Goal: Transaction & Acquisition: Purchase product/service

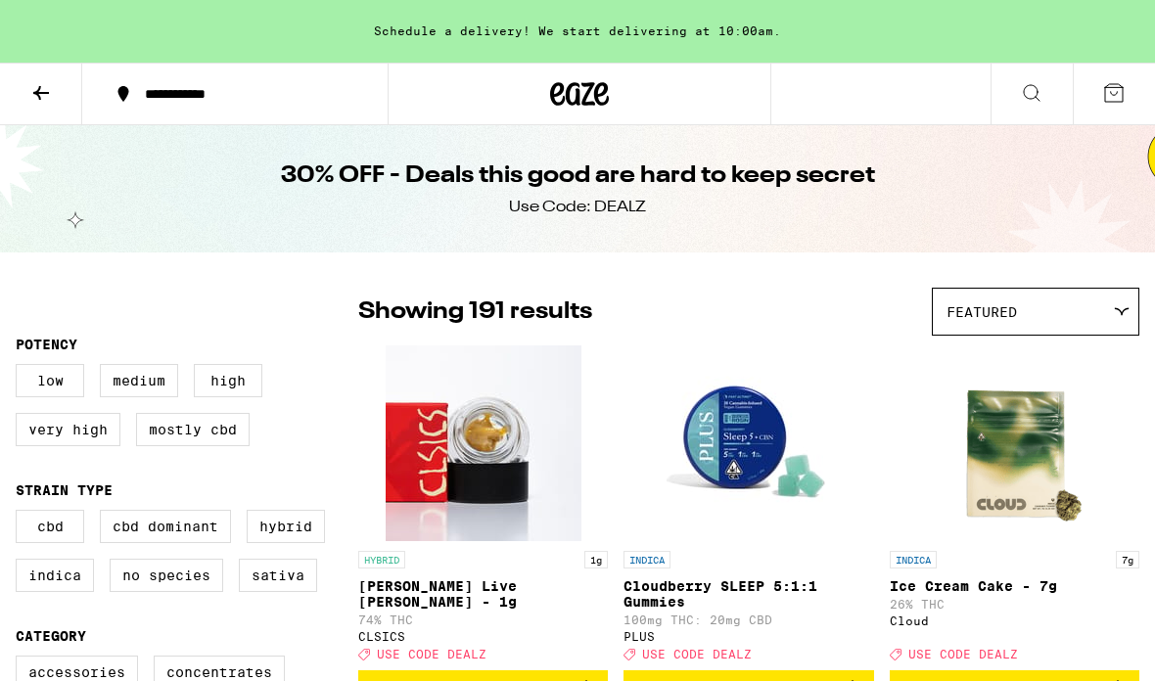
click at [1121, 93] on icon at bounding box center [1113, 92] width 23 height 23
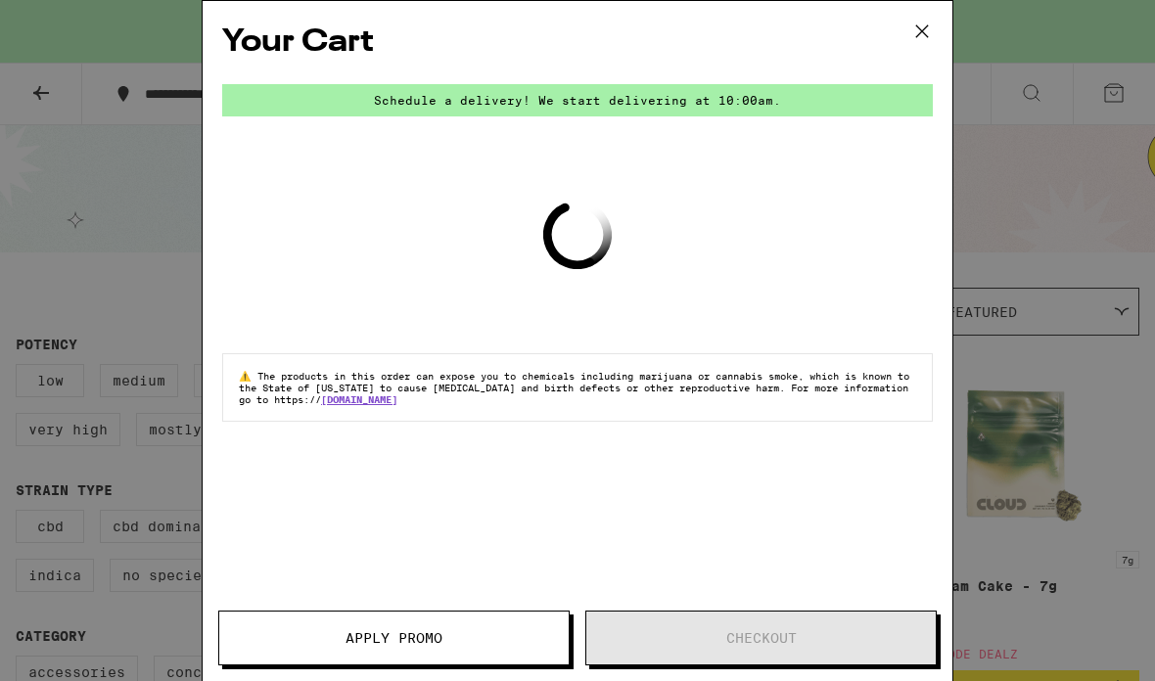
click at [920, 43] on icon at bounding box center [921, 31] width 29 height 29
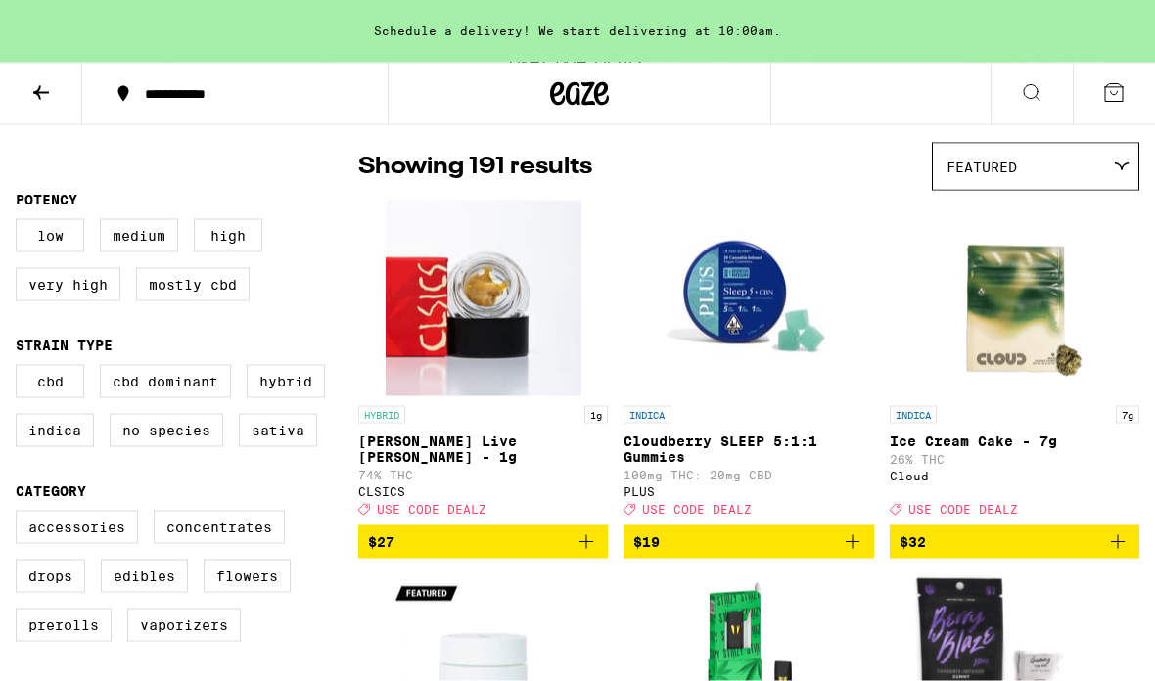
scroll to position [10, 0]
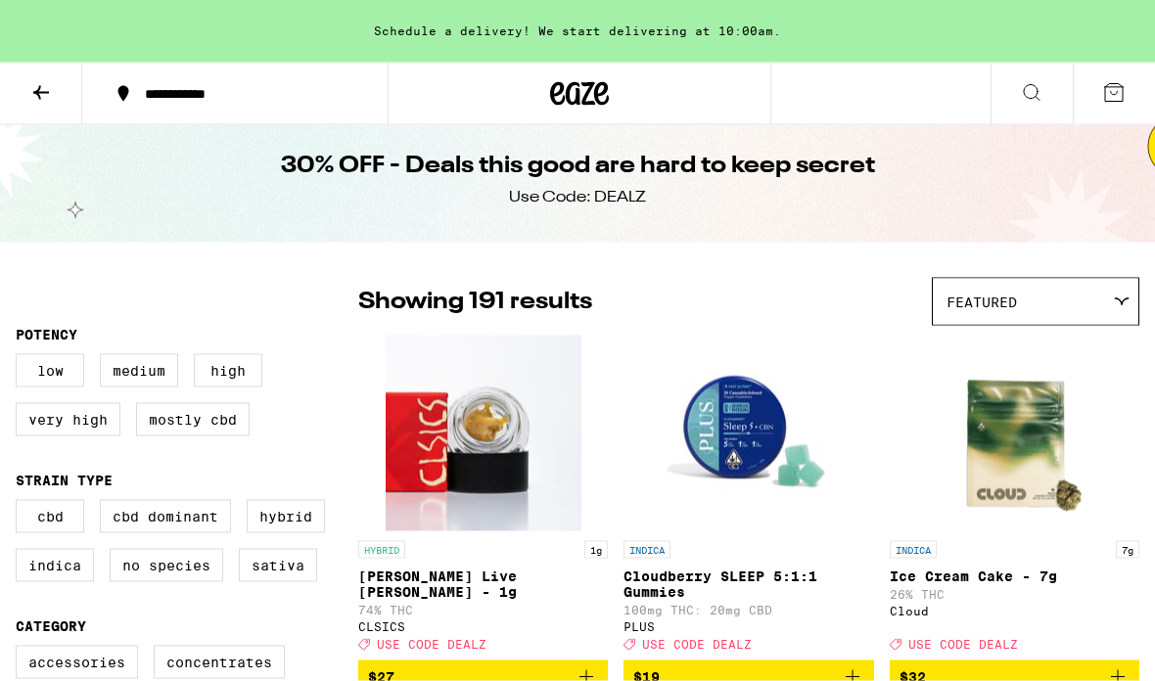
click at [1093, 300] on div "Featured" at bounding box center [1036, 302] width 206 height 46
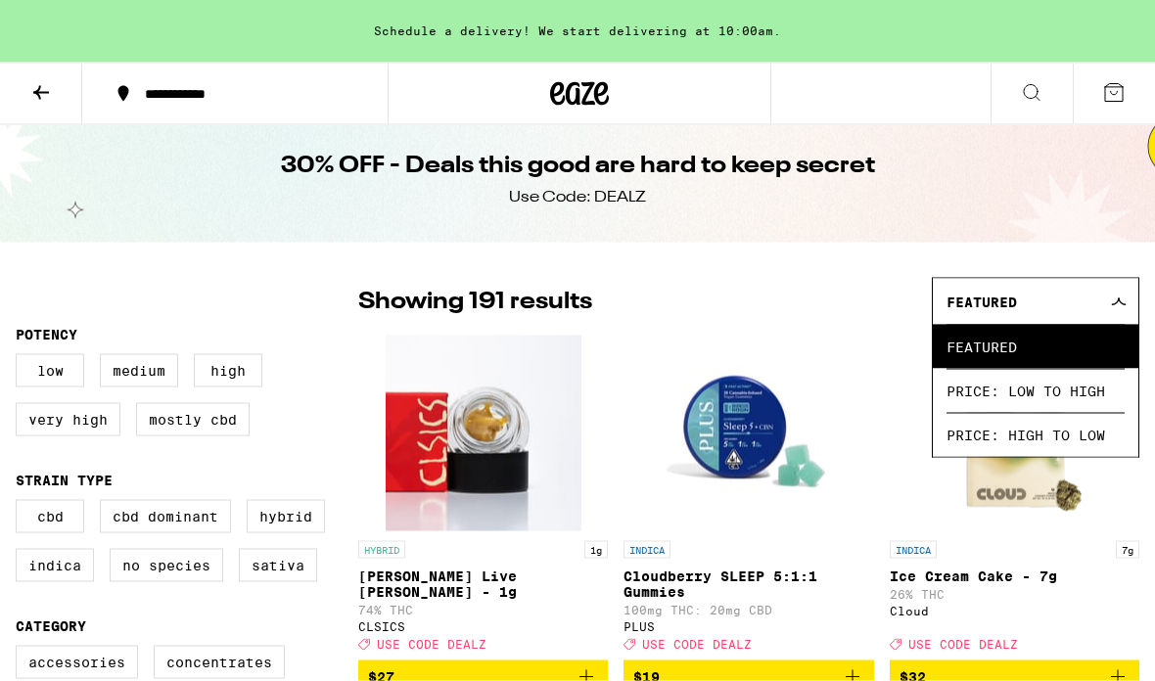
scroll to position [11, 0]
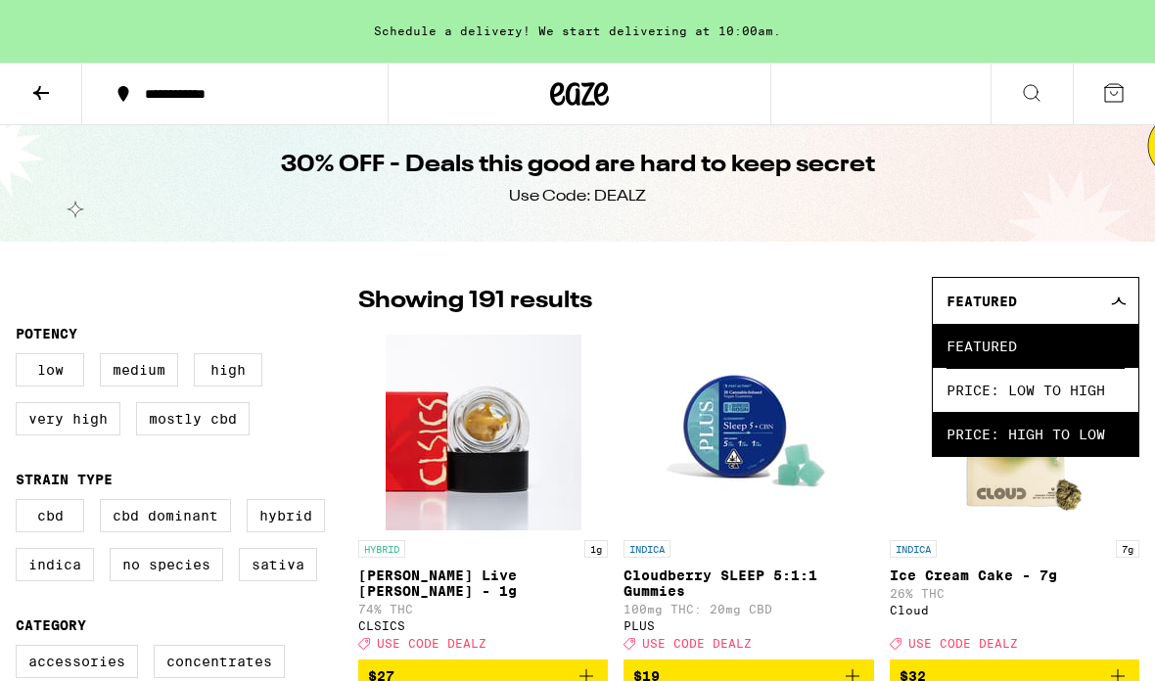
click at [1067, 441] on span "Price: High to Low" at bounding box center [1035, 434] width 178 height 44
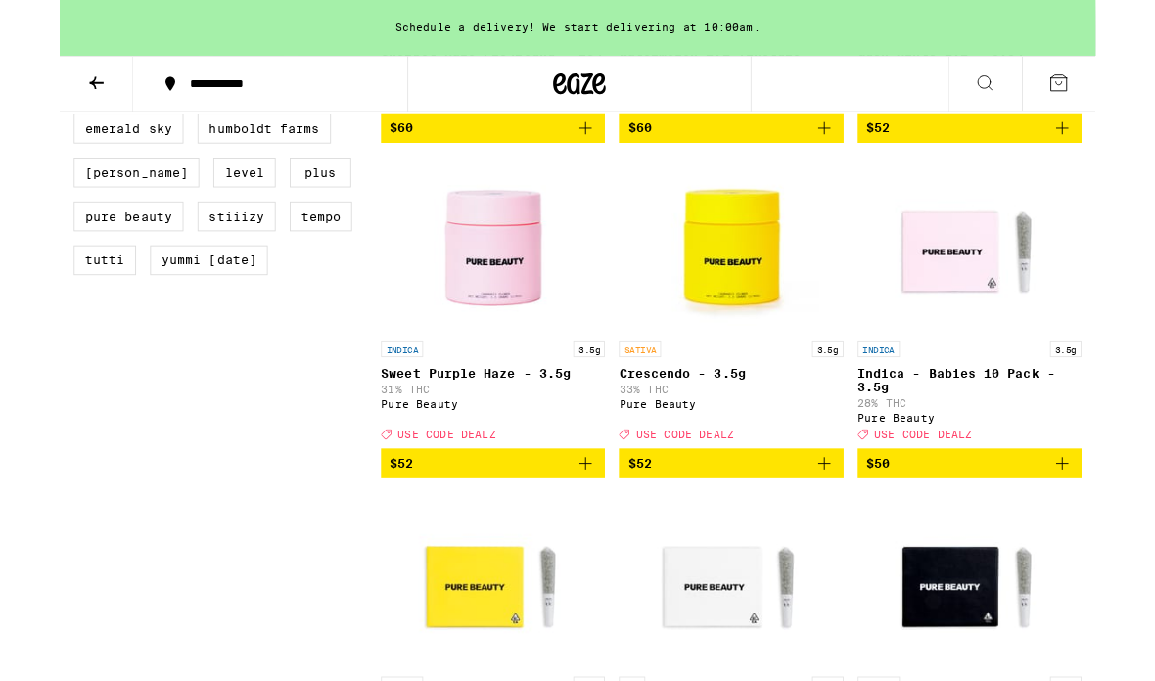
scroll to position [1604, 0]
click at [586, 524] on icon "Add to bag" at bounding box center [586, 517] width 14 height 14
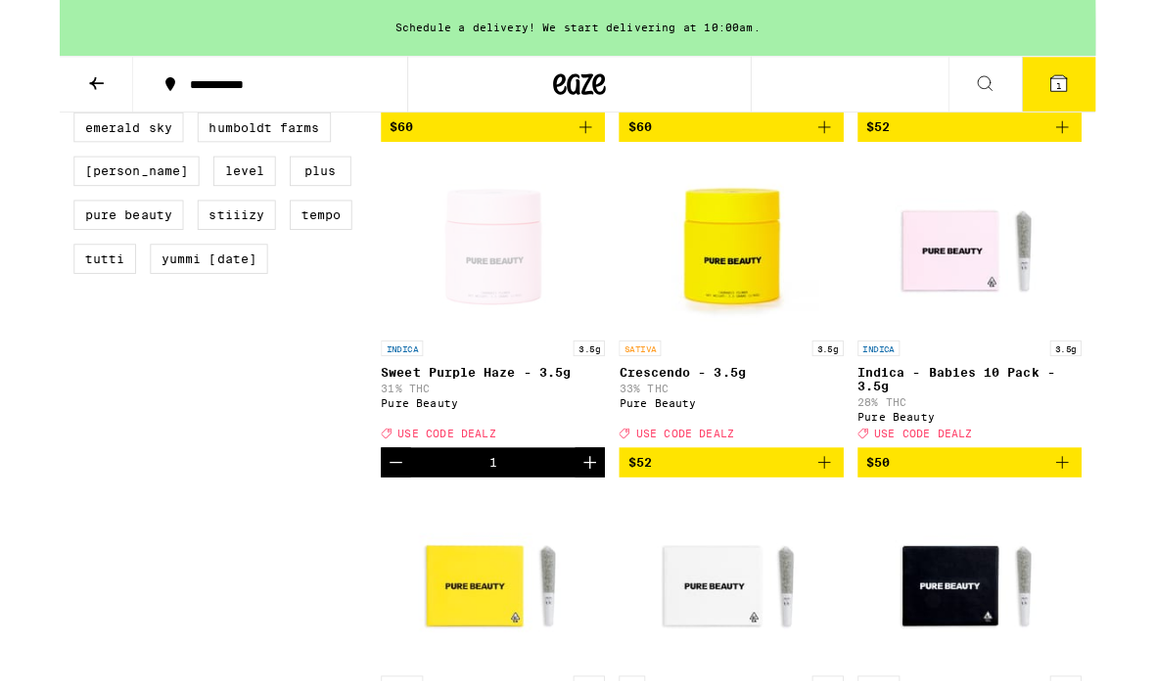
click at [846, 528] on icon "Add to bag" at bounding box center [852, 515] width 23 height 23
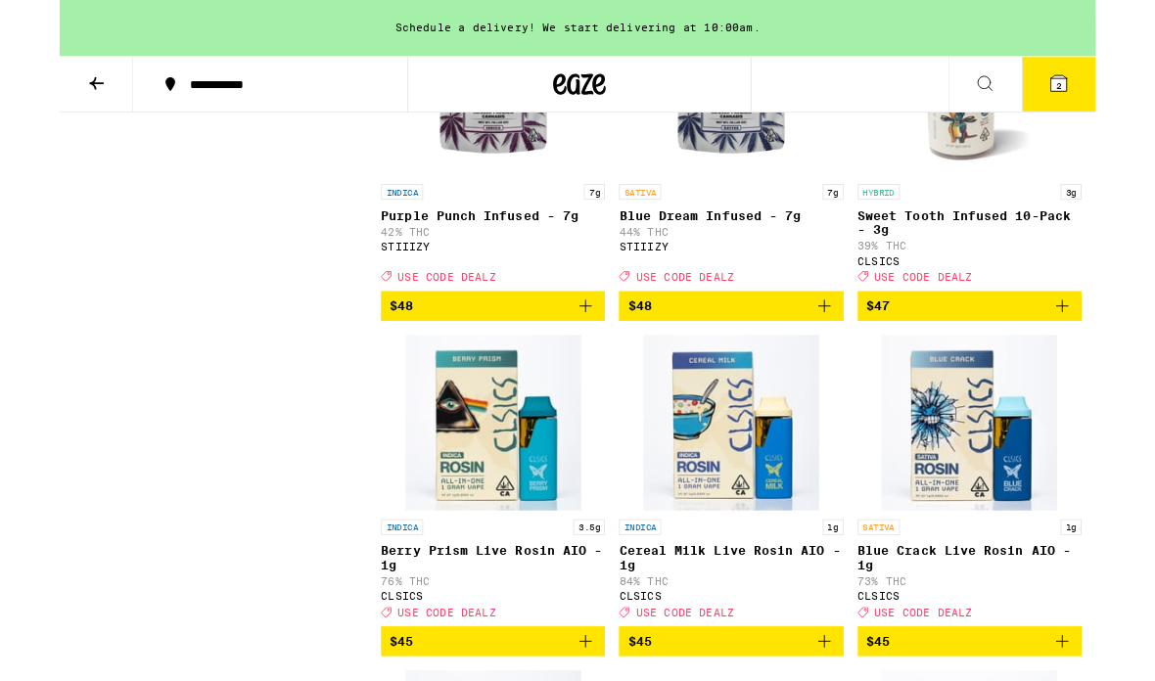
scroll to position [2555, 0]
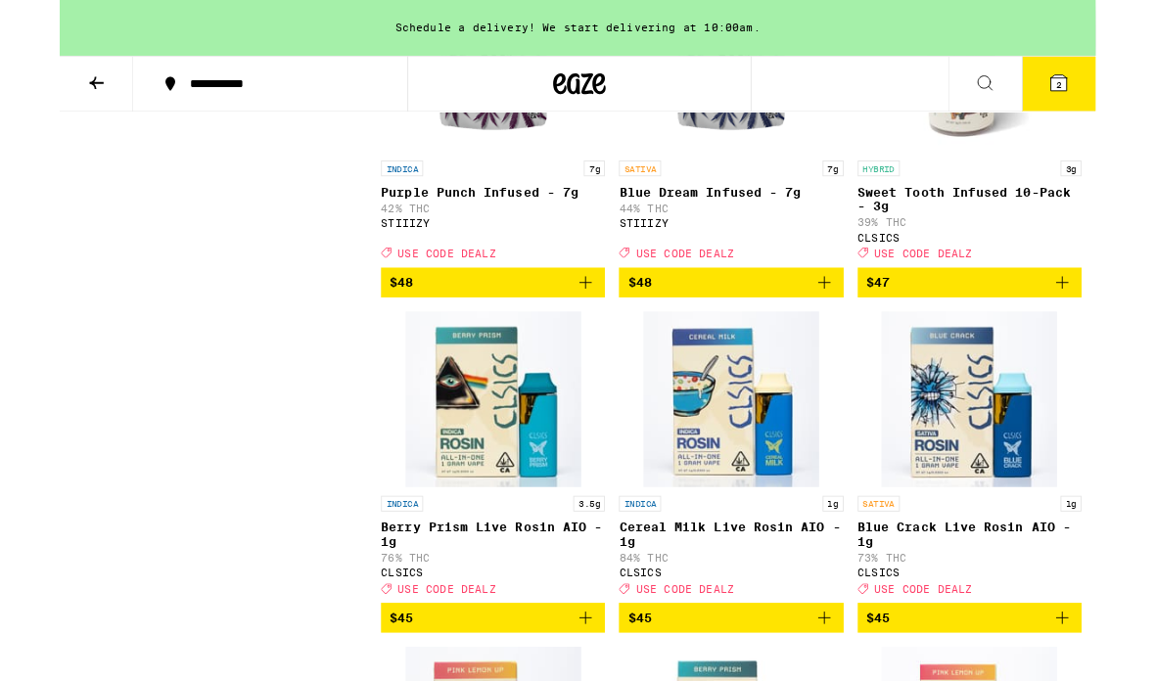
click at [847, 327] on icon "Add to bag" at bounding box center [852, 314] width 23 height 23
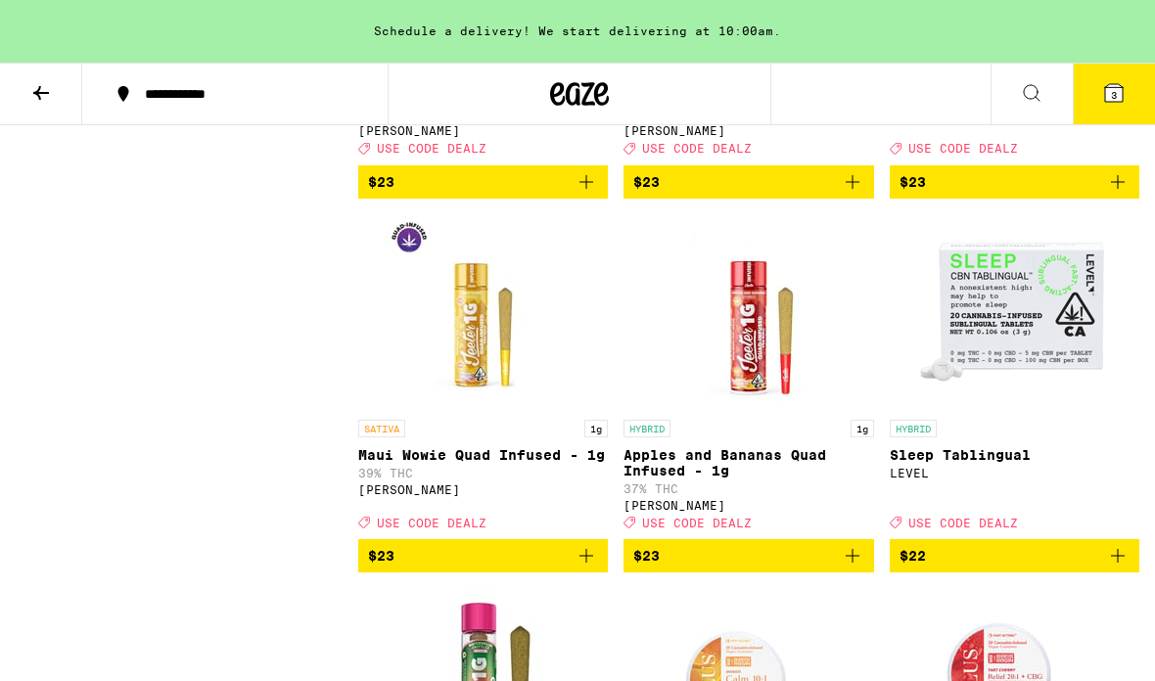
scroll to position [14858, 0]
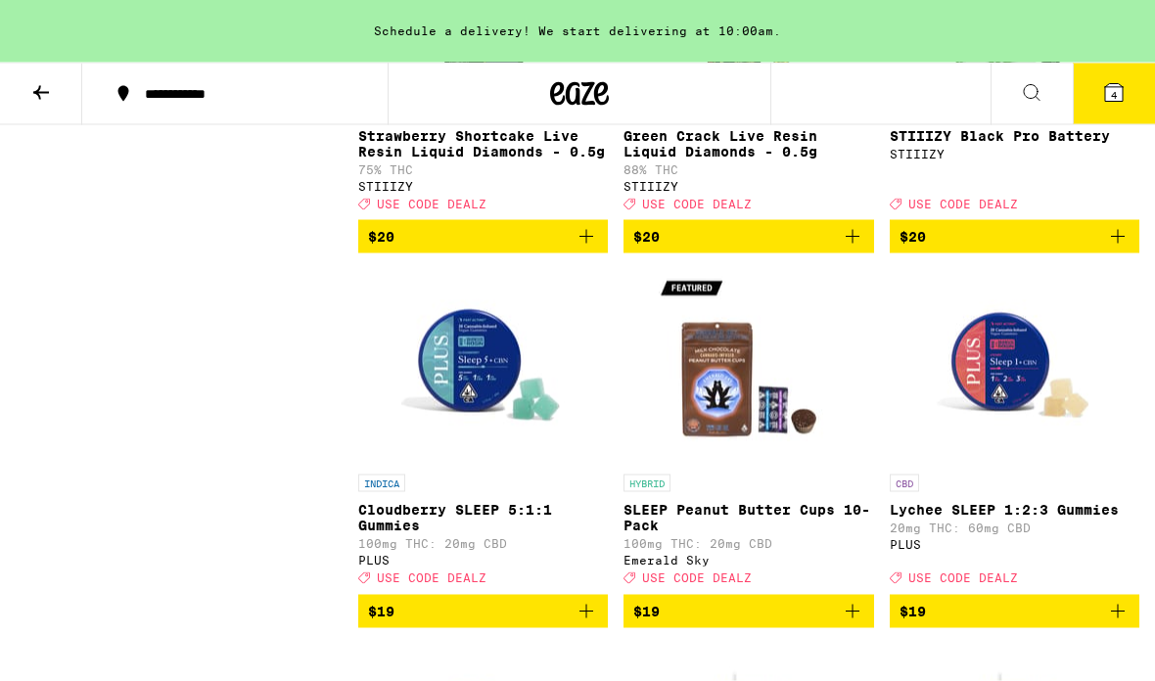
scroll to position [17427, 0]
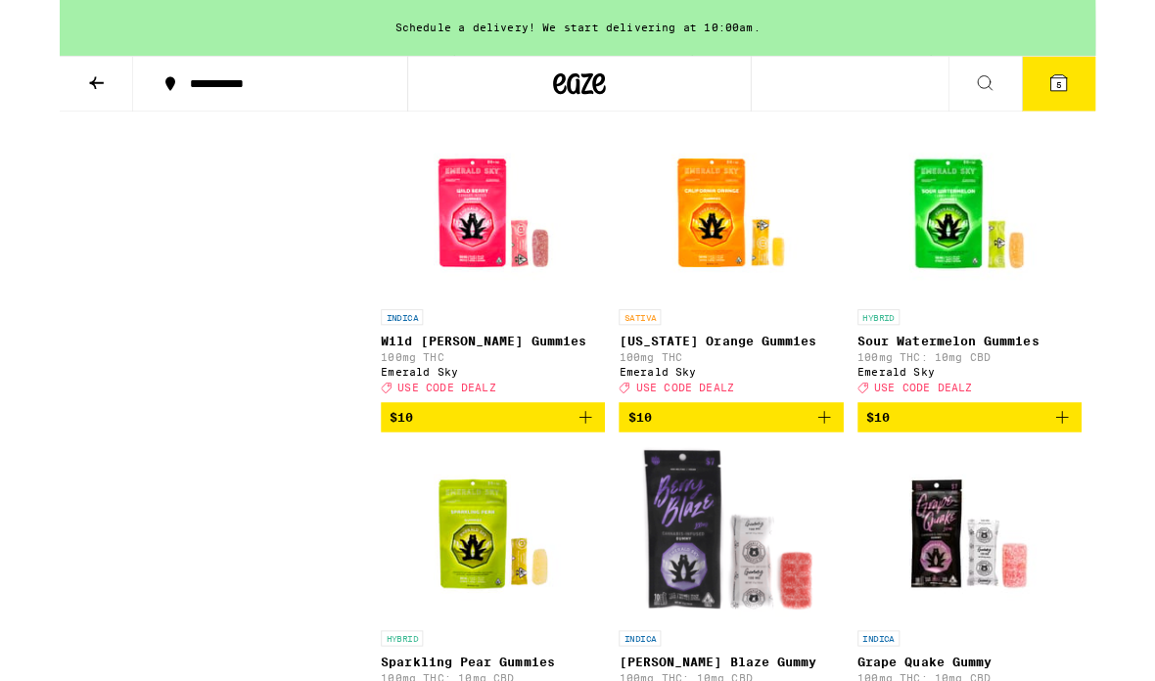
scroll to position [22795, 0]
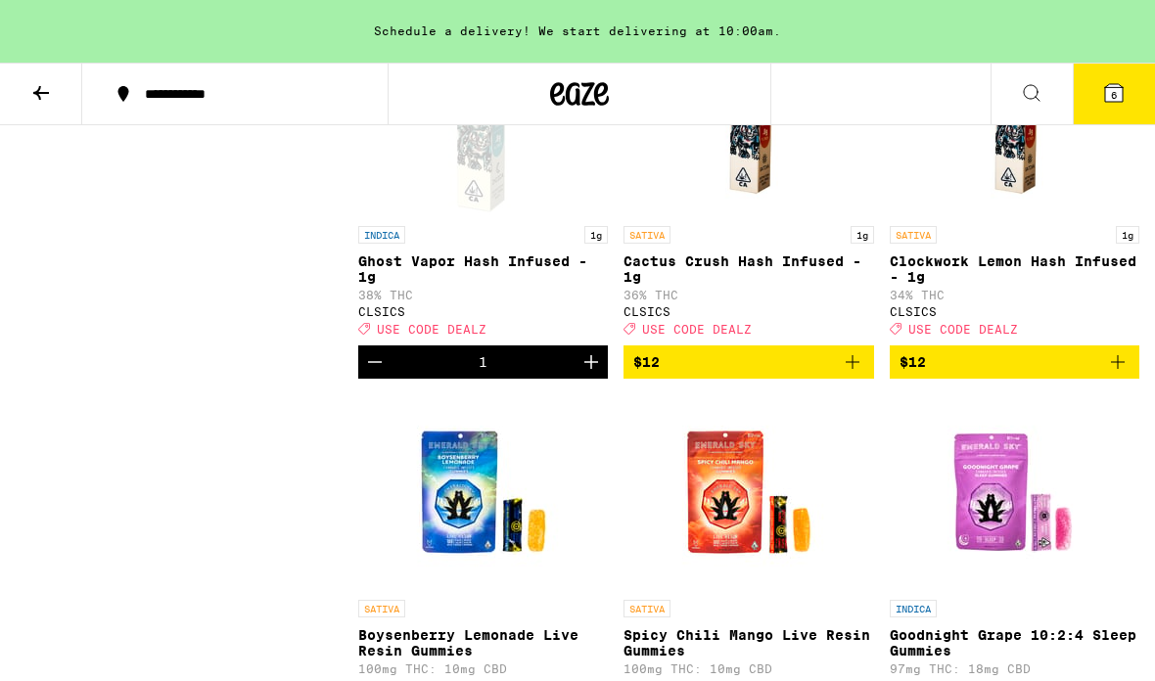
scroll to position [22121, 0]
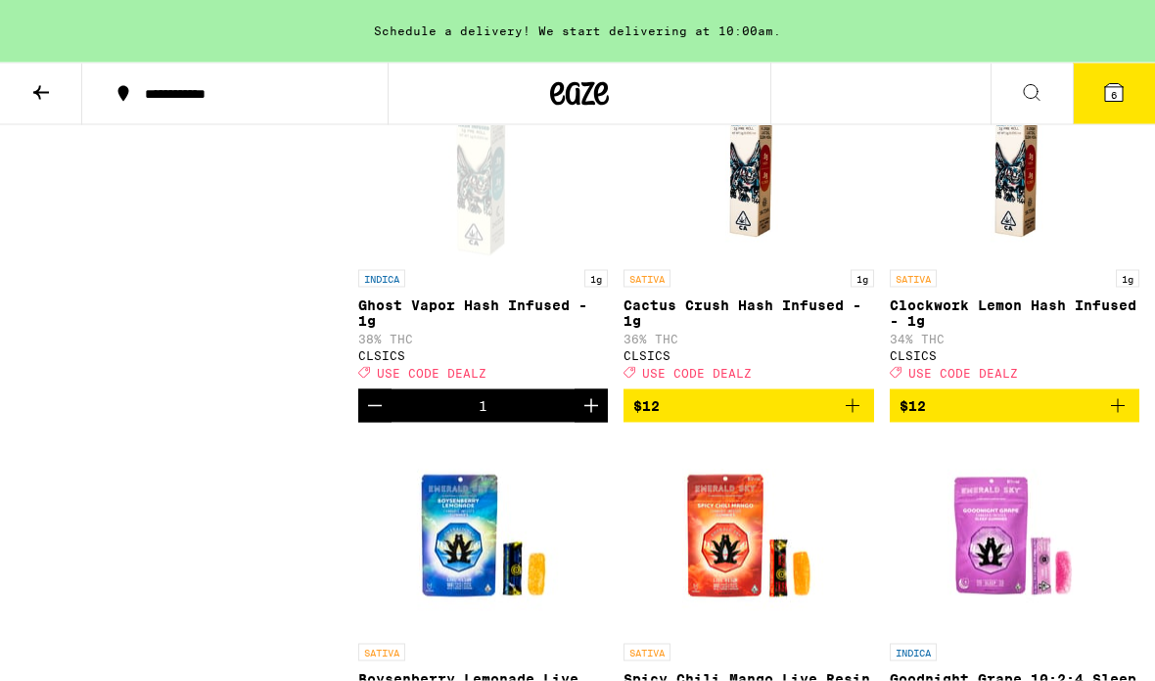
click at [1114, 84] on icon at bounding box center [1114, 93] width 18 height 18
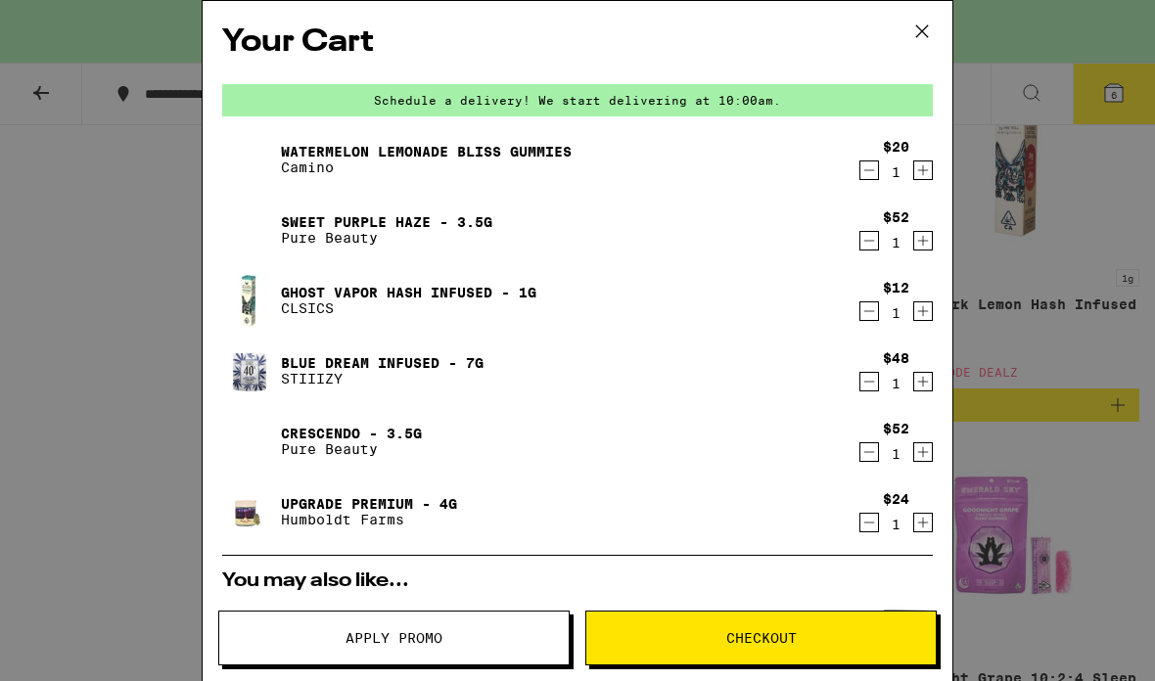
click at [938, 28] on button at bounding box center [922, 32] width 61 height 63
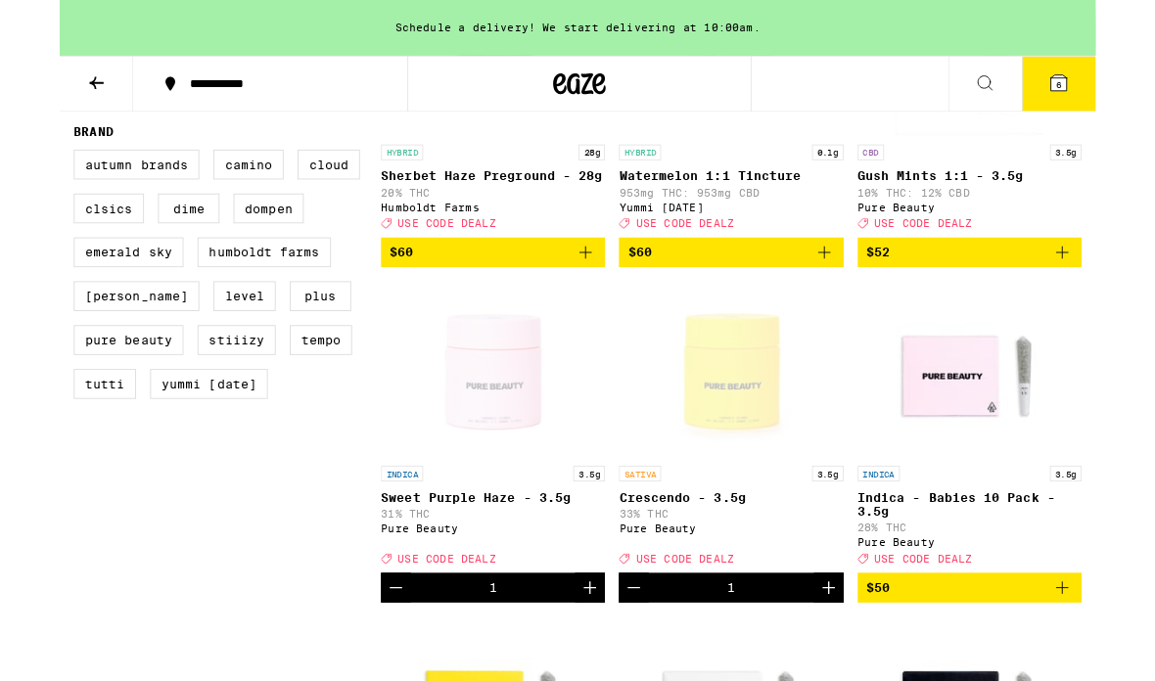
scroll to position [1467, 0]
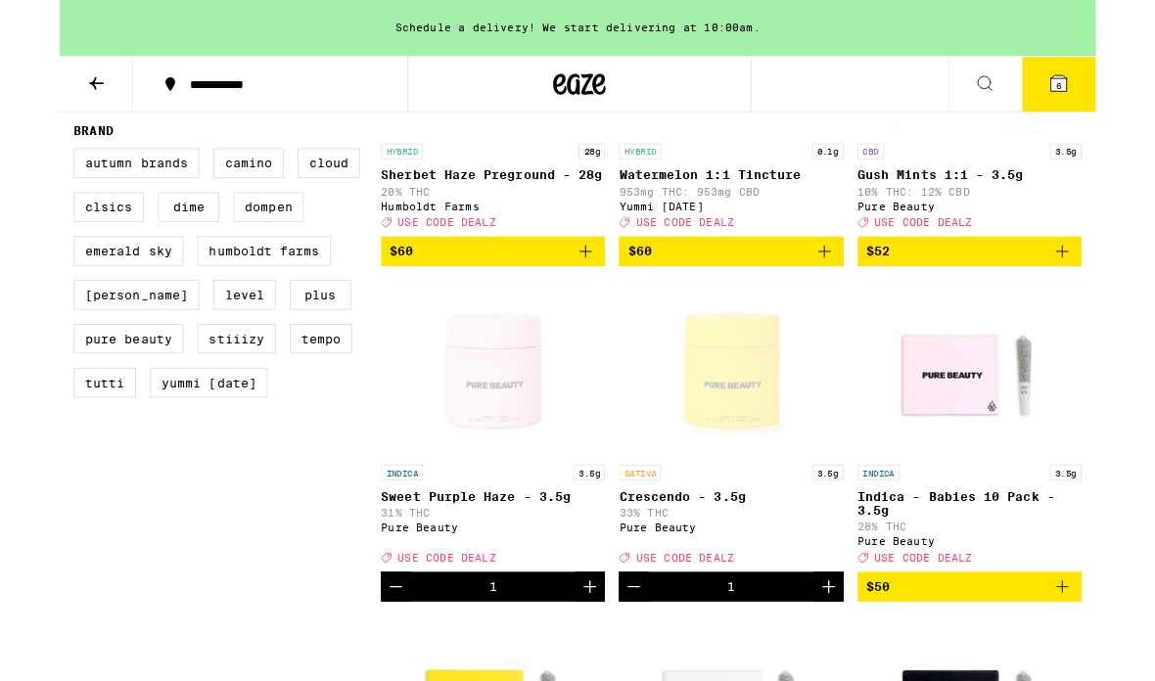
click at [1109, 292] on icon "Add to bag" at bounding box center [1117, 279] width 23 height 23
click at [1090, 96] on button "7" at bounding box center [1114, 94] width 82 height 61
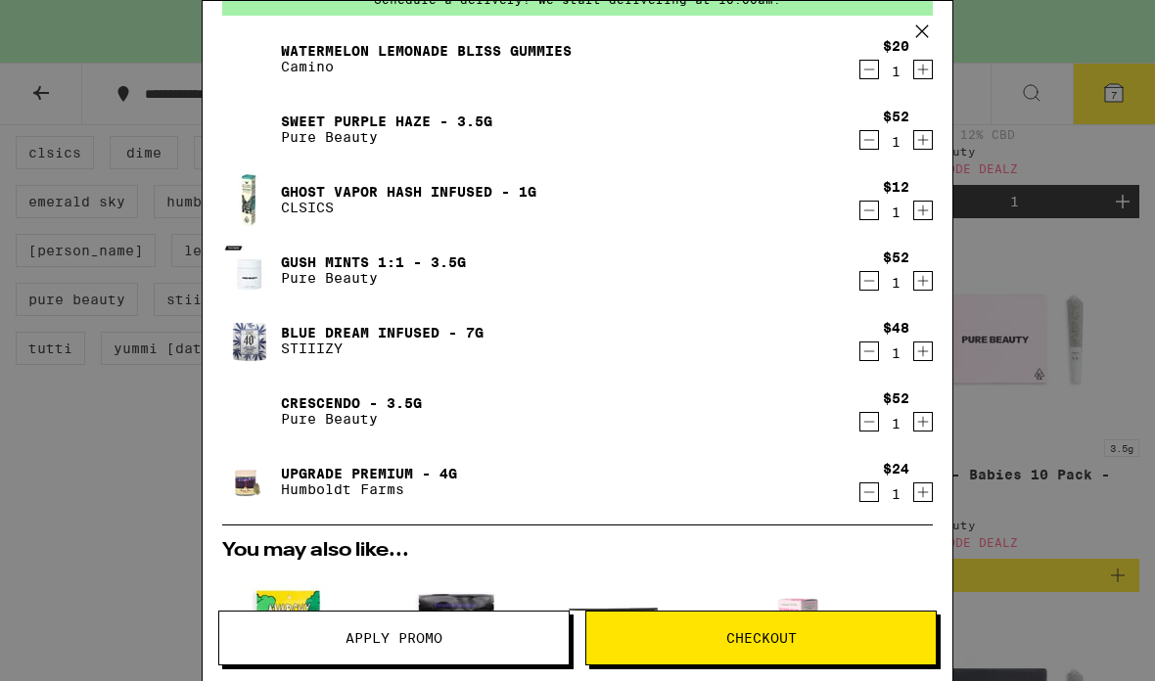
scroll to position [106, 0]
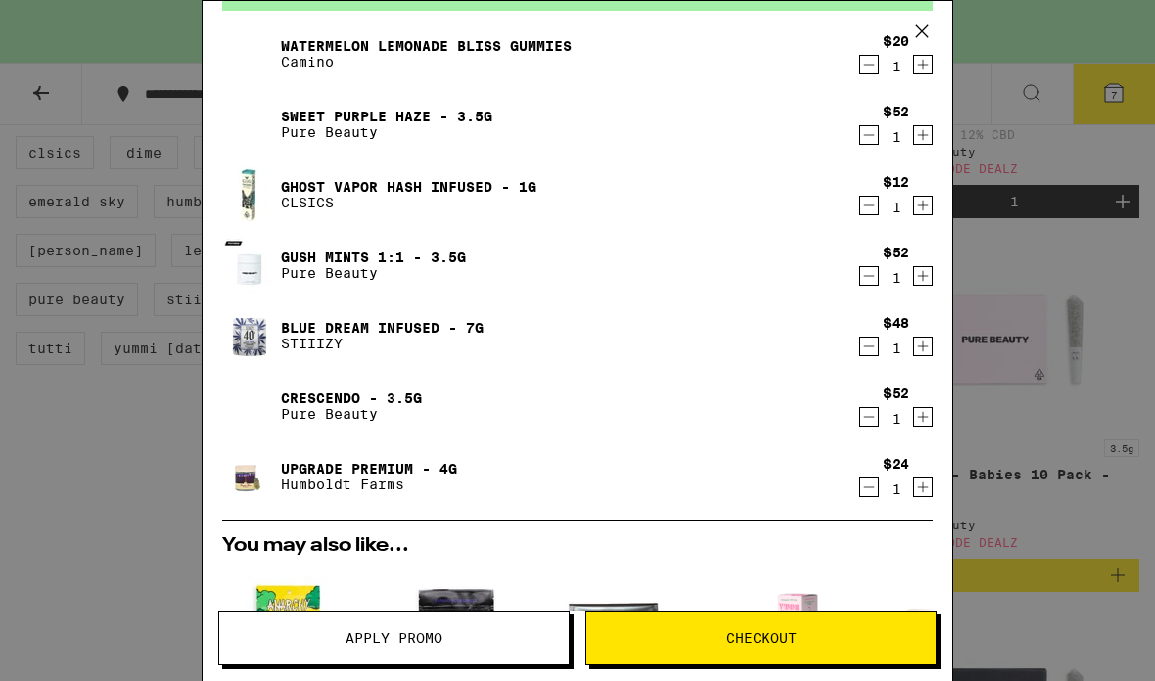
click at [866, 423] on icon "Decrement" at bounding box center [869, 416] width 18 height 23
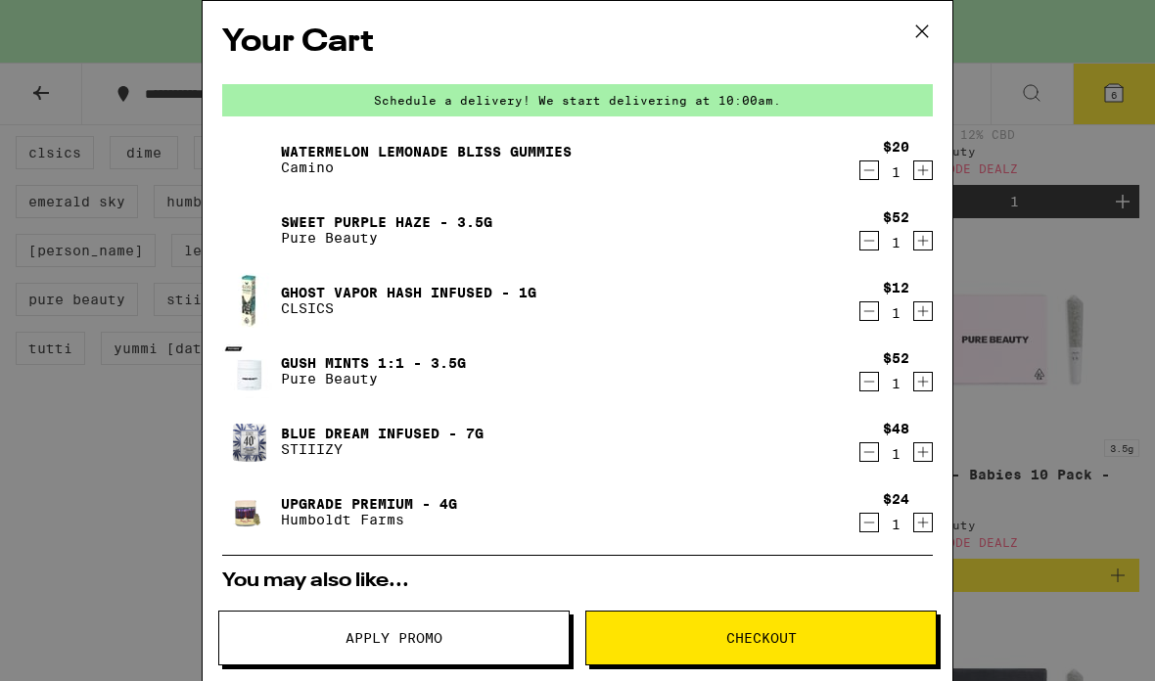
scroll to position [0, 0]
click at [861, 243] on icon "Decrement" at bounding box center [869, 240] width 18 height 23
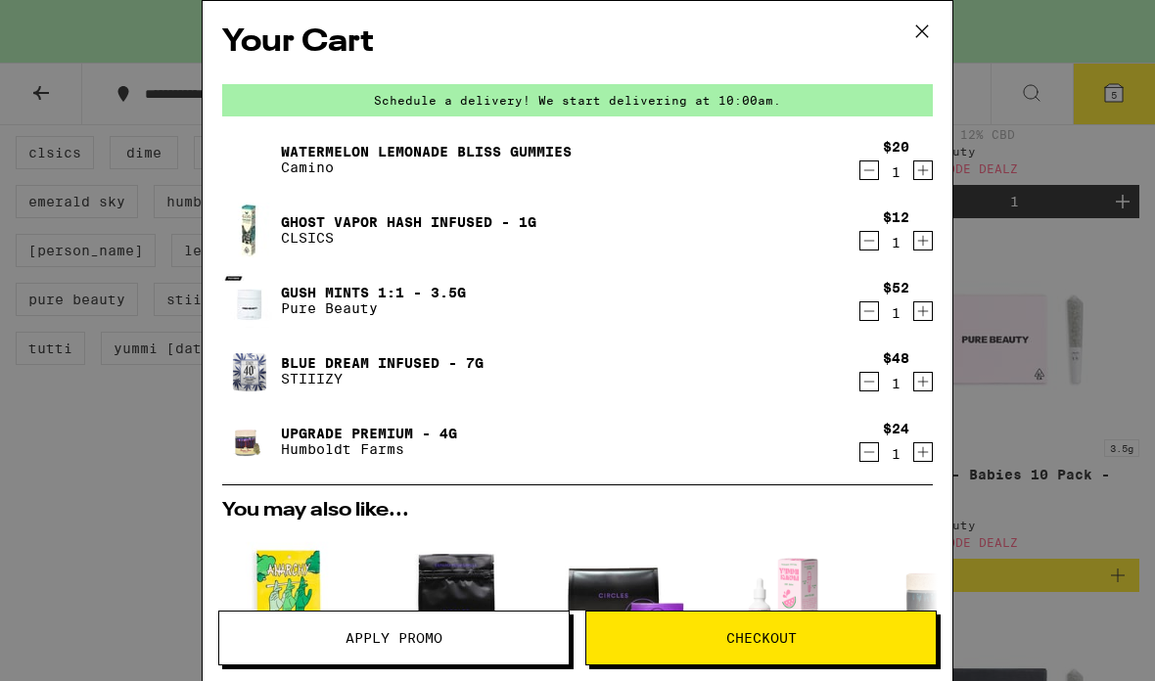
click at [1026, 297] on div "Your Cart Schedule a delivery! We start delivering at 10:00am. Watermelon Lemon…" at bounding box center [577, 340] width 1155 height 681
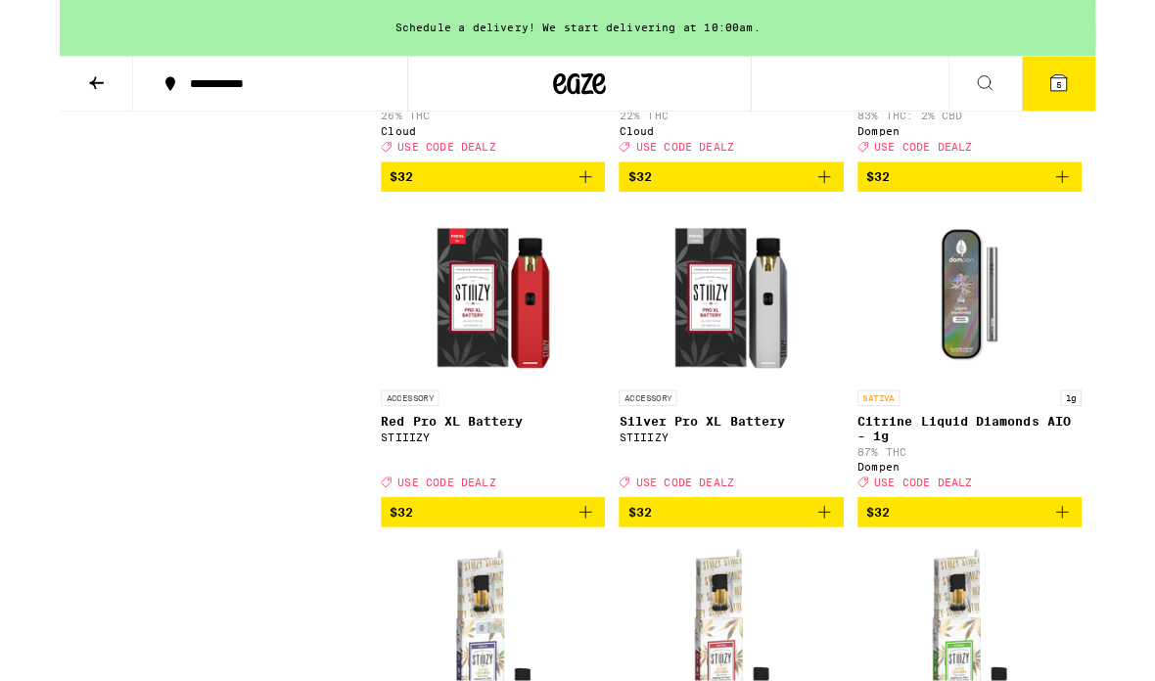
scroll to position [7896, 0]
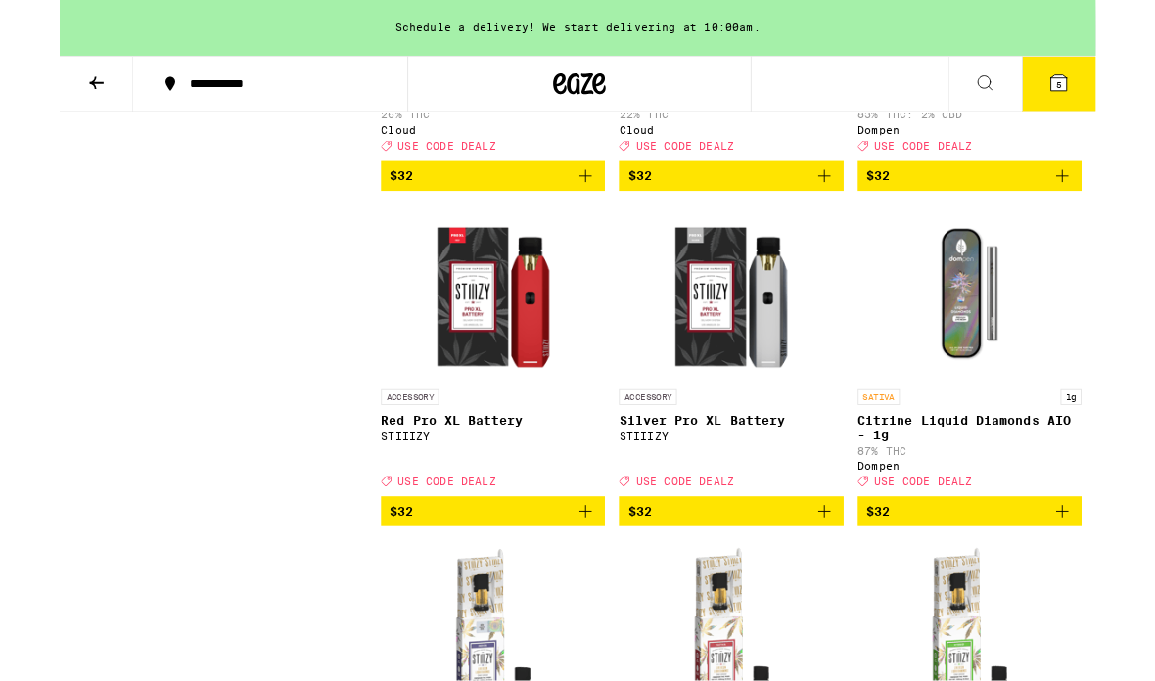
click at [589, 208] on icon "Add to bag" at bounding box center [586, 196] width 23 height 23
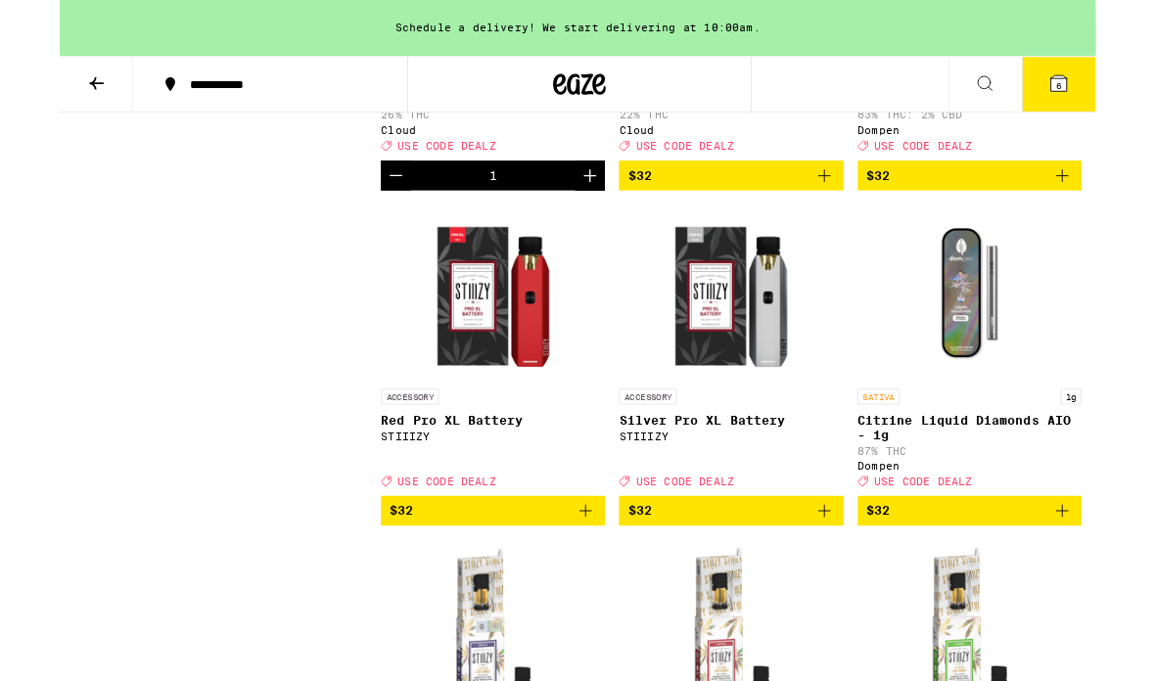
click at [1104, 97] on icon at bounding box center [1113, 92] width 23 height 23
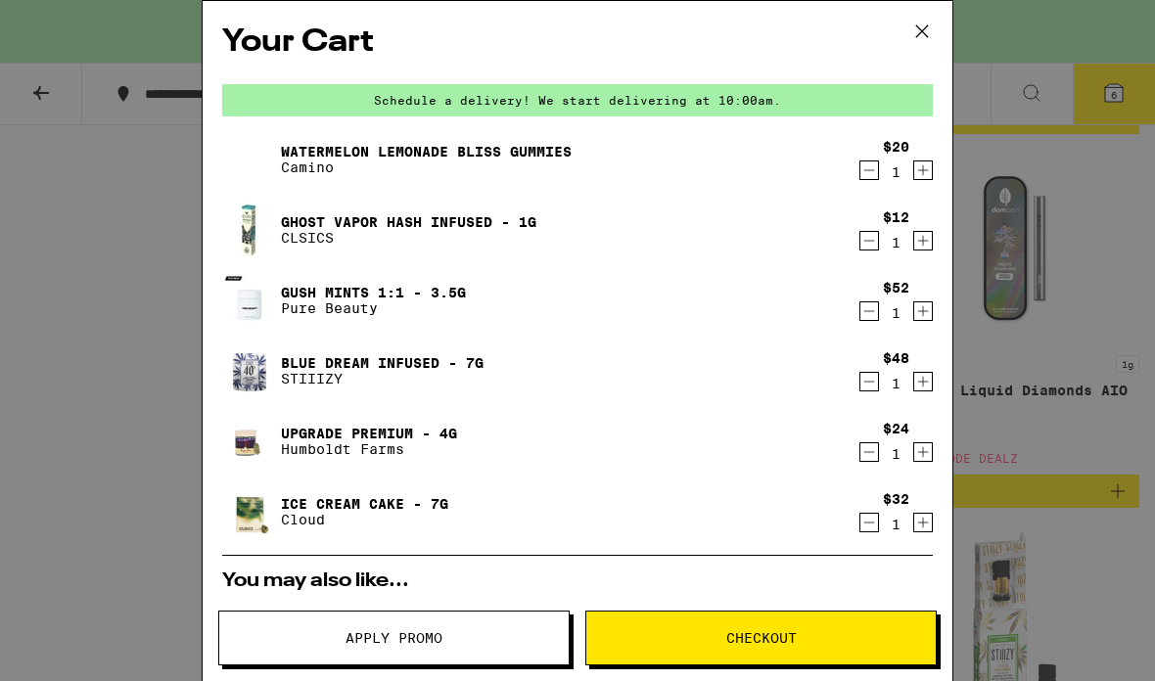
click at [860, 392] on icon "Decrement" at bounding box center [869, 381] width 18 height 23
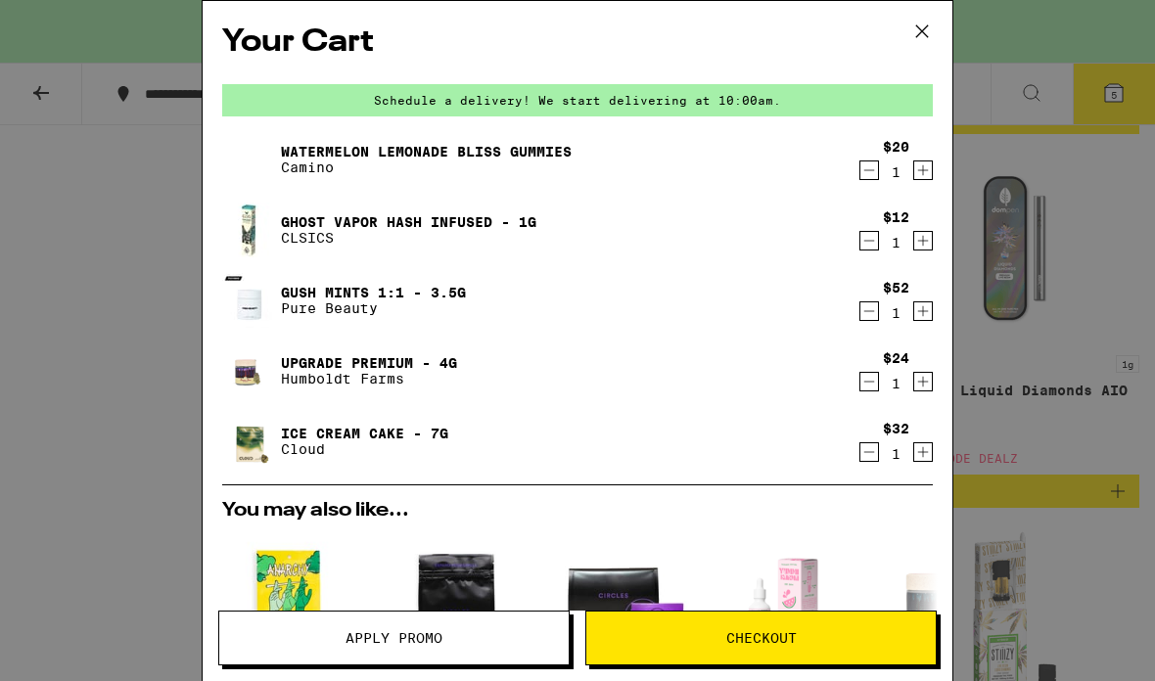
click at [1049, 440] on div "Your Cart Schedule a delivery! We start delivering at 10:00am. Watermelon Lemon…" at bounding box center [577, 340] width 1155 height 681
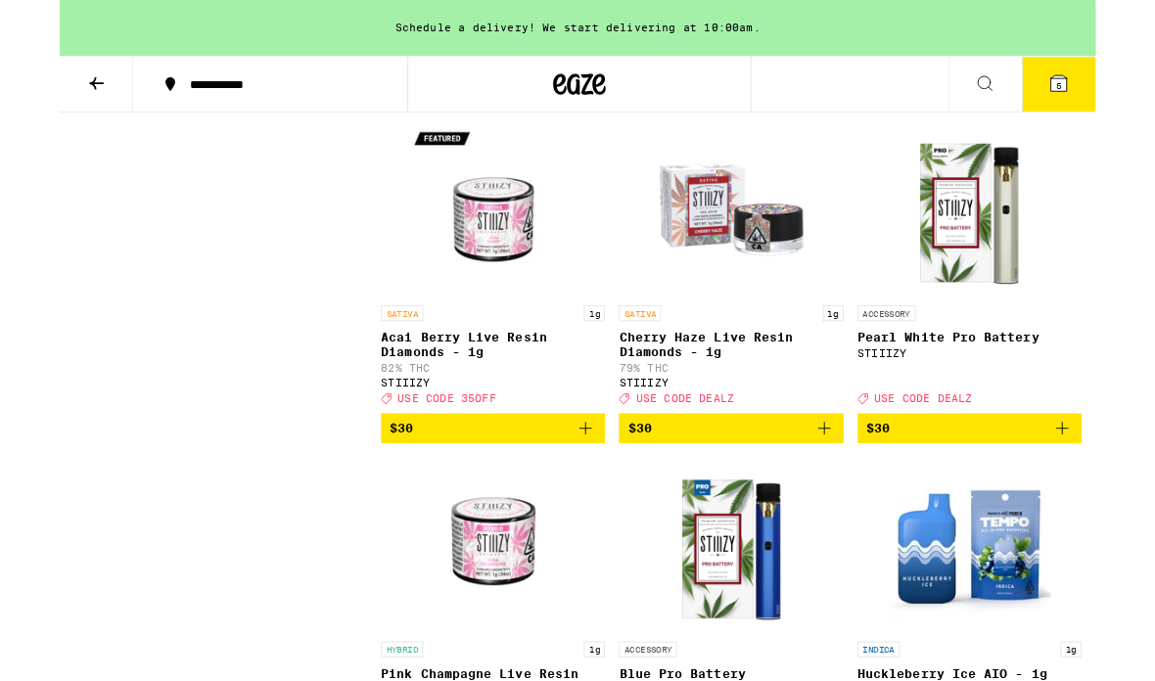
scroll to position [9236, 0]
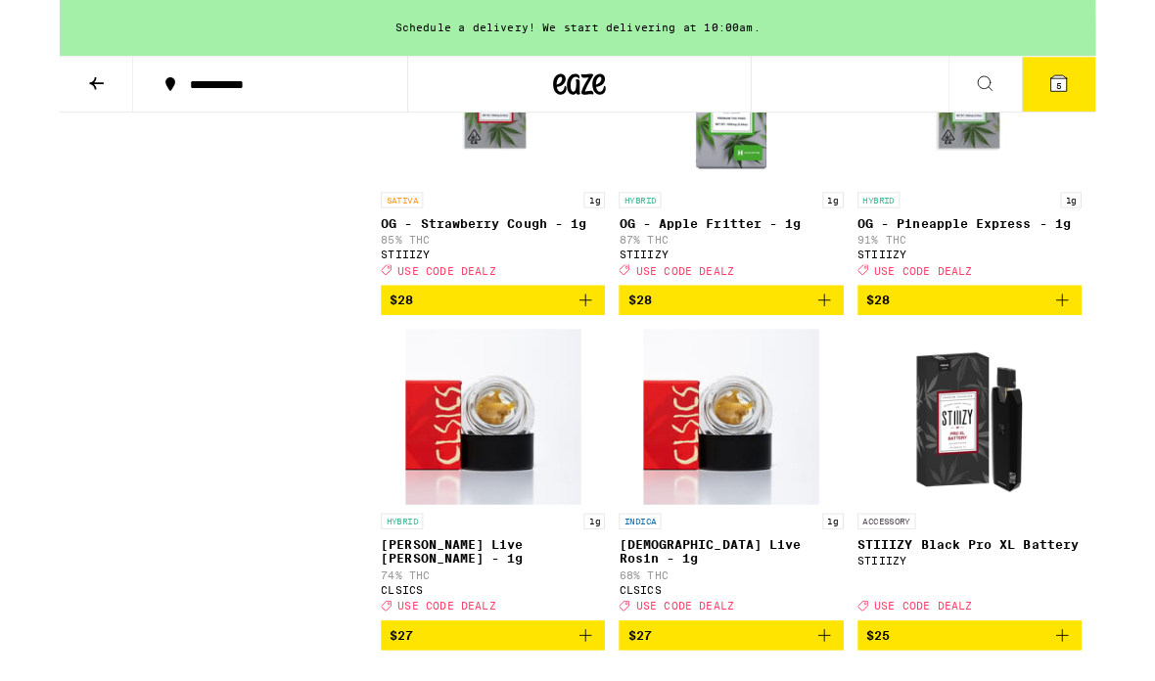
click at [1117, 108] on button "5" at bounding box center [1114, 94] width 82 height 61
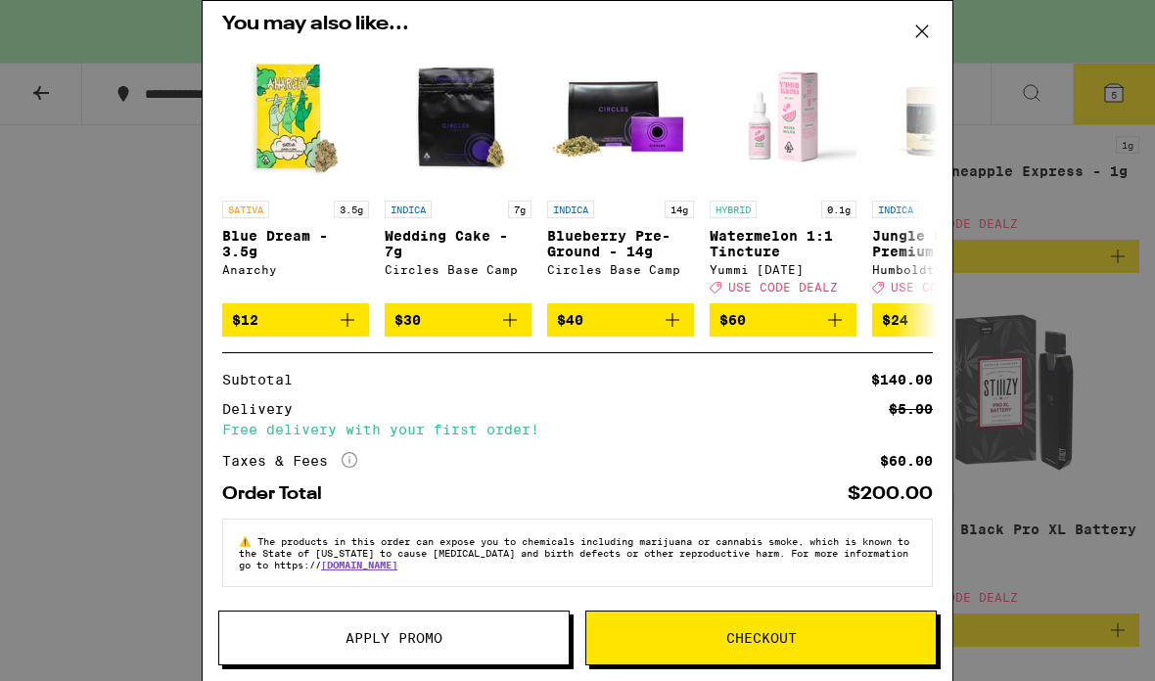
scroll to position [510, 0]
click at [466, 648] on button "Apply Promo" at bounding box center [393, 638] width 351 height 55
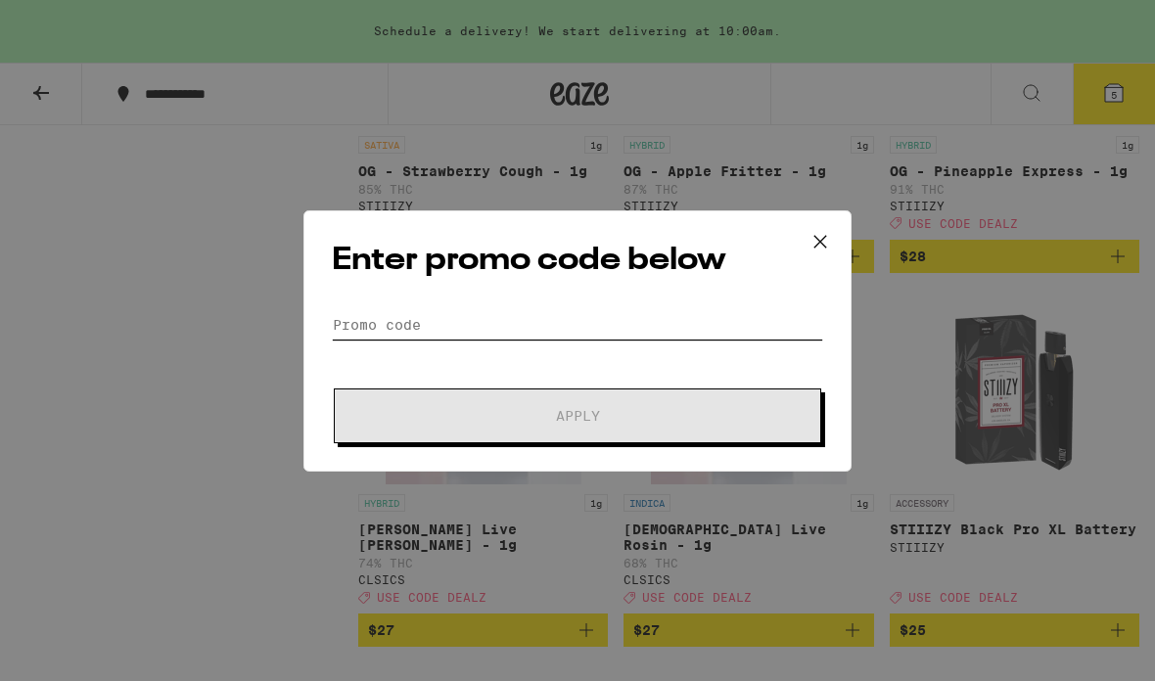
click at [729, 317] on input "Promo Code" at bounding box center [577, 324] width 491 height 29
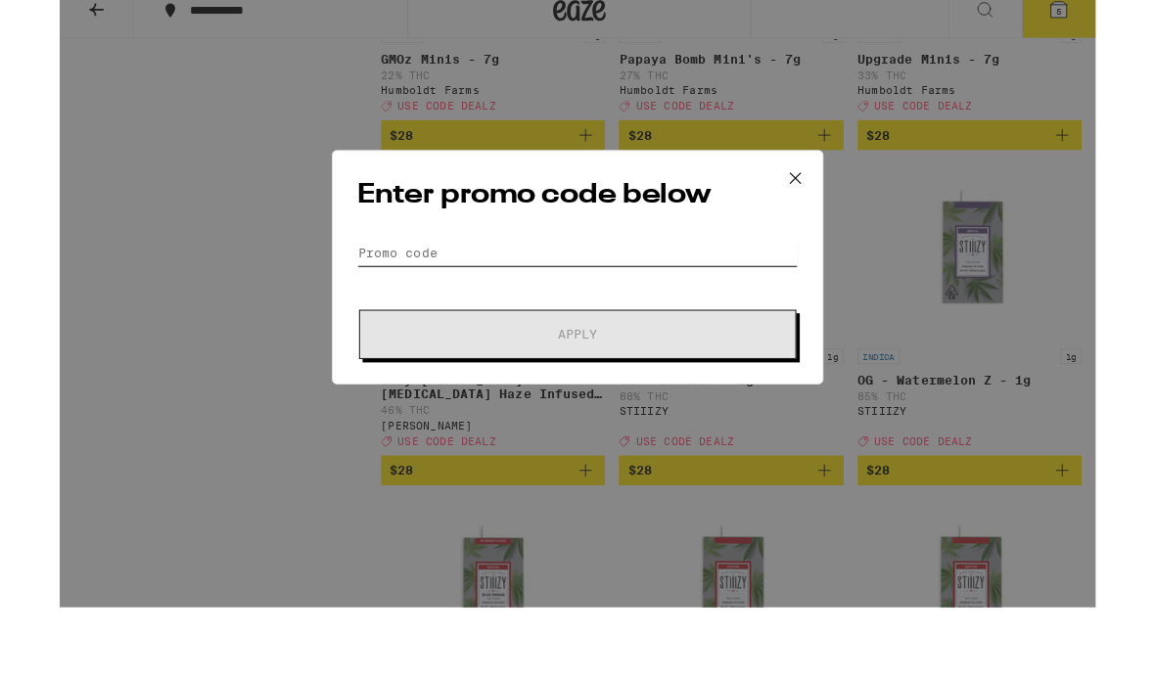
scroll to position [12630, 0]
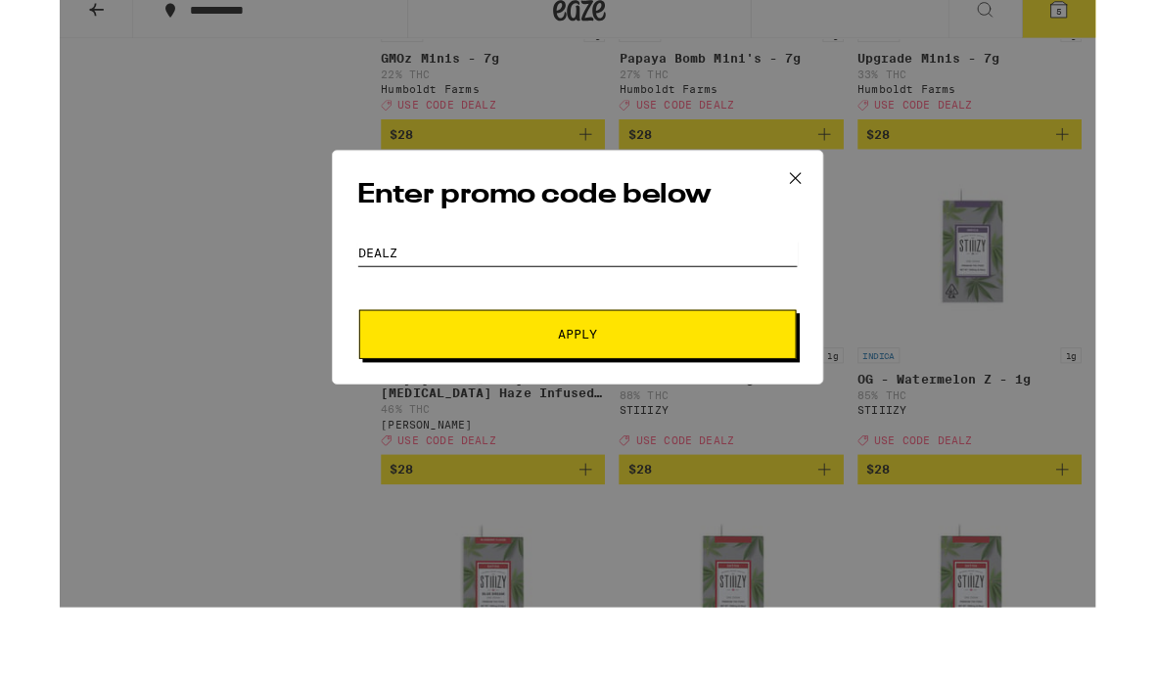
type input "DEALZ"
click at [657, 448] on span "Apply" at bounding box center [577, 455] width 352 height 14
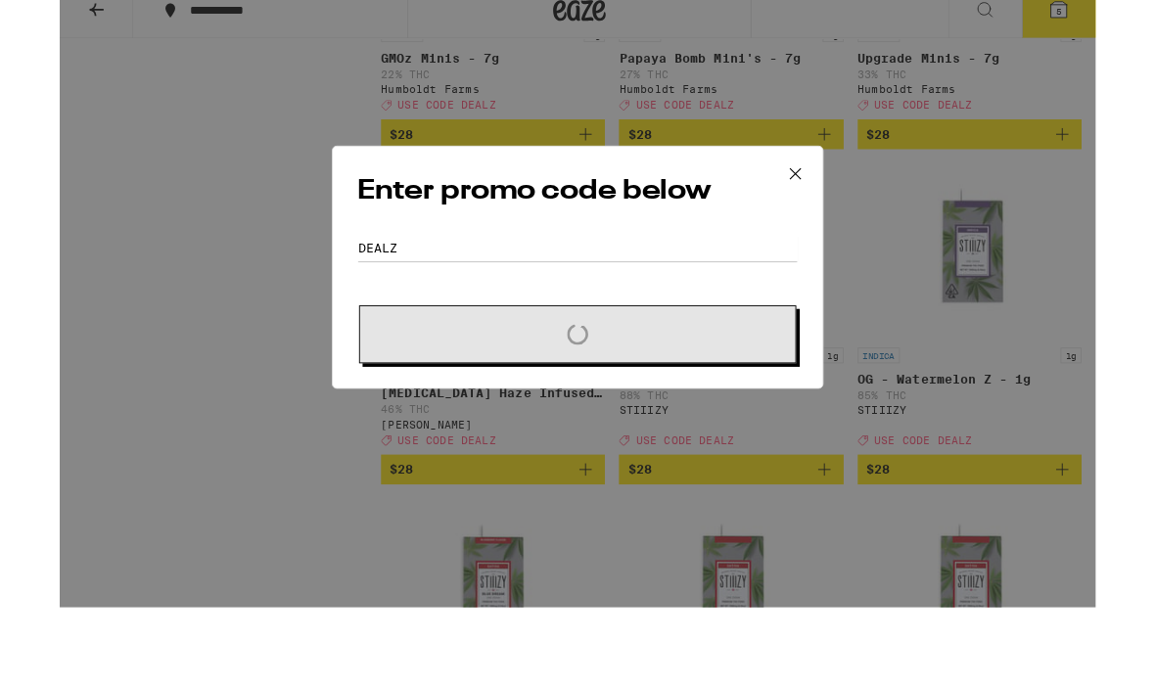
scroll to position [12712, 0]
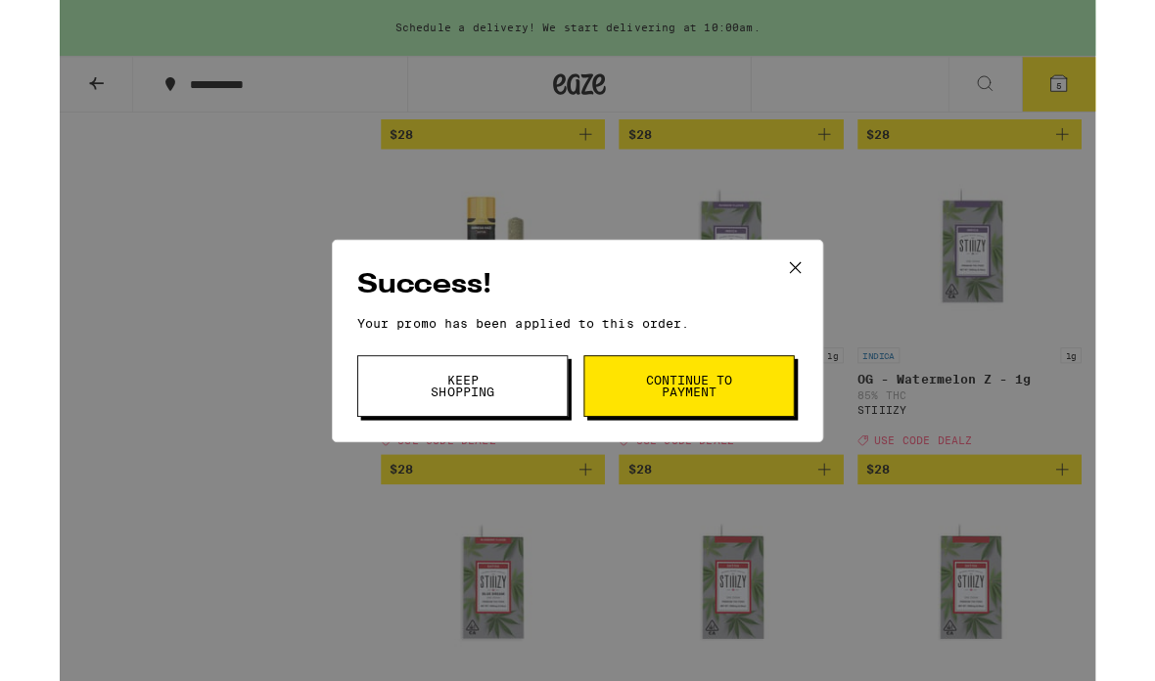
click at [760, 429] on button "Continue to payment" at bounding box center [701, 430] width 235 height 69
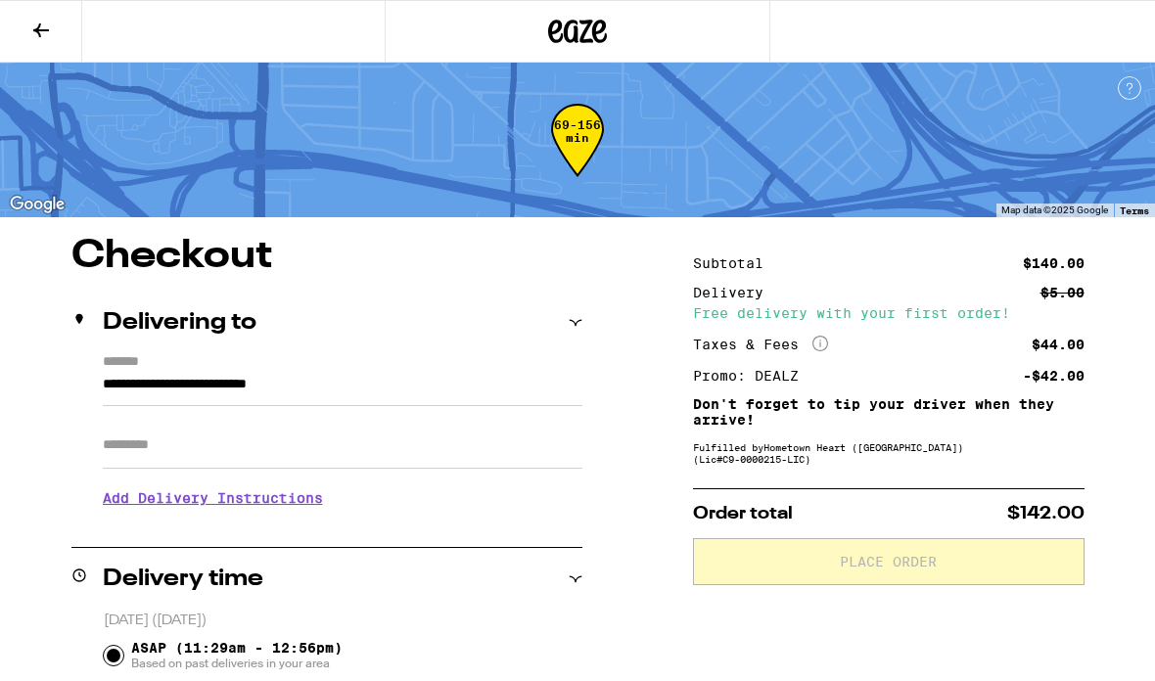
click at [39, 36] on icon at bounding box center [41, 30] width 16 height 14
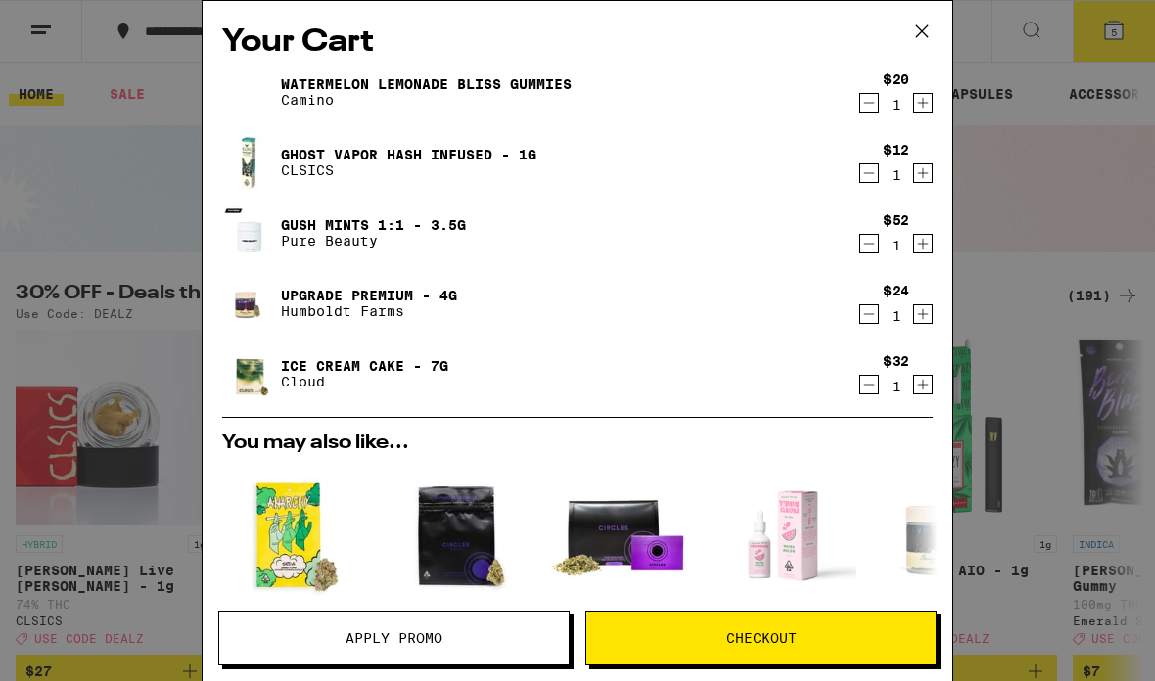
click at [1048, 361] on div "Your Cart Watermelon Lemonade Bliss Gummies Camino $20 1 Ghost Vapor Hash Infus…" at bounding box center [577, 340] width 1155 height 681
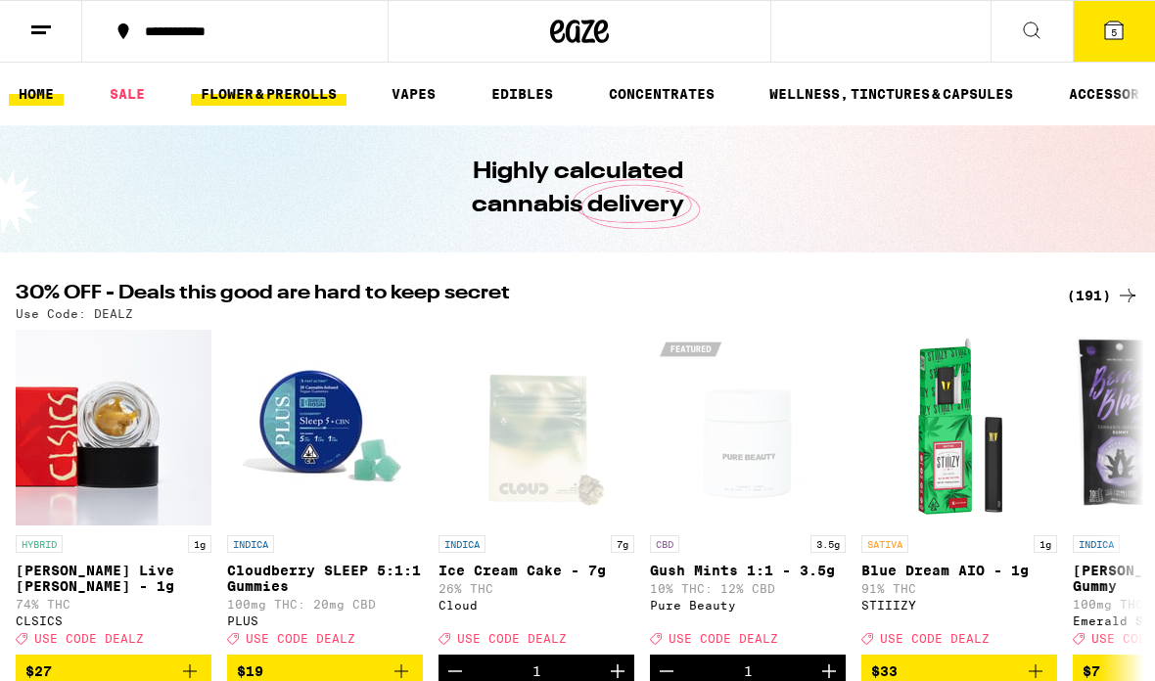
click at [246, 100] on link "FLOWER & PREROLLS" at bounding box center [269, 93] width 156 height 23
click at [269, 93] on link "FLOWER & PREROLLS" at bounding box center [269, 93] width 156 height 23
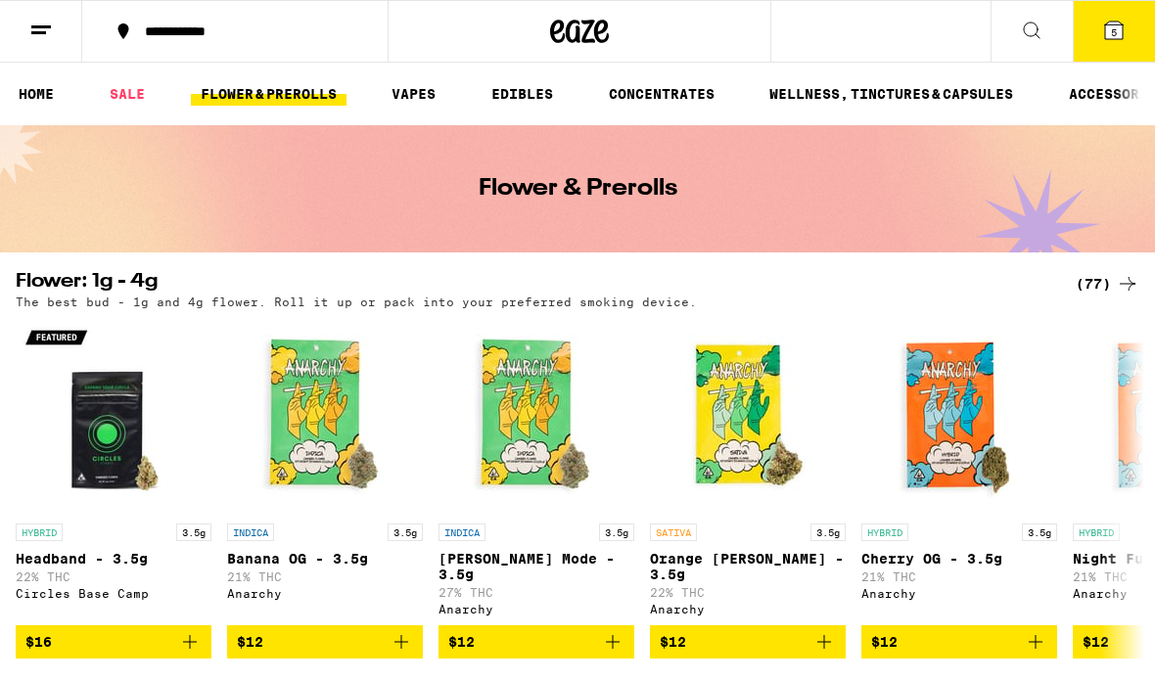
click at [1111, 274] on div "(77)" at bounding box center [1108, 283] width 64 height 23
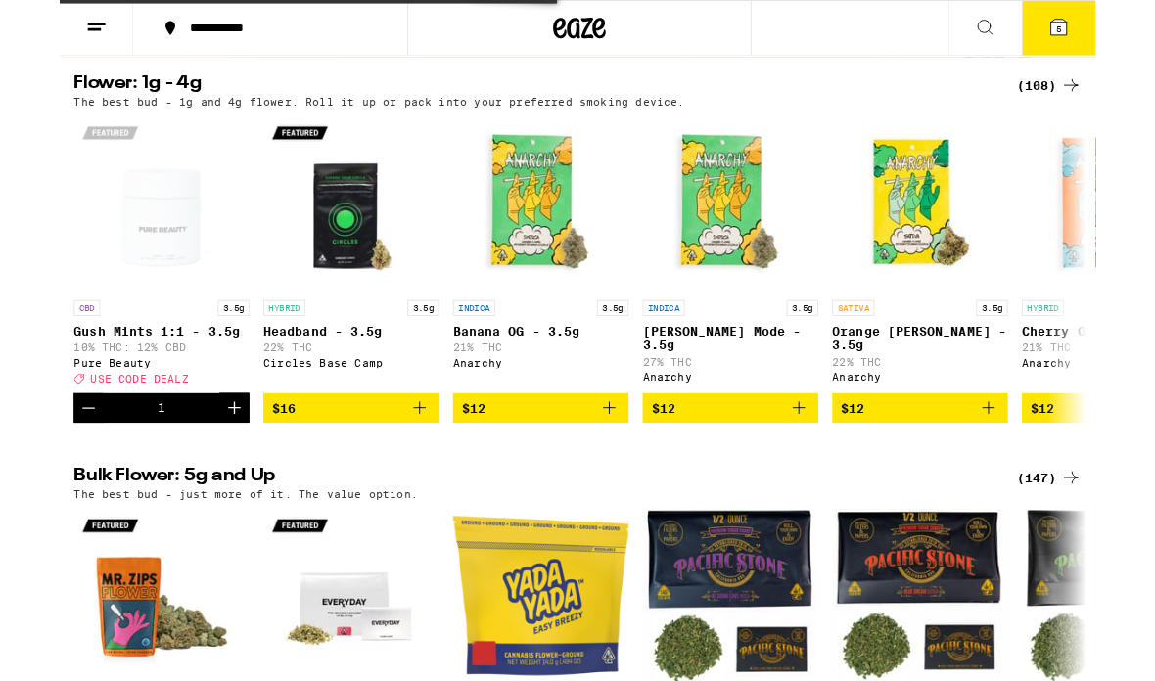
scroll to position [205, 0]
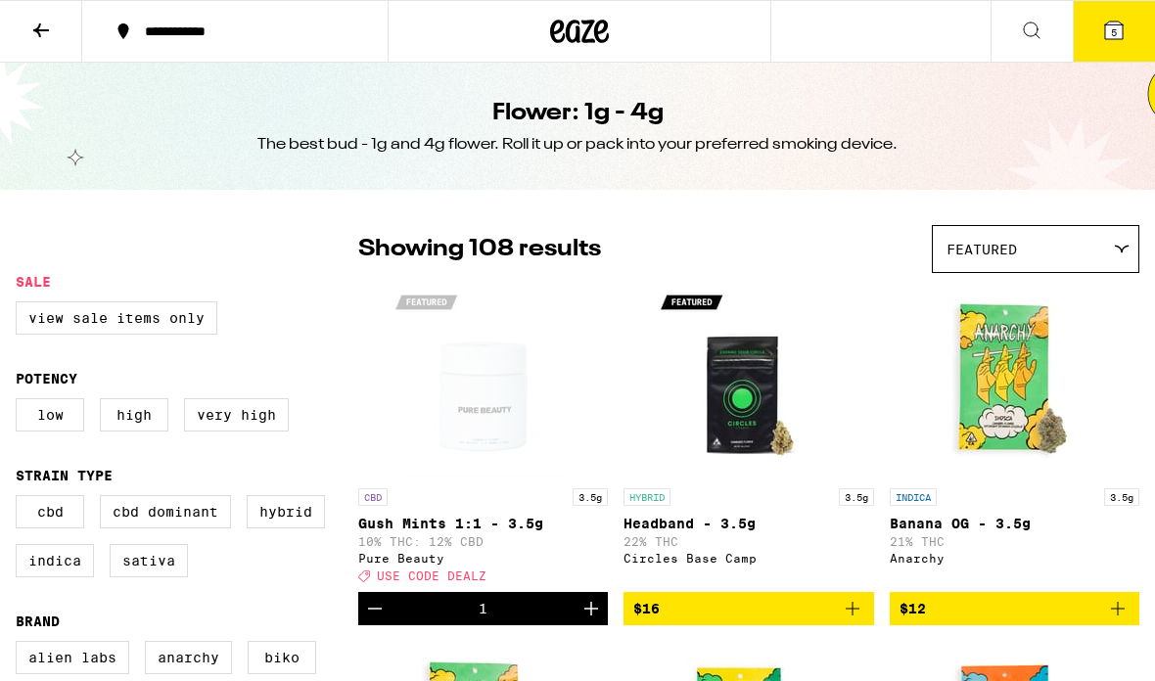
click at [1075, 239] on div "Featured" at bounding box center [1036, 249] width 206 height 46
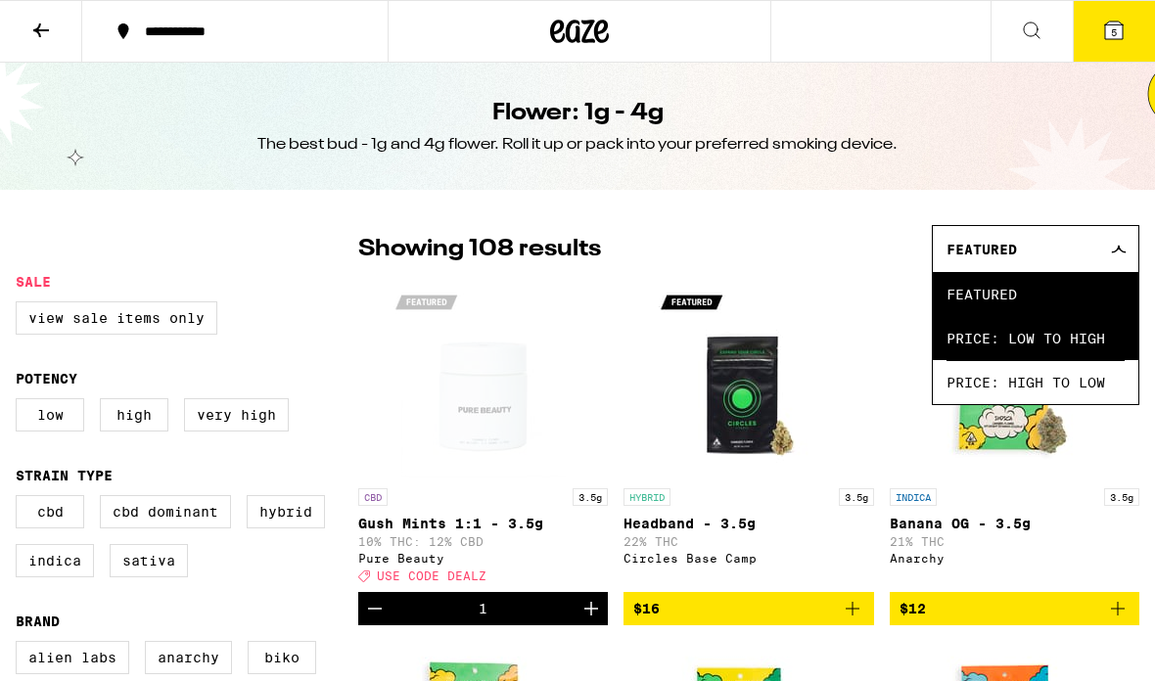
click at [1078, 346] on span "Price: Low to High" at bounding box center [1035, 338] width 178 height 44
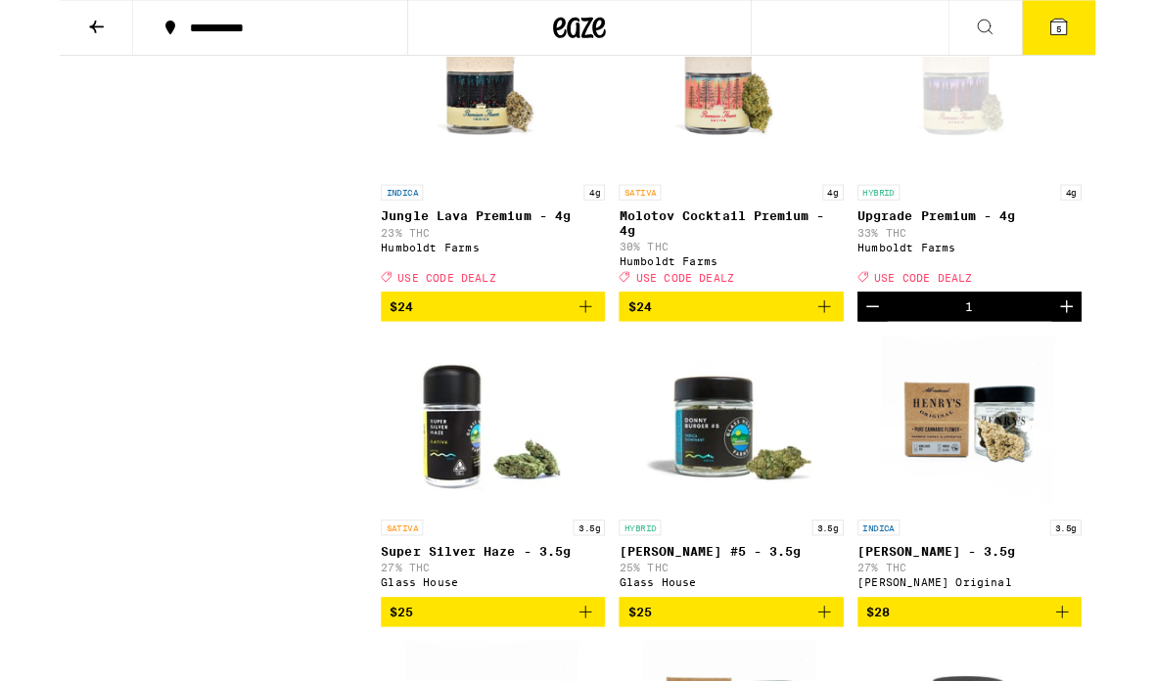
scroll to position [2819, 0]
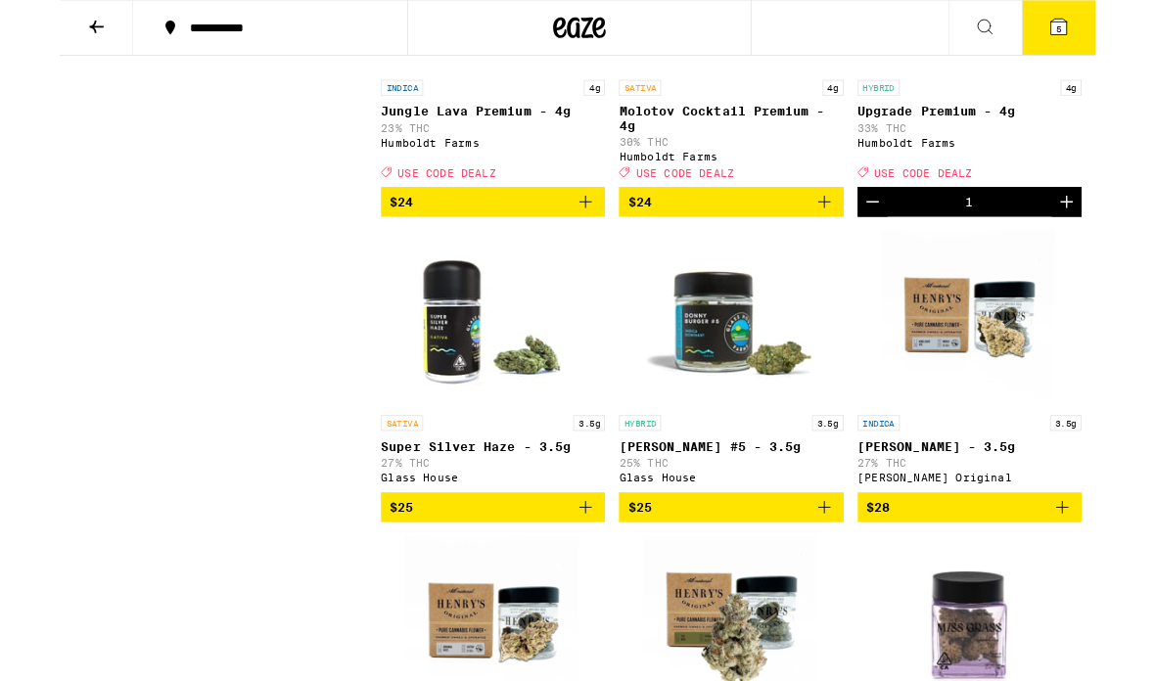
click at [903, 238] on icon "Decrement" at bounding box center [906, 225] width 23 height 23
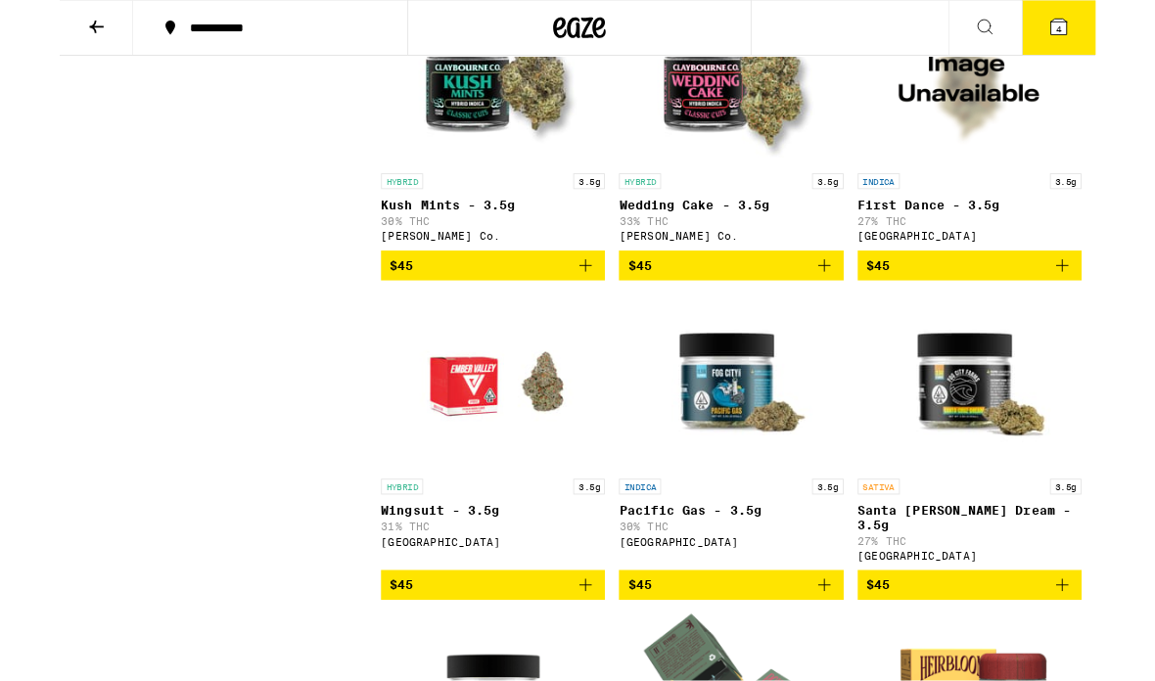
scroll to position [6640, 0]
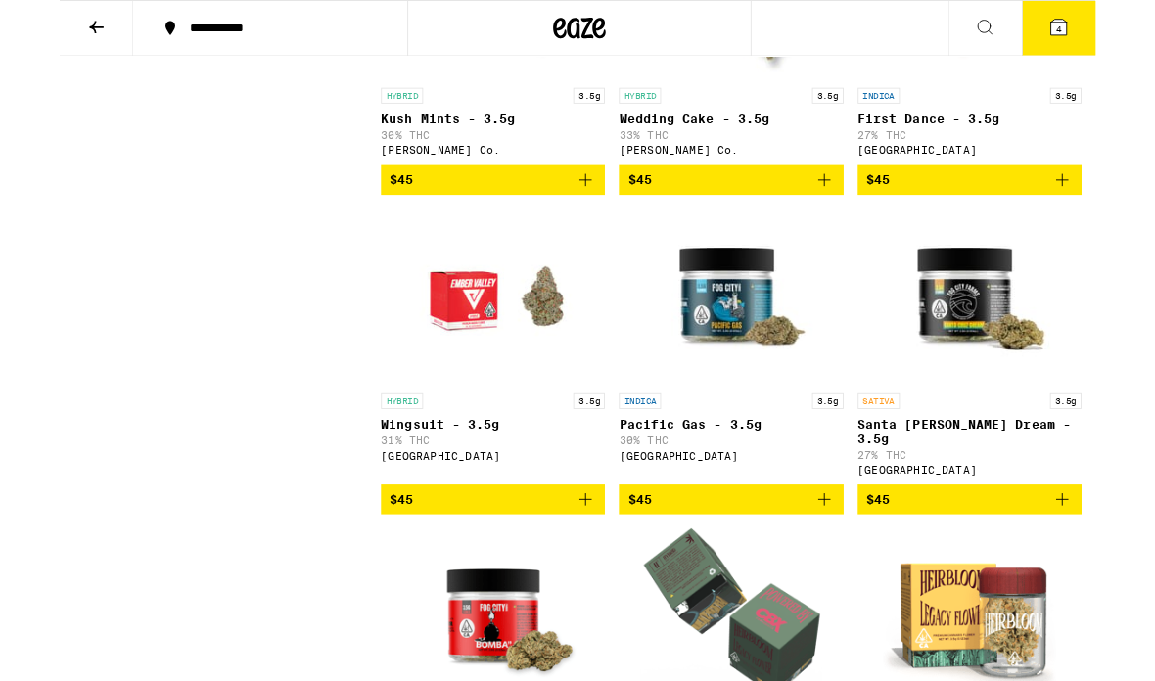
click at [1119, 29] on icon at bounding box center [1114, 31] width 18 height 18
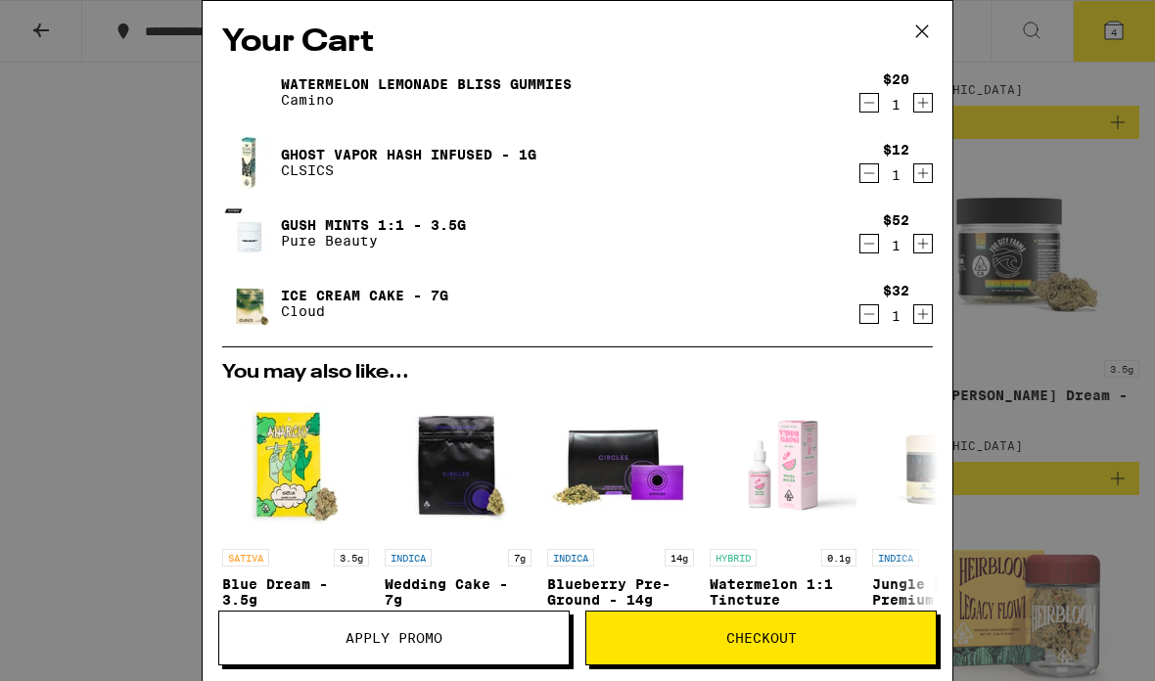
click at [1092, 282] on div "Your Cart Watermelon Lemonade Bliss Gummies Camino $20 1 Ghost Vapor Hash Infus…" at bounding box center [577, 340] width 1155 height 681
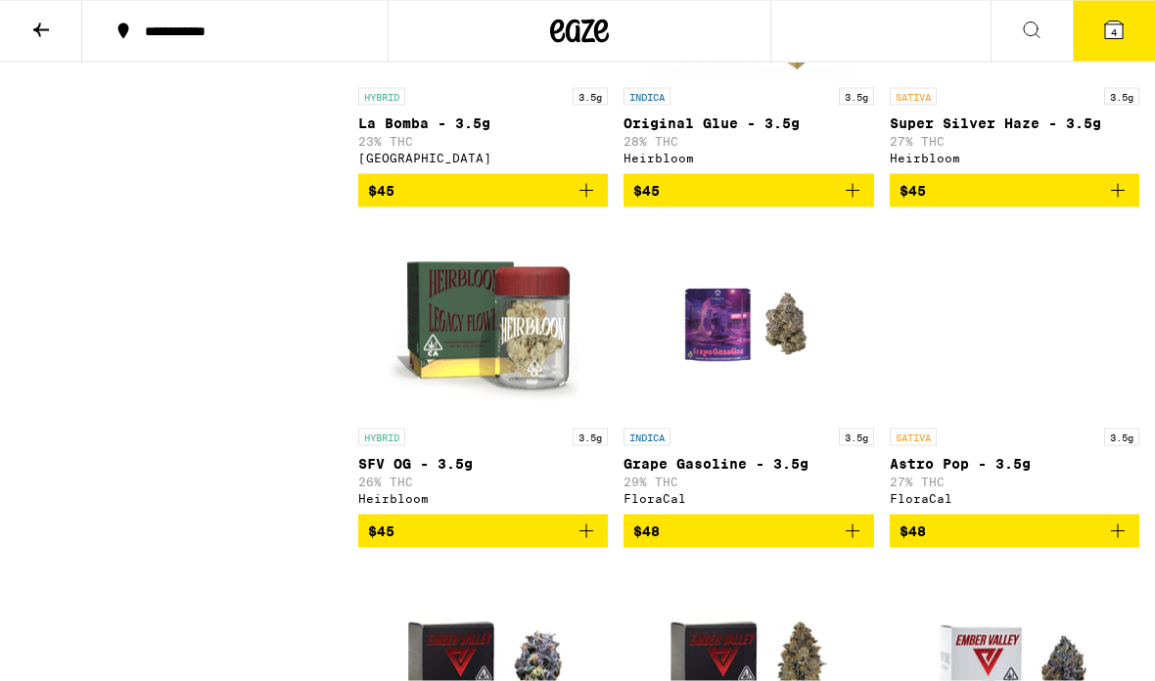
scroll to position [7344, 0]
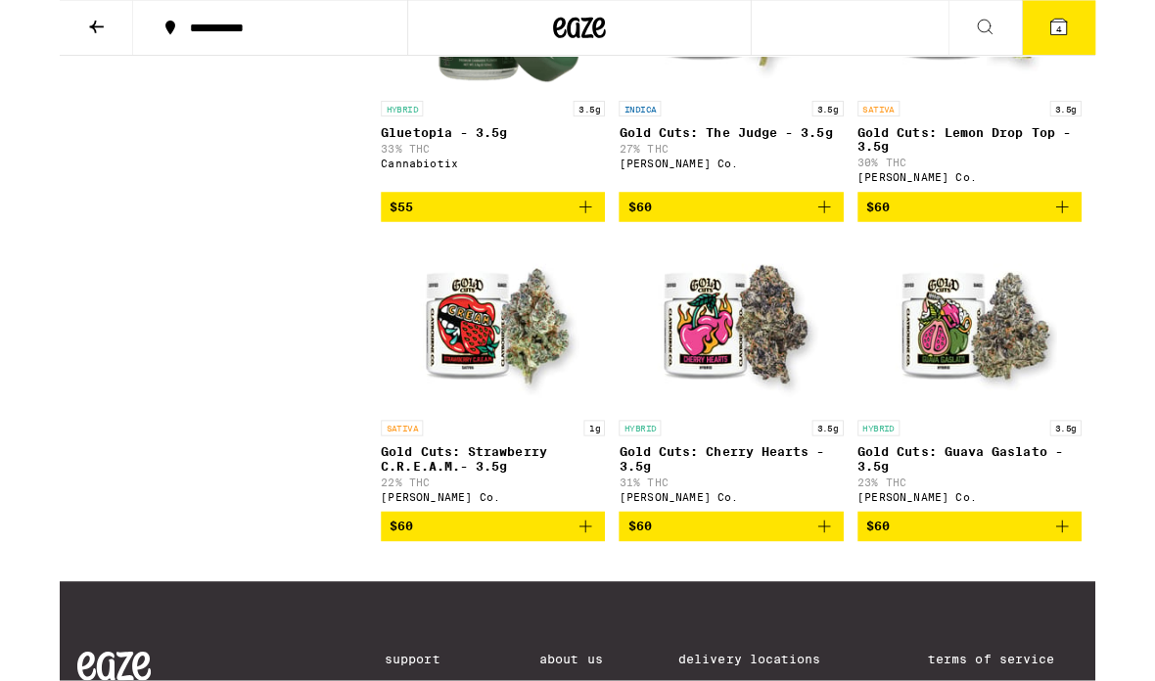
scroll to position [12229, 0]
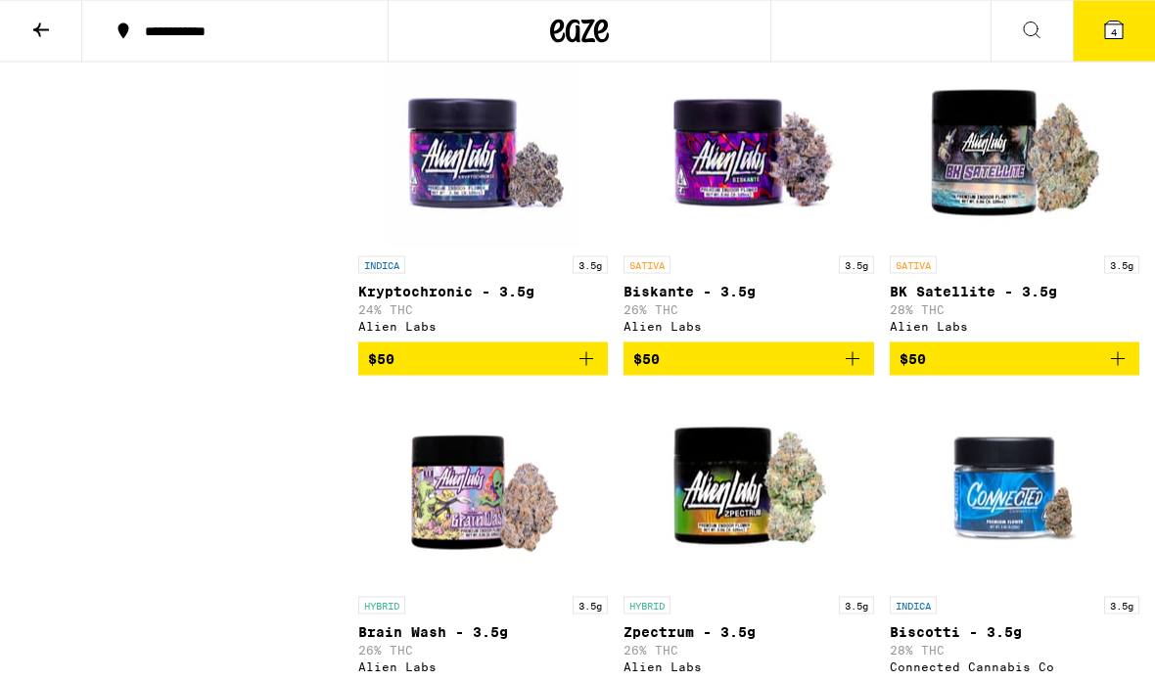
click at [1121, 21] on icon at bounding box center [1113, 30] width 23 height 23
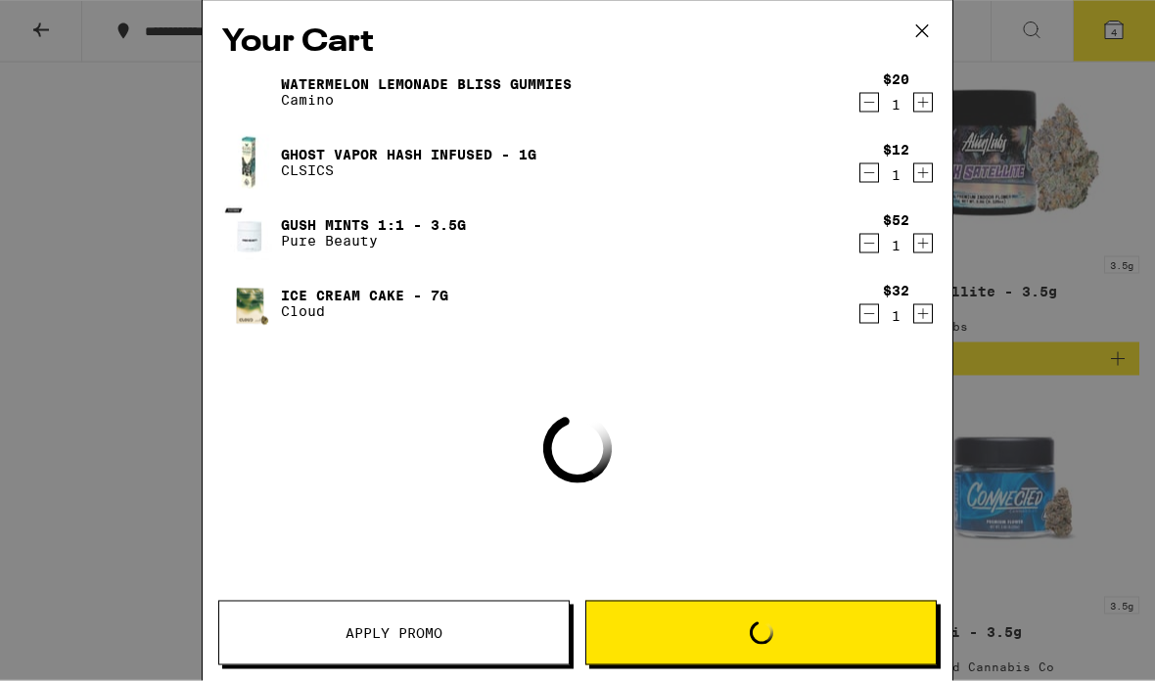
scroll to position [8559, 0]
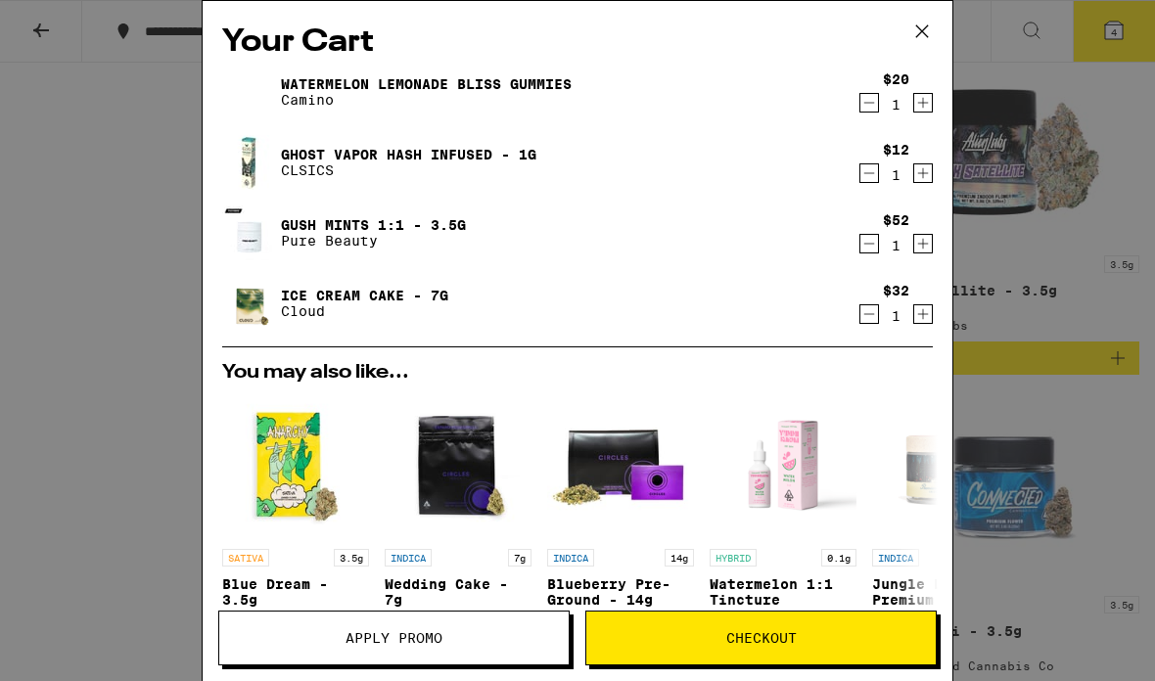
click at [1053, 208] on div "Your Cart Watermelon Lemonade Bliss Gummies Camino $20 1 Ghost Vapor Hash Infus…" at bounding box center [577, 340] width 1155 height 681
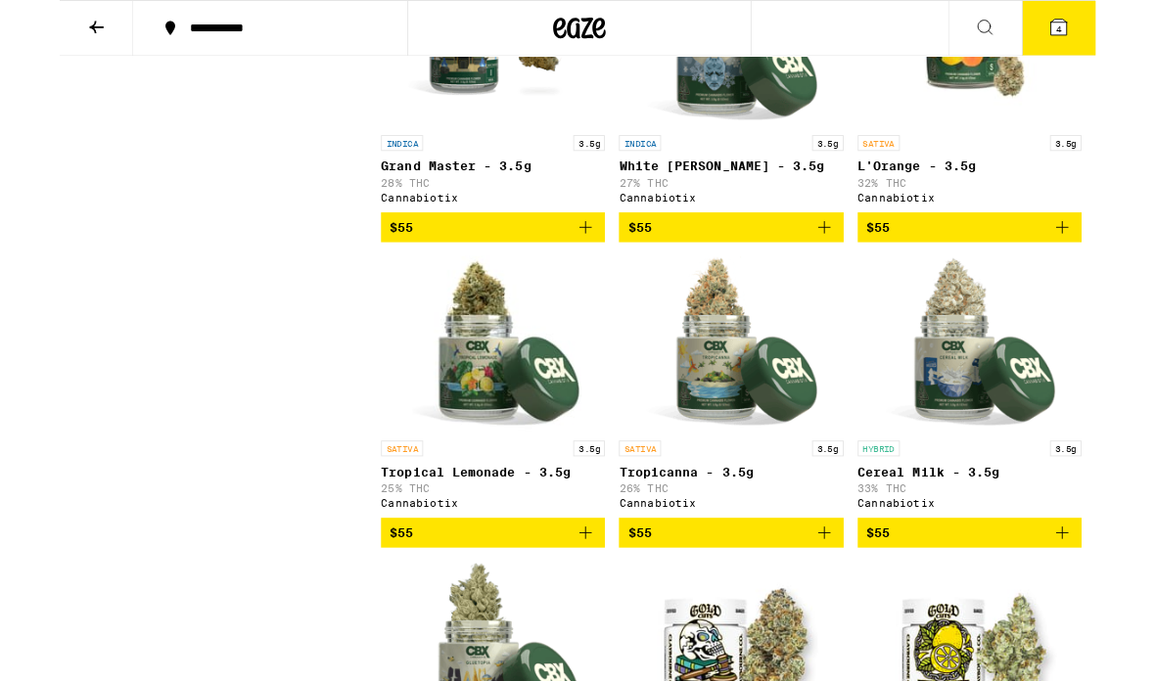
scroll to position [11424, 0]
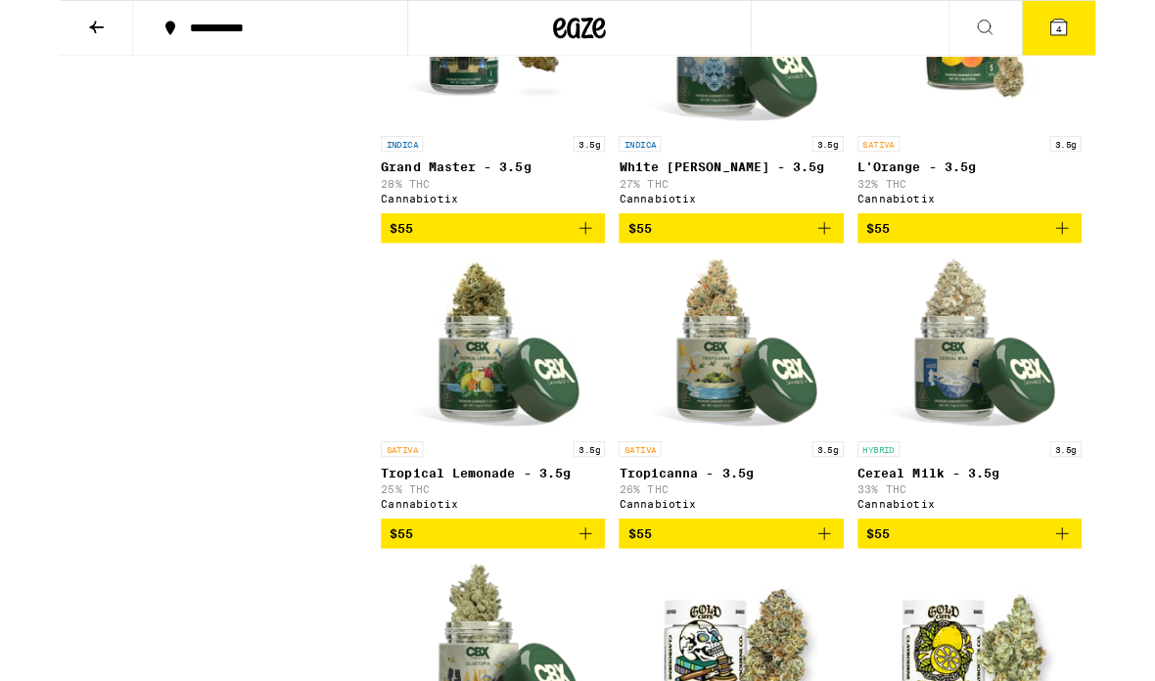
click at [1102, 30] on icon at bounding box center [1113, 30] width 23 height 23
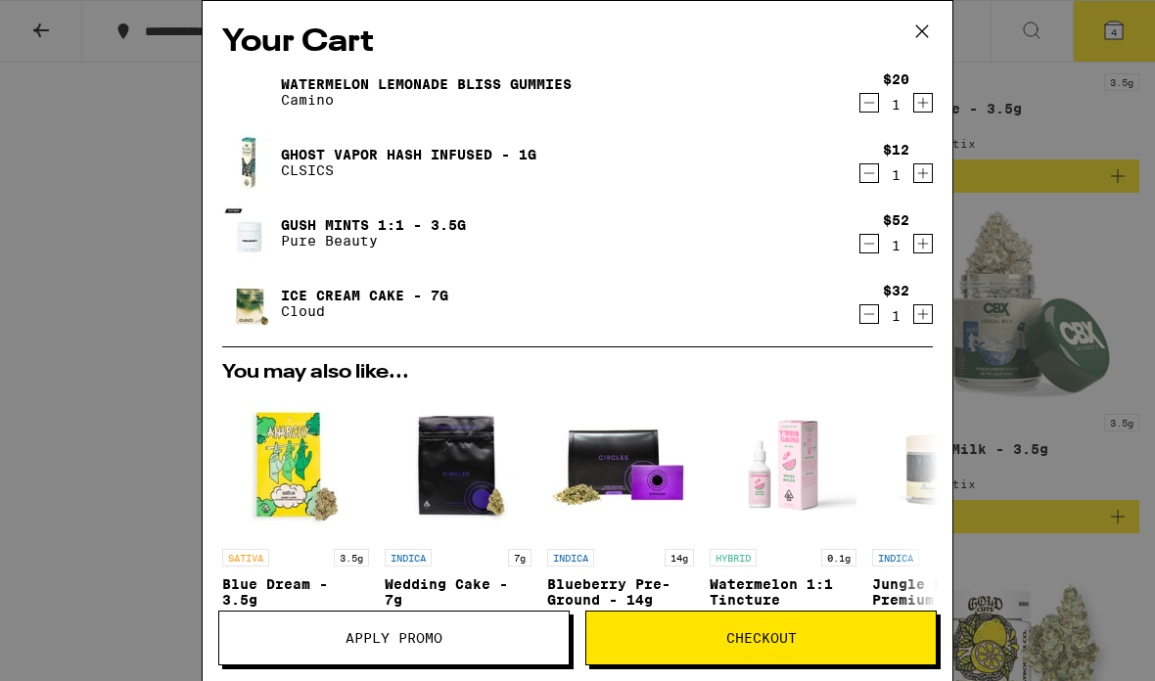
click at [1071, 389] on div "Your Cart Watermelon Lemonade Bliss Gummies Camino $20 1 Ghost Vapor Hash Infus…" at bounding box center [577, 340] width 1155 height 681
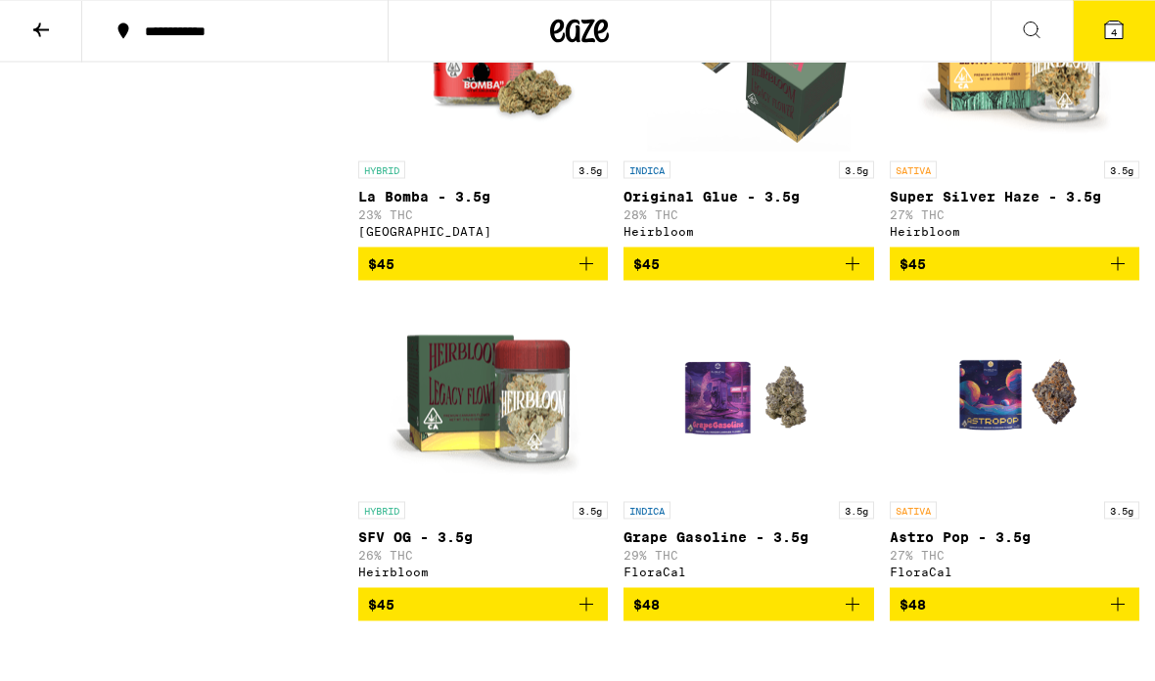
scroll to position [7259, 0]
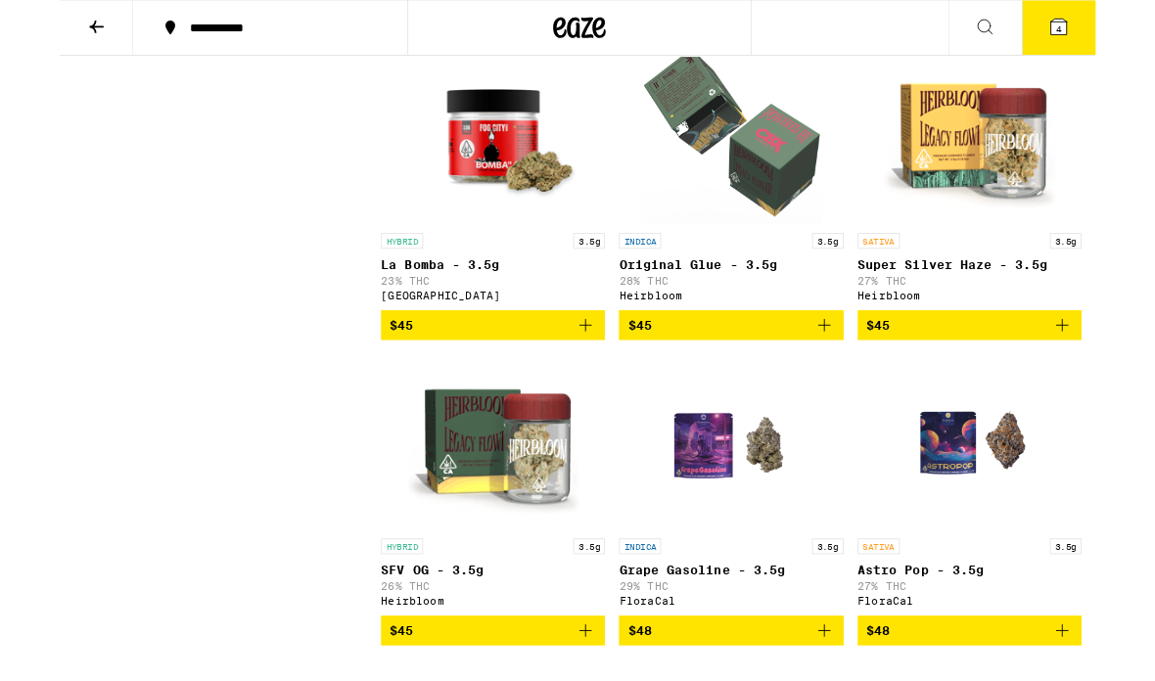
click at [849, 375] on icon "Add to bag" at bounding box center [852, 362] width 23 height 23
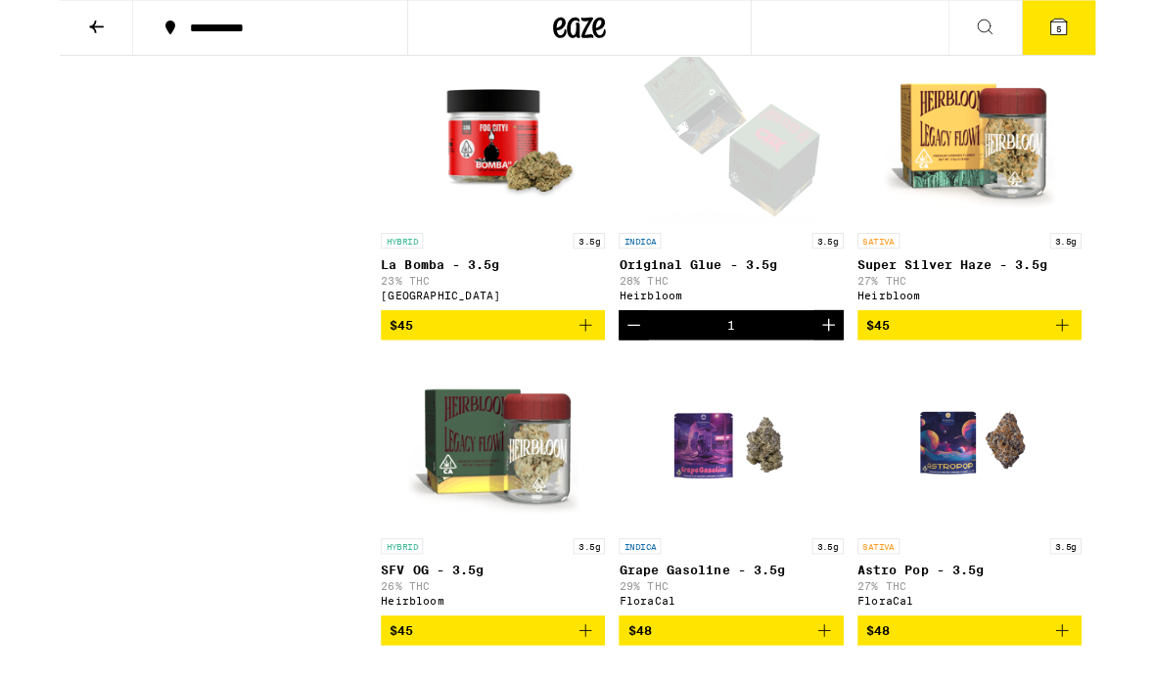
scroll to position [7175, 0]
click at [1089, 35] on button "5" at bounding box center [1114, 31] width 82 height 61
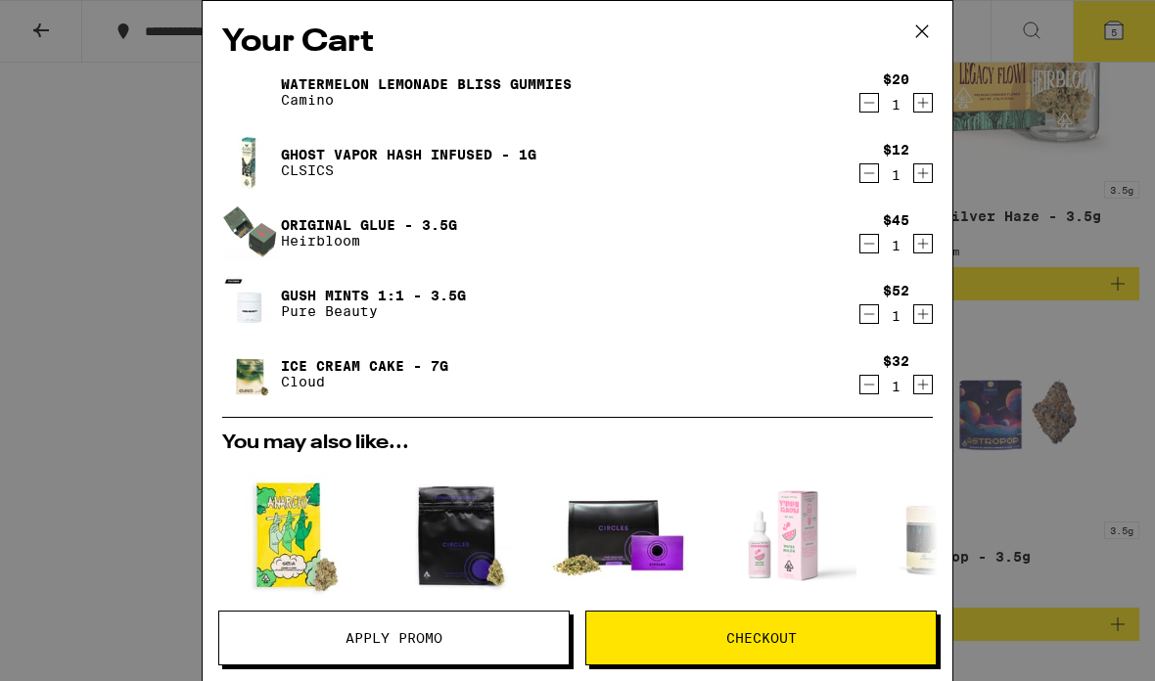
click at [1100, 213] on div "Your Cart Watermelon Lemonade Bliss Gummies Camino $20 1 Ghost Vapor Hash Infus…" at bounding box center [577, 340] width 1155 height 681
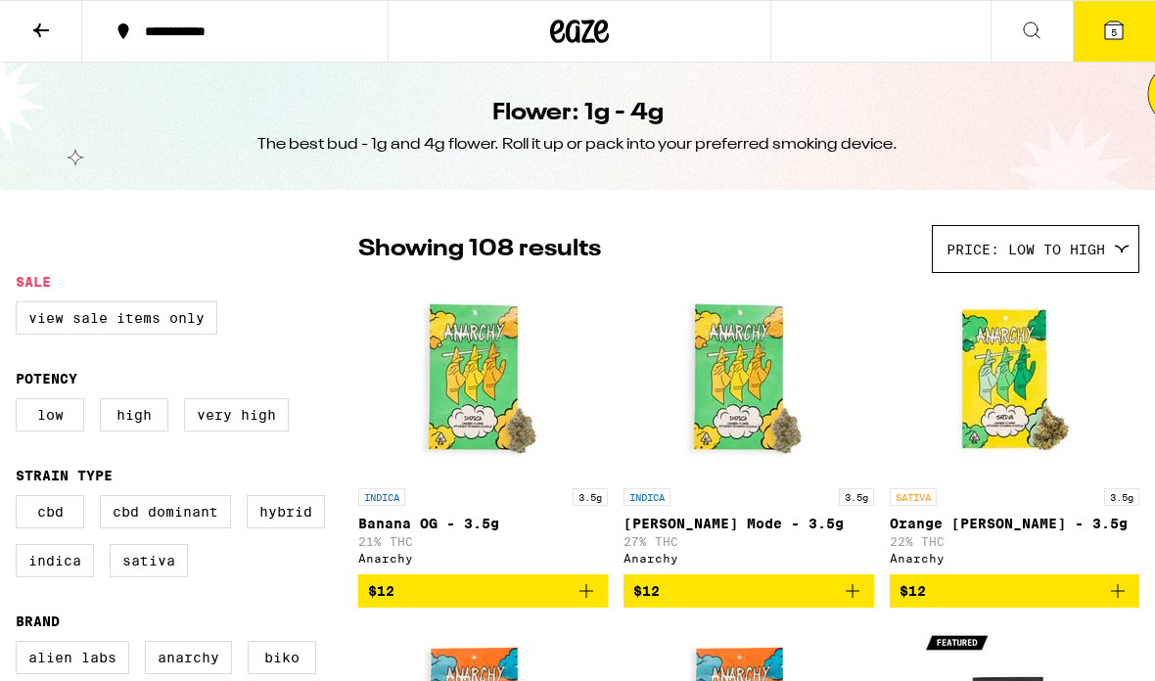
click at [38, 25] on icon at bounding box center [40, 30] width 23 height 23
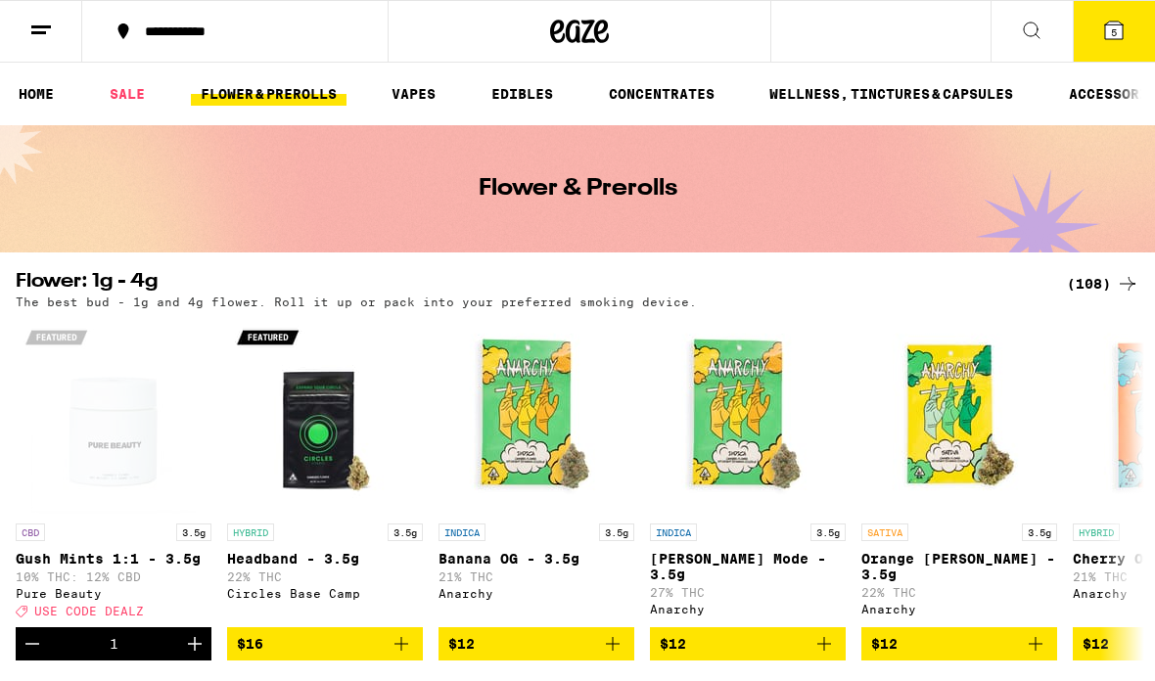
click at [120, 73] on ul "HOME SALE FLOWER & PREROLLS VAPES EDIBLES CONCENTRATES WELLNESS, TINCTURES & CA…" at bounding box center [577, 94] width 1155 height 63
click at [131, 95] on link "SALE" at bounding box center [127, 93] width 55 height 23
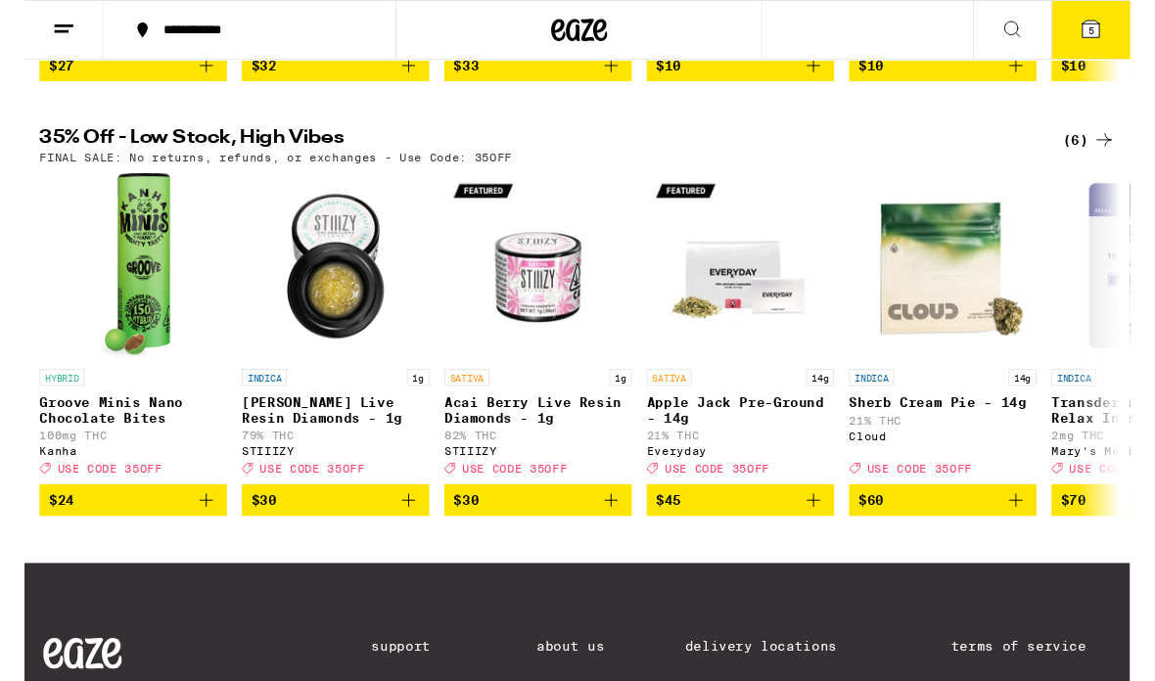
scroll to position [621, 0]
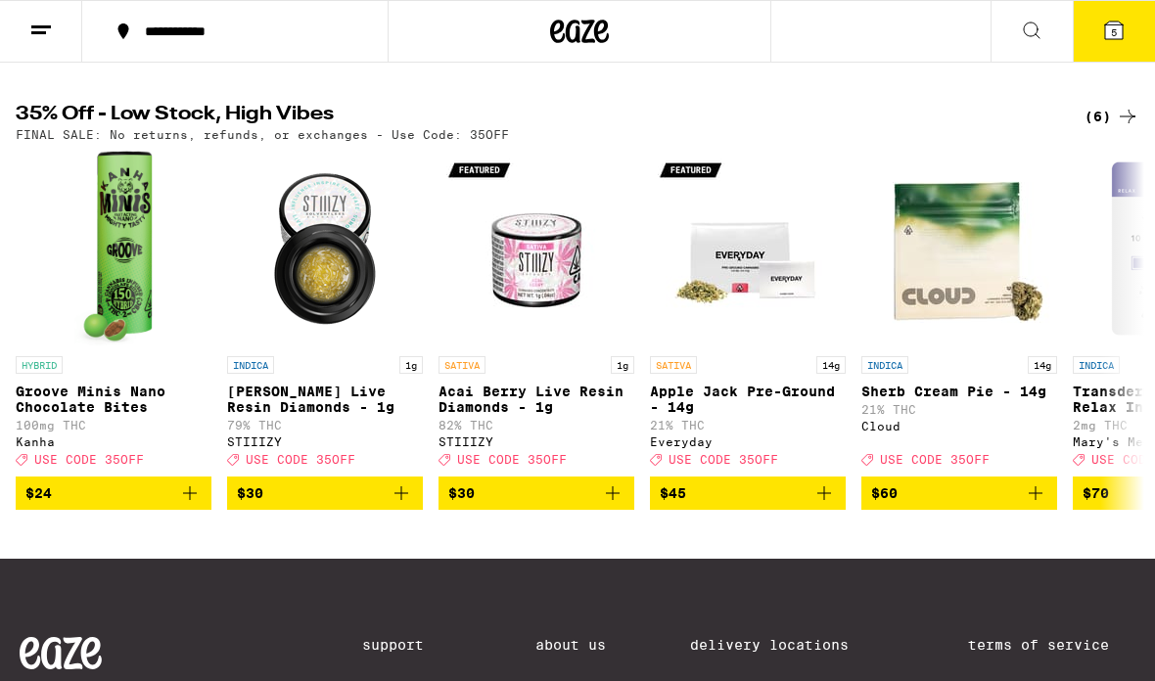
click at [1115, 128] on div "(6)" at bounding box center [1111, 116] width 55 height 23
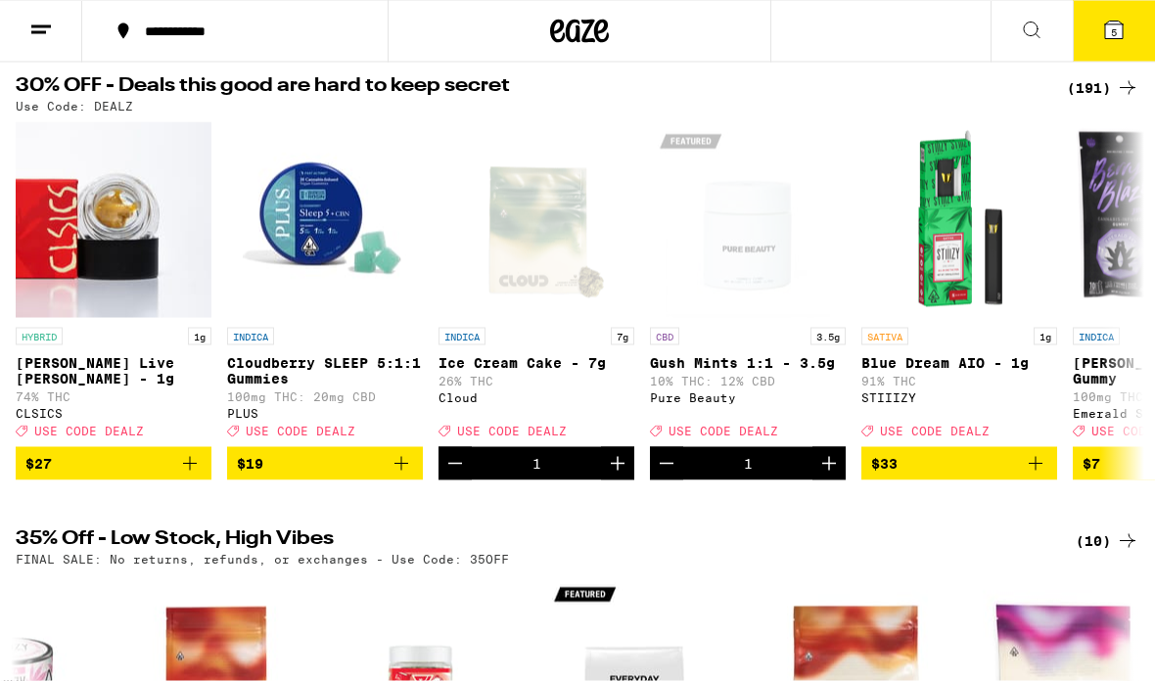
click at [1093, 76] on div "(191)" at bounding box center [1103, 87] width 72 height 23
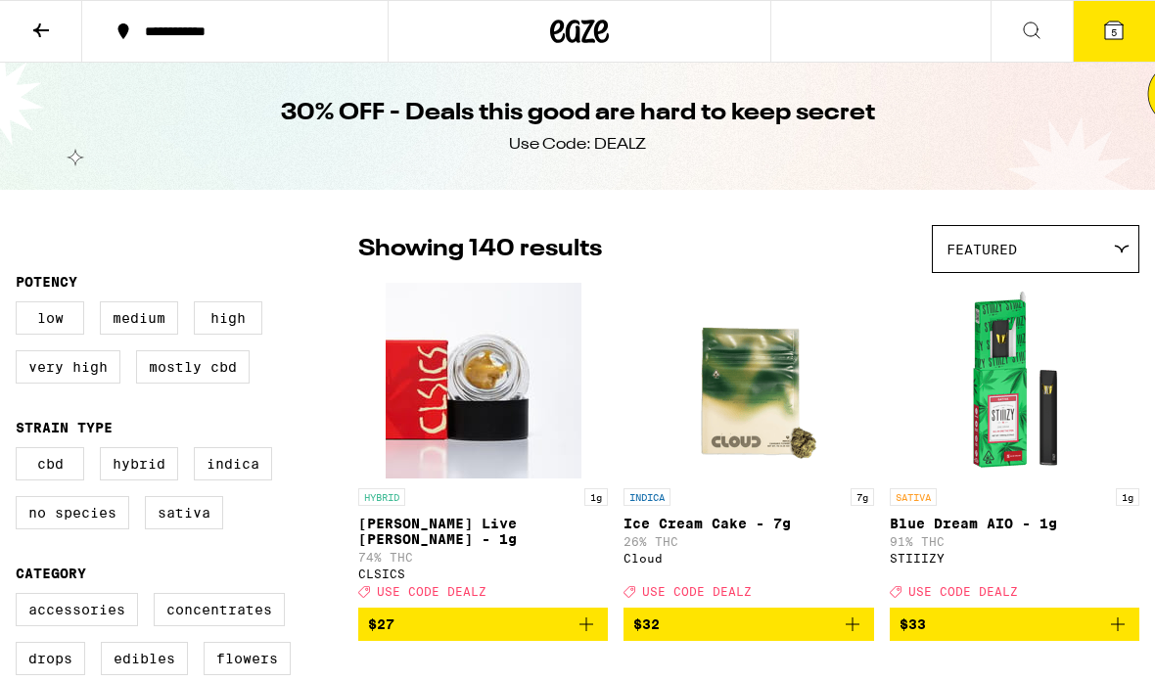
click at [1042, 251] on div "Featured" at bounding box center [1036, 249] width 206 height 46
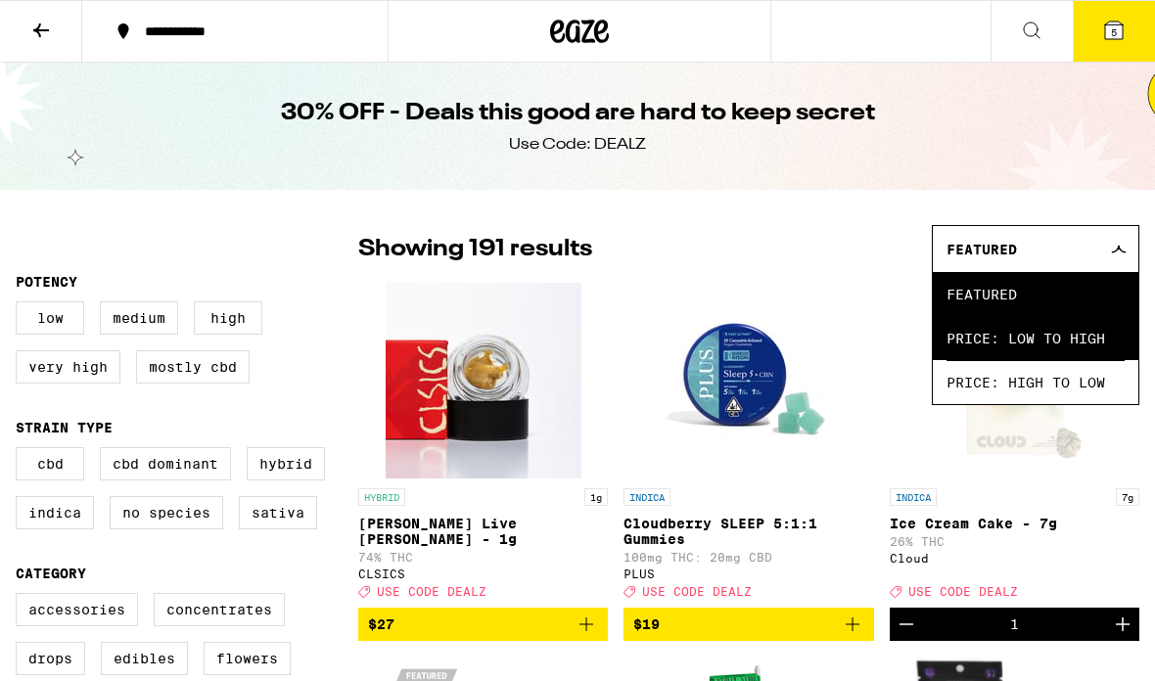
click at [1051, 340] on span "Price: Low to High" at bounding box center [1035, 338] width 178 height 44
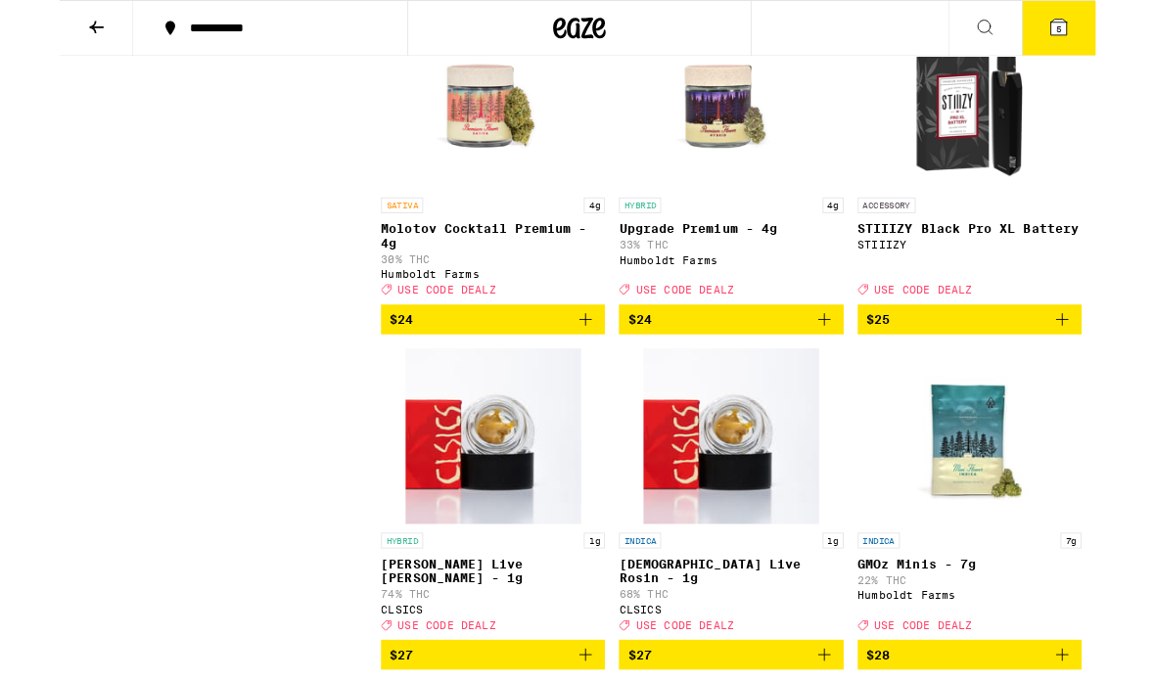
scroll to position [9562, 0]
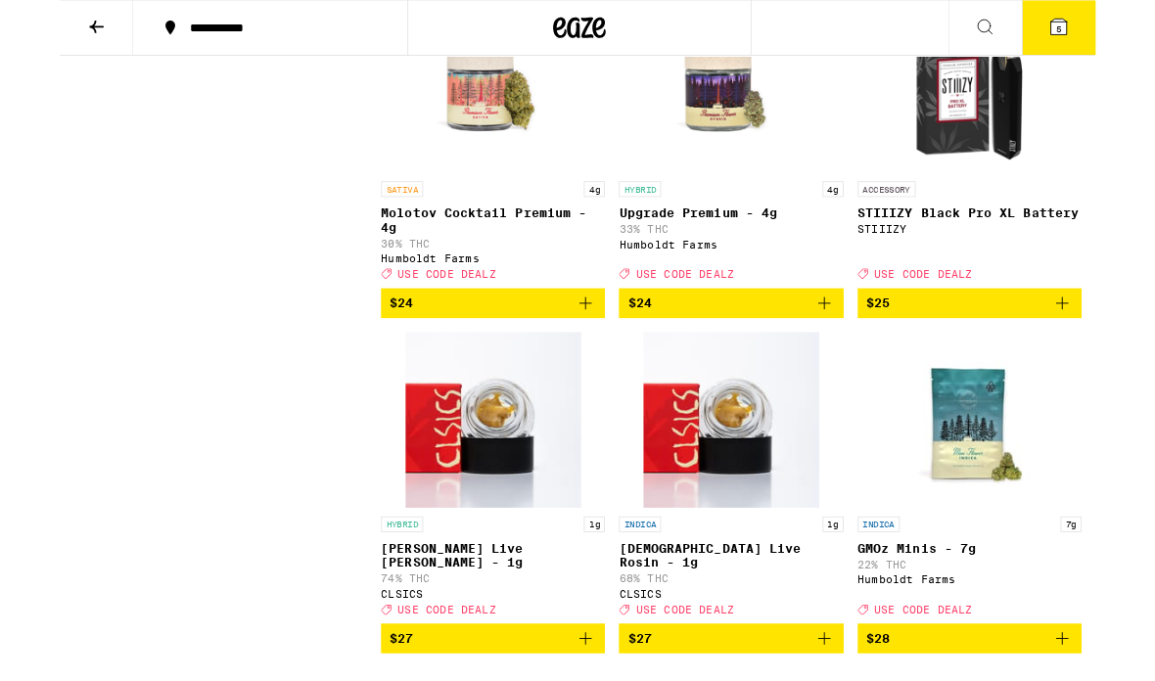
click at [1113, 27] on span "5" at bounding box center [1114, 32] width 6 height 12
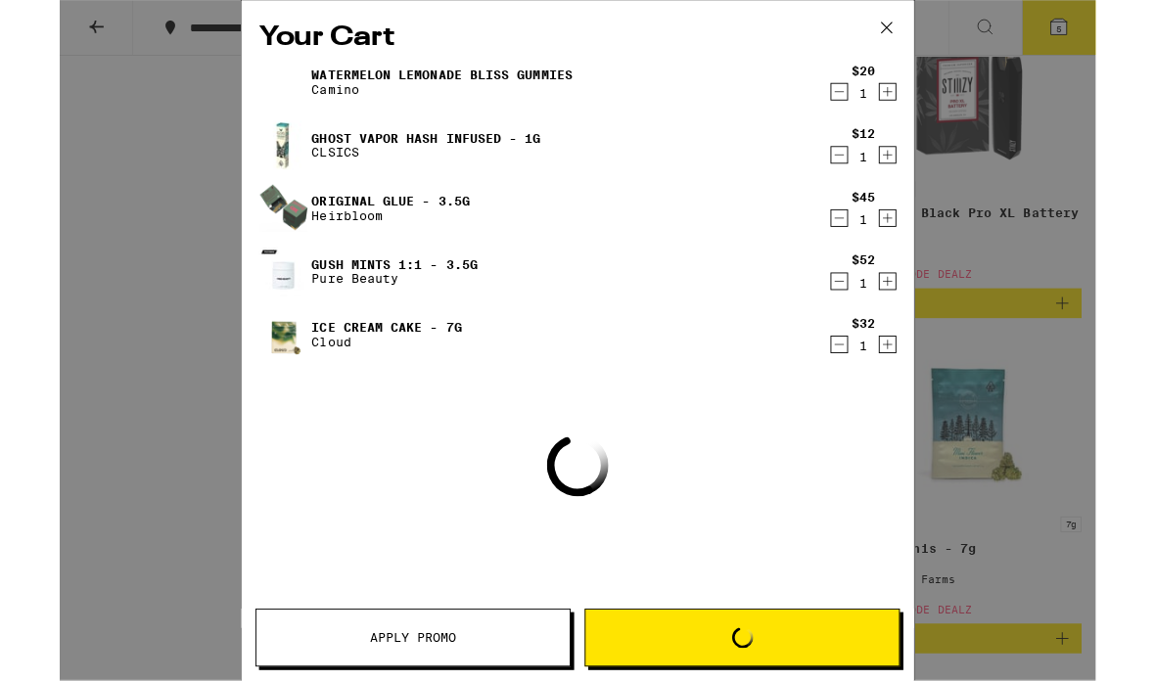
scroll to position [9641, 0]
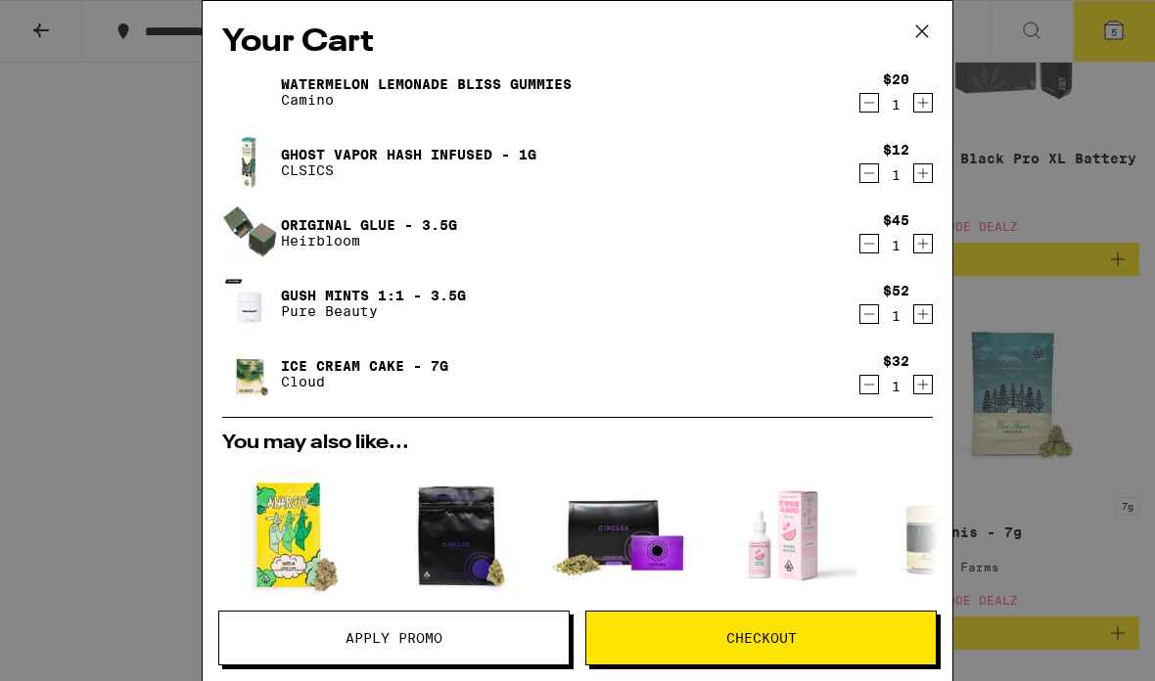
click at [1115, 344] on div "Your Cart Watermelon Lemonade Bliss Gummies Camino $20 1 Ghost Vapor Hash Infus…" at bounding box center [577, 340] width 1155 height 681
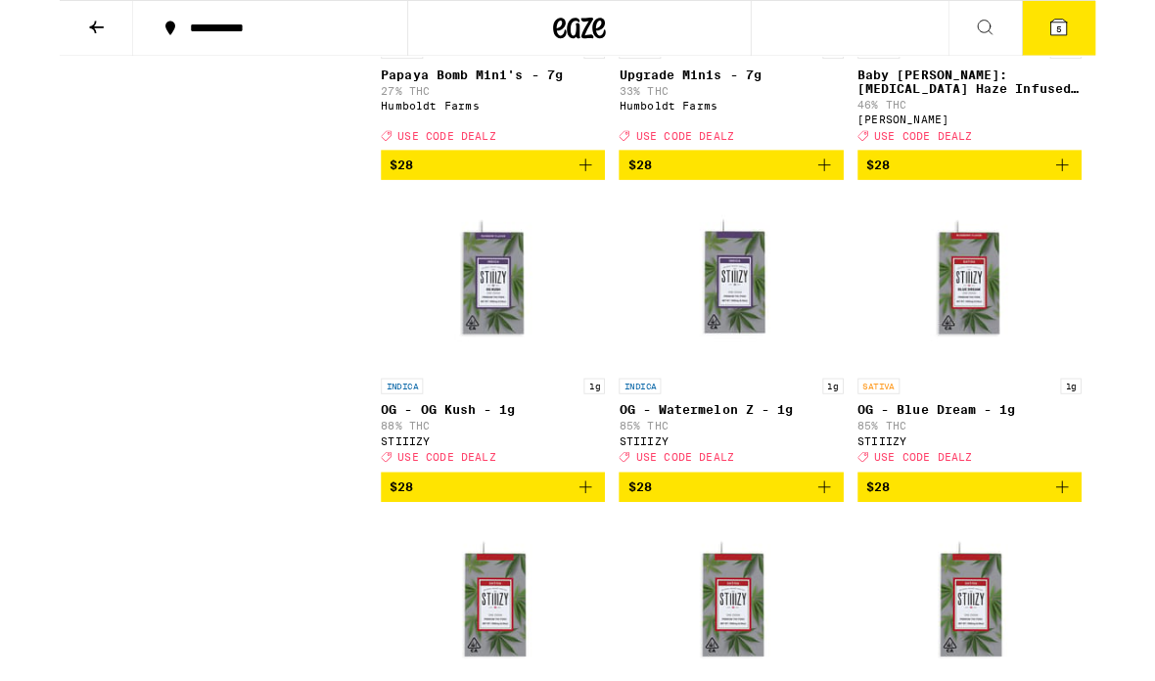
scroll to position [10464, 0]
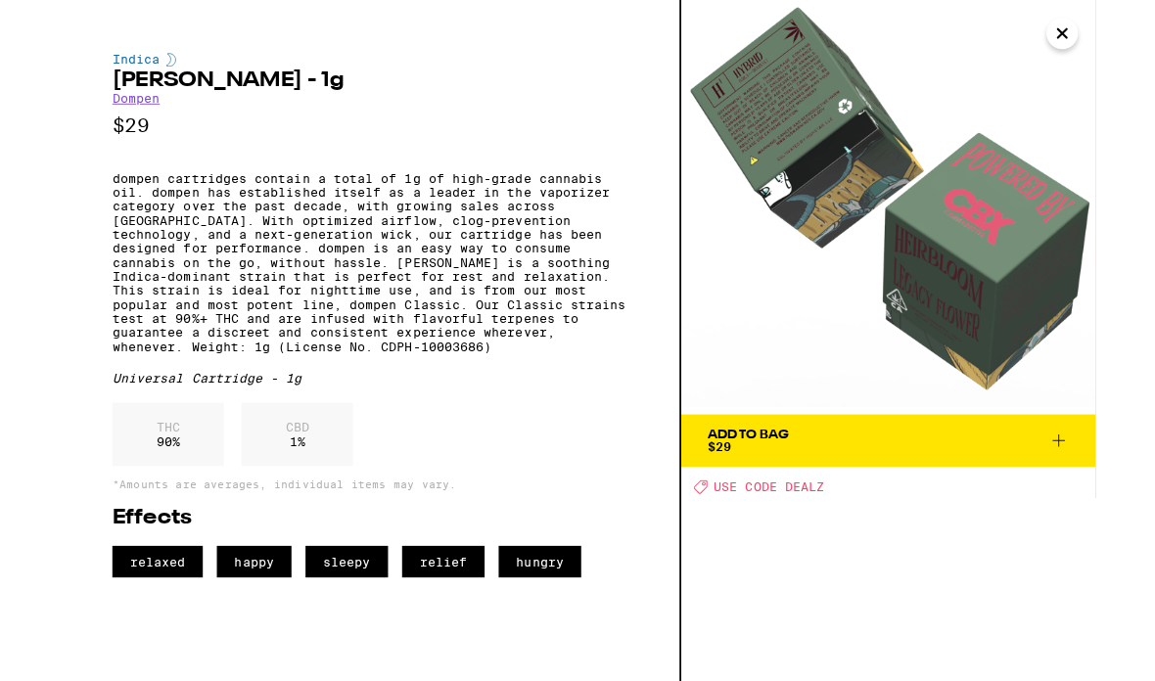
scroll to position [11842, 0]
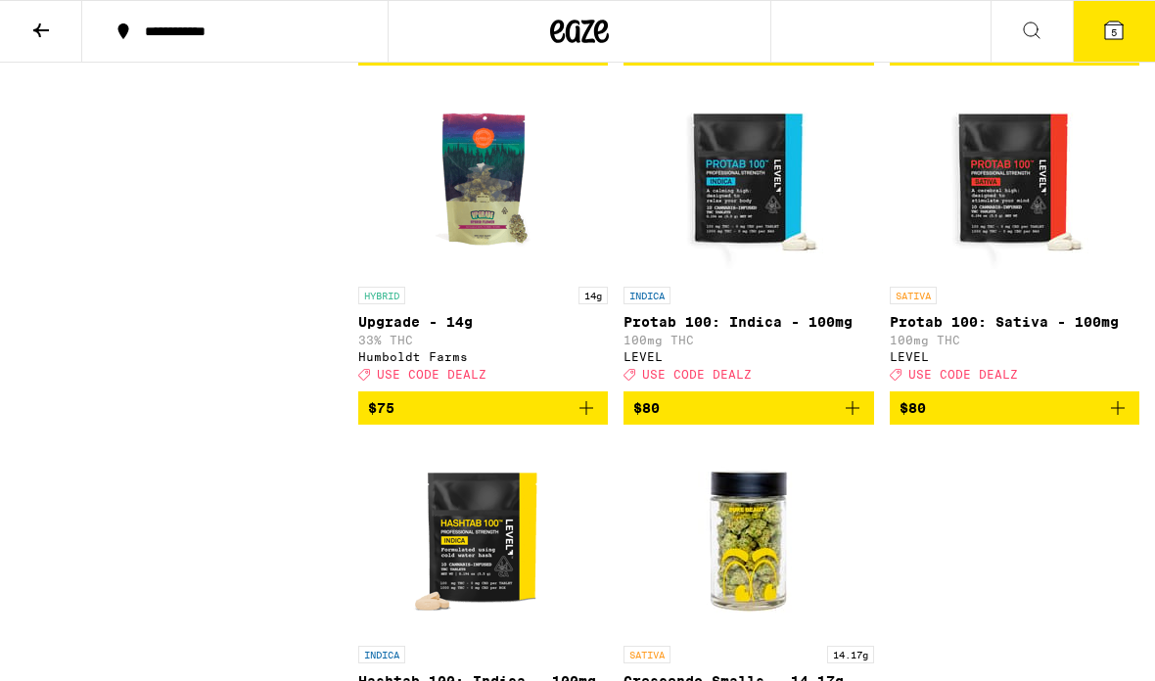
scroll to position [23131, 0]
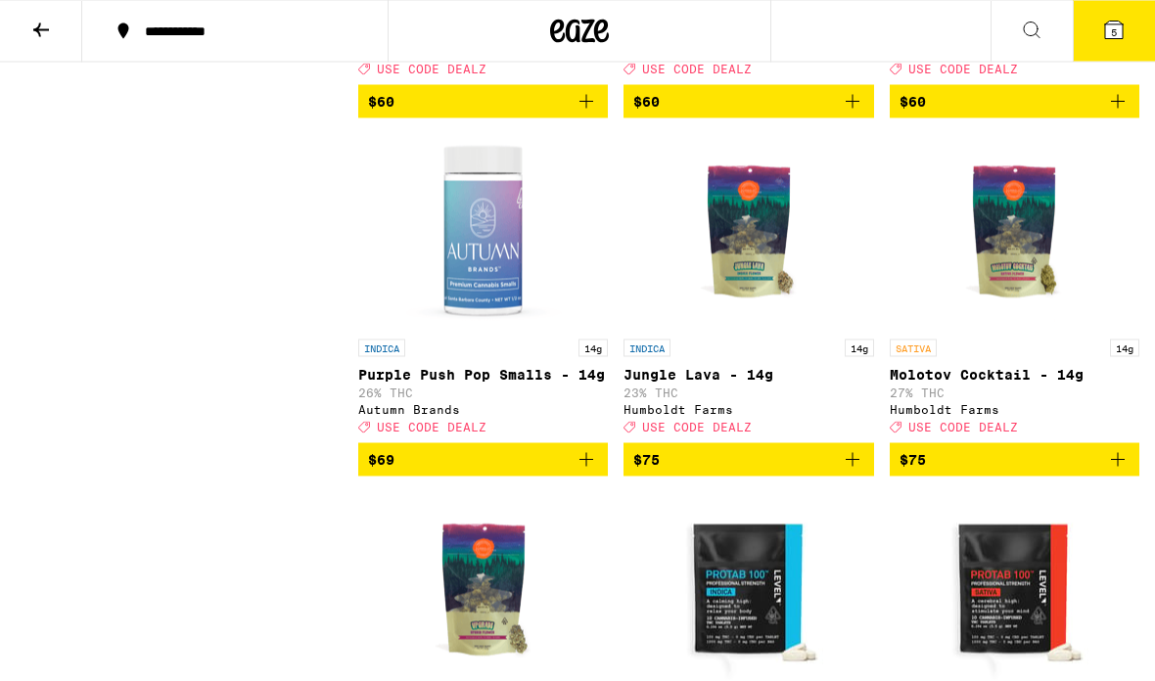
click at [1108, 32] on icon at bounding box center [1114, 31] width 18 height 18
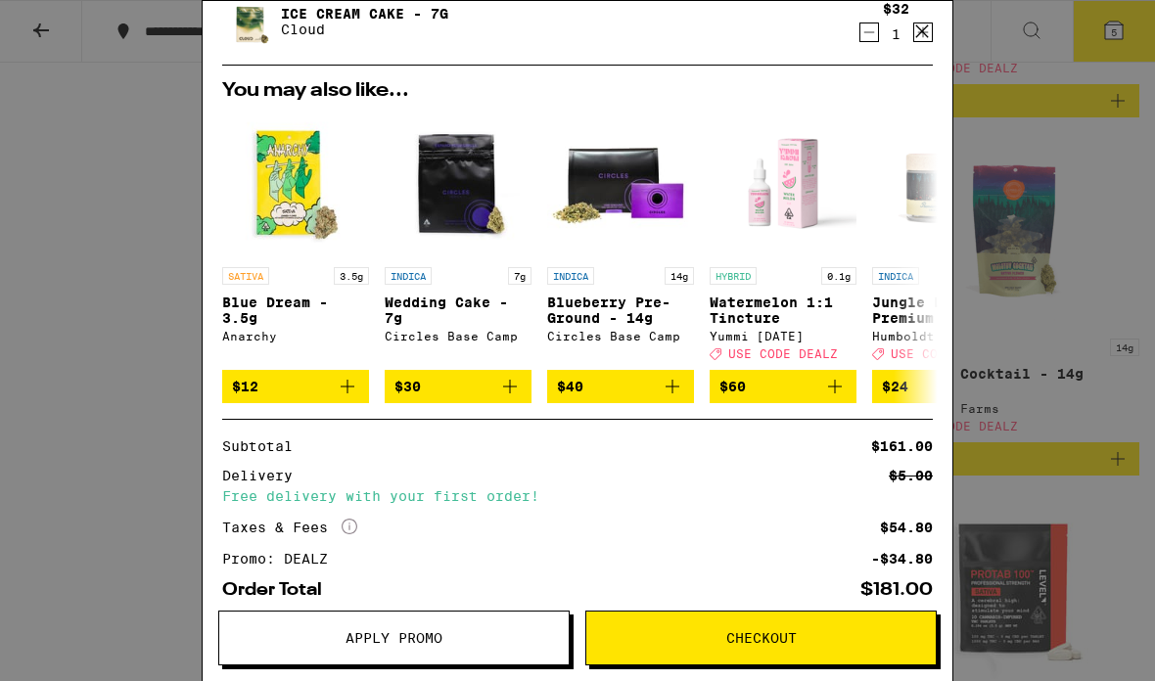
scroll to position [374, 0]
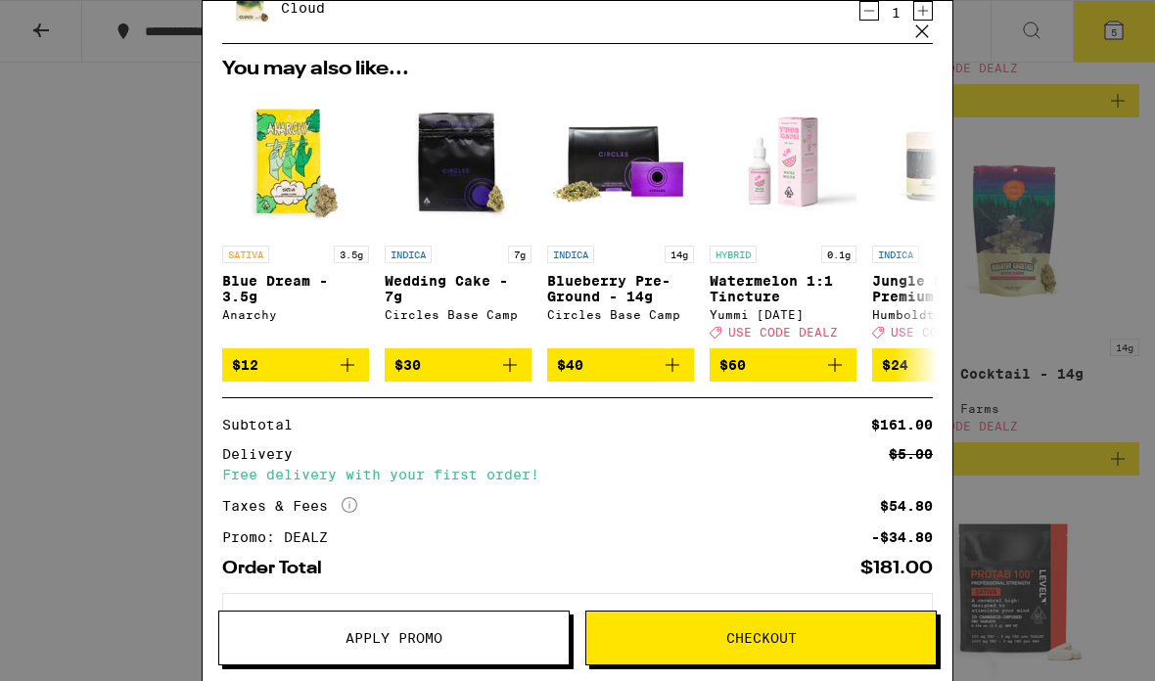
click at [1041, 208] on div "Your Cart Watermelon Lemonade Bliss Gummies Camino $20 1 Ghost Vapor Hash Infus…" at bounding box center [577, 340] width 1155 height 681
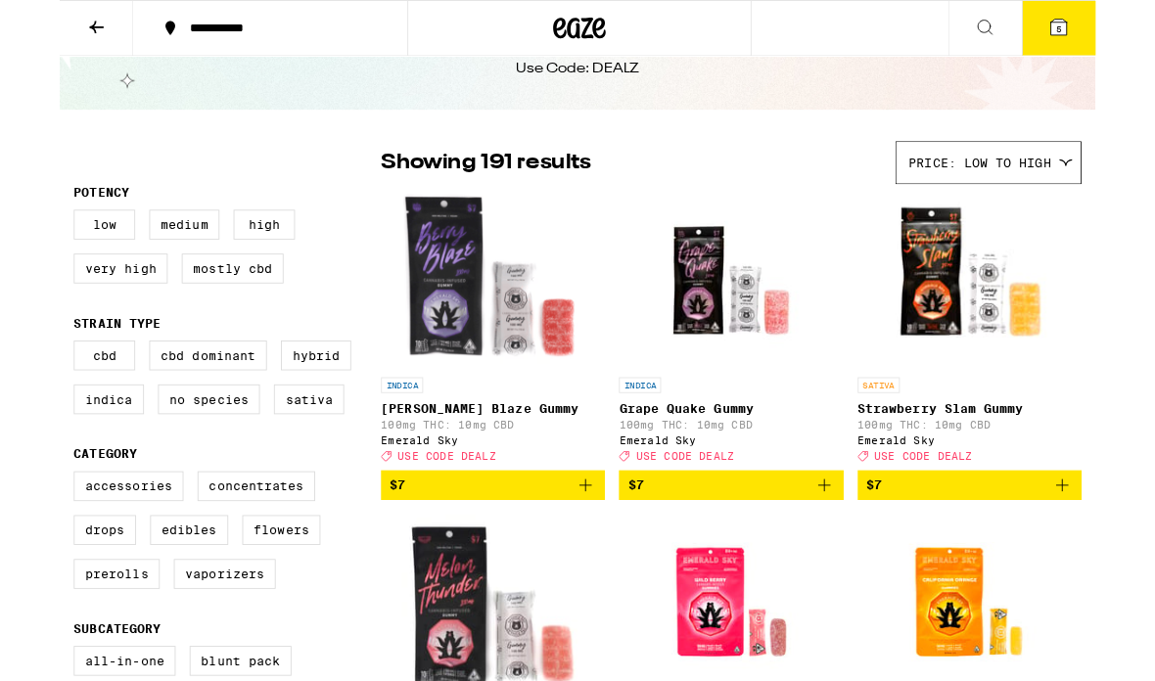
scroll to position [69, 0]
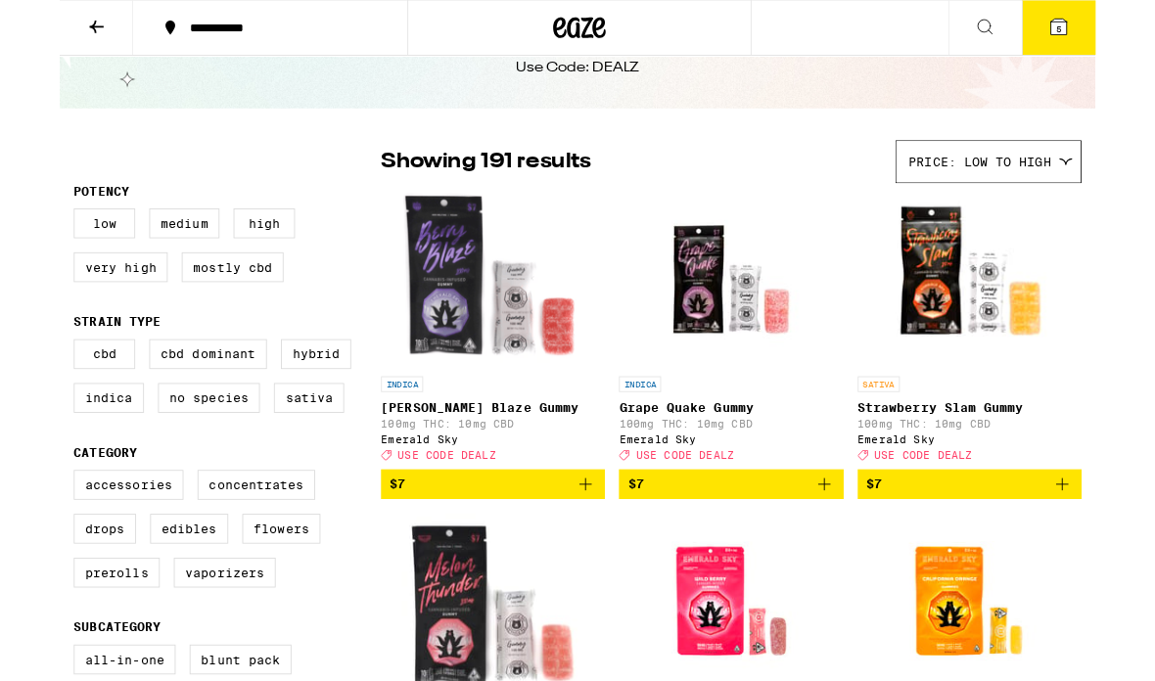
click at [1114, 33] on span "5" at bounding box center [1114, 32] width 6 height 12
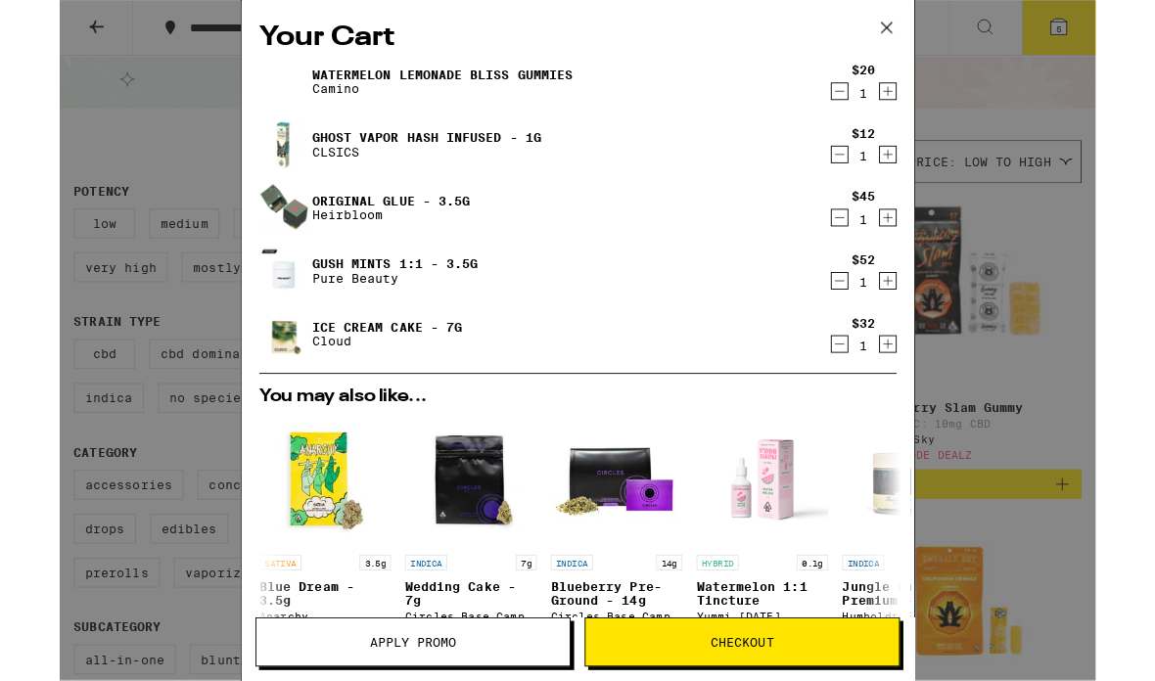
scroll to position [148, 0]
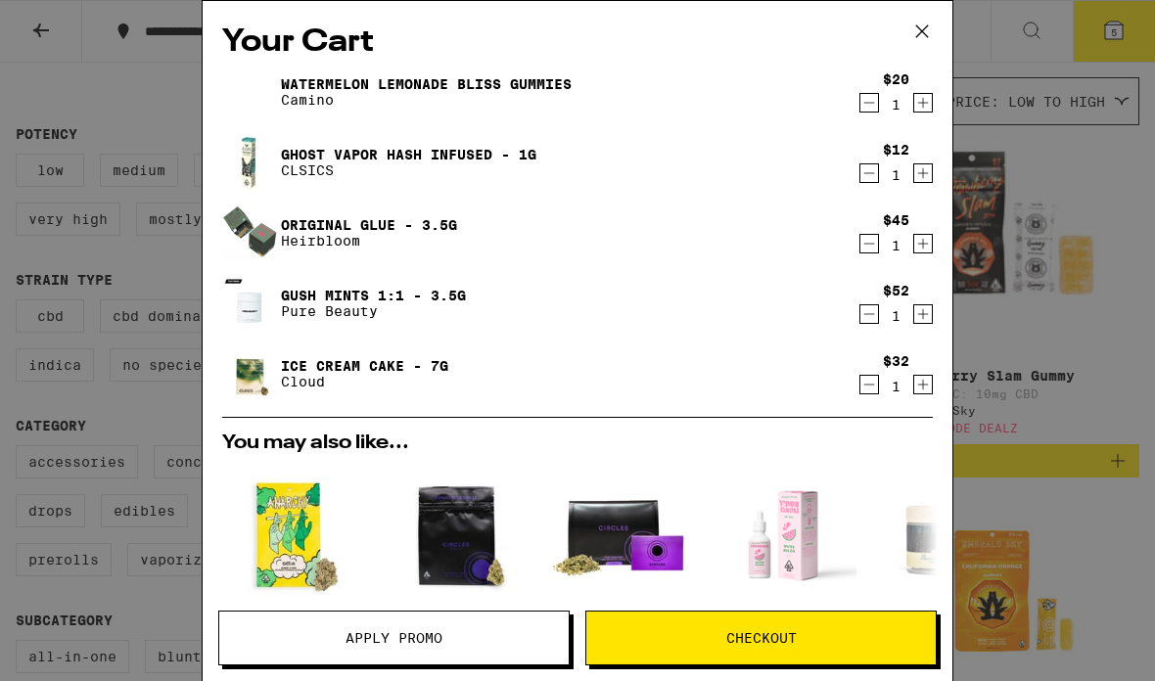
click at [493, 89] on link "Watermelon Lemonade Bliss Gummies" at bounding box center [426, 84] width 291 height 16
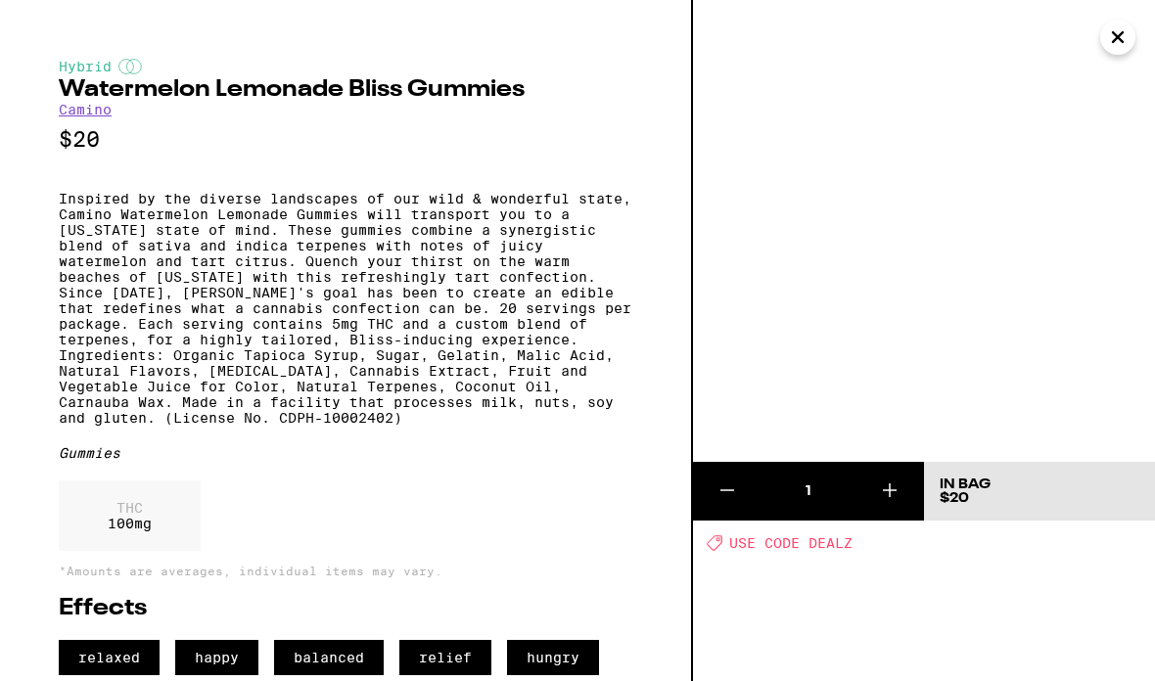
scroll to position [63, 0]
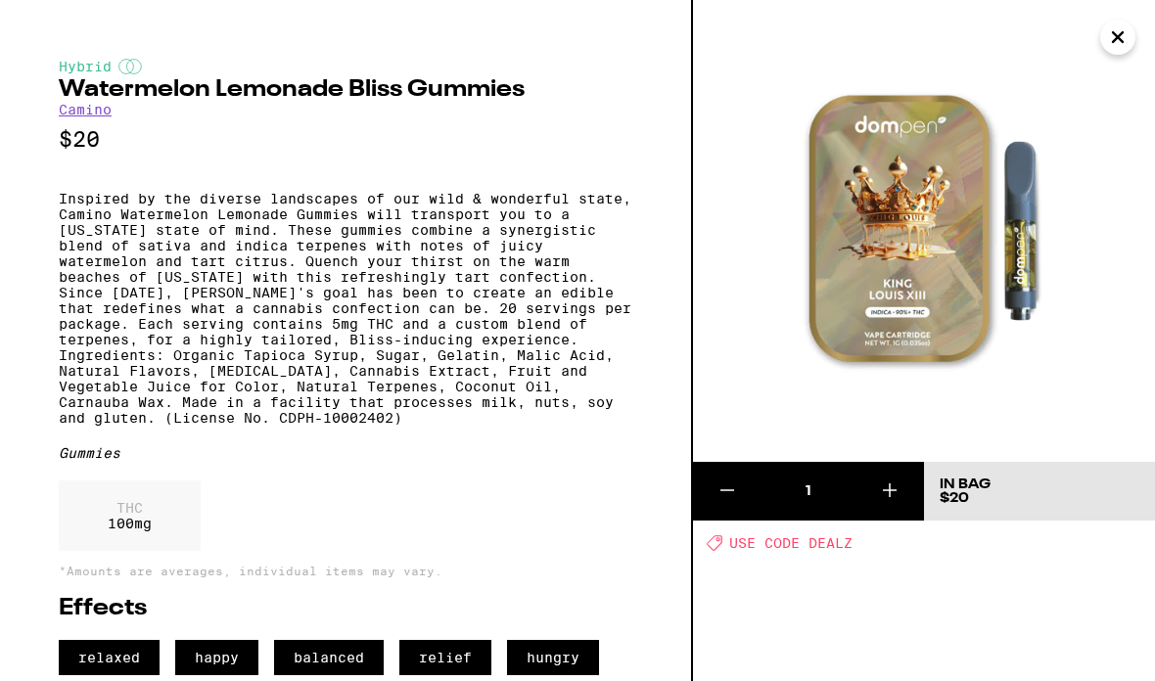
click at [1103, 47] on button "Close" at bounding box center [1117, 37] width 35 height 35
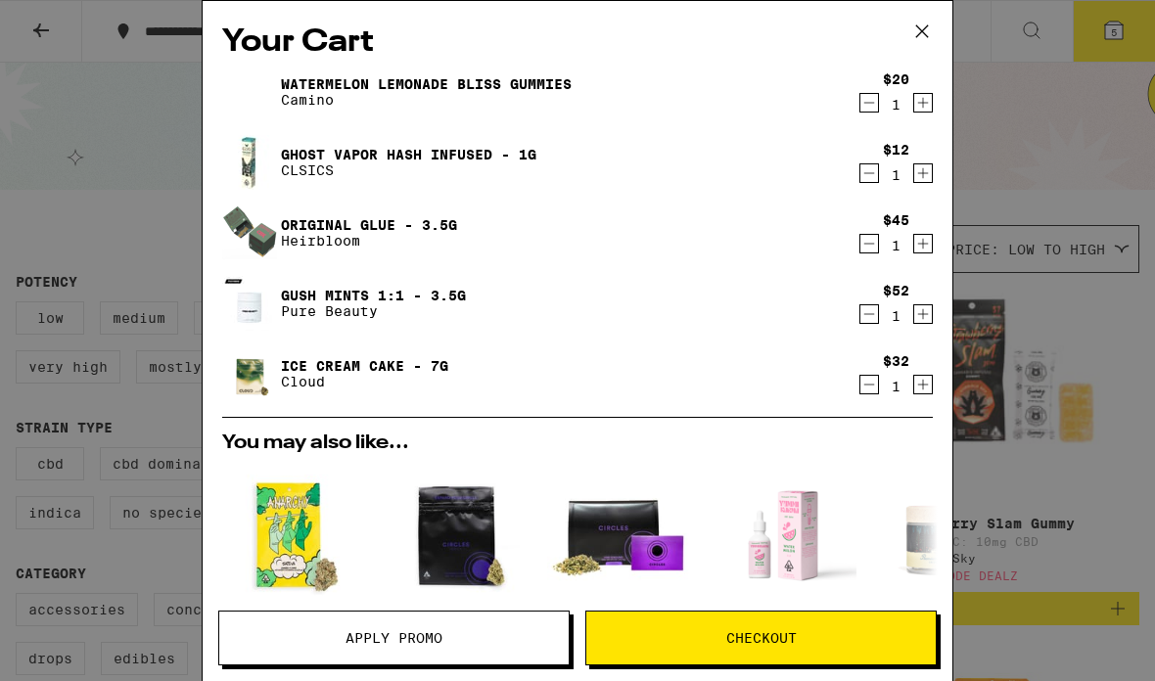
click at [919, 34] on icon at bounding box center [922, 31] width 12 height 12
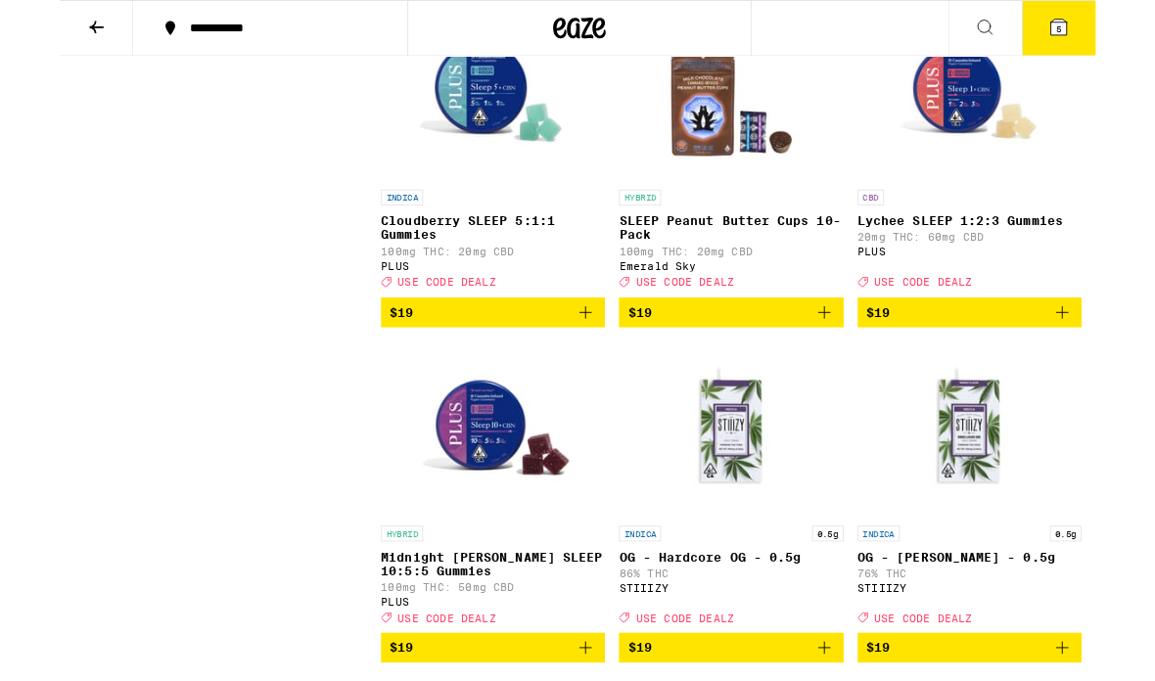
scroll to position [5124, 0]
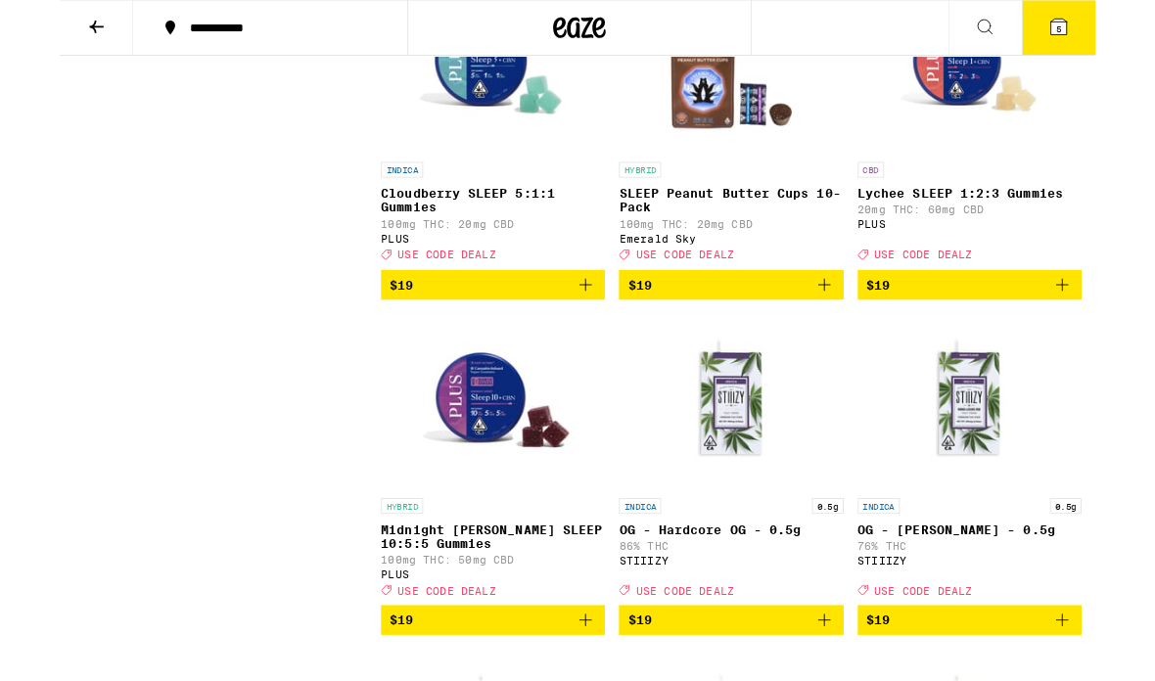
click at [849, 330] on icon "Add to bag" at bounding box center [852, 317] width 23 height 23
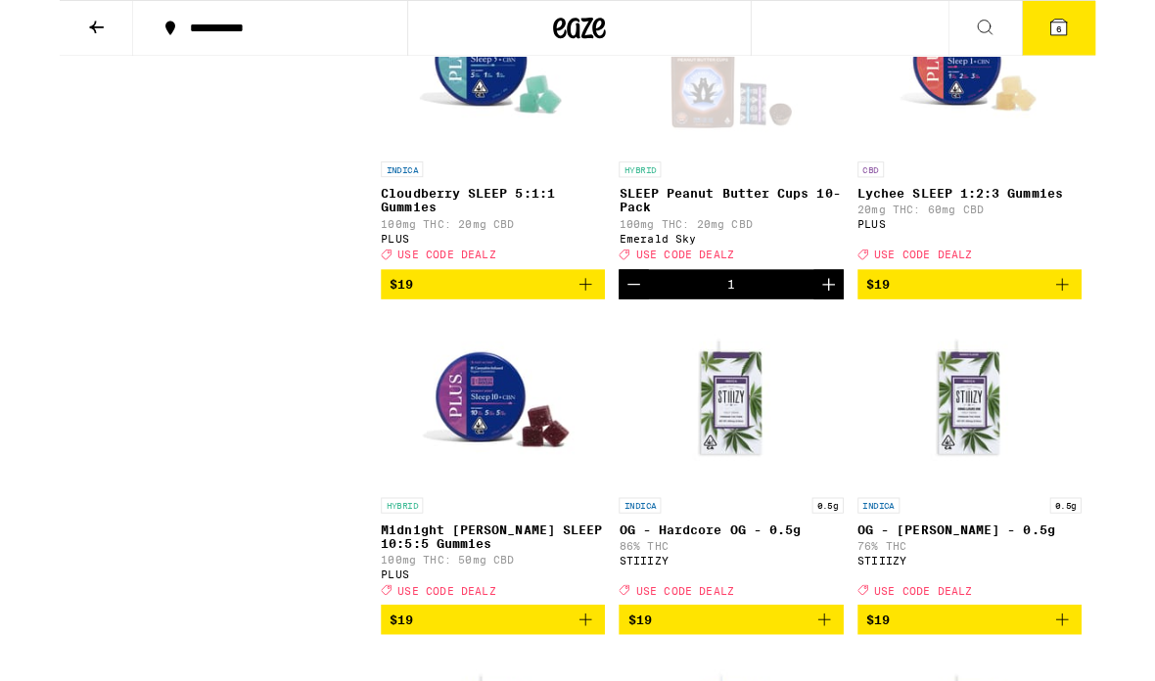
click at [1120, 28] on icon at bounding box center [1114, 31] width 18 height 18
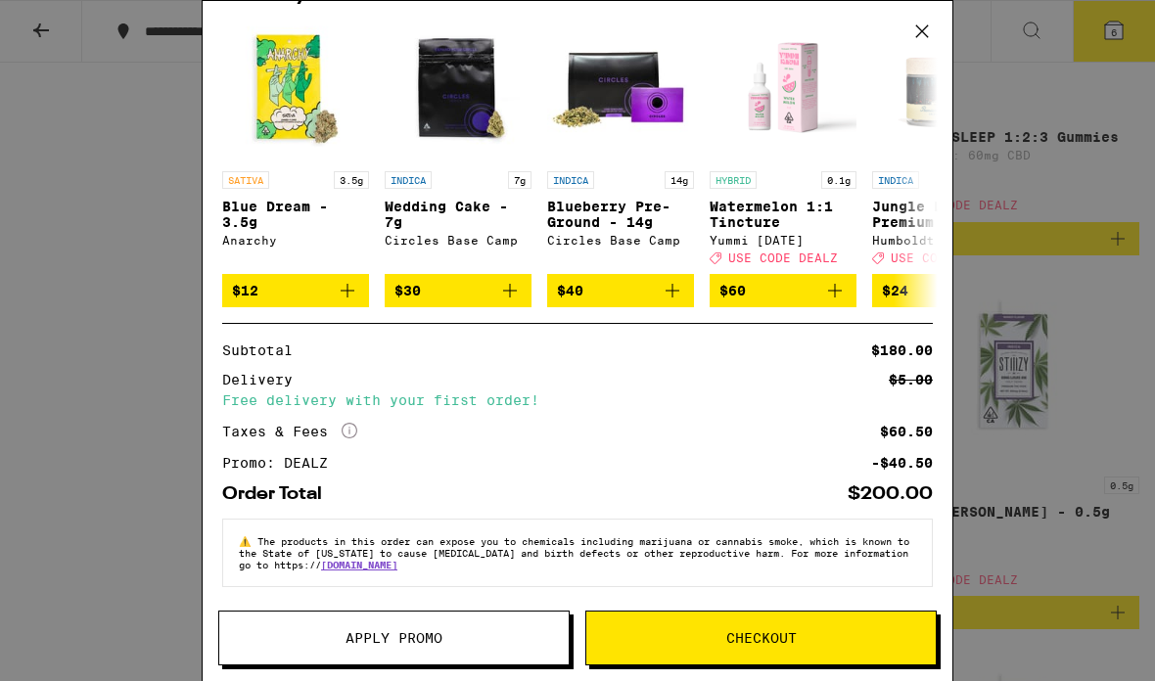
scroll to position [542, 0]
click at [533, 632] on span "Apply Promo" at bounding box center [393, 638] width 349 height 14
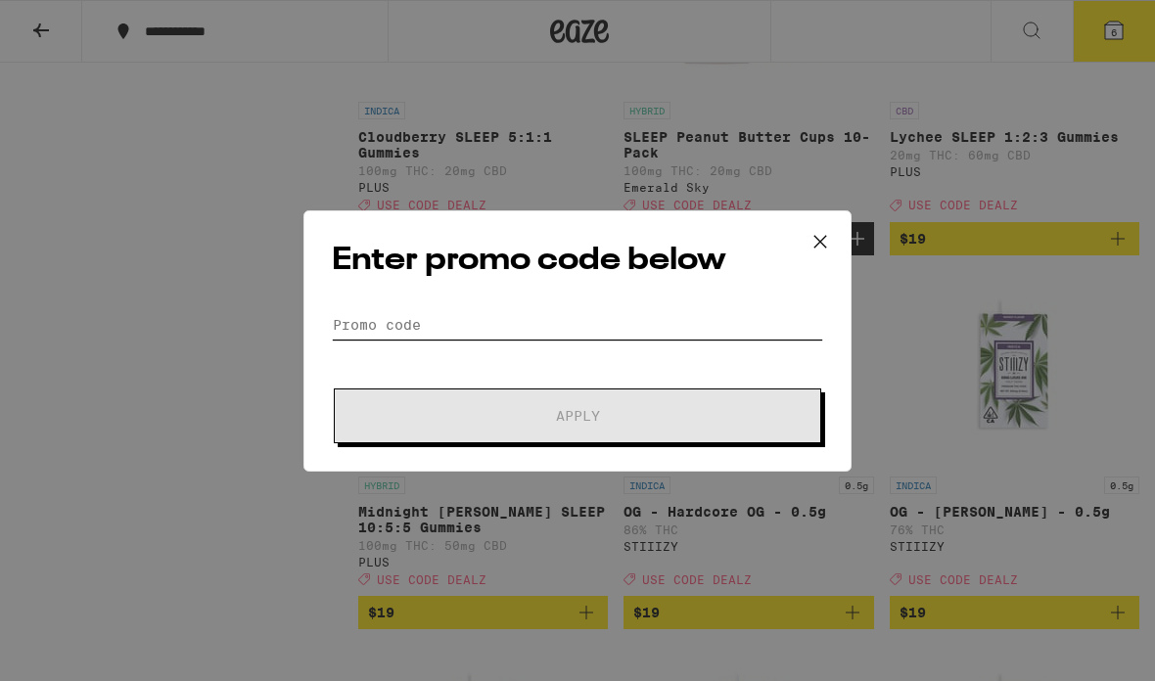
click at [732, 334] on input "Promo Code" at bounding box center [577, 324] width 491 height 29
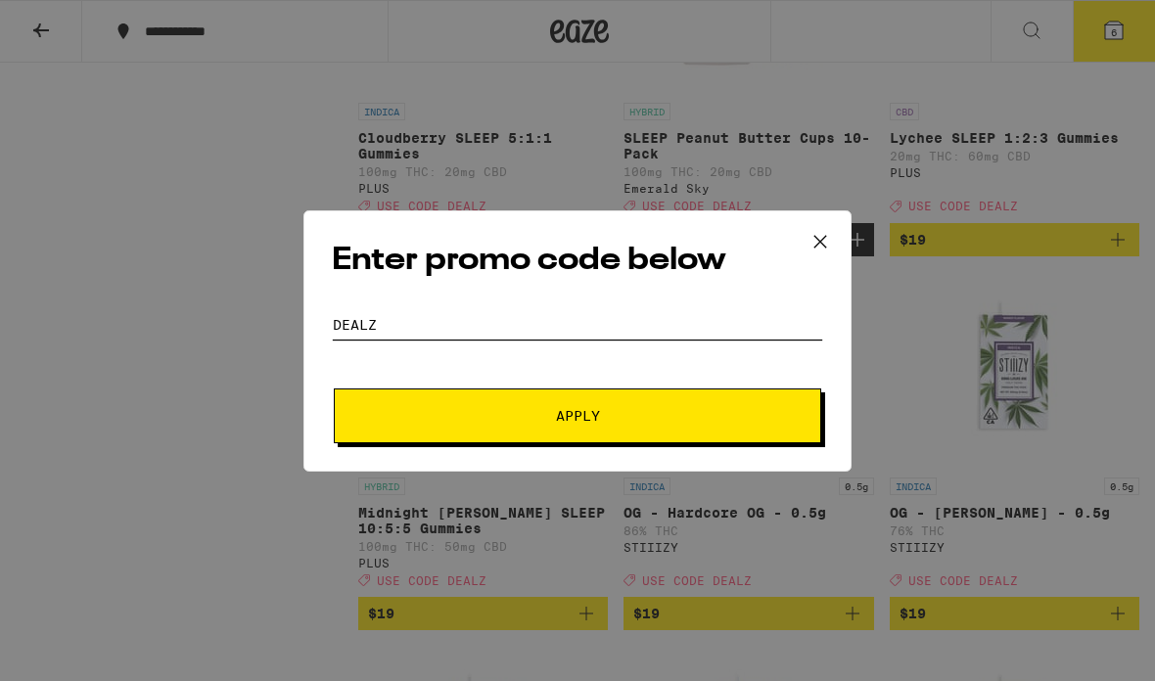
type input "DEALZ"
click at [573, 431] on button "Apply" at bounding box center [577, 416] width 487 height 55
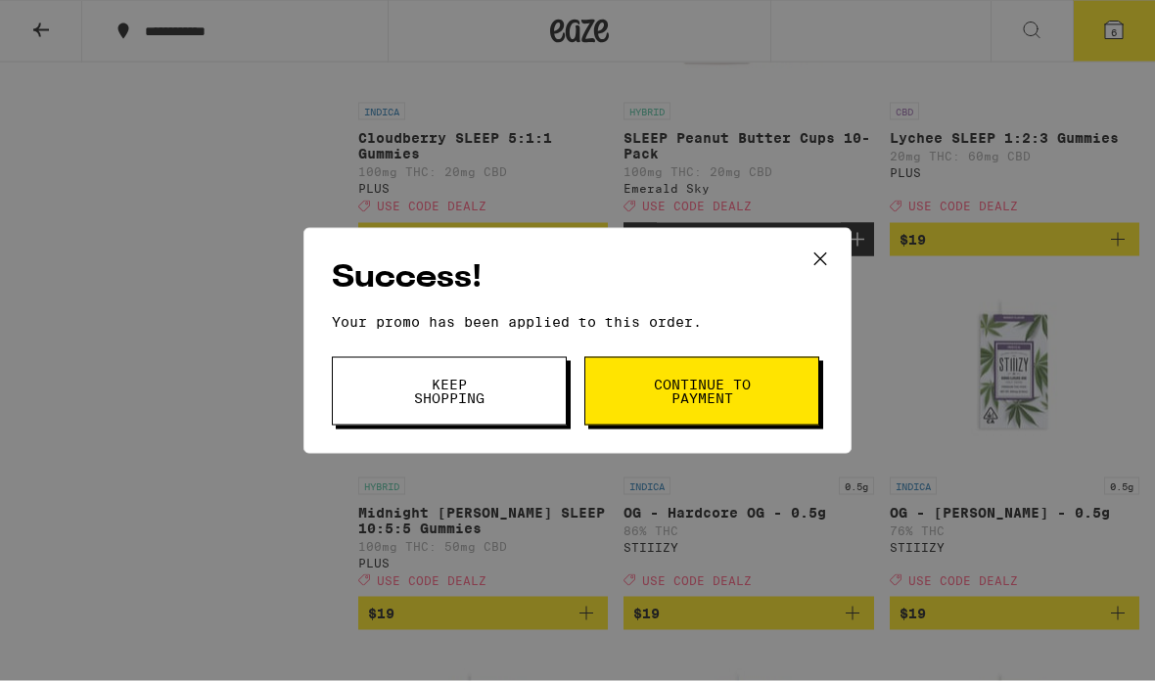
scroll to position [5203, 0]
click at [698, 398] on span "Continue to payment" at bounding box center [702, 391] width 100 height 27
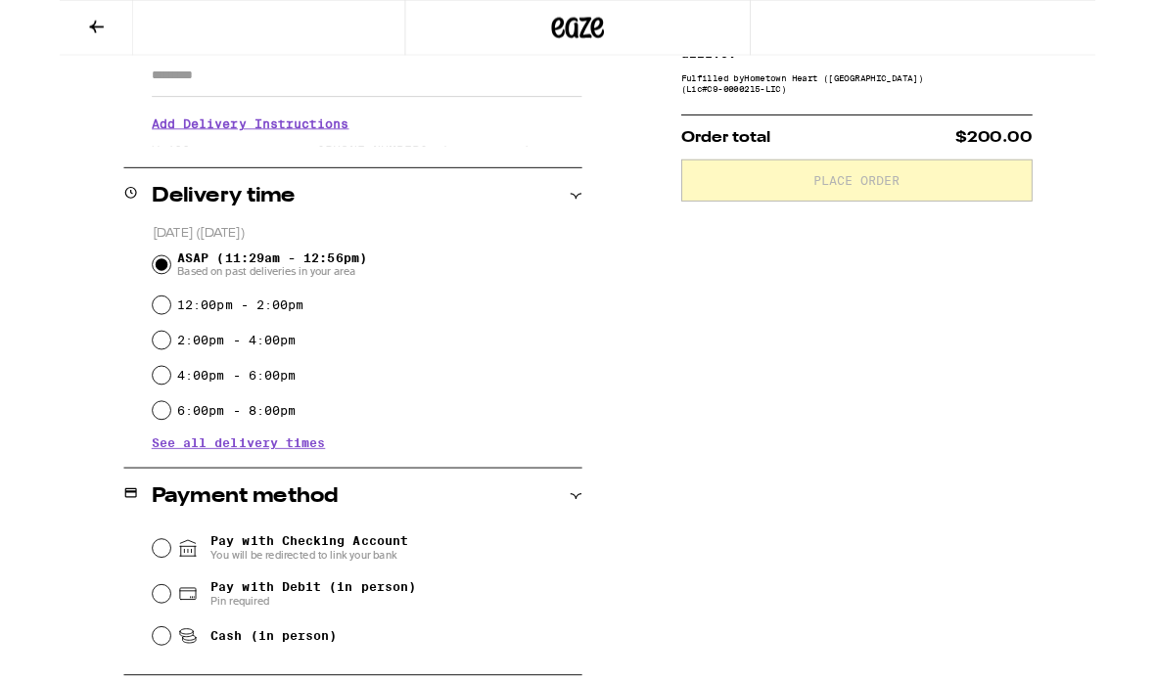
click at [53, 32] on button at bounding box center [41, 32] width 82 height 62
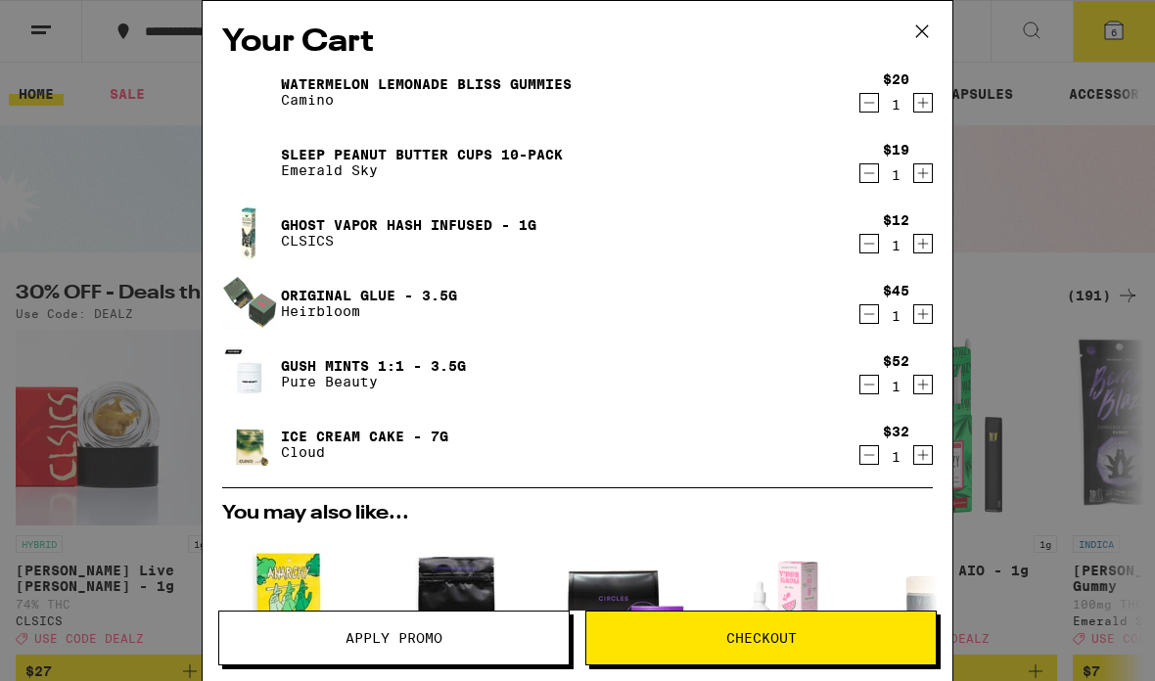
click at [871, 99] on icon "Decrement" at bounding box center [869, 102] width 18 height 23
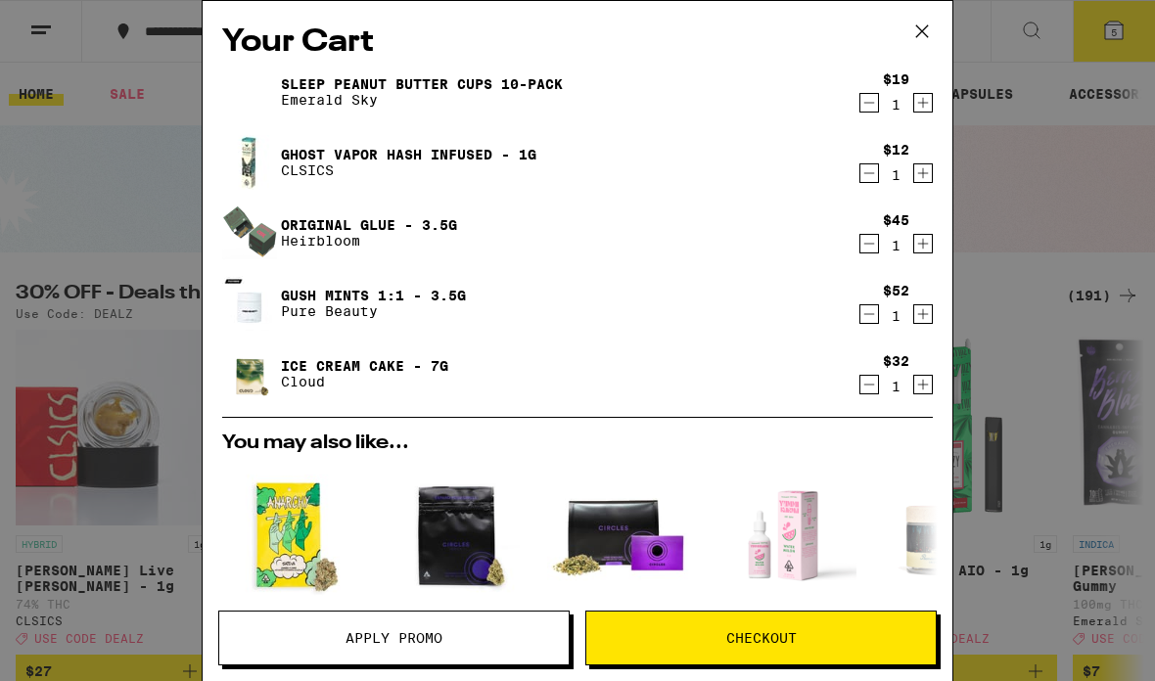
click at [874, 379] on icon "Decrement" at bounding box center [869, 384] width 18 height 23
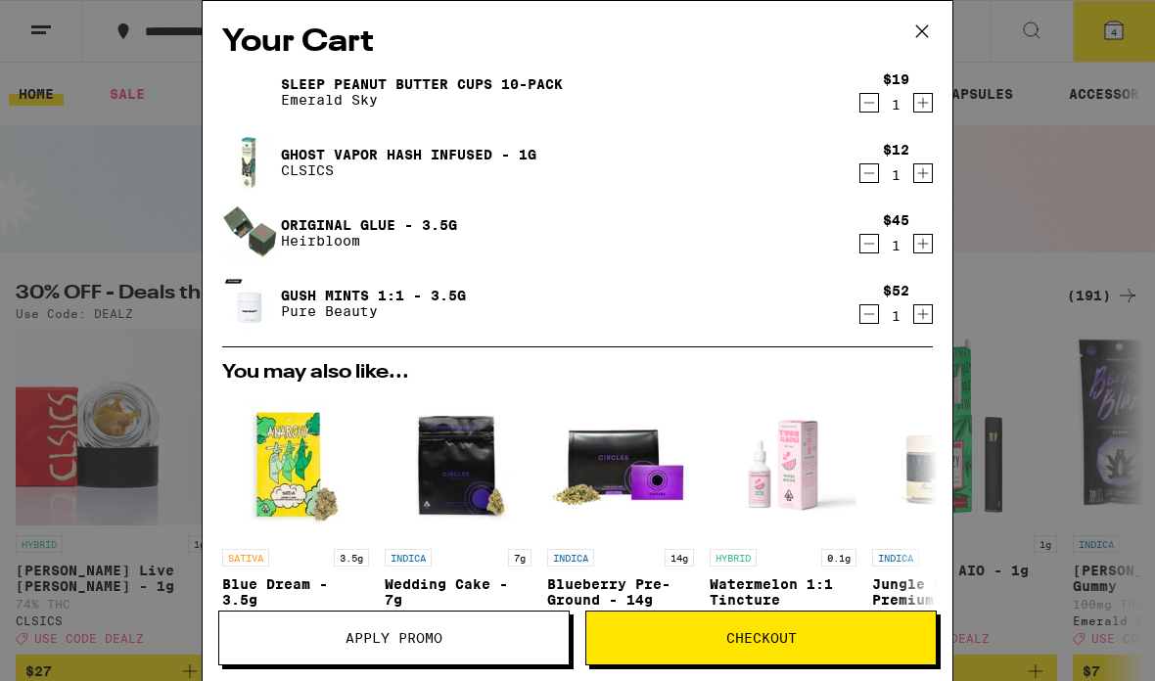
click at [706, 640] on span "Checkout" at bounding box center [760, 638] width 349 height 14
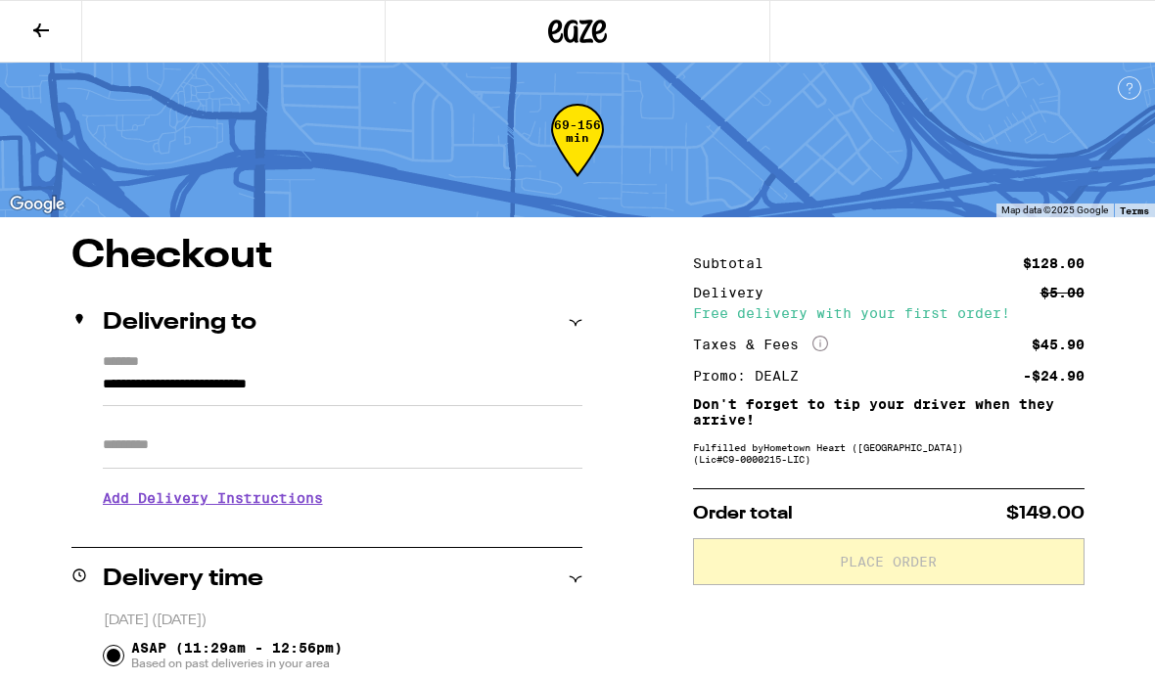
click at [24, 19] on button at bounding box center [41, 32] width 82 height 62
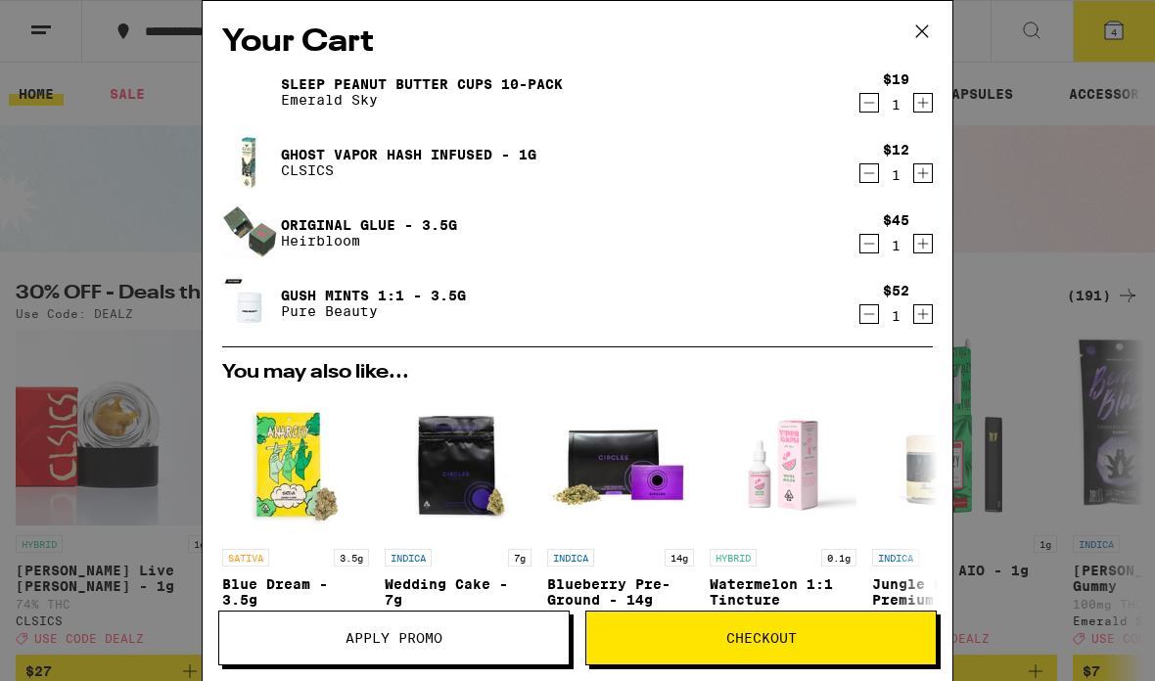
click at [1005, 361] on div "Your Cart SLEEP Peanut Butter Cups 10-Pack Emerald Sky $19 1 Ghost Vapor Hash I…" at bounding box center [577, 340] width 1155 height 681
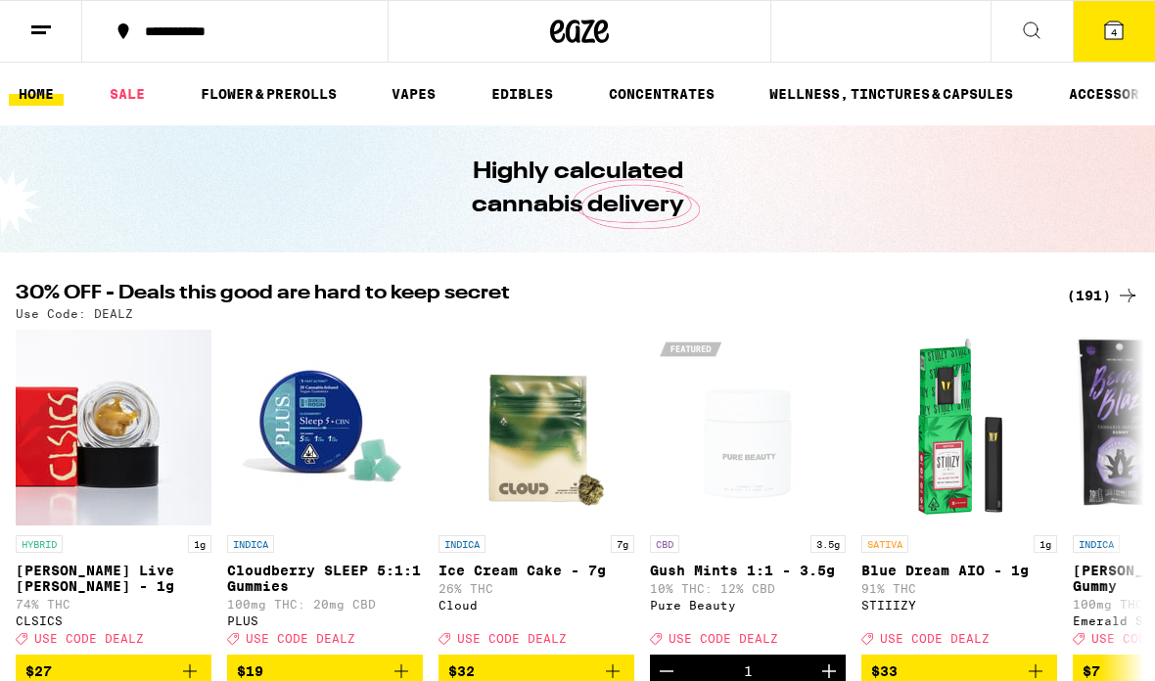
click at [1104, 297] on div "(191)" at bounding box center [1103, 295] width 72 height 23
click at [1096, 294] on div "(191)" at bounding box center [1103, 295] width 72 height 23
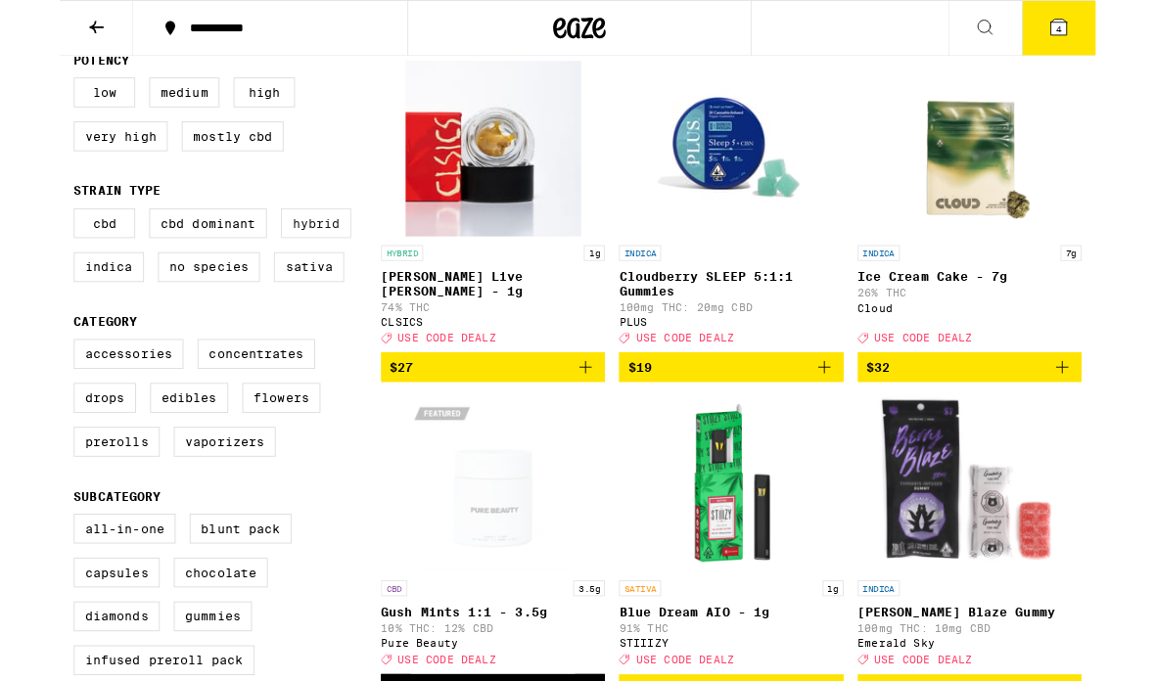
click at [271, 262] on label "Hybrid" at bounding box center [286, 248] width 78 height 33
click at [21, 236] on input "Hybrid" at bounding box center [20, 235] width 1 height 1
checkbox input "true"
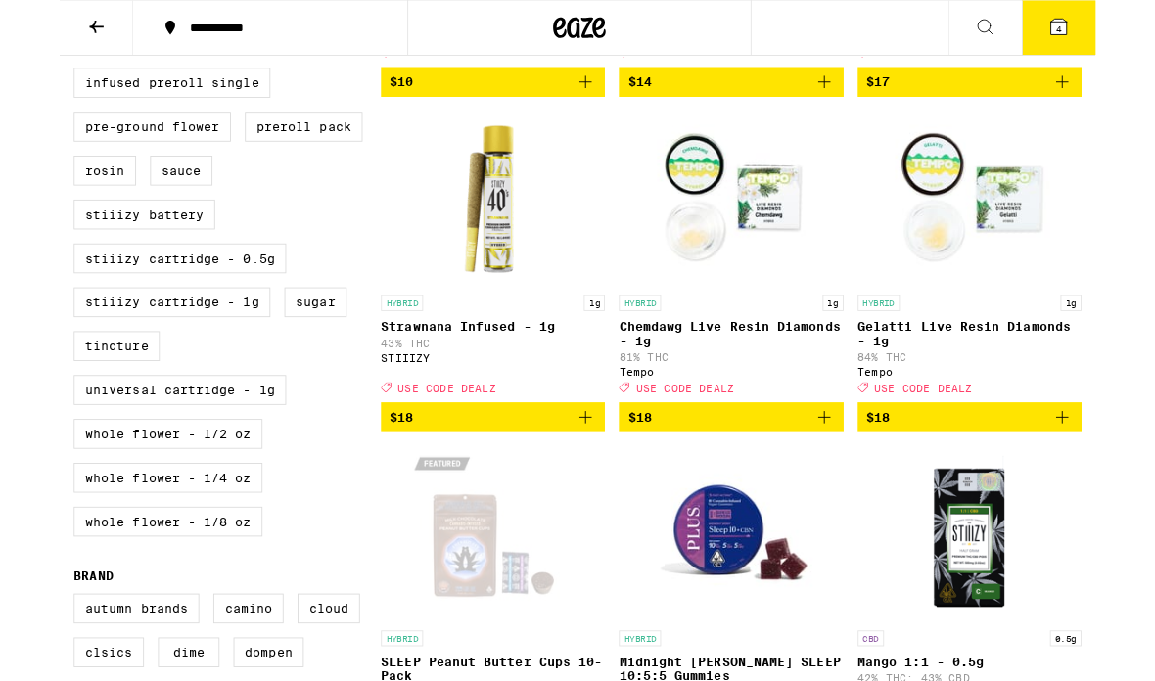
scroll to position [910, 0]
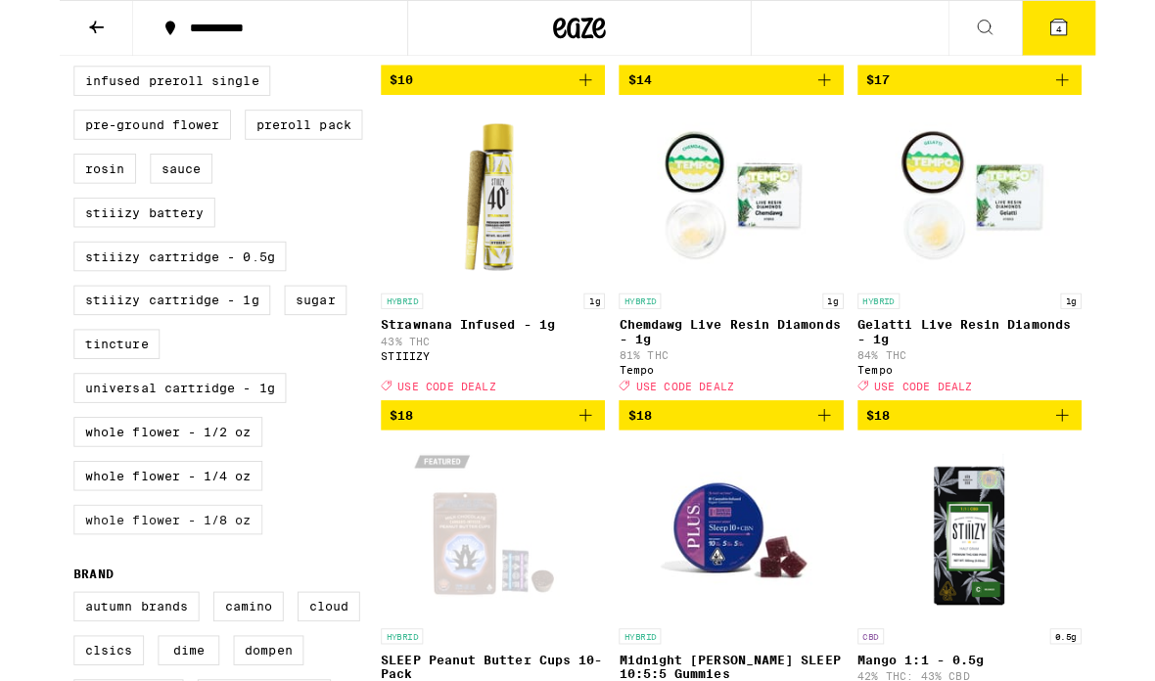
click at [74, 596] on label "Whole Flower - 1/8 oz" at bounding box center [121, 579] width 210 height 33
checkbox input "true"
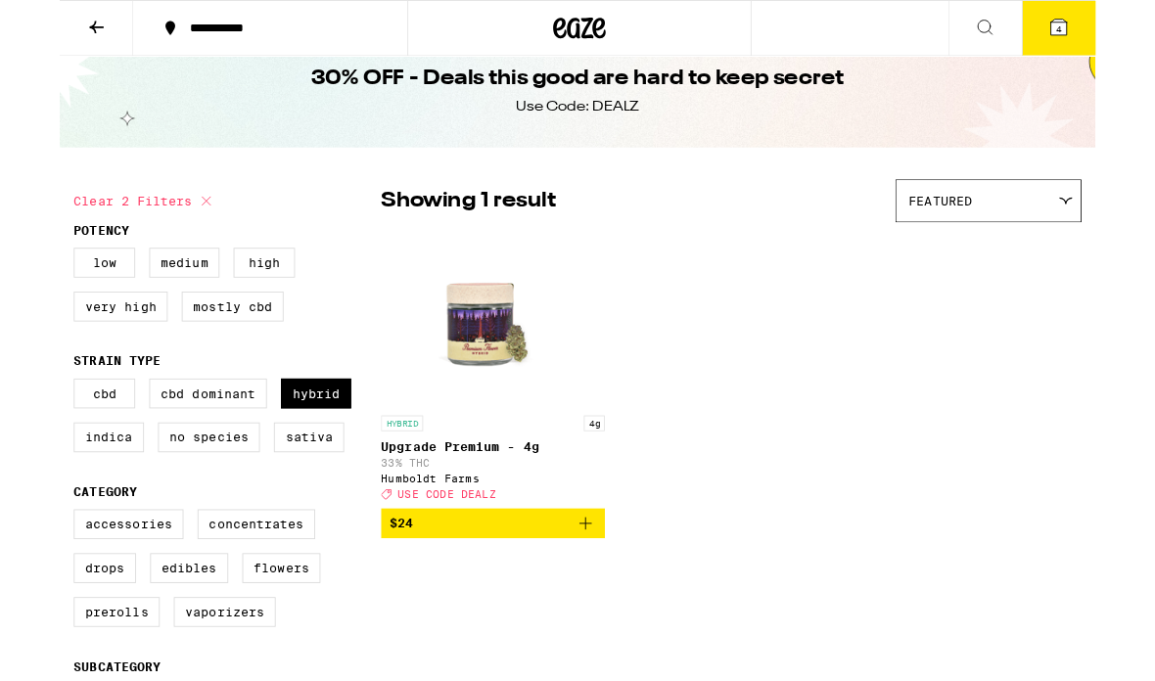
scroll to position [134, 0]
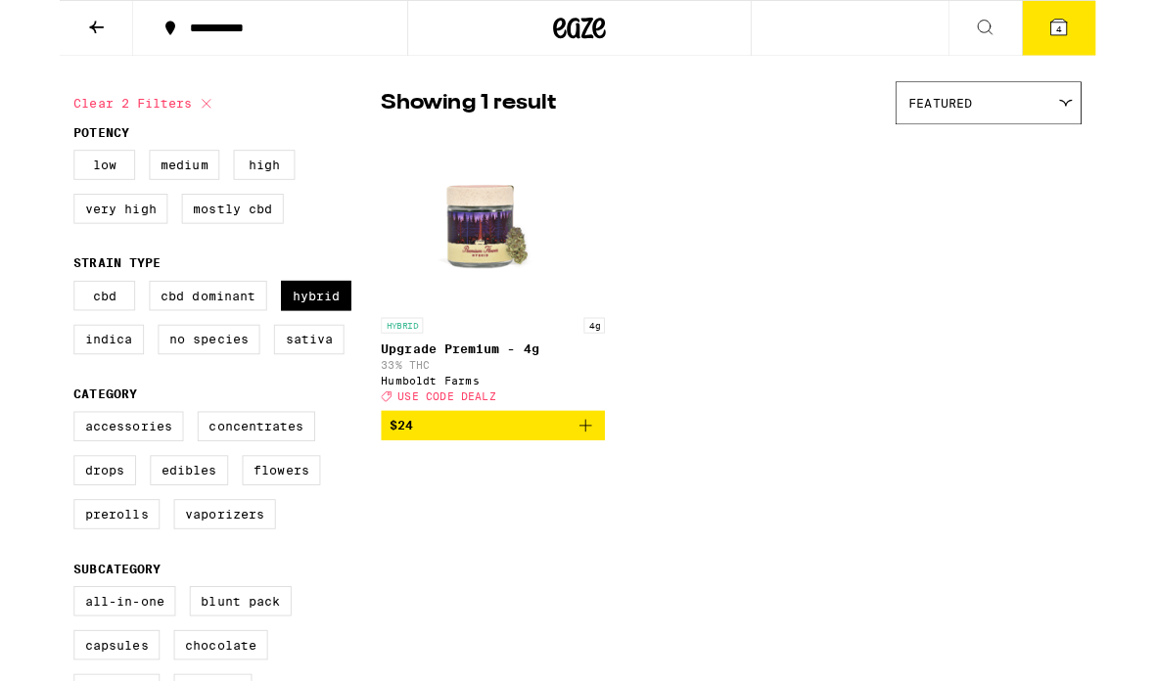
click at [596, 486] on icon "Add to bag" at bounding box center [586, 474] width 23 height 23
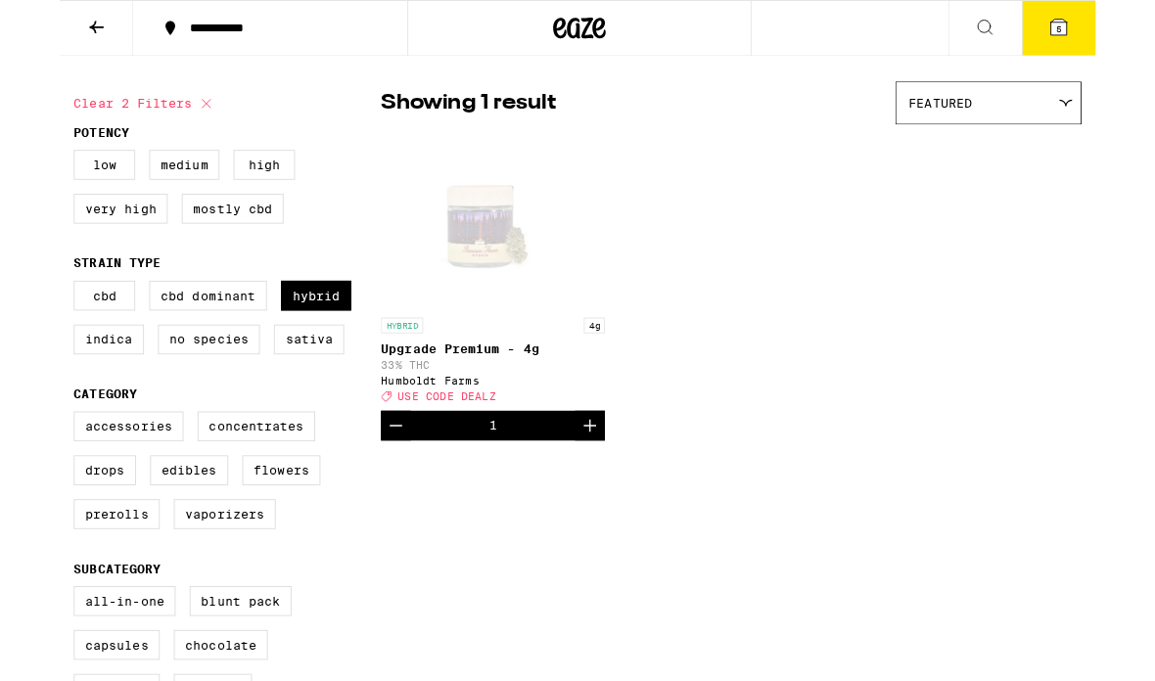
click at [1118, 29] on icon at bounding box center [1114, 31] width 18 height 18
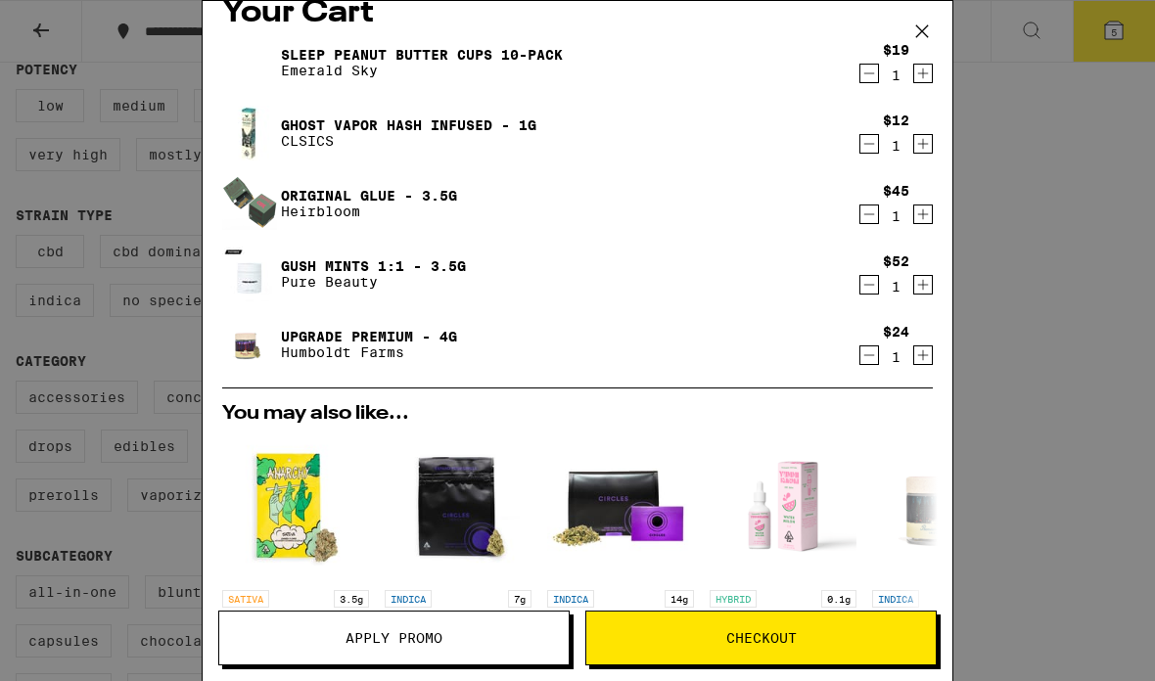
scroll to position [29, 0]
click at [756, 640] on span "Checkout" at bounding box center [761, 638] width 70 height 14
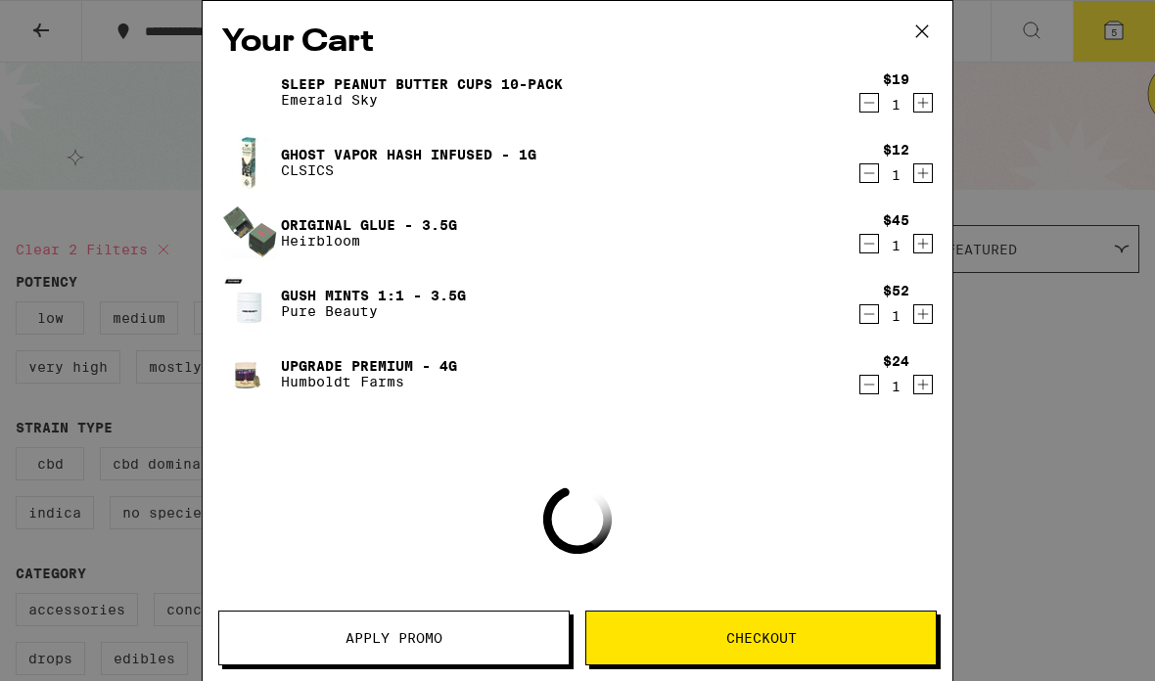
click at [34, 4] on div "Your Cart SLEEP Peanut Butter Cups 10-Pack Emerald Sky $19 1 Ghost Vapor Hash I…" at bounding box center [577, 340] width 1155 height 681
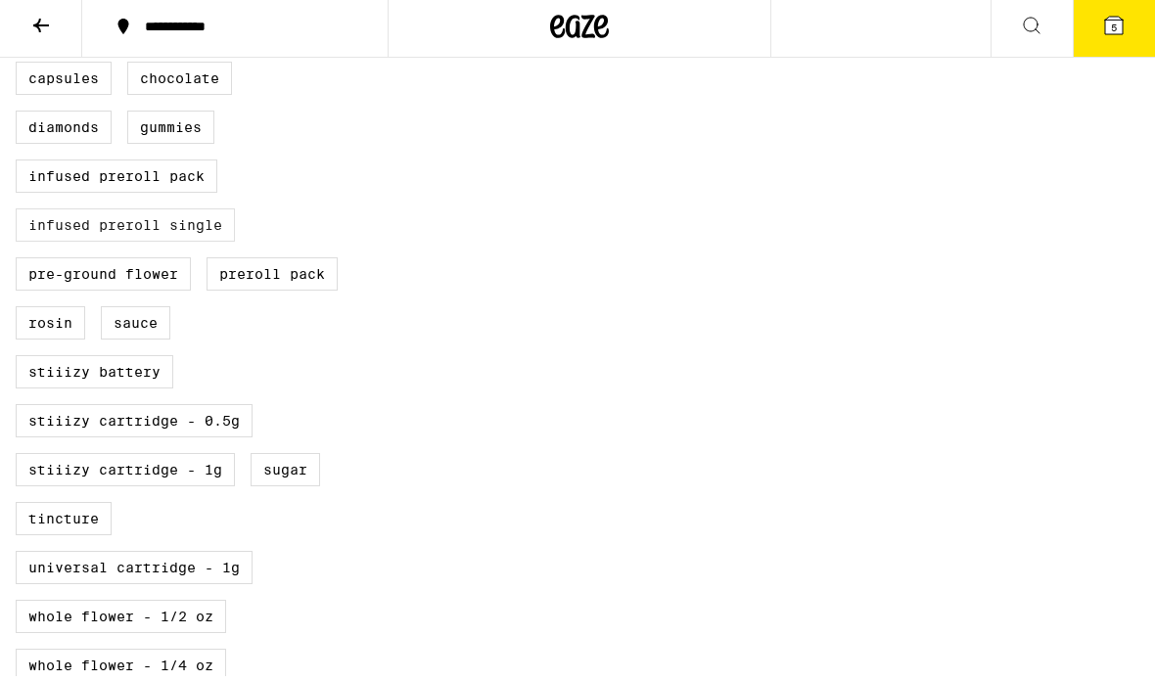
scroll to position [775, 0]
click at [53, 242] on label "Infused Preroll Single" at bounding box center [125, 224] width 219 height 33
click at [21, 17] on input "Infused Preroll Single" at bounding box center [20, 16] width 1 height 1
checkbox input "true"
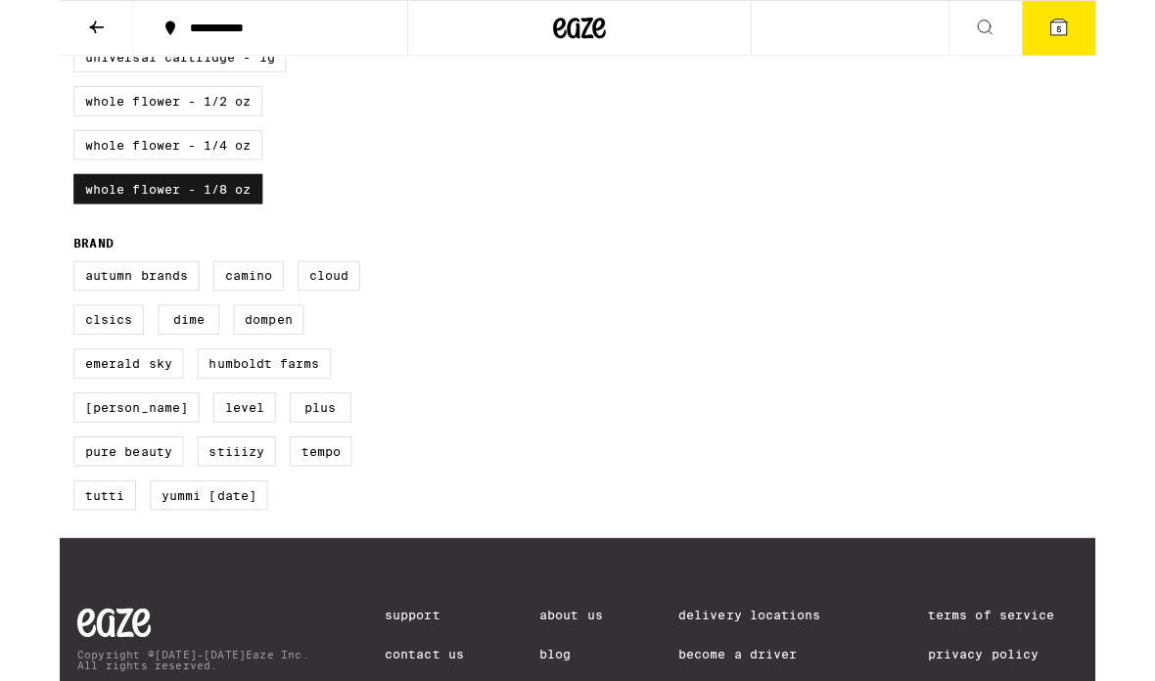
click at [74, 227] on label "Whole Flower - 1/8 oz" at bounding box center [121, 210] width 210 height 33
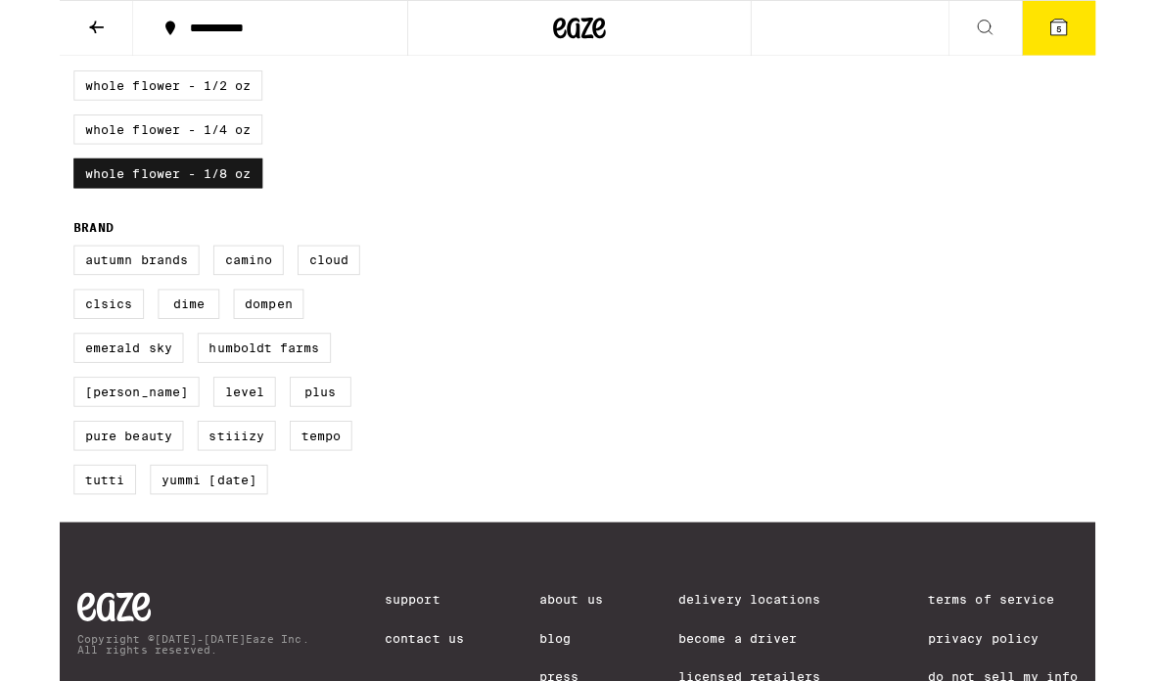
checkbox input "false"
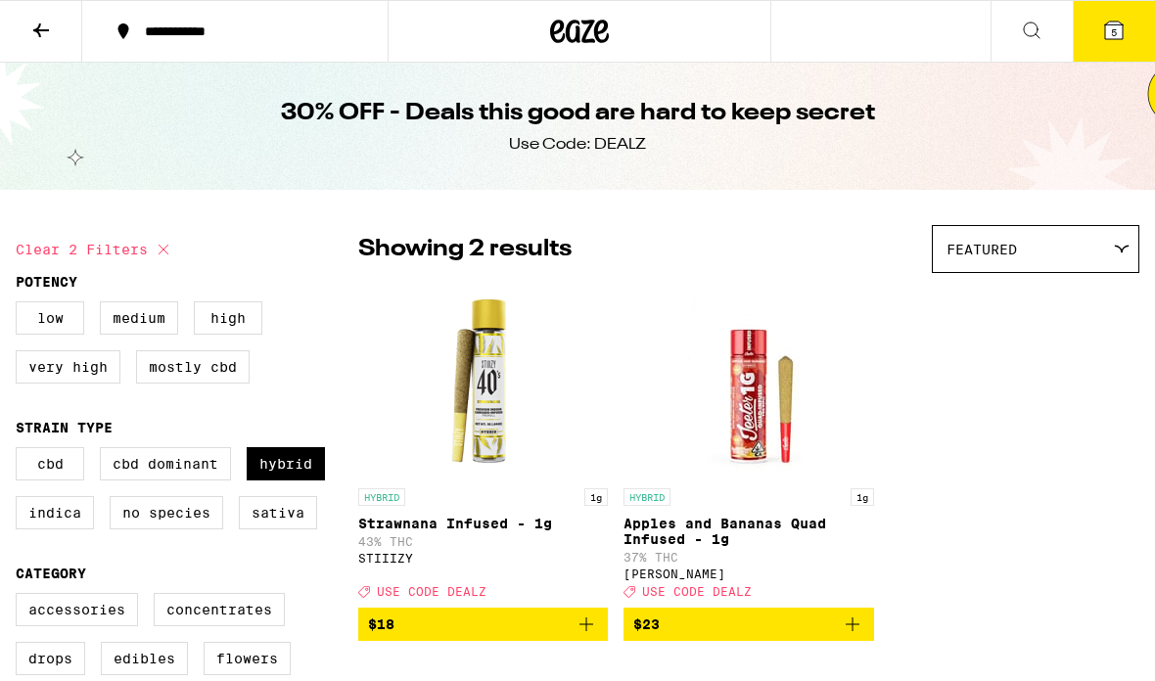
click at [1103, 28] on icon at bounding box center [1113, 30] width 23 height 23
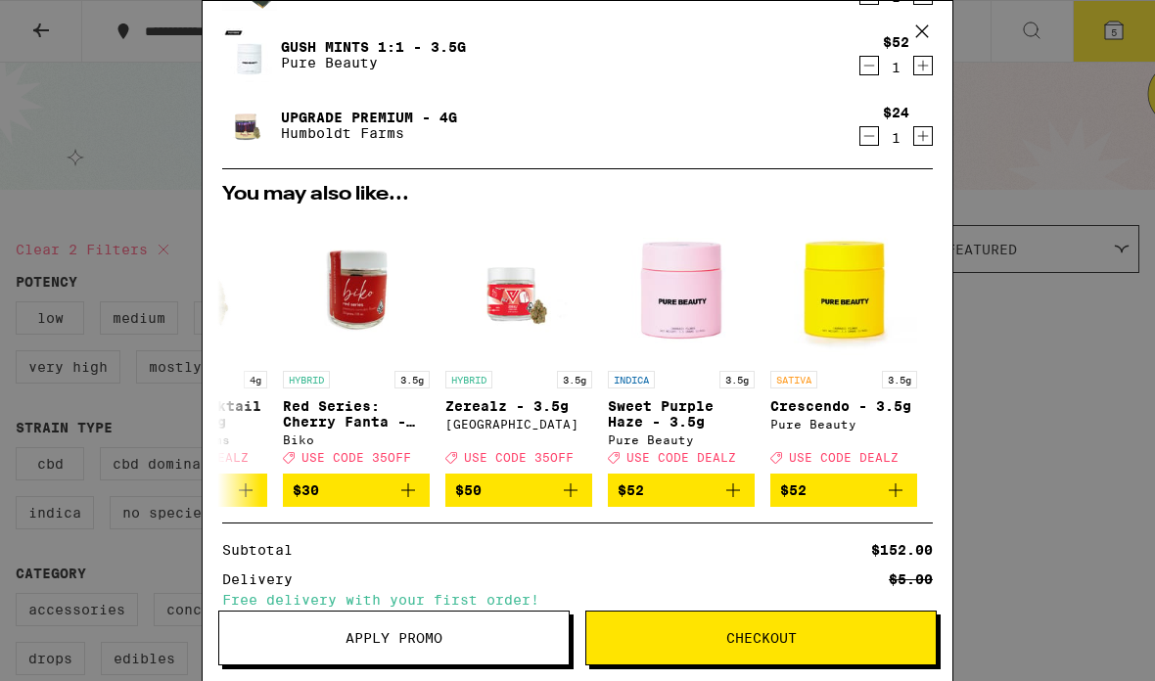
scroll to position [0, 914]
click at [1026, 312] on div "Your Cart SLEEP Peanut Butter Cups 10-Pack Emerald Sky $19 1 Ghost Vapor Hash I…" at bounding box center [577, 340] width 1155 height 681
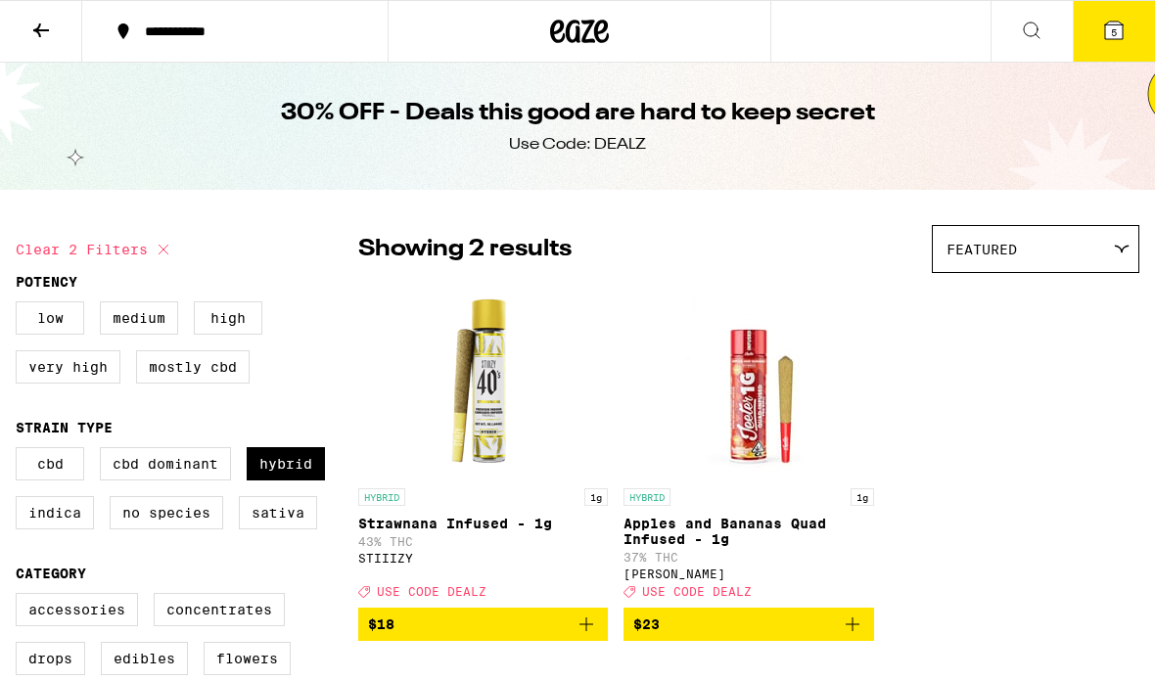
click at [168, 250] on icon at bounding box center [163, 249] width 23 height 23
checkbox input "false"
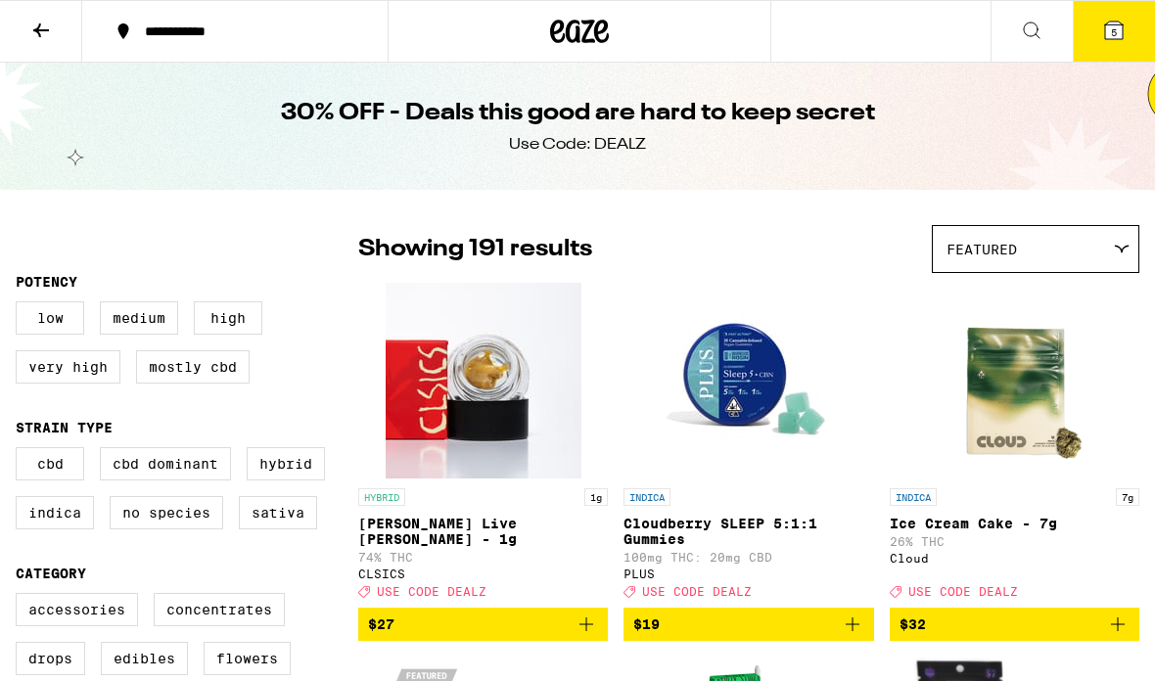
click at [1099, 240] on div "Featured" at bounding box center [1036, 249] width 206 height 46
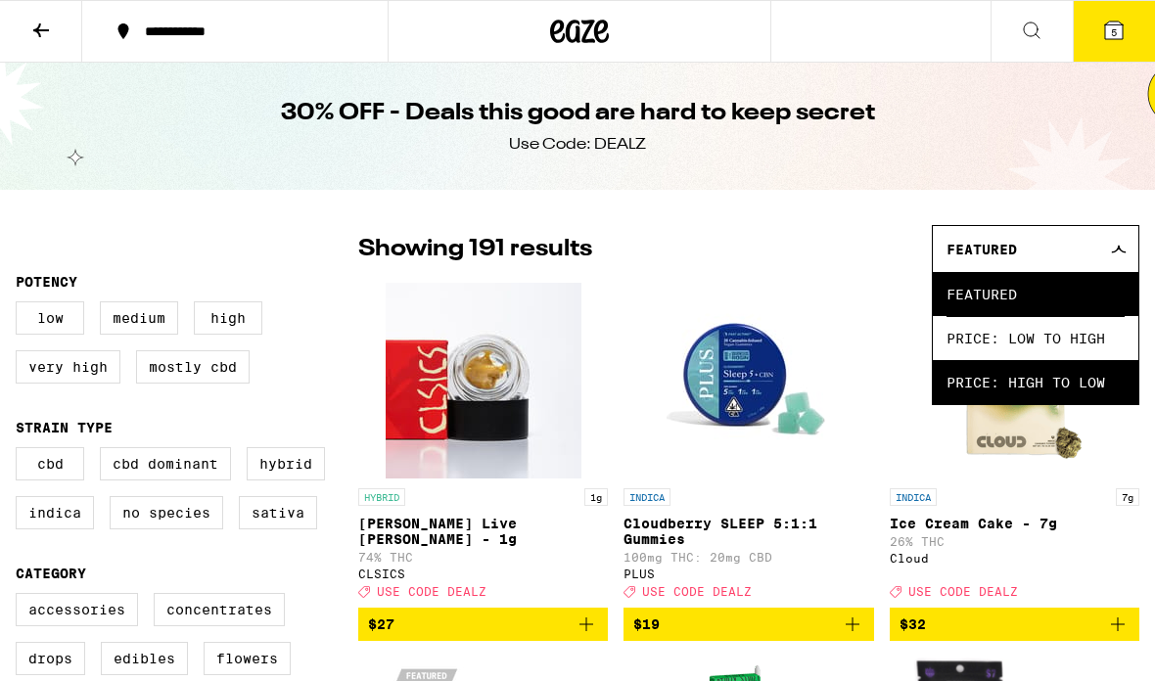
click at [1033, 403] on span "Price: High to Low" at bounding box center [1035, 382] width 178 height 44
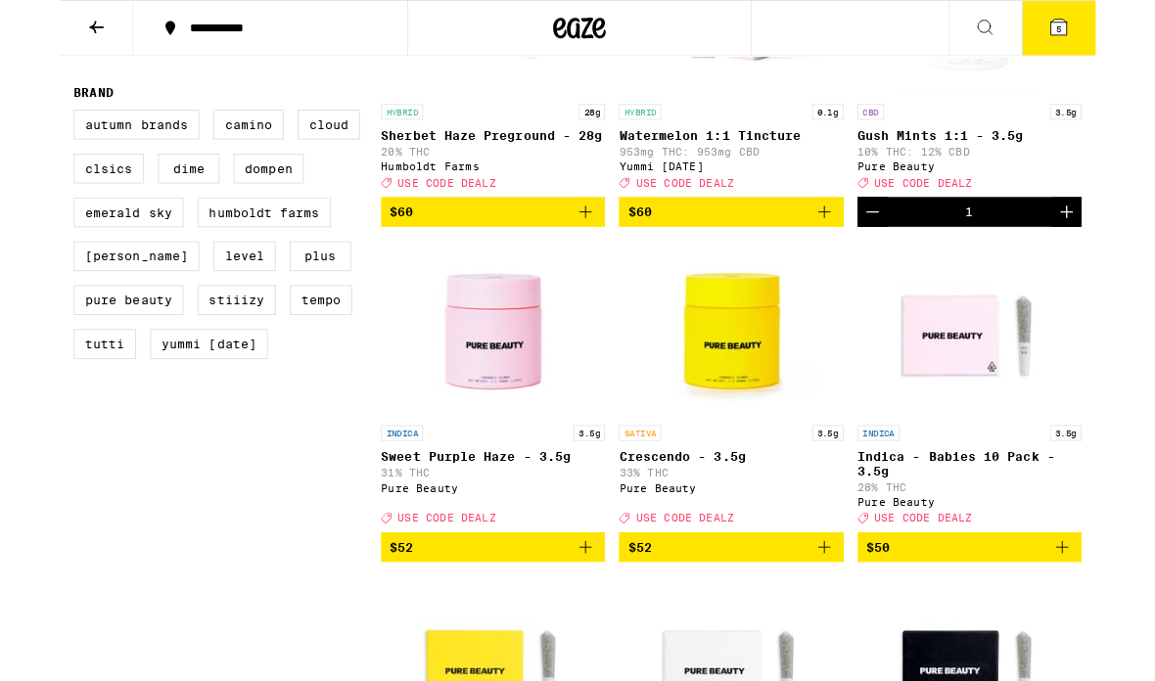
scroll to position [1486, 0]
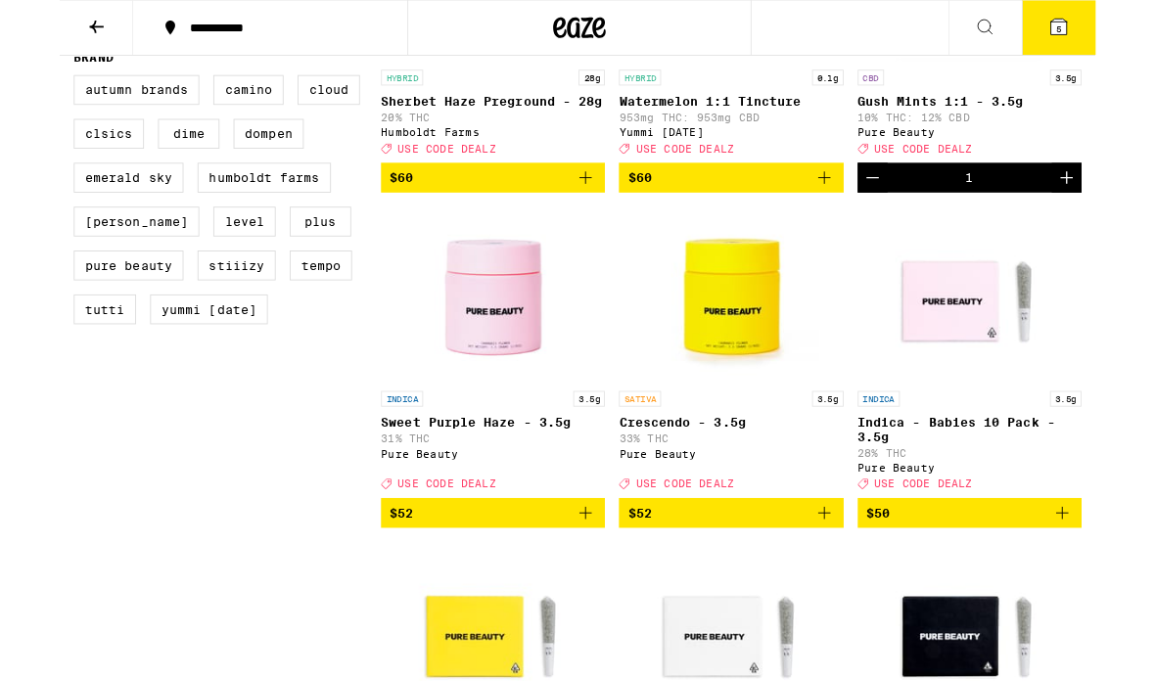
click at [849, 584] on icon "Add to bag" at bounding box center [852, 572] width 23 height 23
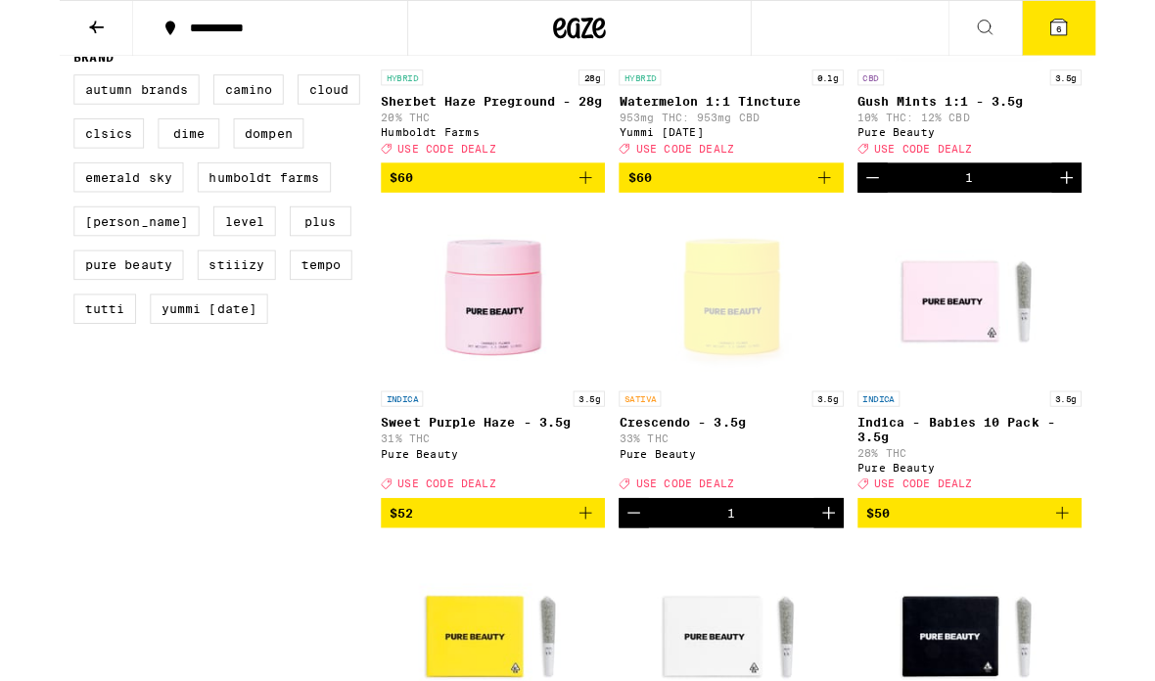
click at [1130, 32] on button "6" at bounding box center [1114, 31] width 82 height 61
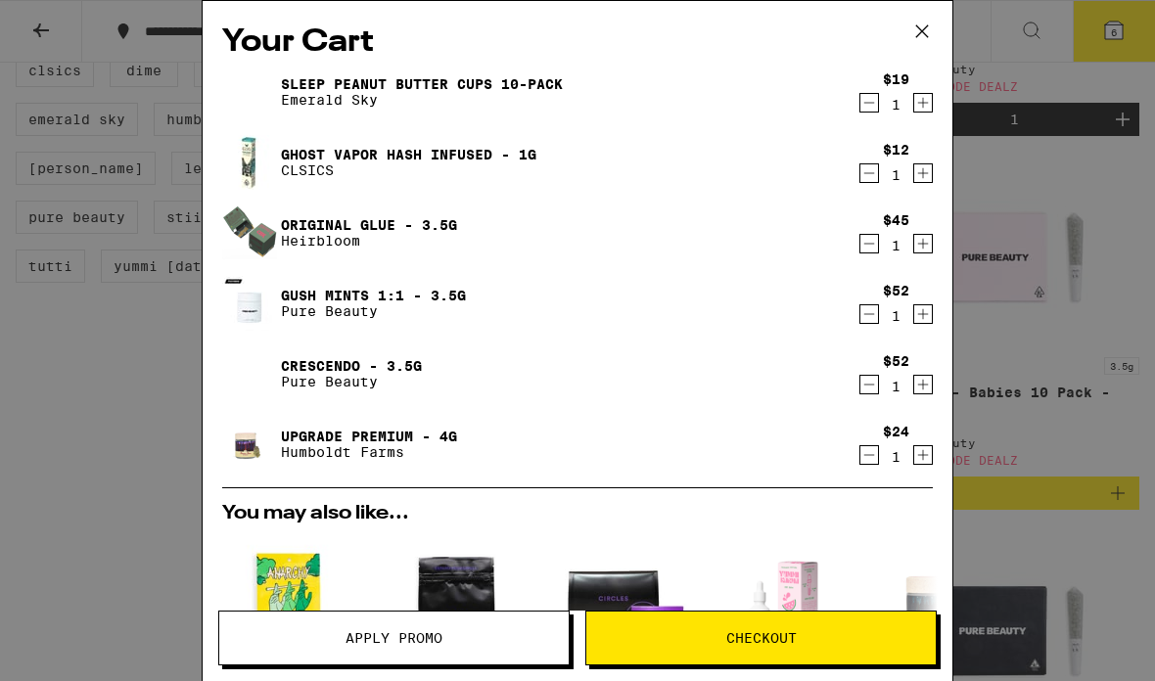
click at [860, 238] on icon "Decrement" at bounding box center [869, 243] width 18 height 23
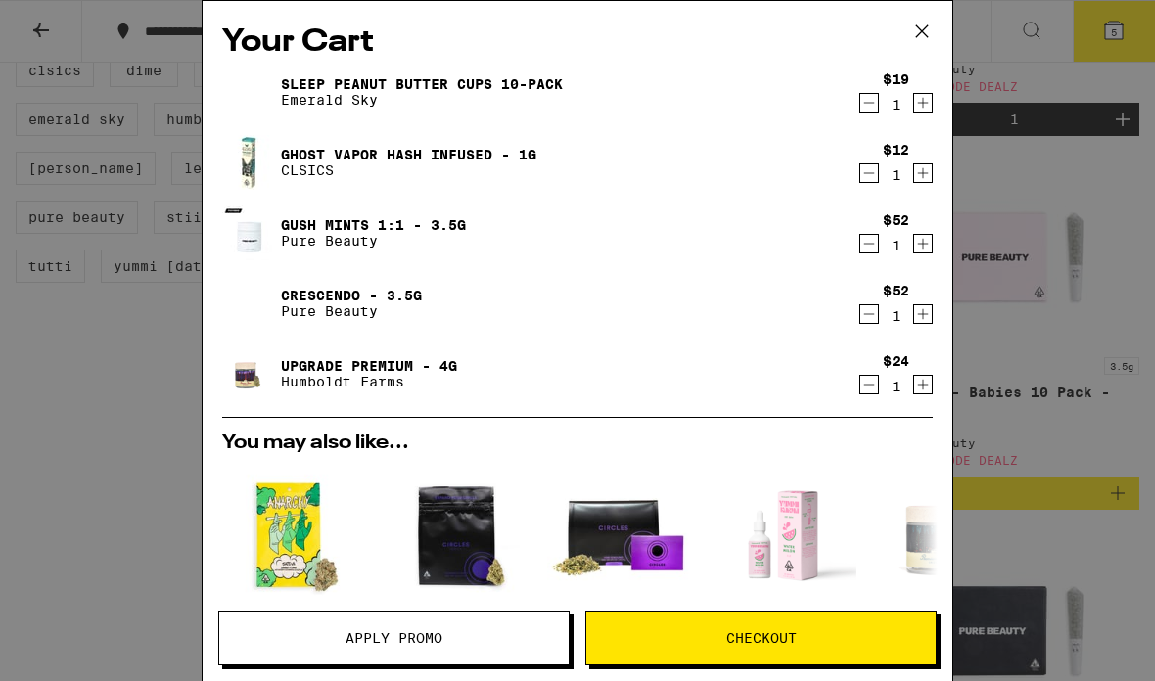
click at [741, 635] on span "Checkout" at bounding box center [761, 638] width 70 height 14
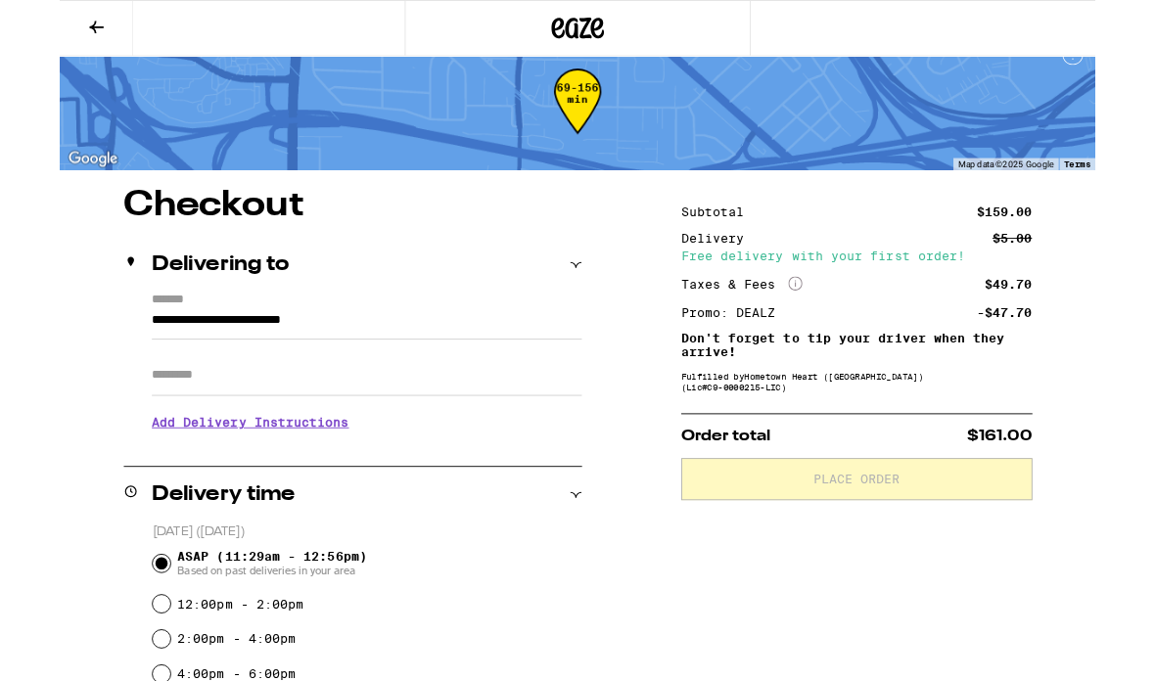
scroll to position [53, 0]
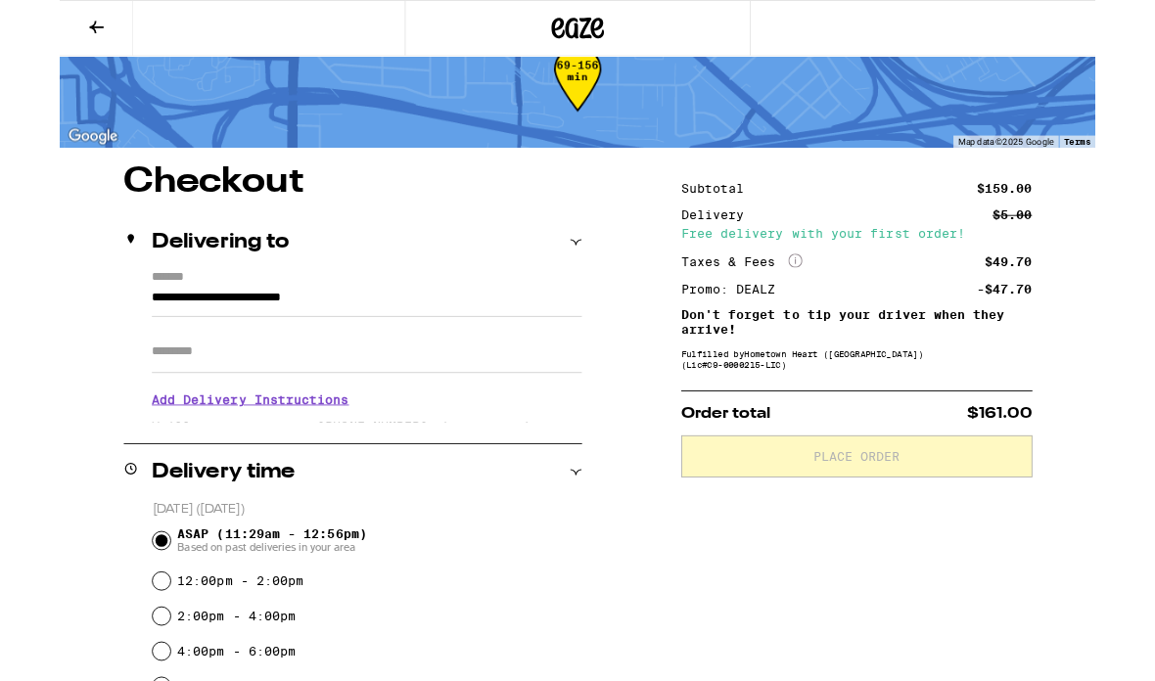
click at [47, 49] on button at bounding box center [41, 32] width 82 height 62
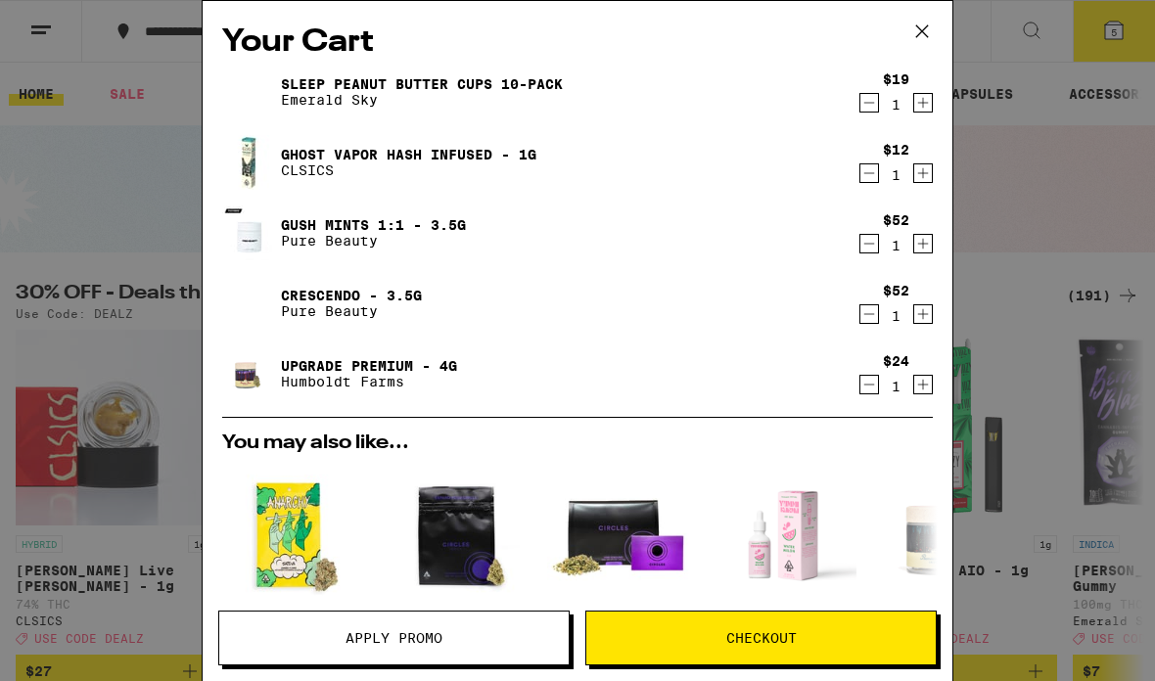
click at [1023, 373] on div "Your Cart SLEEP Peanut Butter Cups 10-Pack Emerald Sky $19 1 Ghost Vapor Hash I…" at bounding box center [577, 340] width 1155 height 681
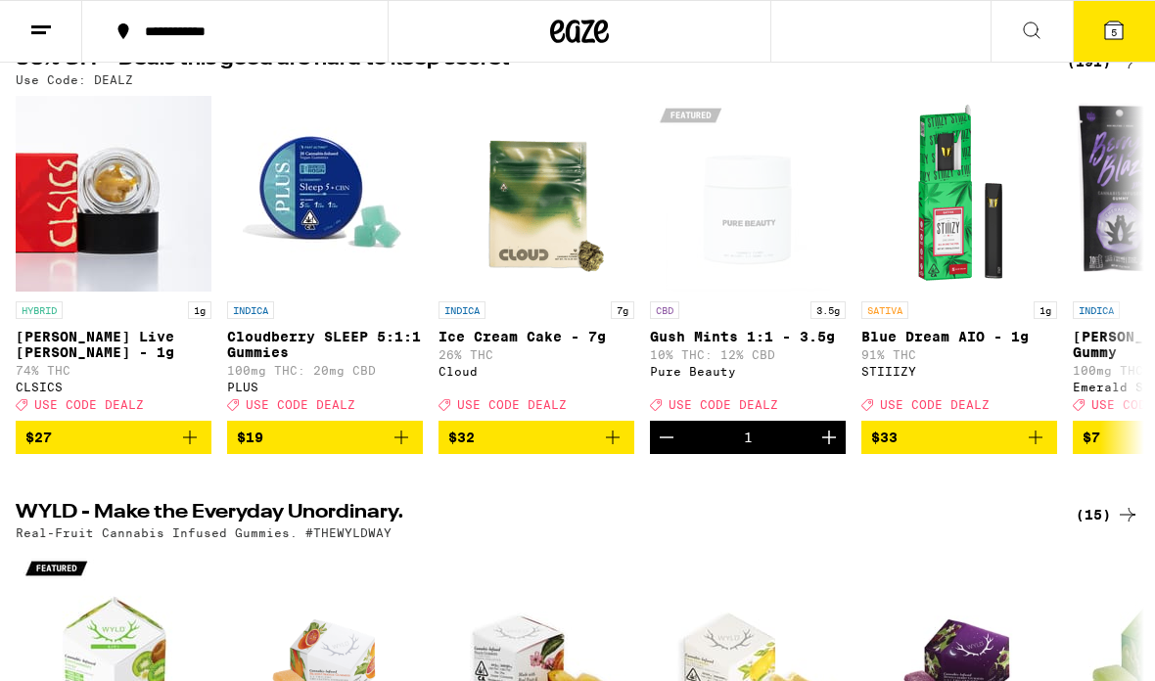
scroll to position [235, 0]
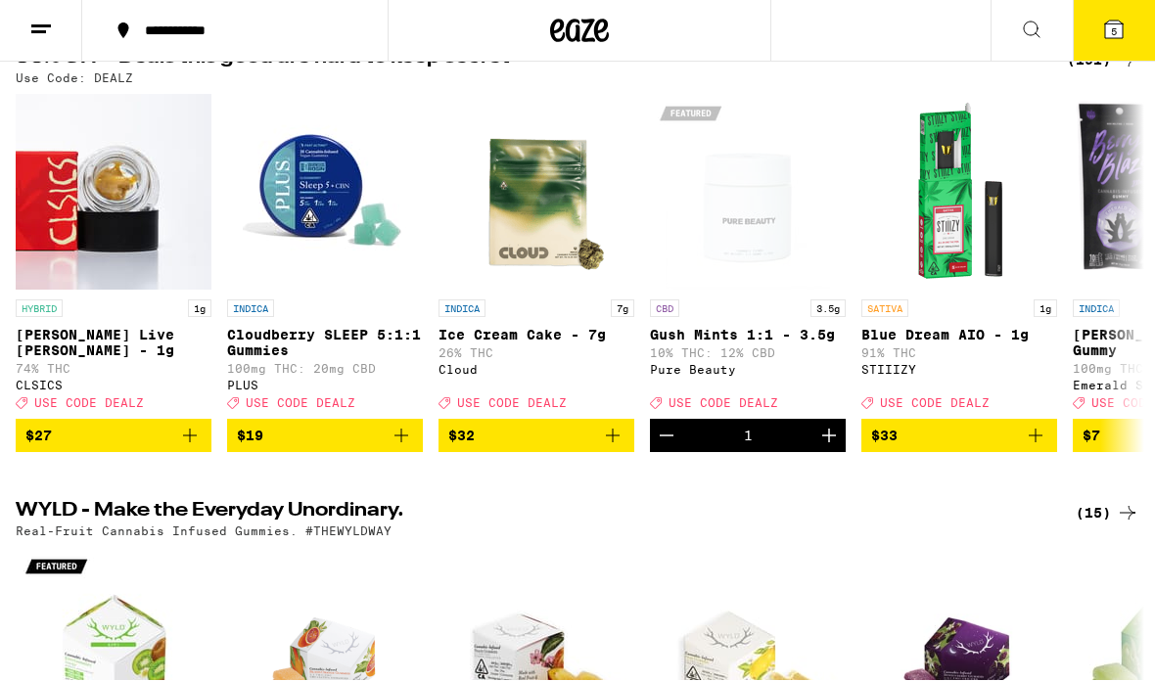
click at [616, 448] on icon "Add to bag" at bounding box center [612, 436] width 23 height 23
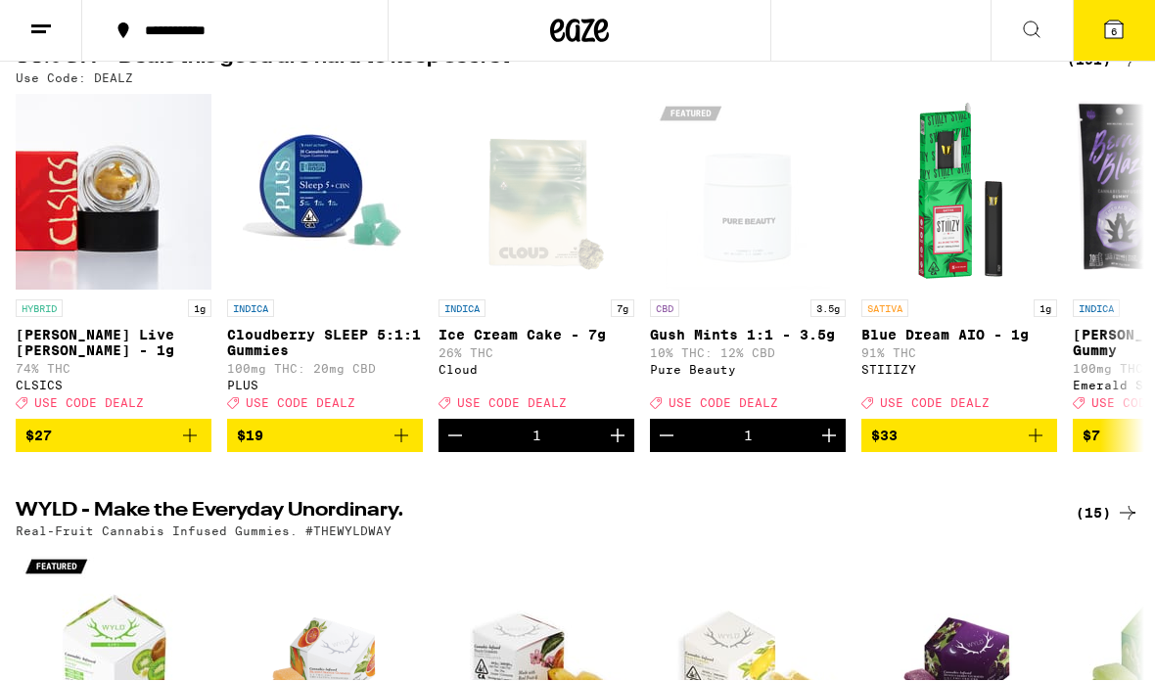
scroll to position [236, 0]
click at [1108, 45] on button "6" at bounding box center [1114, 31] width 82 height 61
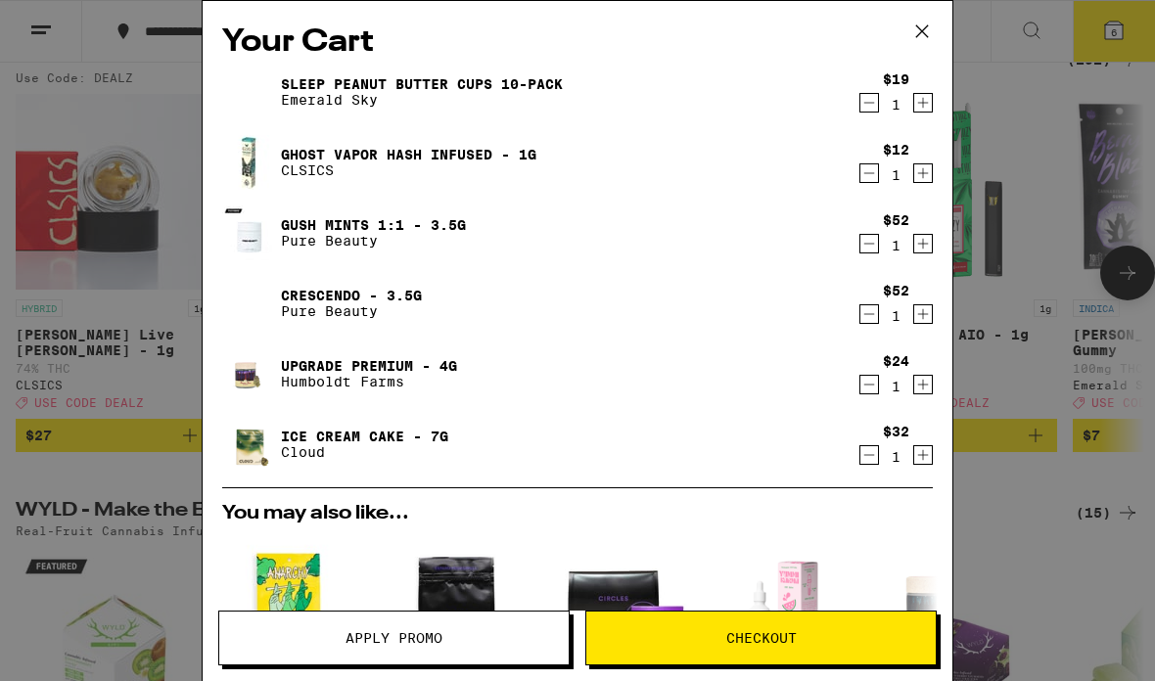
click at [737, 644] on span "Checkout" at bounding box center [761, 638] width 70 height 14
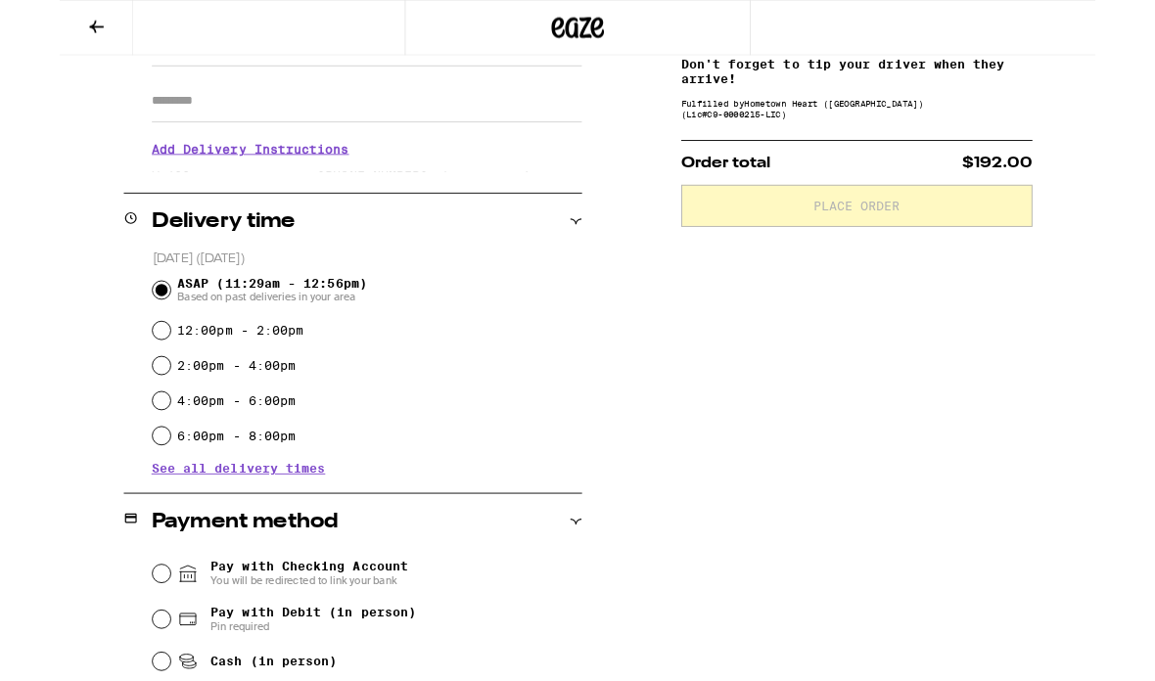
scroll to position [369, 0]
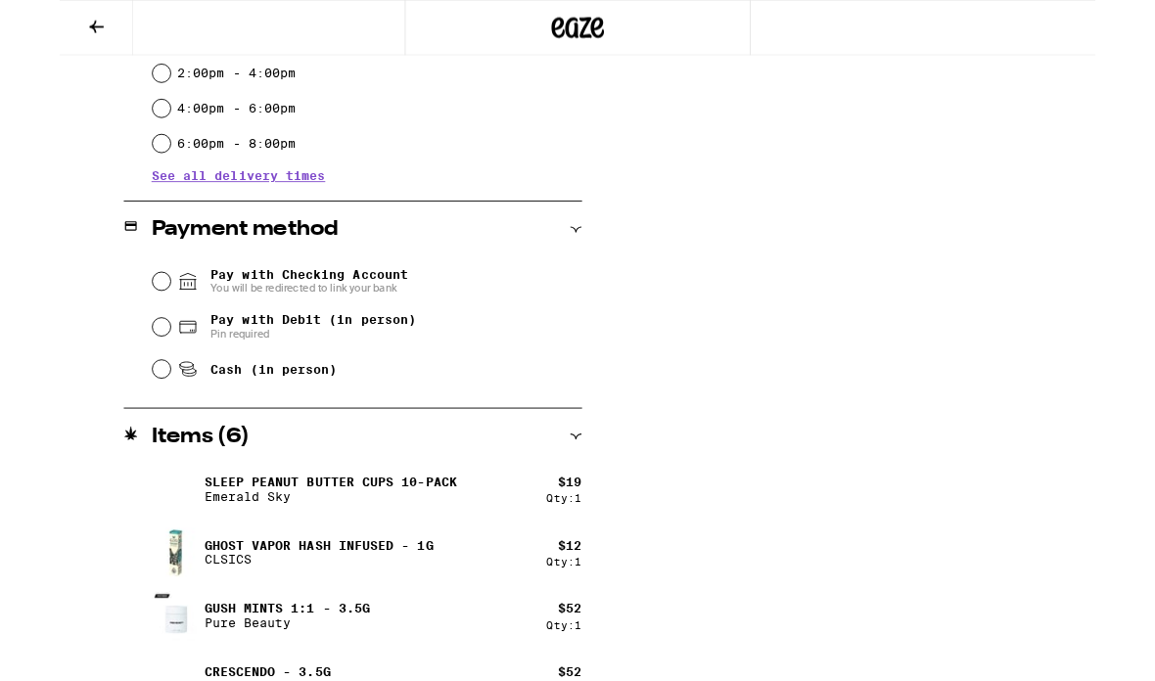
click at [107, 413] on input "Cash (in person)" at bounding box center [114, 412] width 20 height 20
radio input "true"
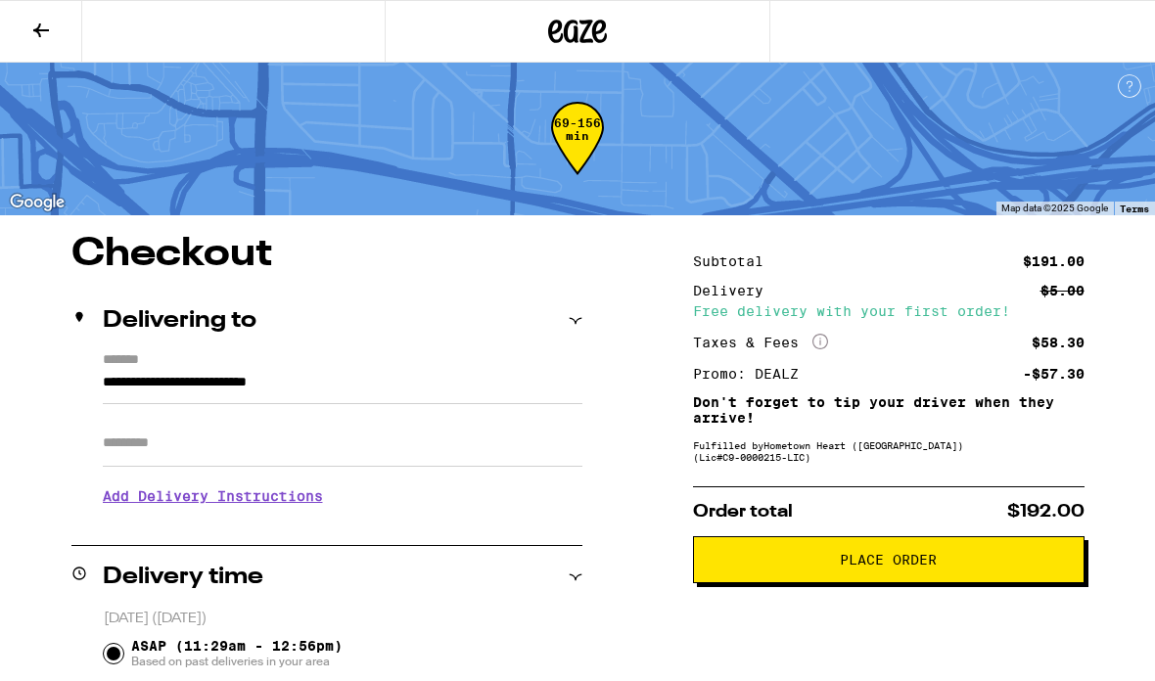
scroll to position [0, 0]
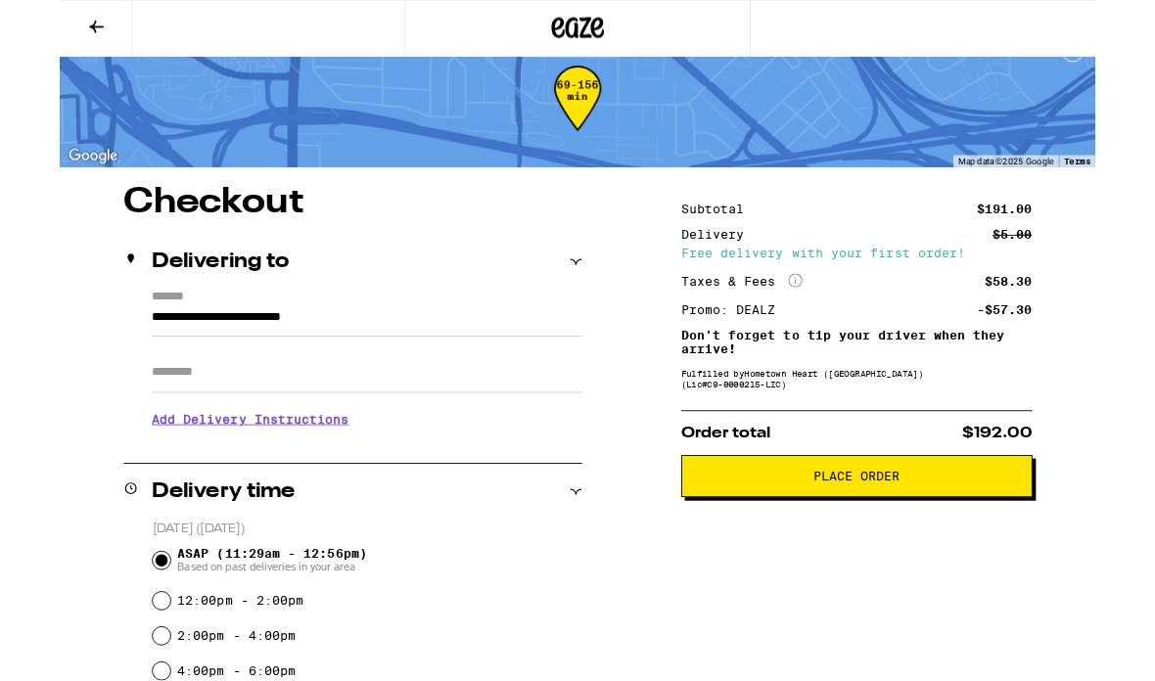
click at [157, 473] on h3 "Add Delivery Instructions" at bounding box center [343, 467] width 480 height 45
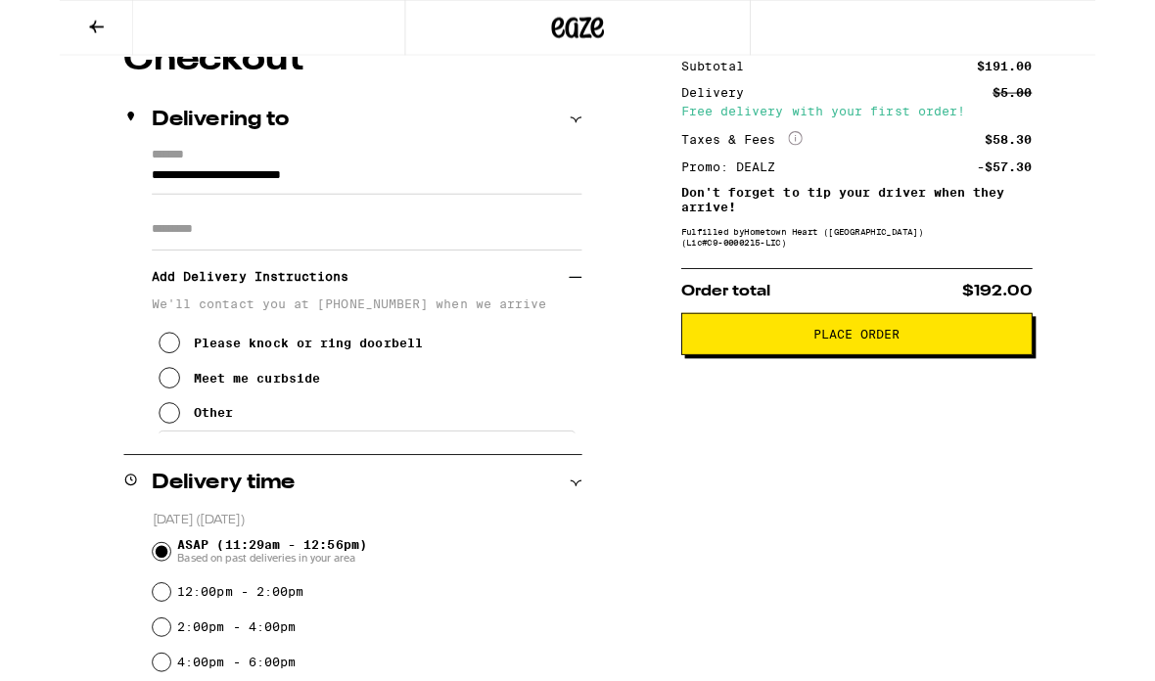
scroll to position [196, 0]
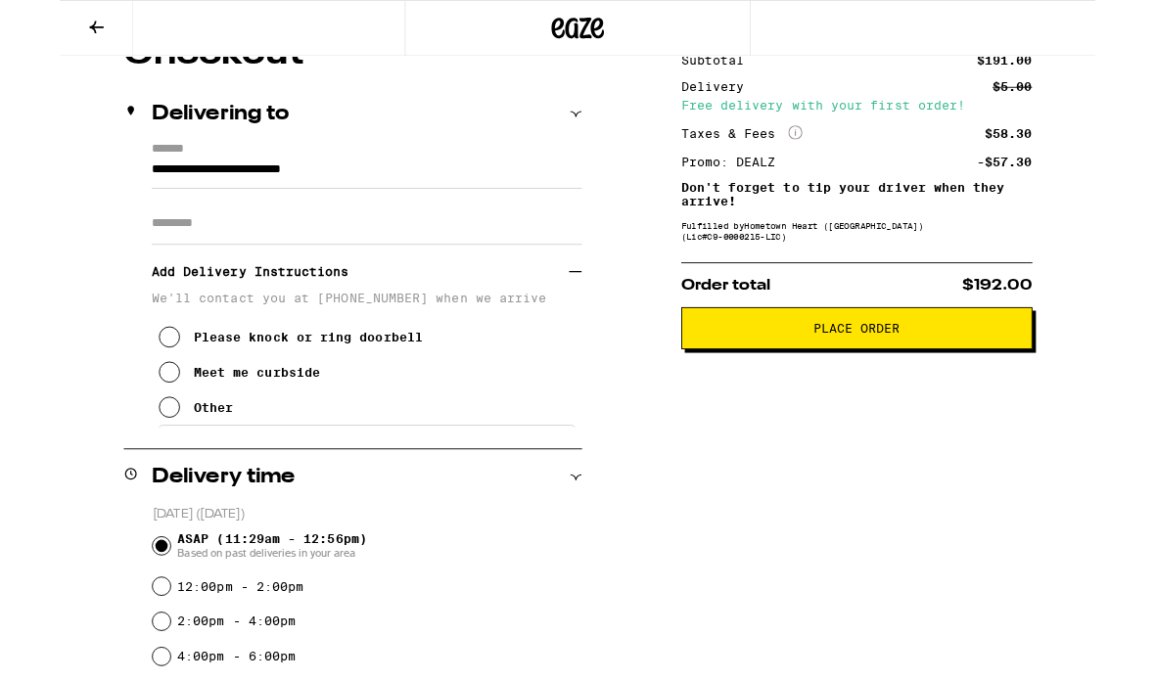
click at [128, 424] on icon at bounding box center [122, 414] width 23 height 23
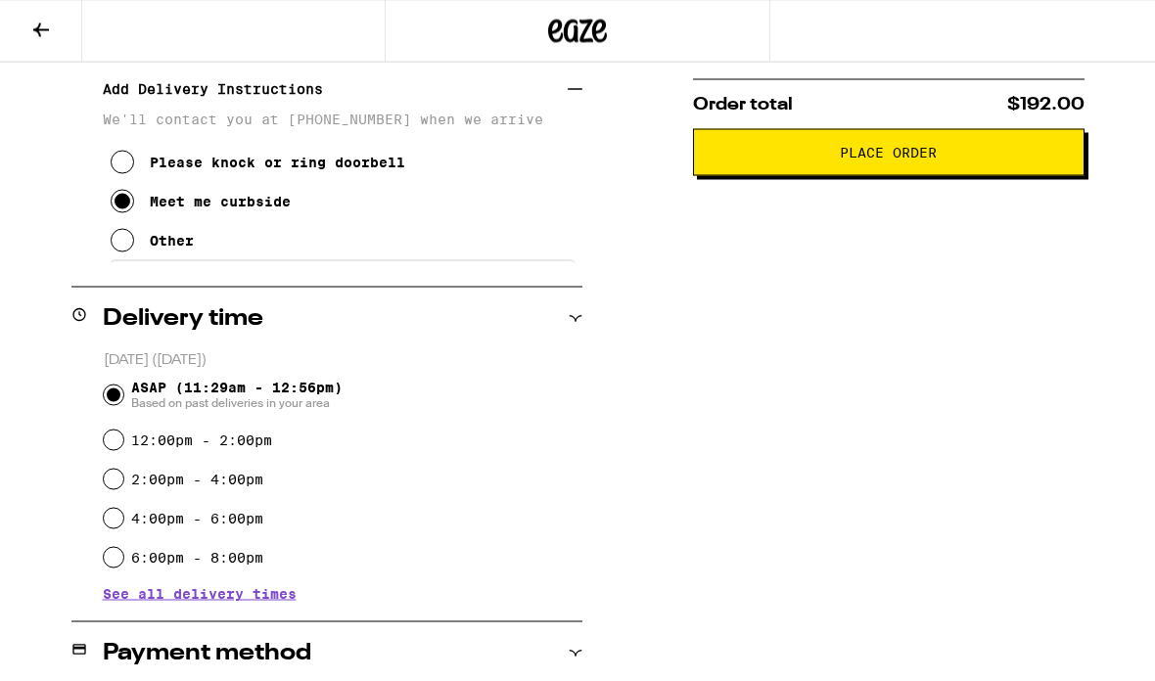
scroll to position [94, 0]
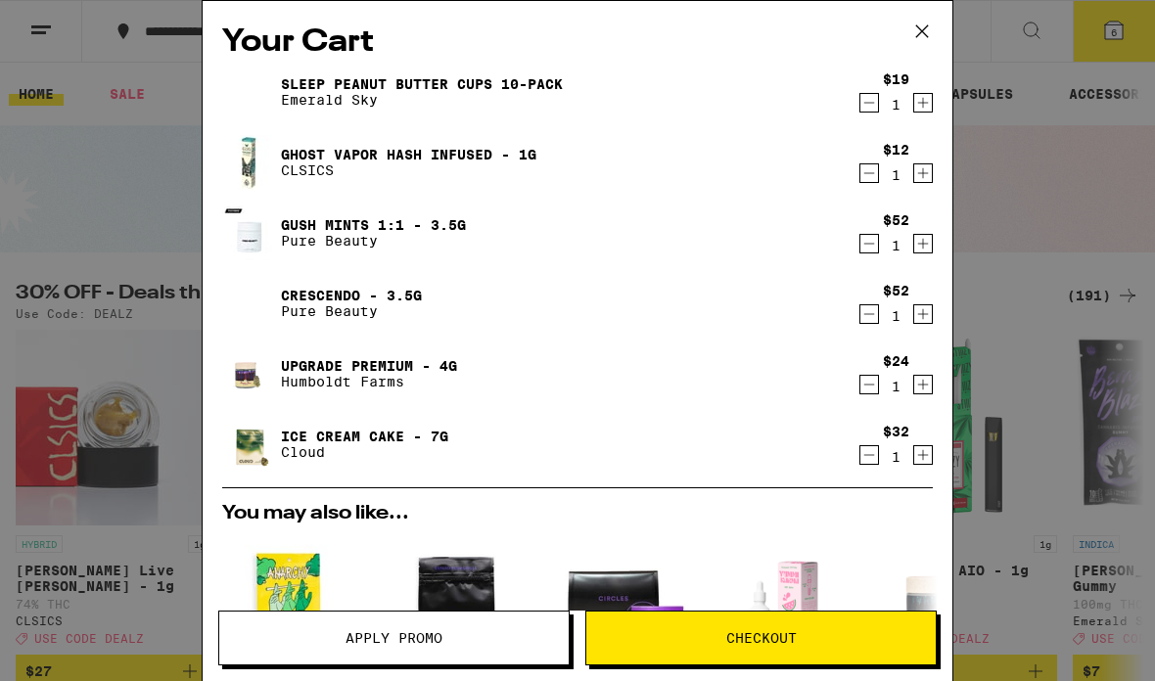
click at [864, 379] on icon "Decrement" at bounding box center [869, 384] width 18 height 23
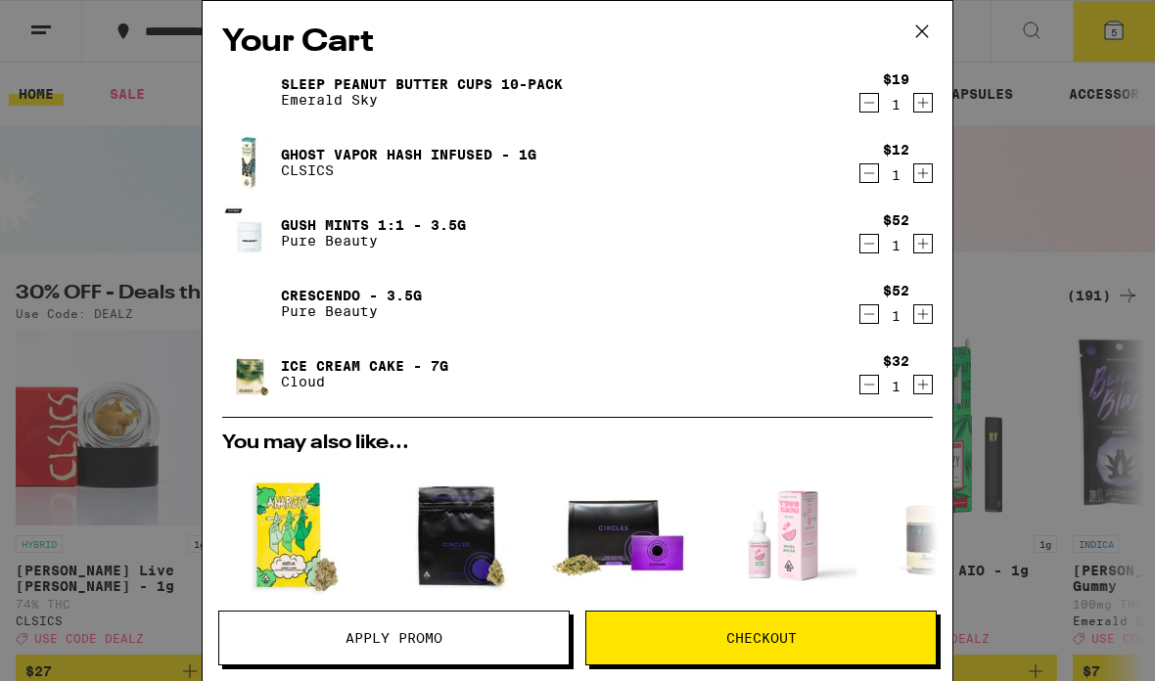
click at [73, 179] on div "Your Cart SLEEP Peanut Butter Cups 10-Pack Emerald Sky $19 1 Ghost Vapor Hash I…" at bounding box center [577, 340] width 1155 height 681
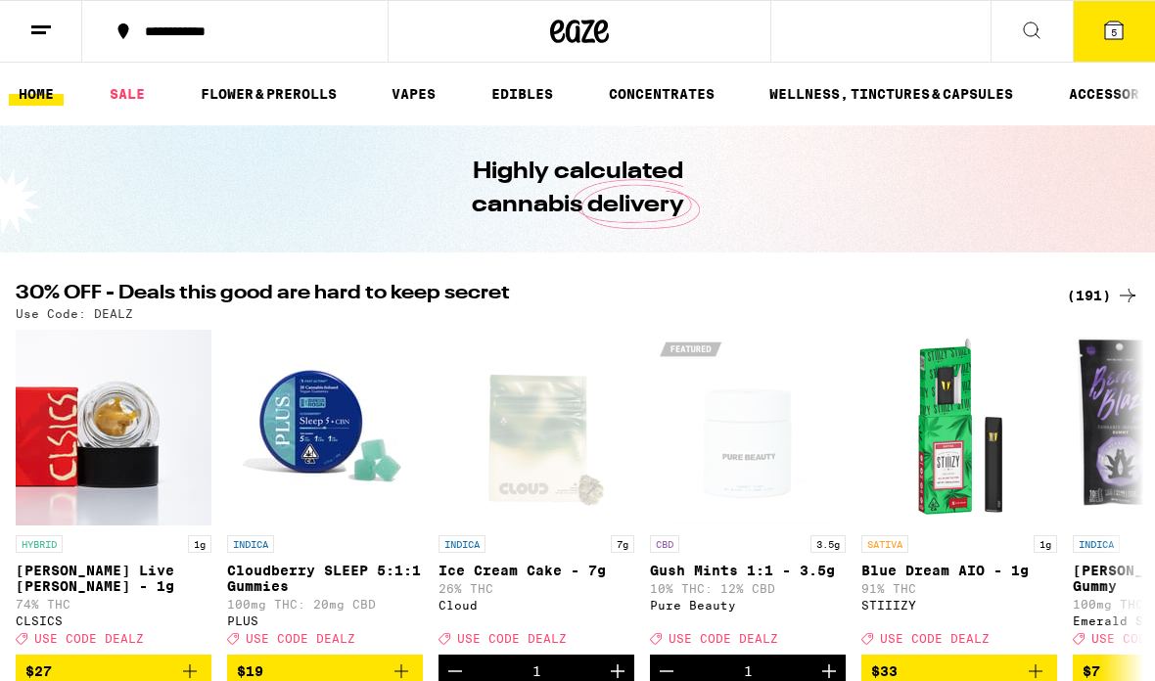
click at [1103, 287] on div "(191)" at bounding box center [1103, 295] width 72 height 23
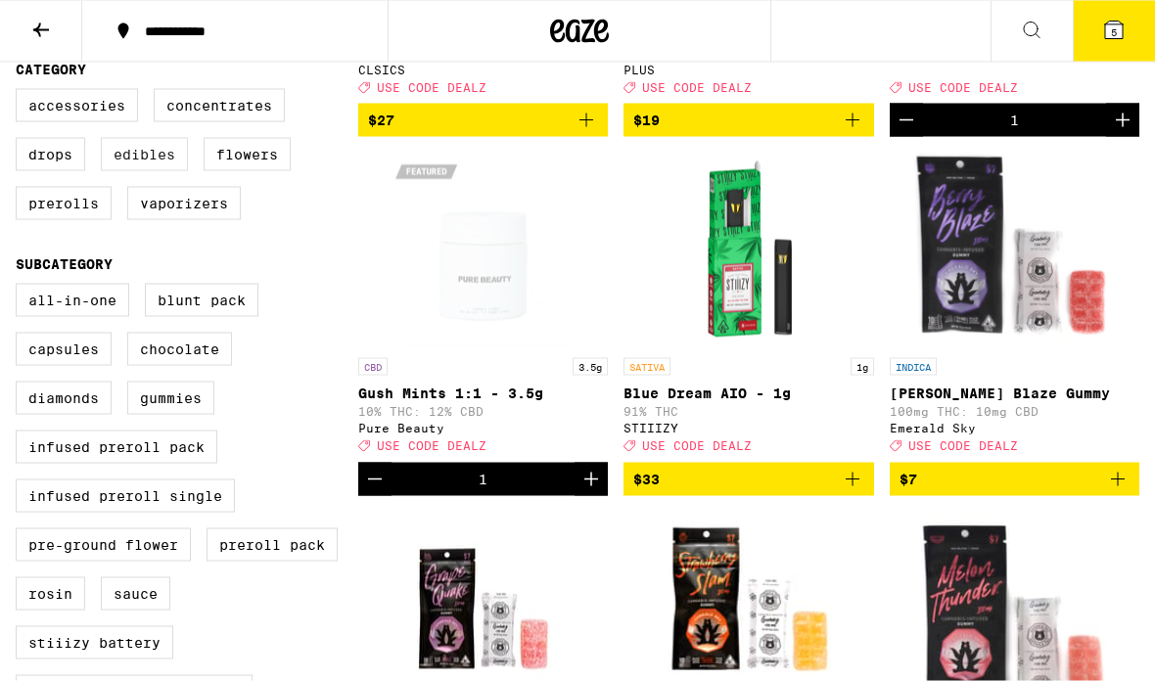
scroll to position [505, 0]
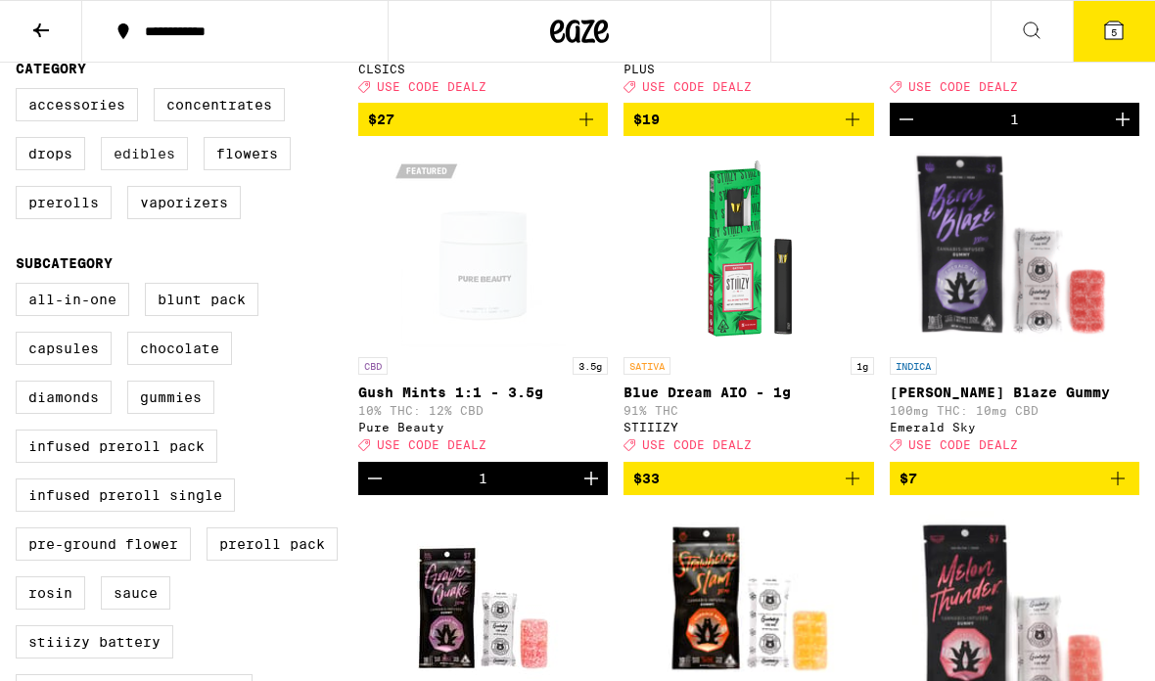
click at [137, 170] on label "Edibles" at bounding box center [144, 153] width 87 height 33
click at [21, 92] on input "Edibles" at bounding box center [20, 91] width 1 height 1
checkbox input "true"
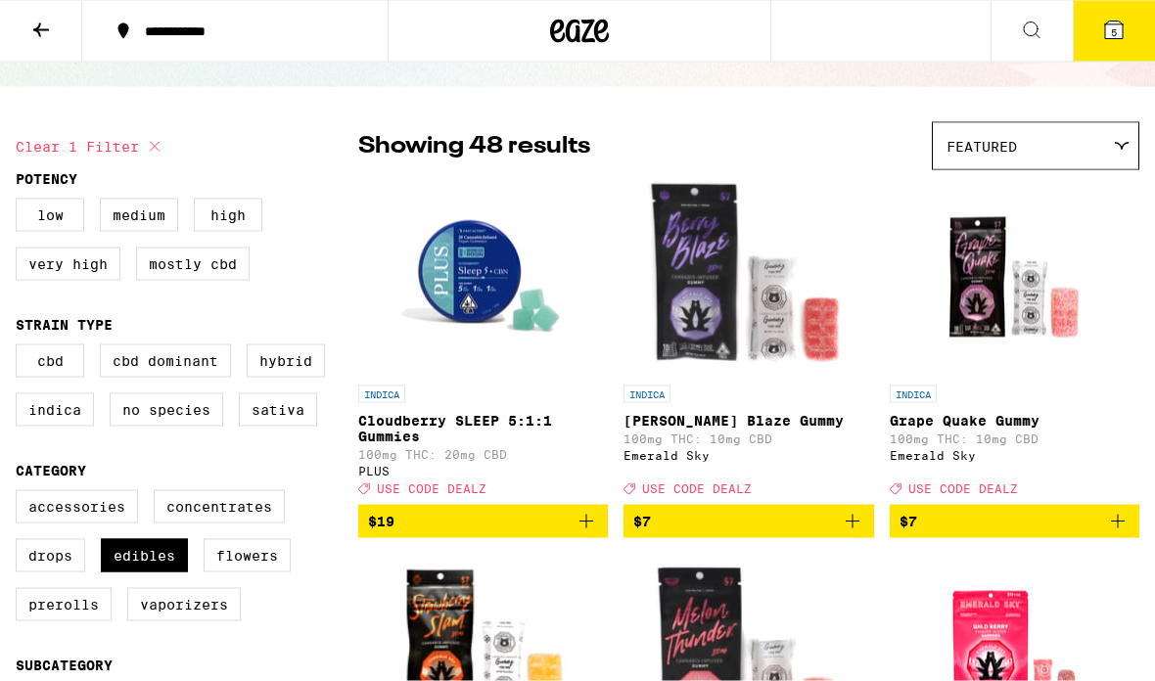
click at [1110, 147] on div "Featured" at bounding box center [1036, 146] width 206 height 46
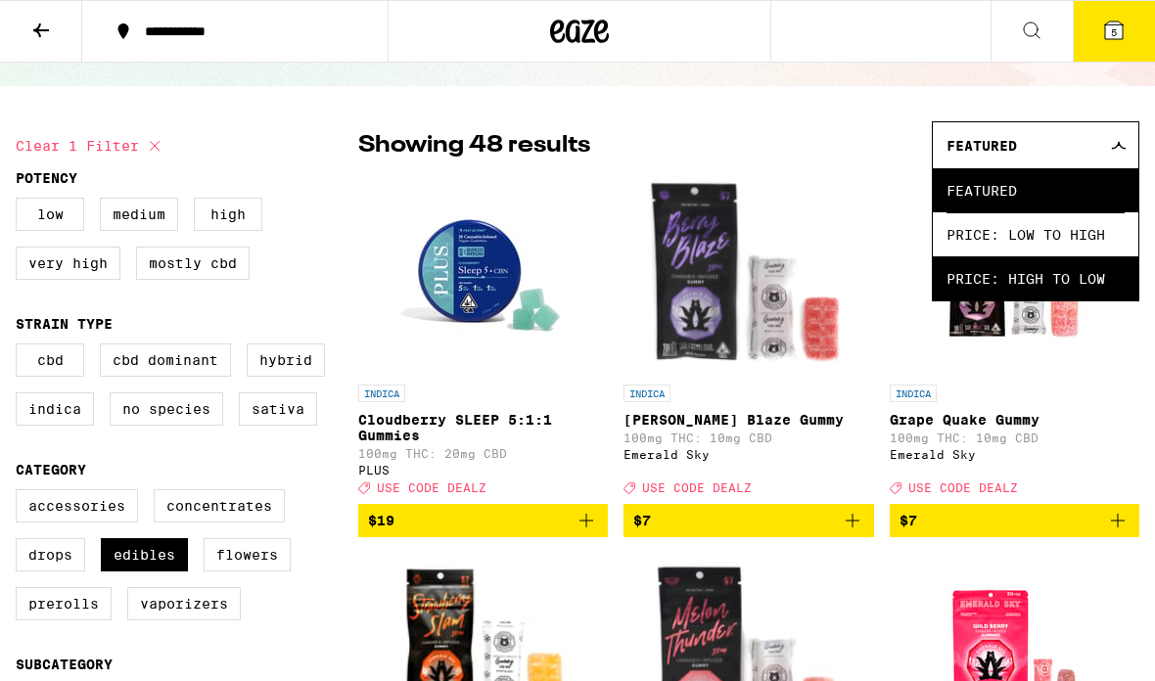
click at [1037, 284] on span "Price: High to Low" at bounding box center [1035, 278] width 178 height 44
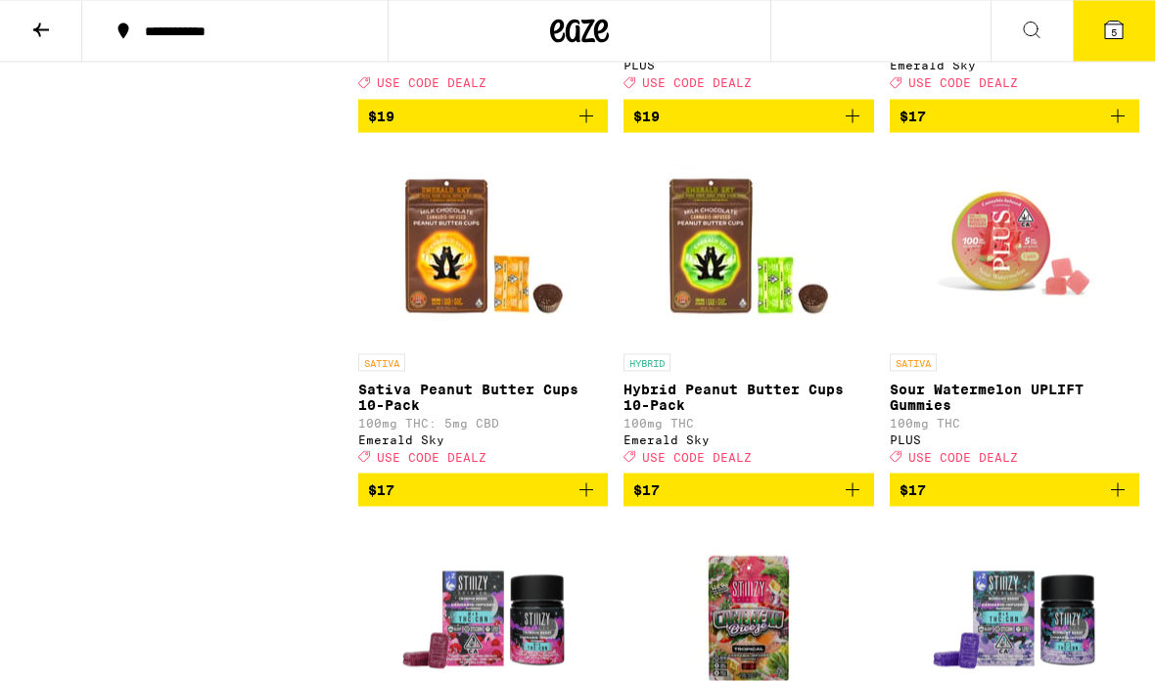
scroll to position [3814, 0]
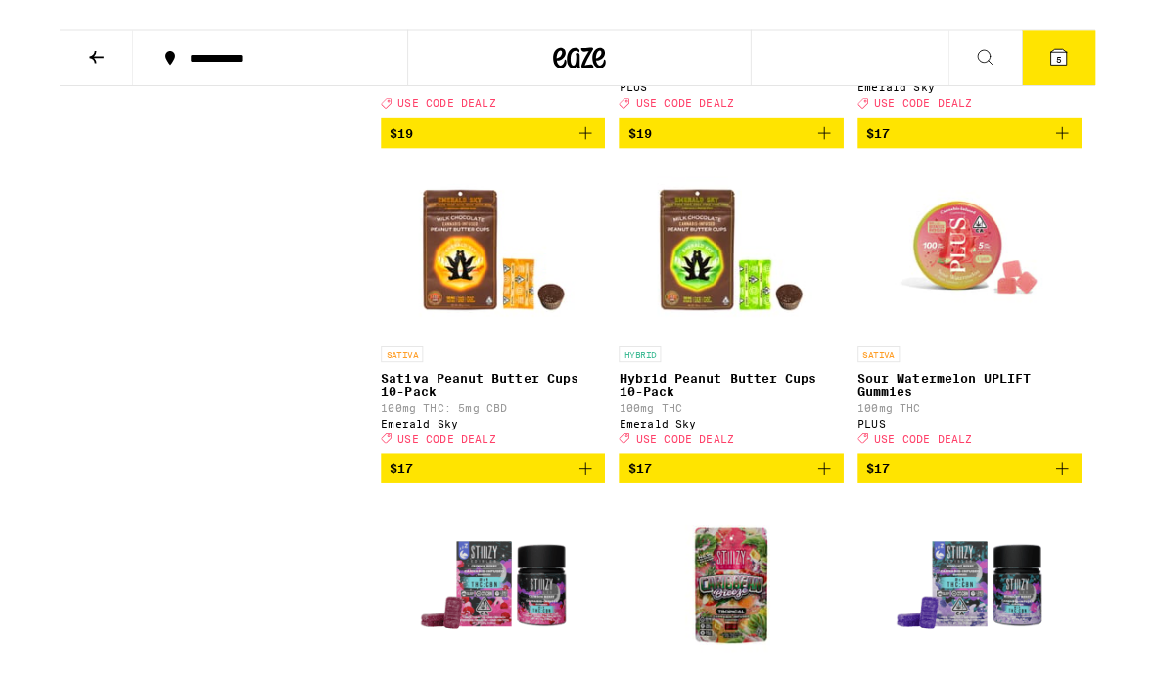
click at [853, 501] on icon "Add to bag" at bounding box center [852, 489] width 23 height 23
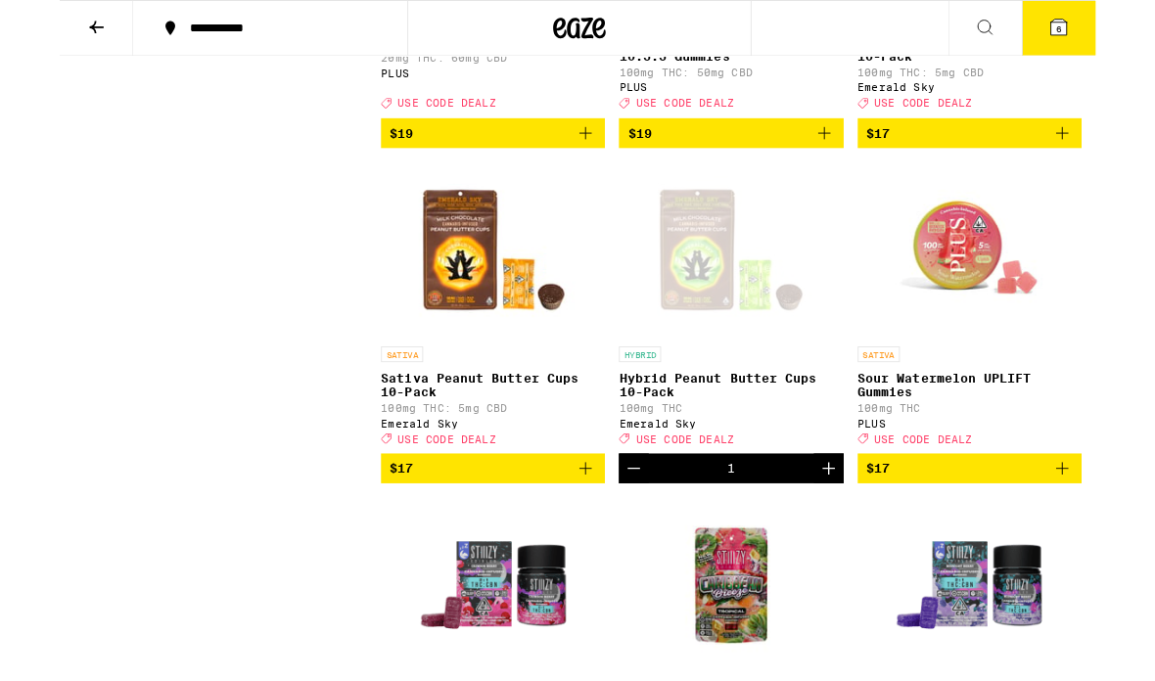
click at [1116, 534] on icon "Add to bag" at bounding box center [1117, 522] width 23 height 23
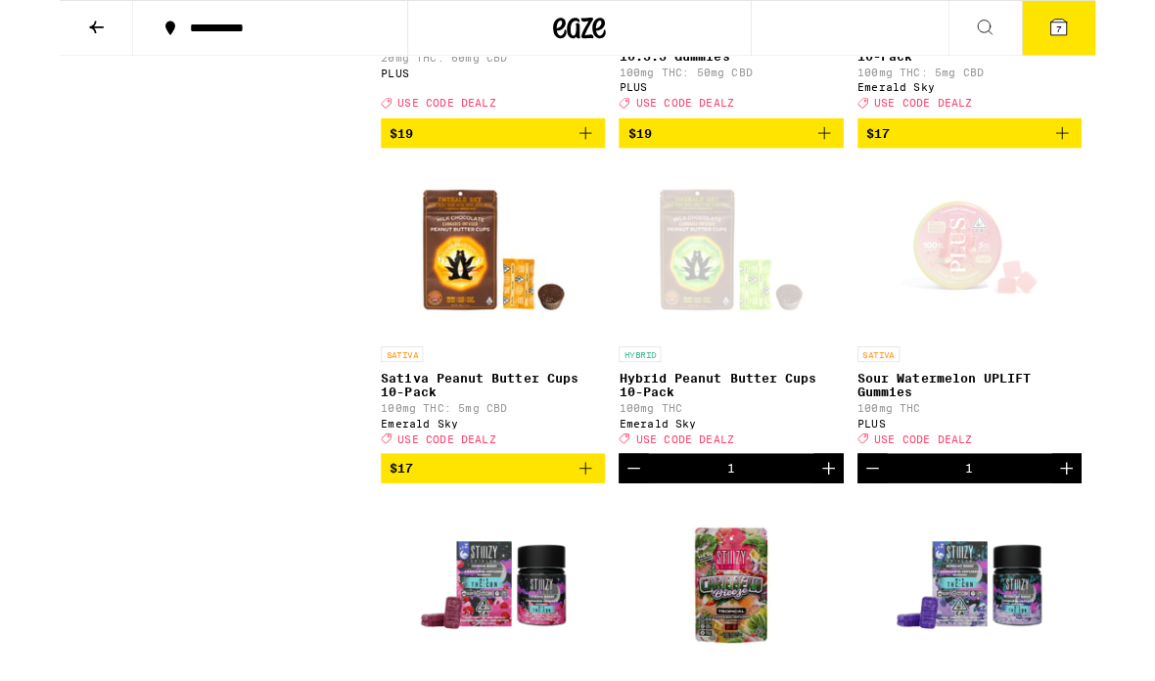
click at [1130, 21] on button "7" at bounding box center [1114, 31] width 82 height 61
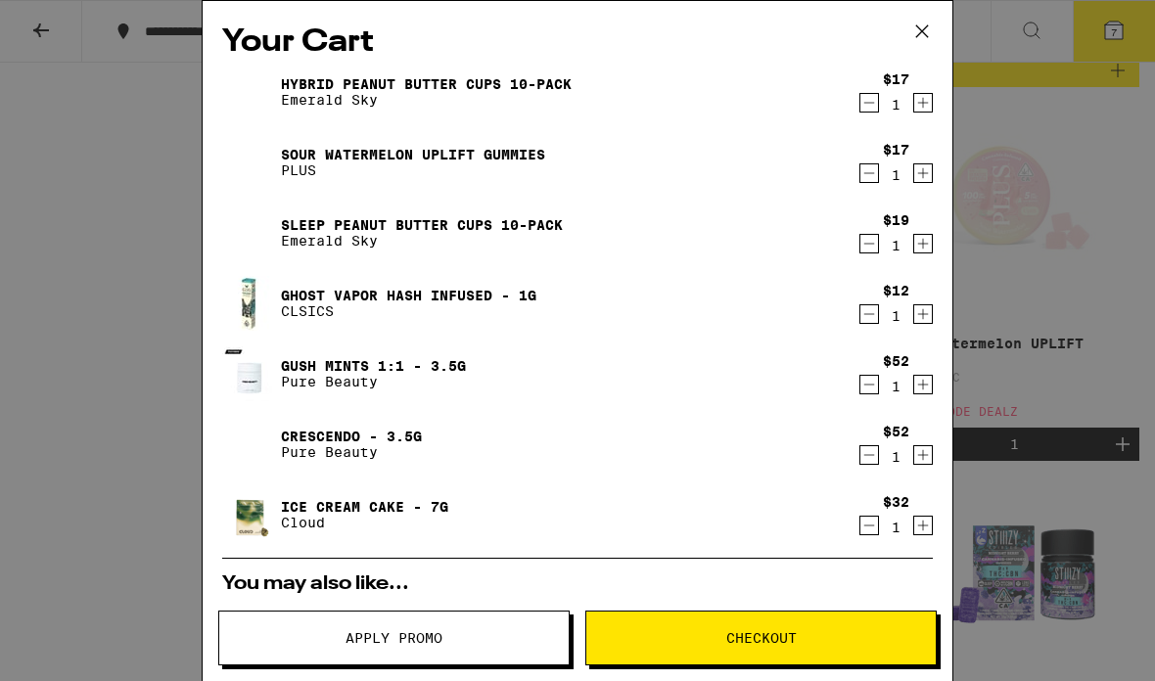
click at [864, 244] on icon "Decrement" at bounding box center [869, 244] width 11 height 0
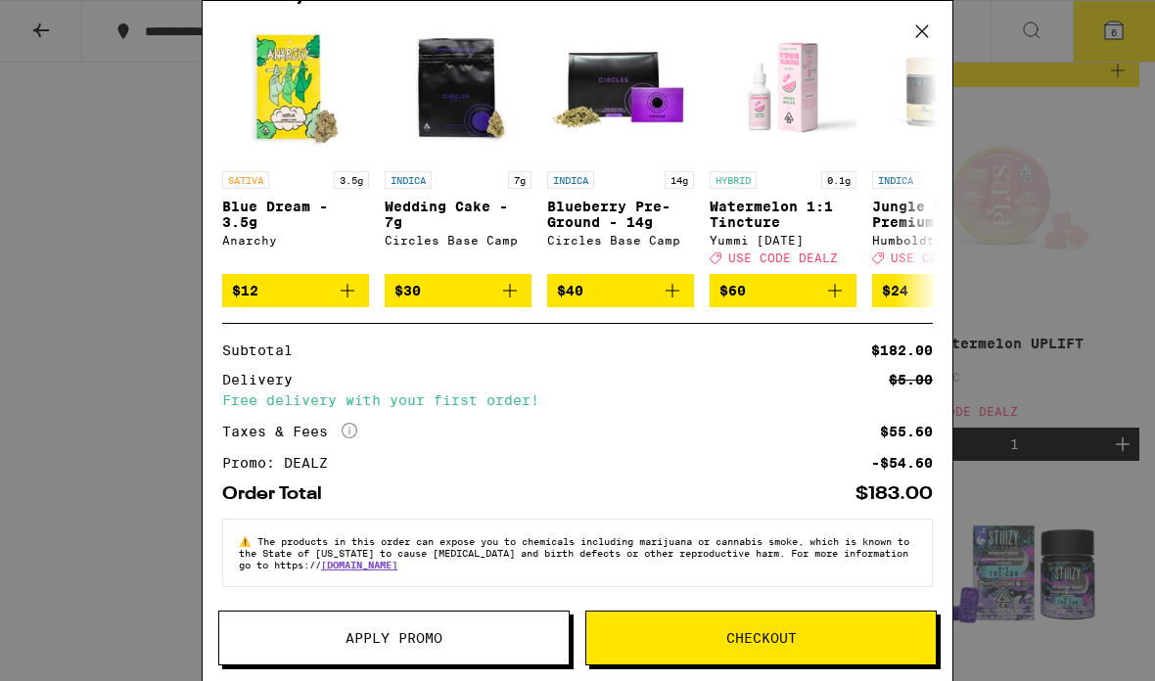
scroll to position [542, 0]
click at [107, 389] on div "Your Cart Hybrid Peanut Butter Cups 10-Pack Emerald Sky $17 1 Sour Watermelon U…" at bounding box center [577, 340] width 1155 height 681
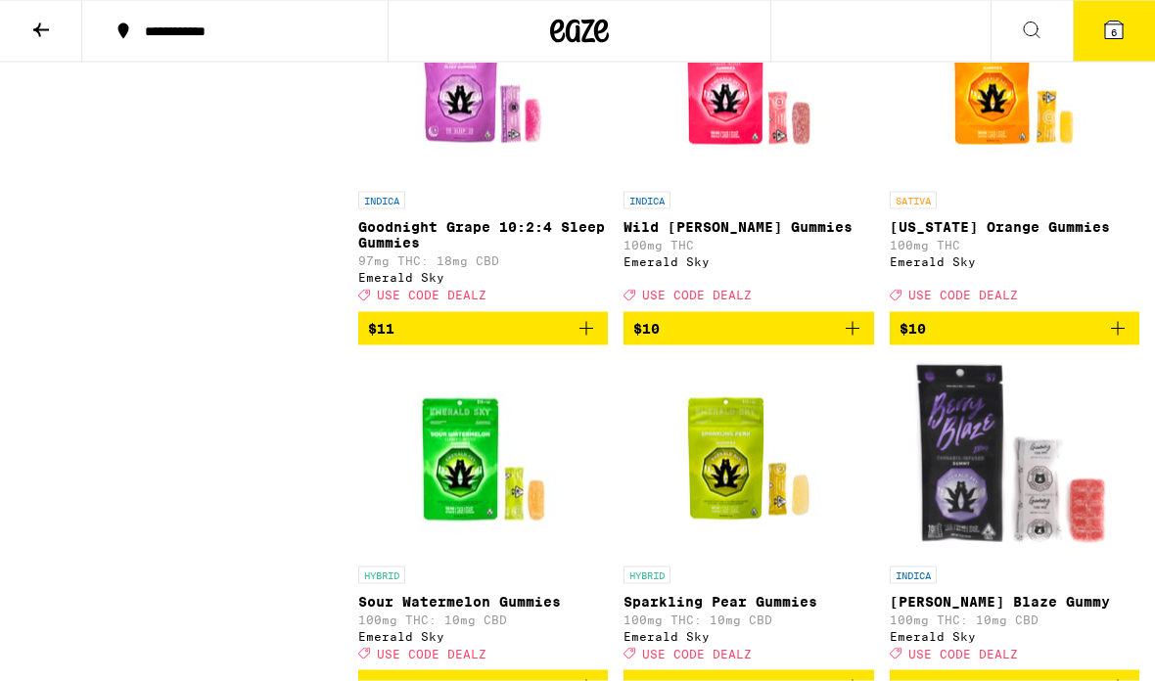
click at [1113, 34] on span "6" at bounding box center [1114, 32] width 6 height 12
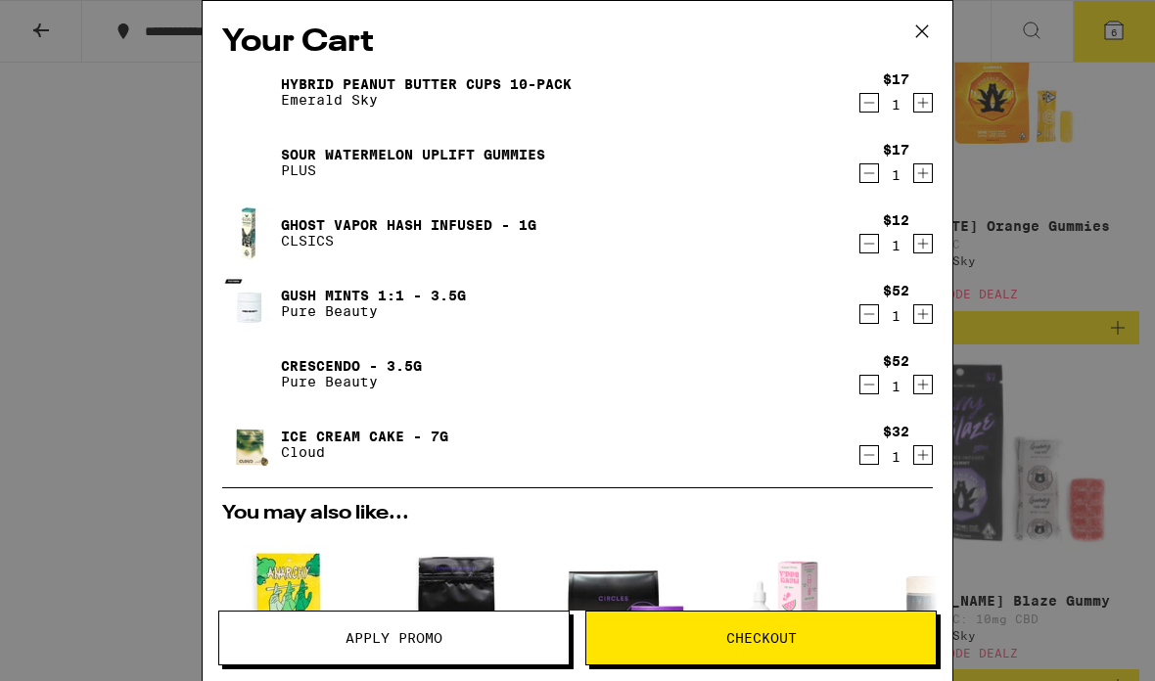
click at [786, 631] on span "Checkout" at bounding box center [761, 638] width 70 height 14
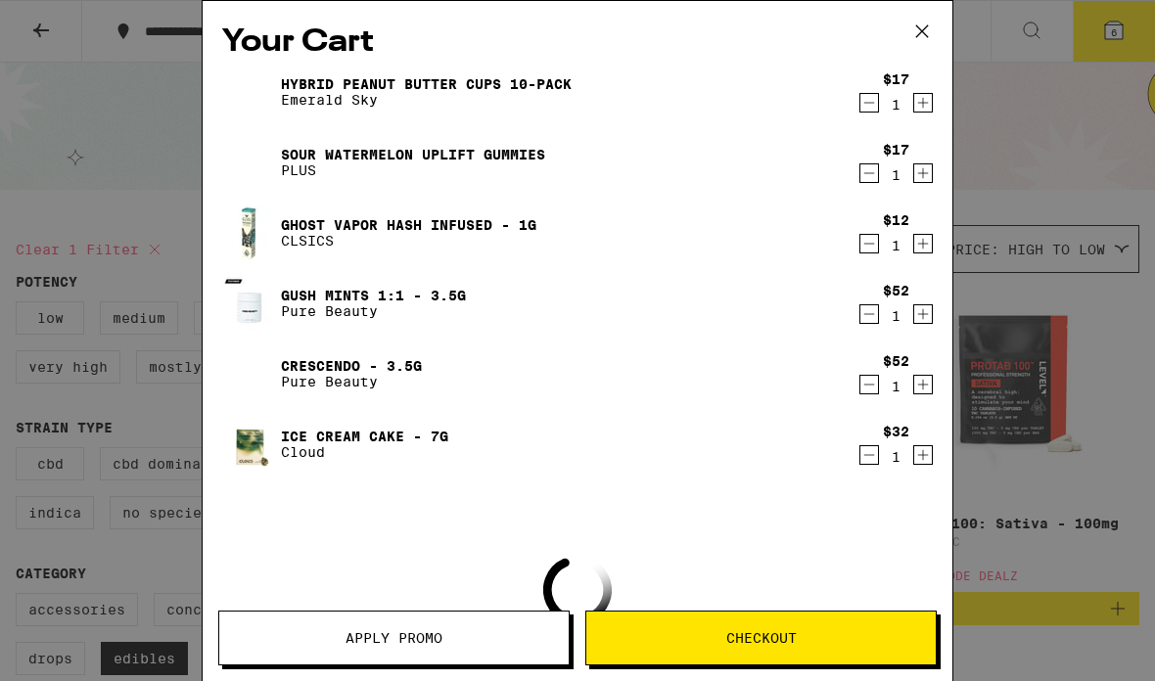
click at [931, 19] on icon at bounding box center [921, 31] width 29 height 29
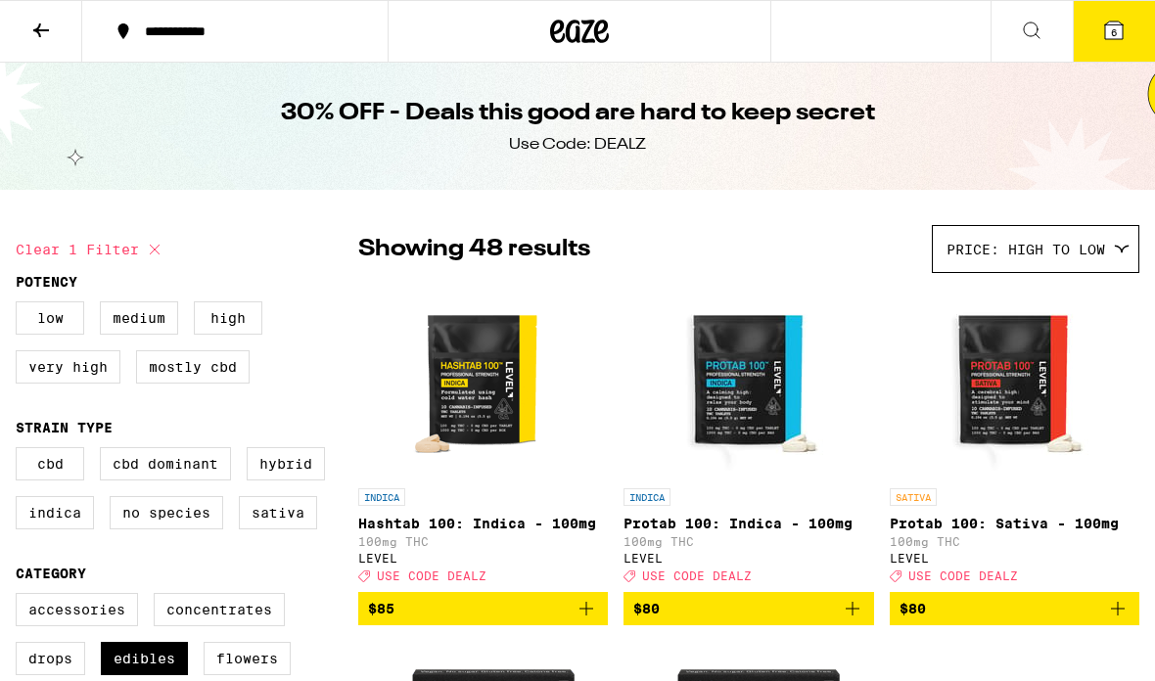
click at [144, 252] on icon at bounding box center [154, 249] width 23 height 23
checkbox input "false"
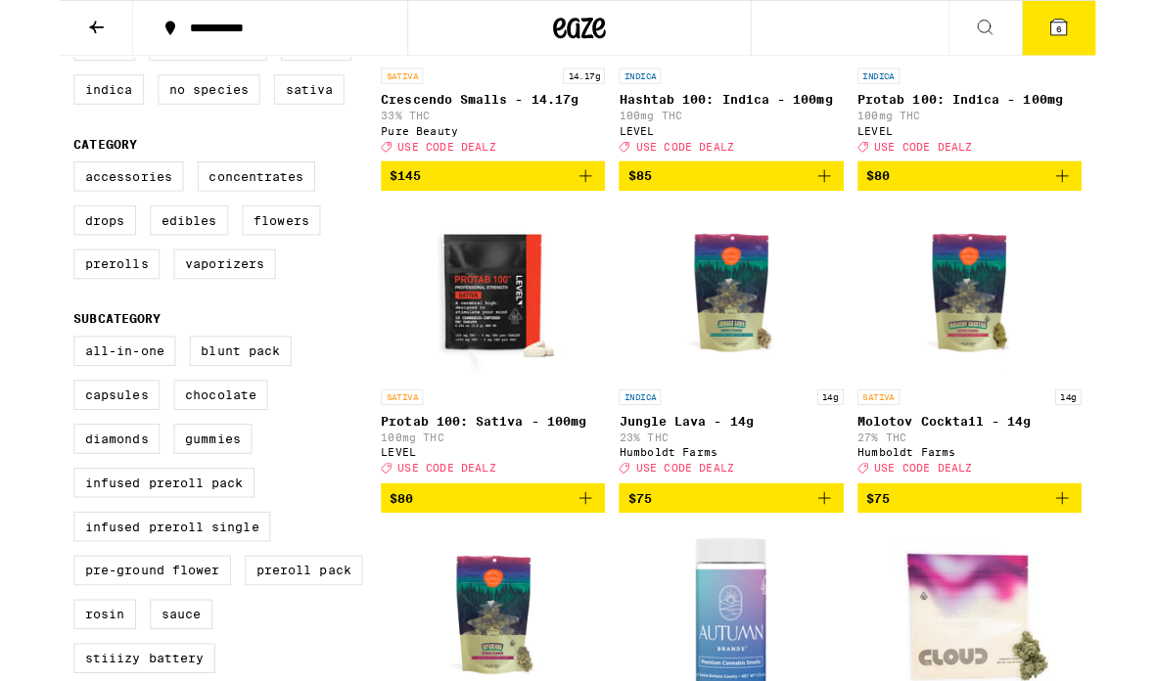
scroll to position [430, 0]
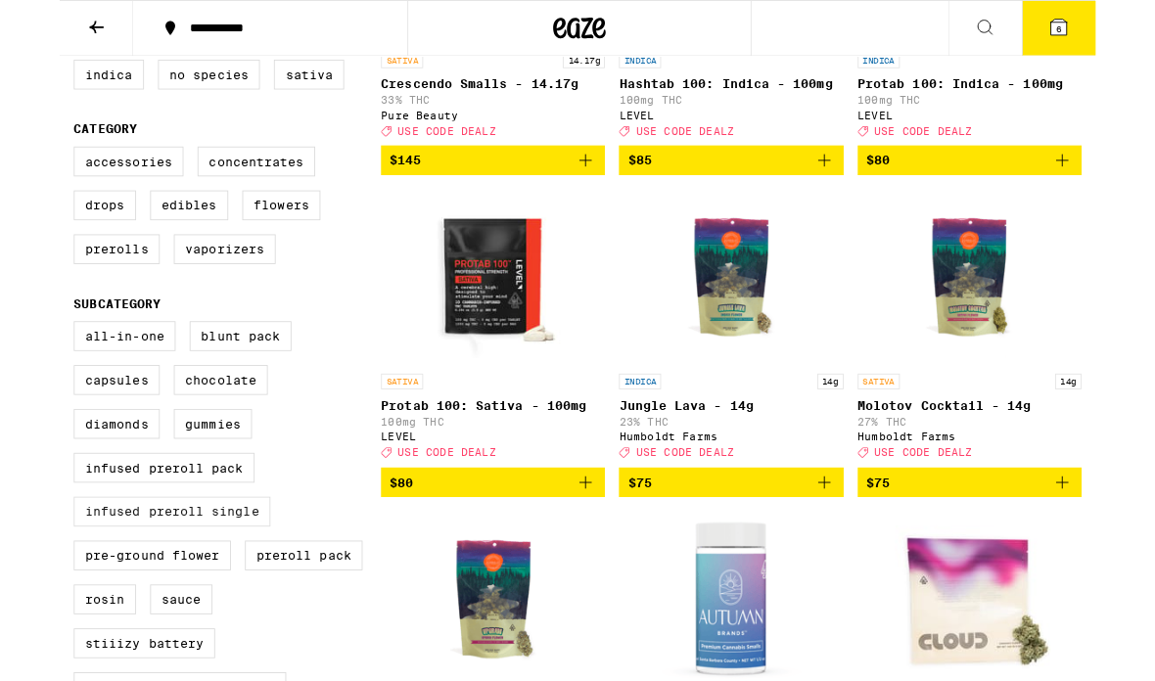
click at [148, 587] on label "Infused Preroll Single" at bounding box center [125, 570] width 219 height 33
click at [21, 362] on input "Infused Preroll Single" at bounding box center [20, 361] width 1 height 1
checkbox input "true"
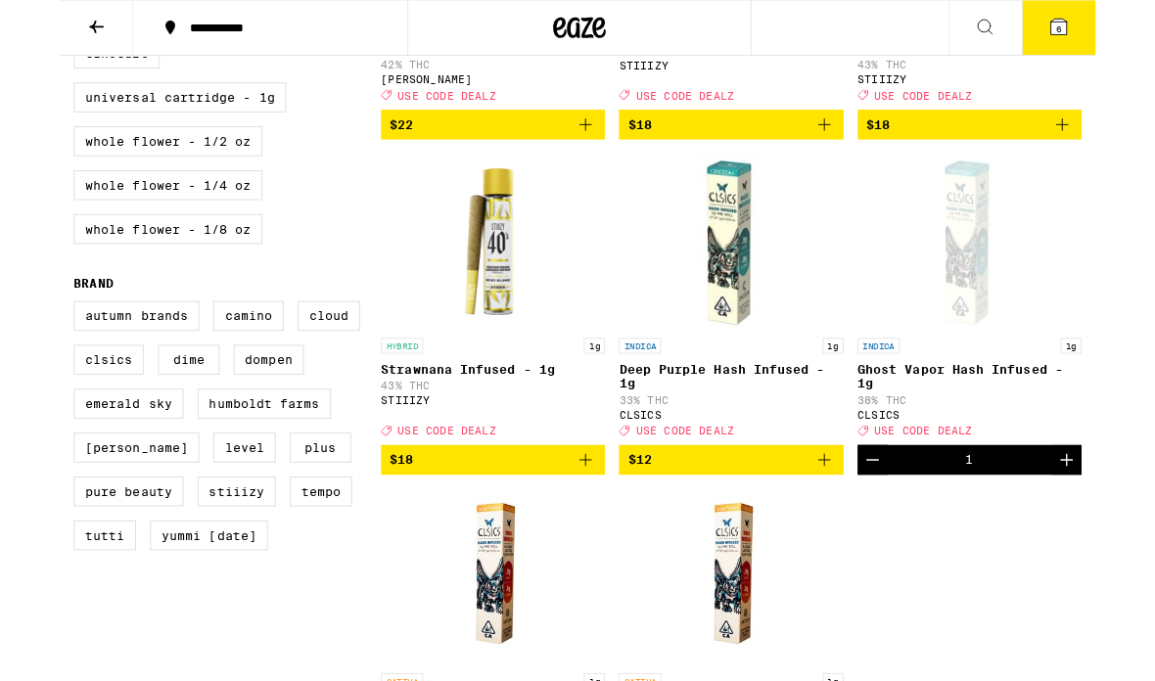
scroll to position [1234, 0]
click at [904, 525] on icon "Decrement" at bounding box center [906, 512] width 23 height 23
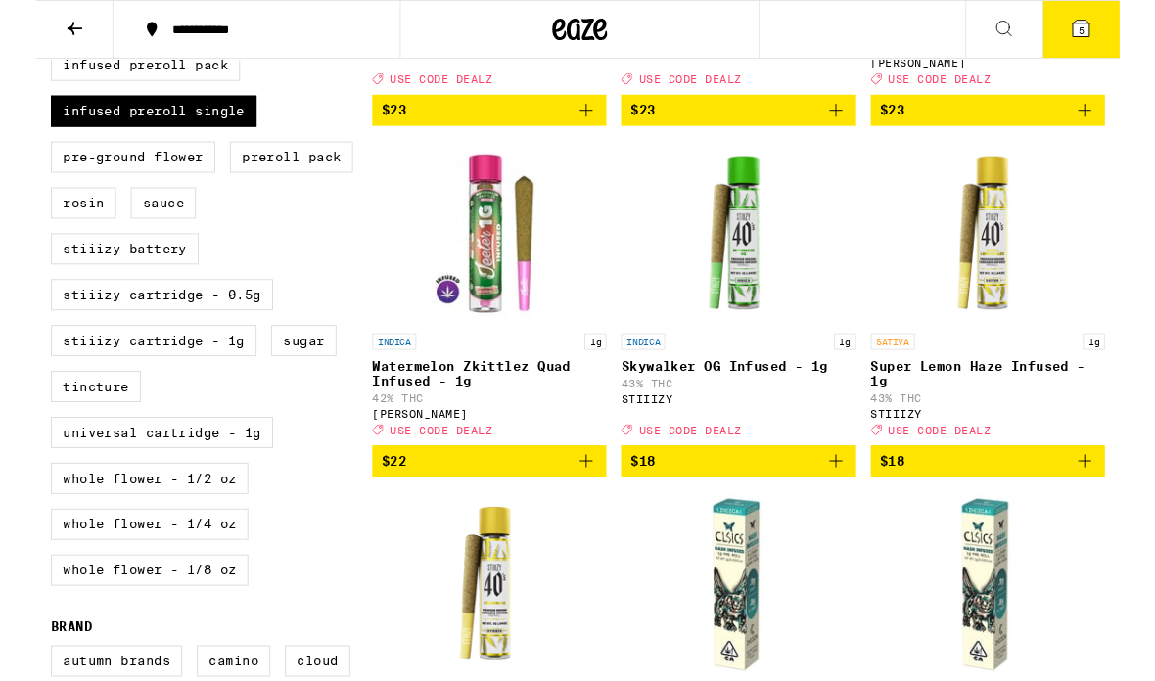
scroll to position [849, 0]
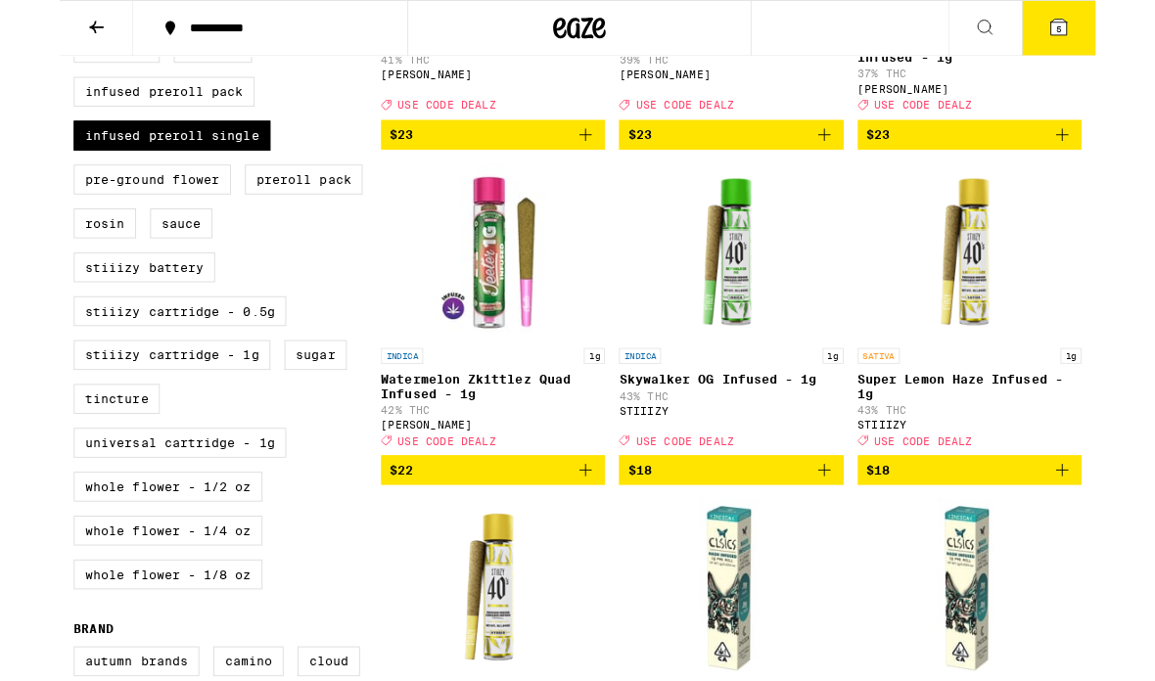
click at [471, 326] on img "Open page for Watermelon Zkittlez Quad Infused - 1g from Jeeter" at bounding box center [484, 281] width 196 height 196
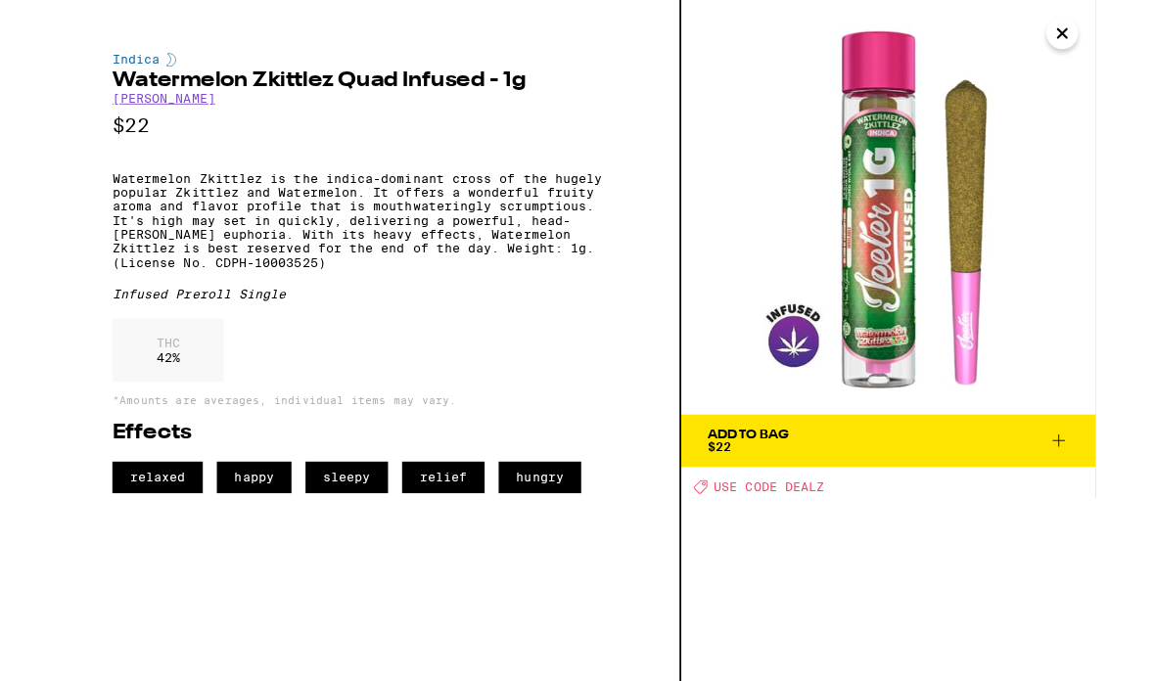
scroll to position [927, 0]
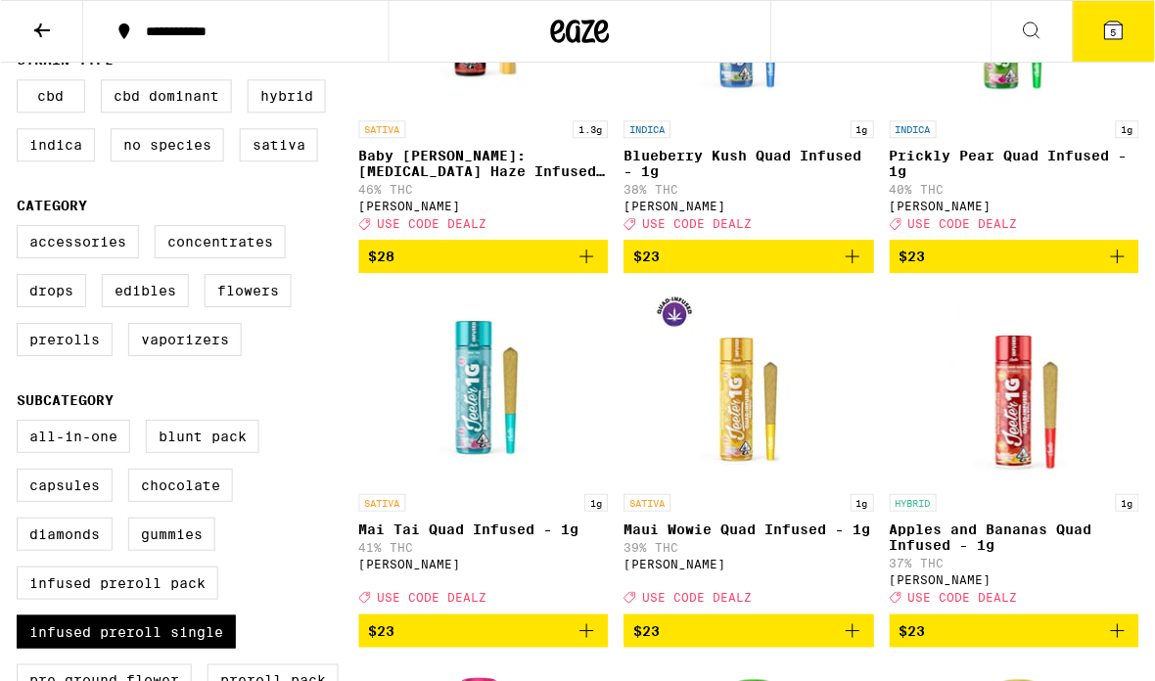
scroll to position [370, 0]
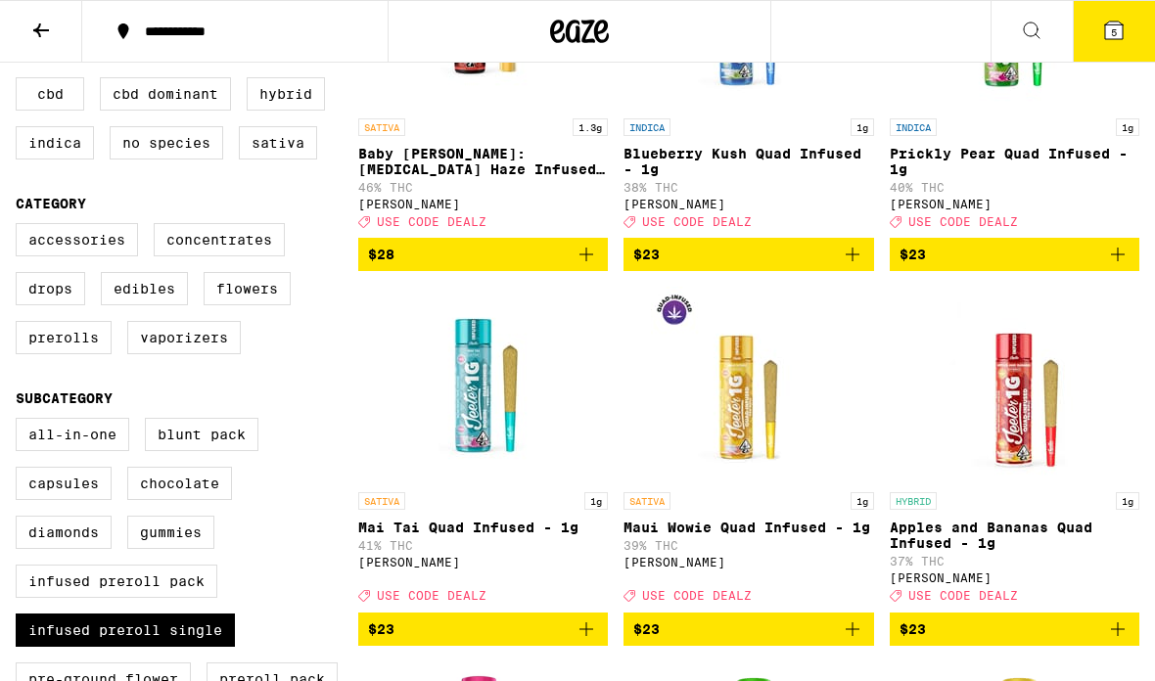
click at [853, 266] on icon "Add to bag" at bounding box center [852, 254] width 23 height 23
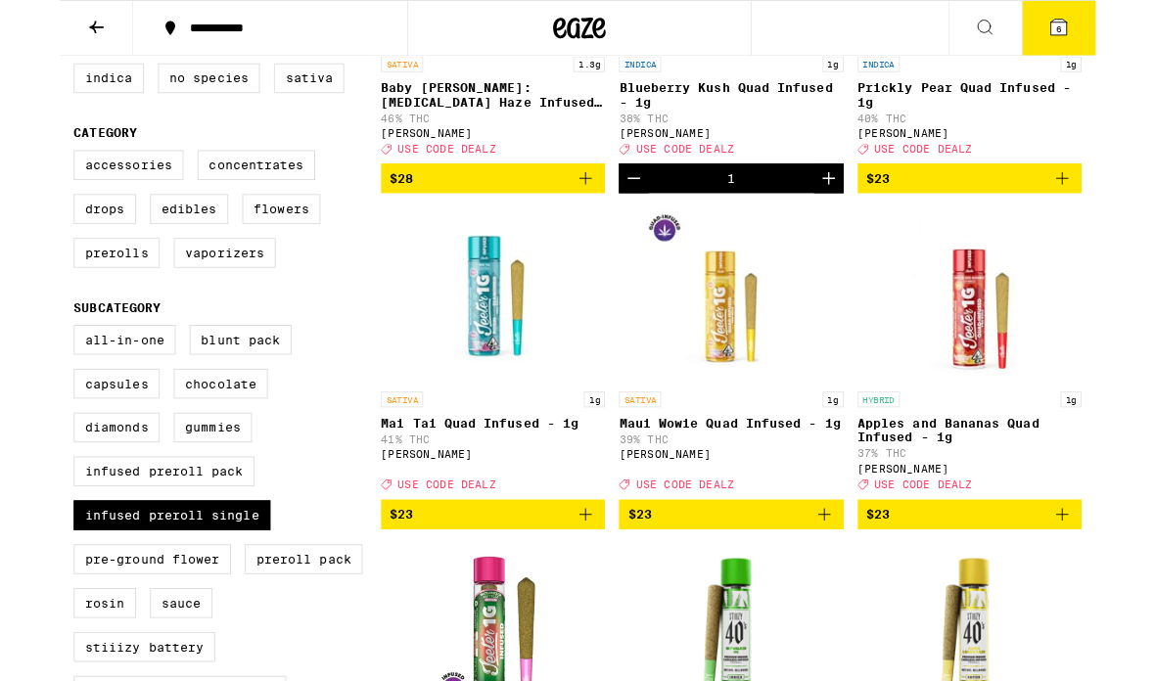
scroll to position [458, 0]
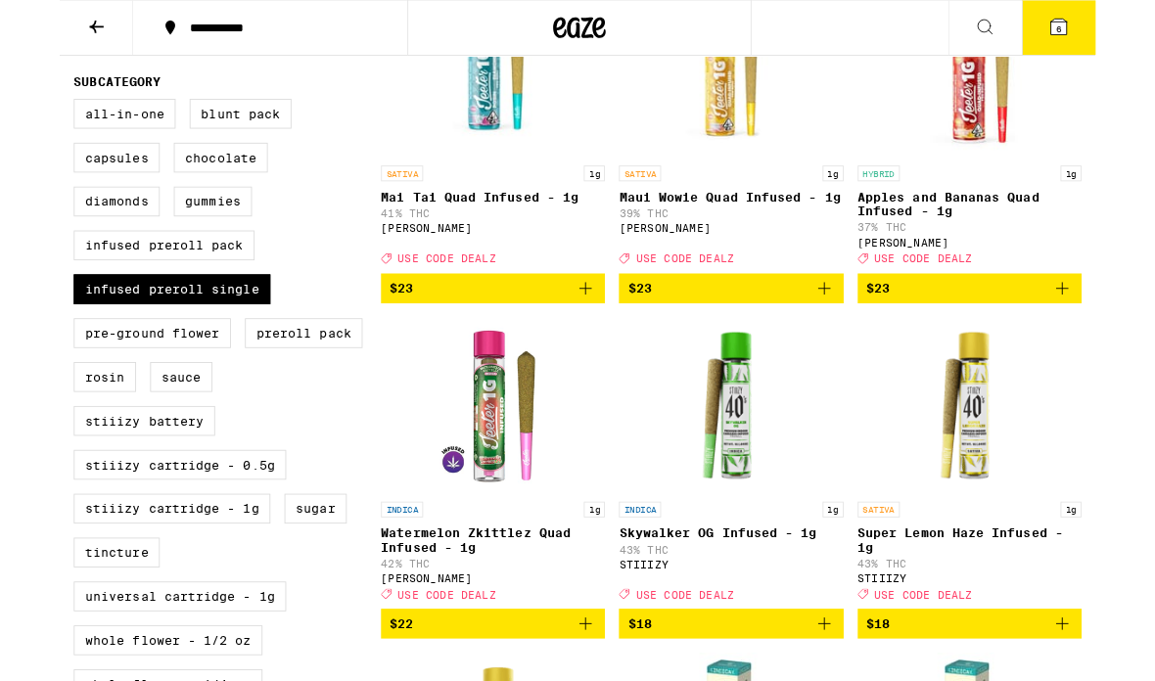
click at [1123, 334] on icon "Add to bag" at bounding box center [1117, 321] width 23 height 23
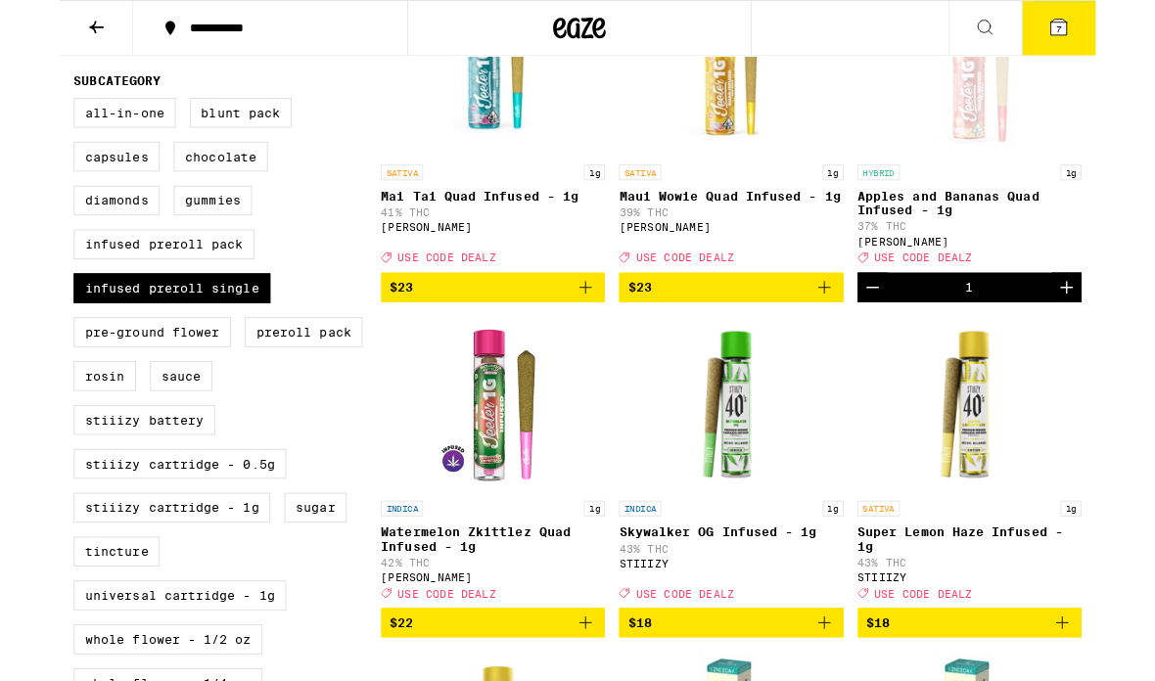
click at [1125, 27] on icon at bounding box center [1113, 30] width 23 height 23
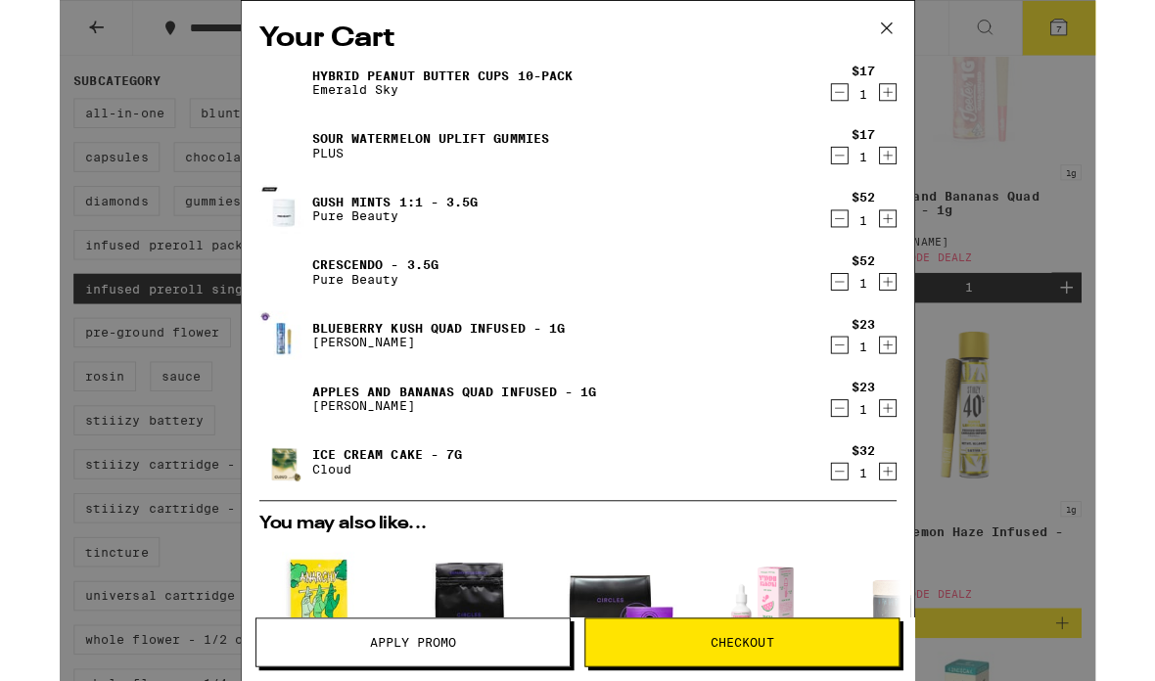
scroll to position [757, 0]
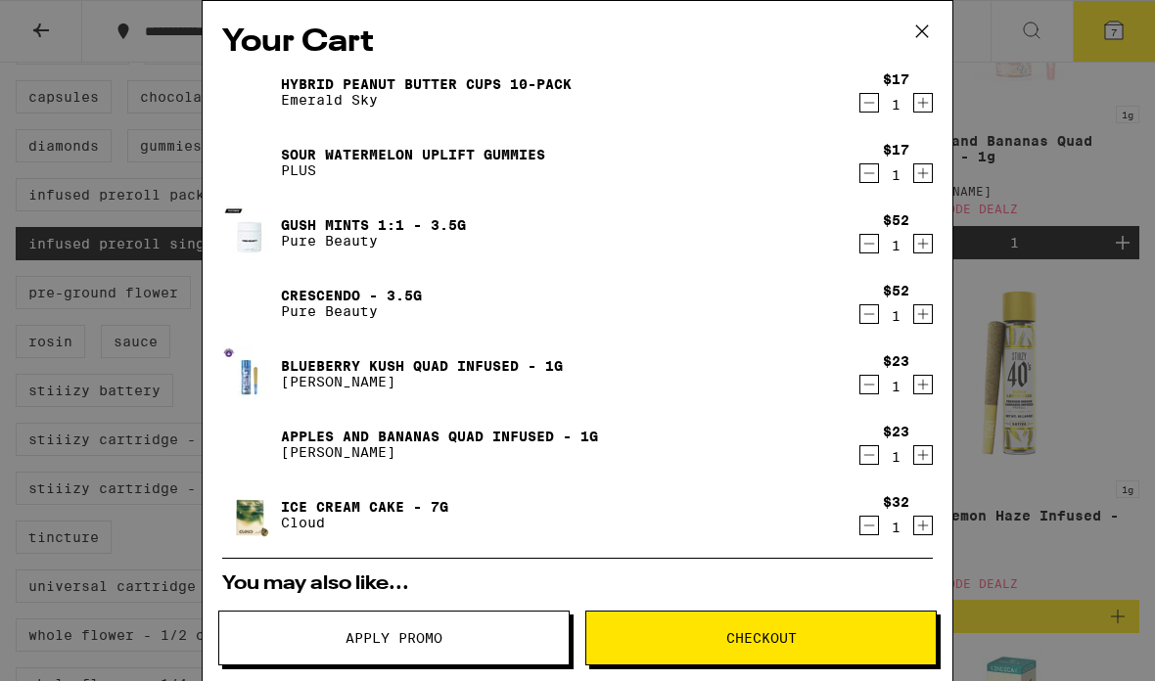
click at [860, 396] on icon "Decrement" at bounding box center [869, 384] width 18 height 23
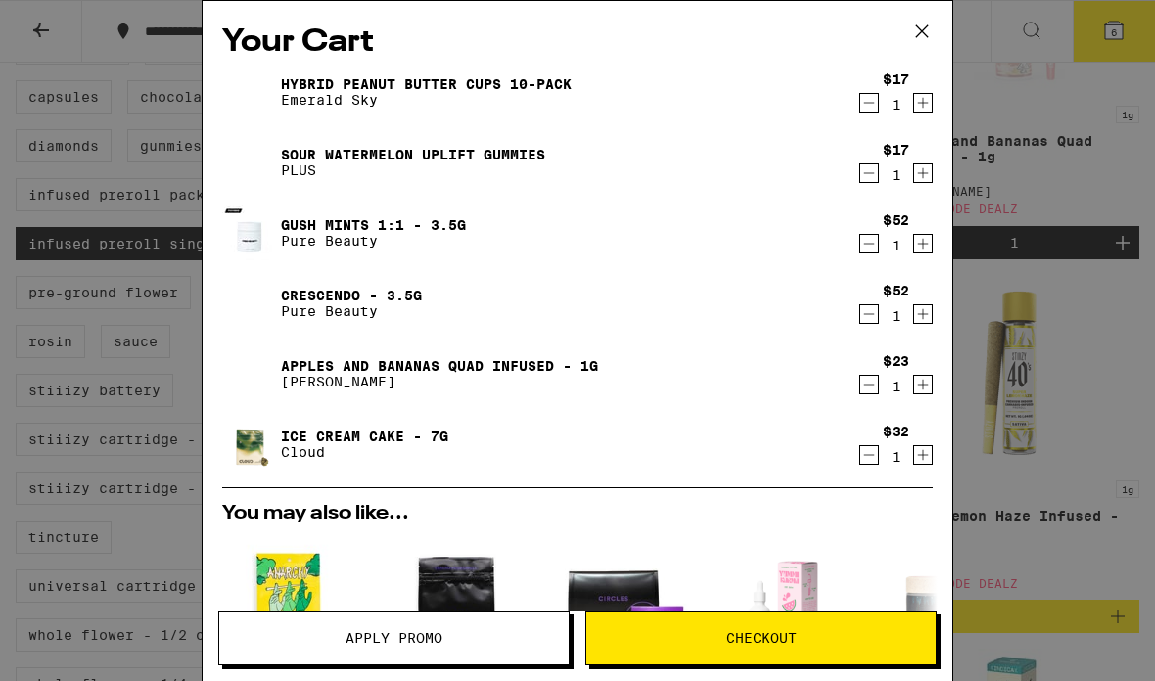
click at [760, 631] on span "Checkout" at bounding box center [761, 638] width 70 height 14
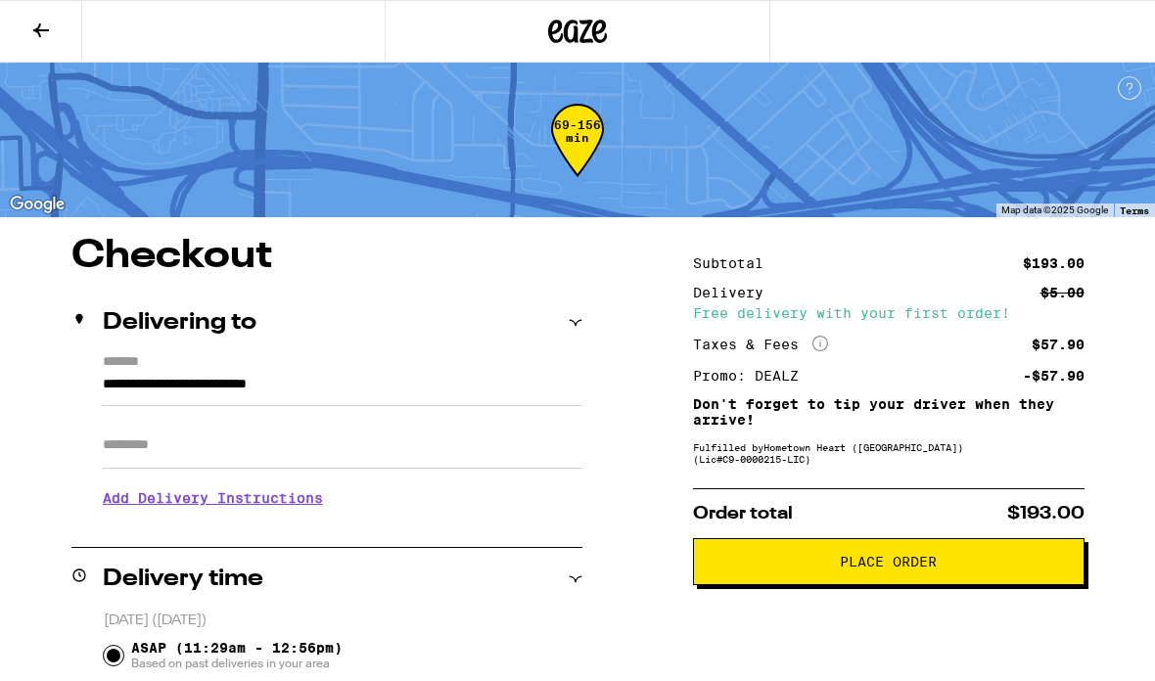
click at [33, 23] on icon at bounding box center [40, 30] width 23 height 23
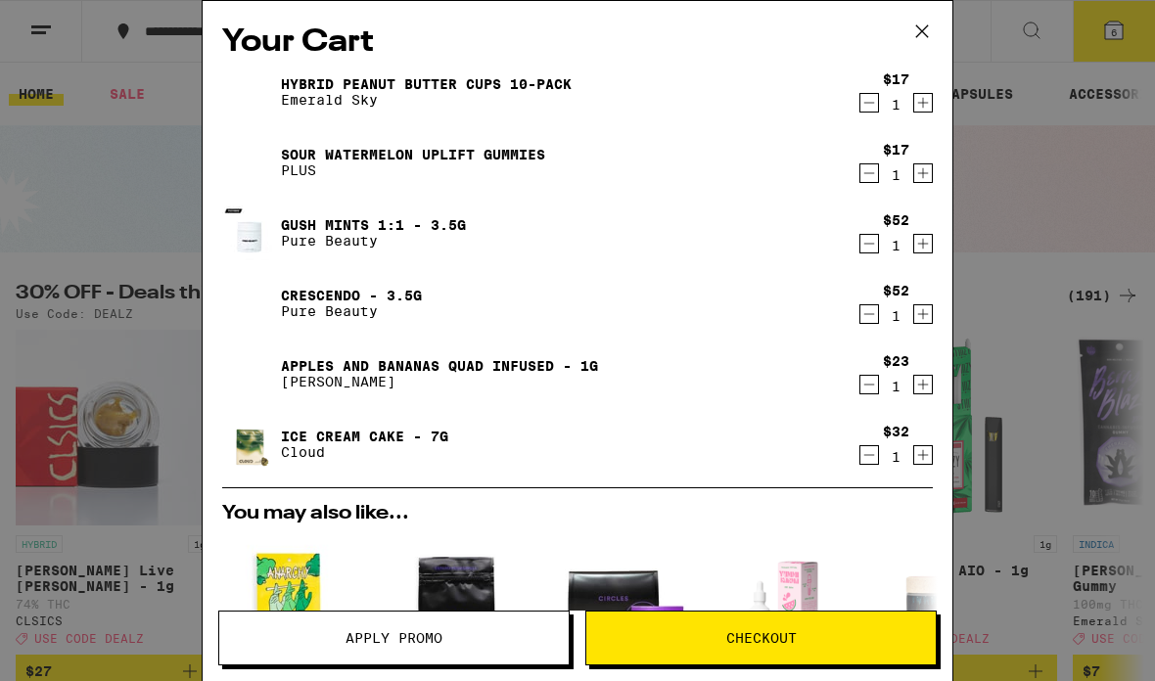
click at [876, 105] on icon "Decrement" at bounding box center [869, 102] width 18 height 23
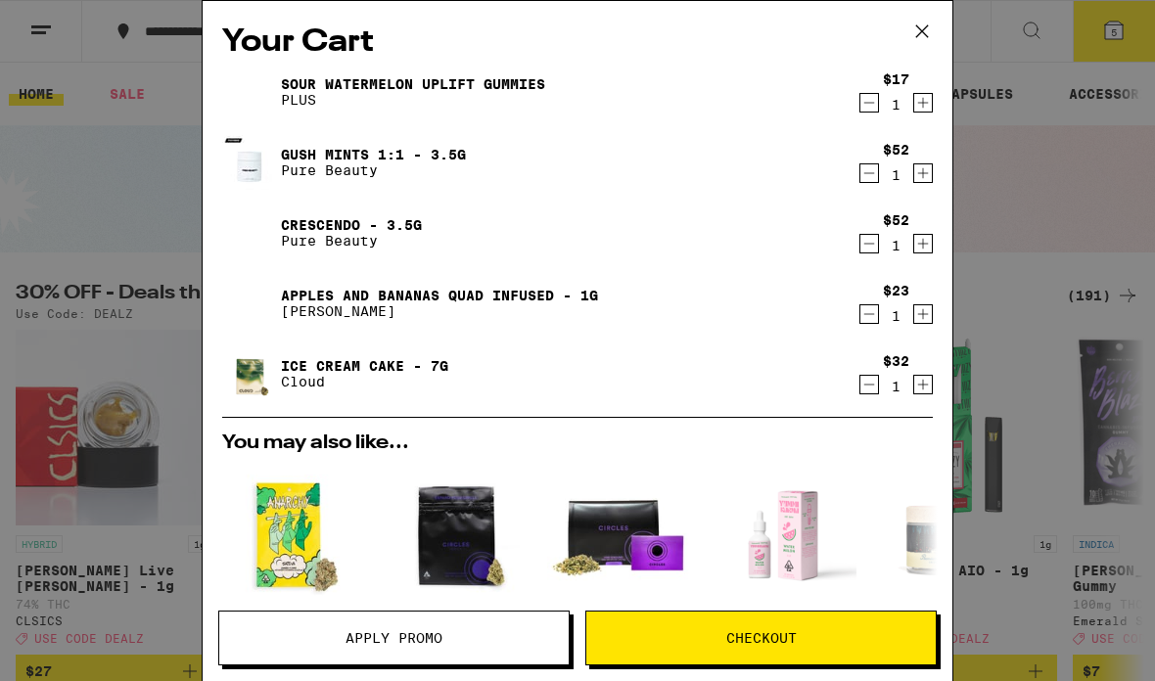
click at [738, 636] on span "Checkout" at bounding box center [761, 638] width 70 height 14
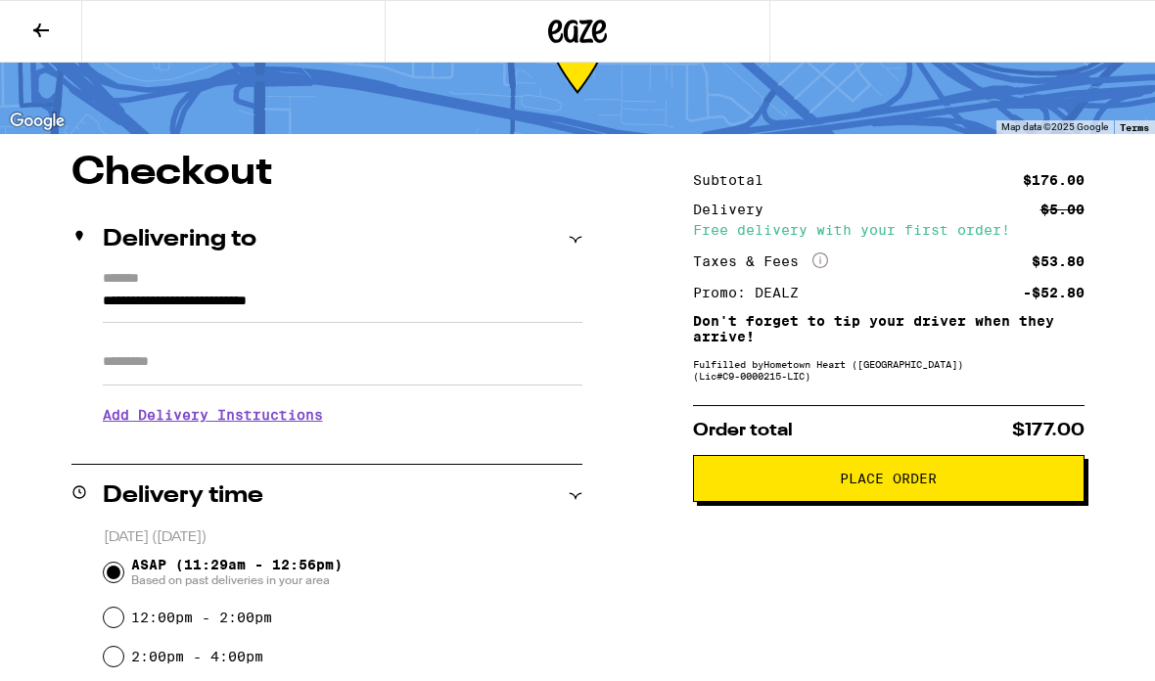
scroll to position [82, 0]
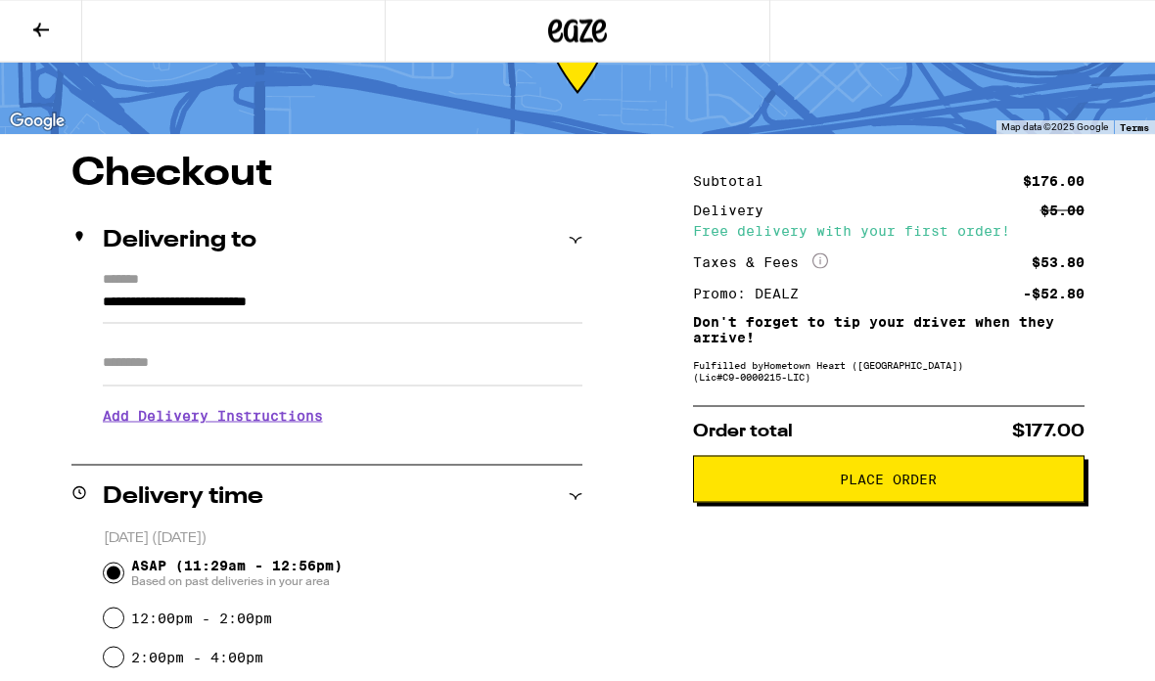
click at [58, 26] on button at bounding box center [41, 32] width 82 height 62
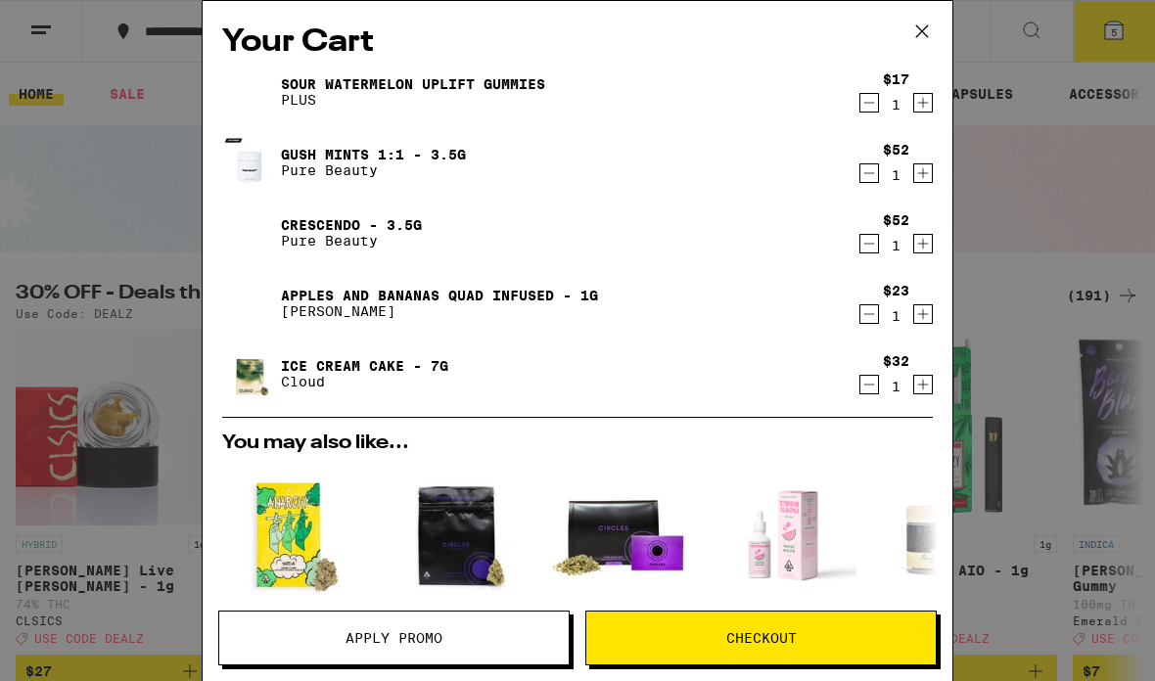
click at [919, 115] on icon "Increment" at bounding box center [923, 102] width 18 height 23
click at [915, 110] on icon "Increment" at bounding box center [923, 102] width 18 height 23
click at [930, 104] on icon "Increment" at bounding box center [923, 102] width 18 height 23
click at [916, 106] on icon "Increment" at bounding box center [923, 102] width 18 height 23
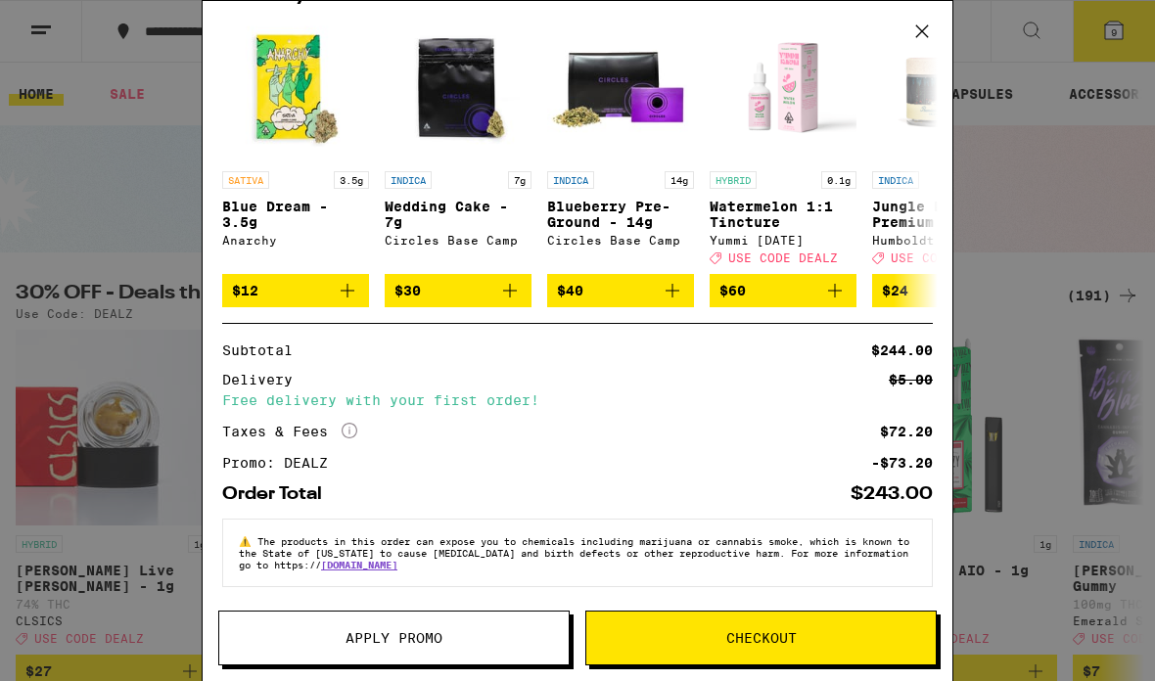
scroll to position [472, 0]
click at [920, 113] on img "Open page for Jungle Lava Premium - 4g from Humboldt Farms" at bounding box center [945, 88] width 147 height 147
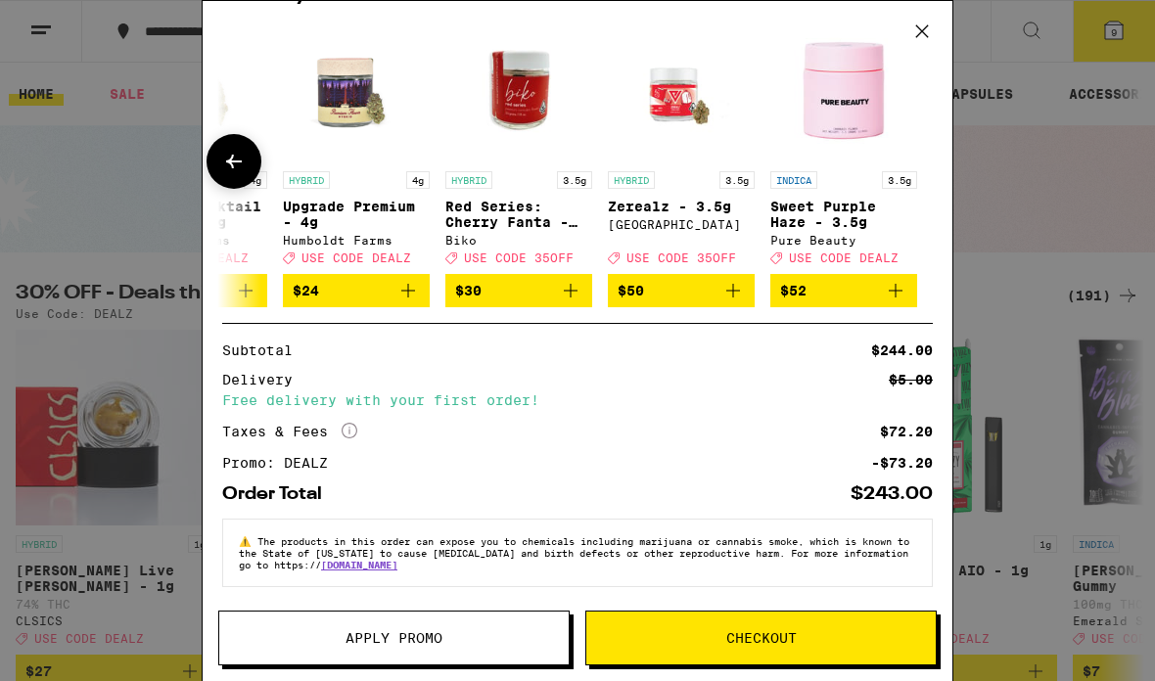
scroll to position [0, 914]
click at [915, 105] on img "Open page for Sweet Purple Haze - 3.5g from Pure Beauty" at bounding box center [843, 88] width 147 height 147
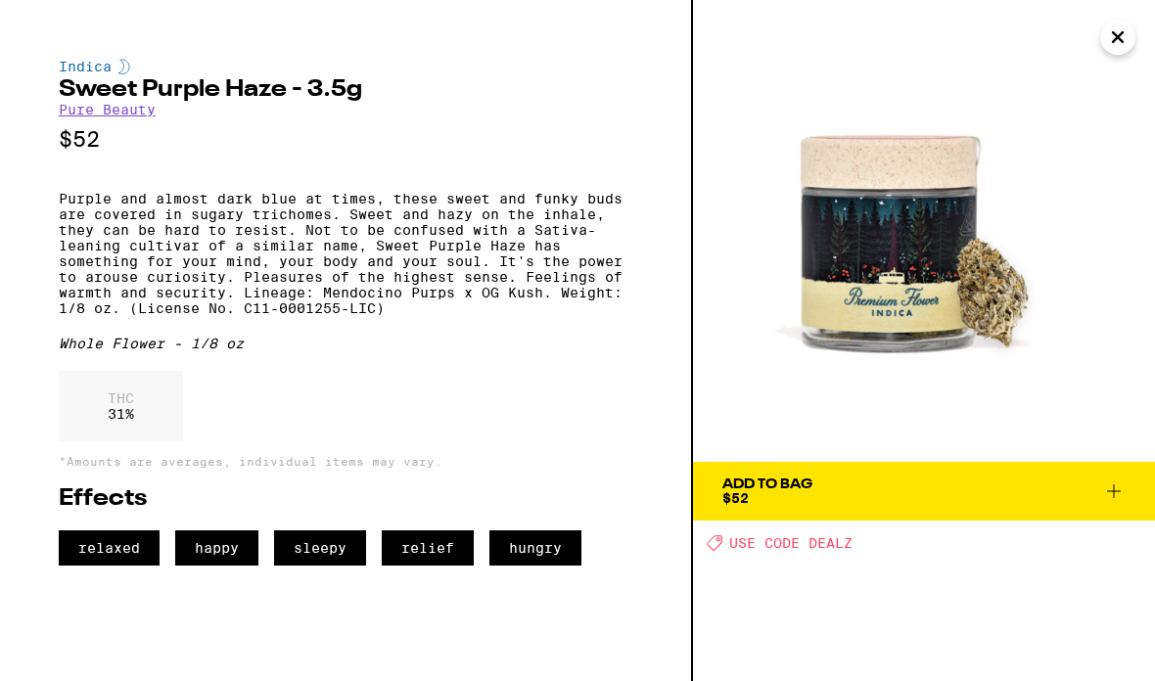
click at [1109, 119] on img at bounding box center [924, 231] width 462 height 462
click at [1116, 111] on img at bounding box center [924, 231] width 462 height 462
click at [1123, 130] on img at bounding box center [924, 231] width 462 height 462
click at [1122, 129] on img at bounding box center [924, 231] width 462 height 462
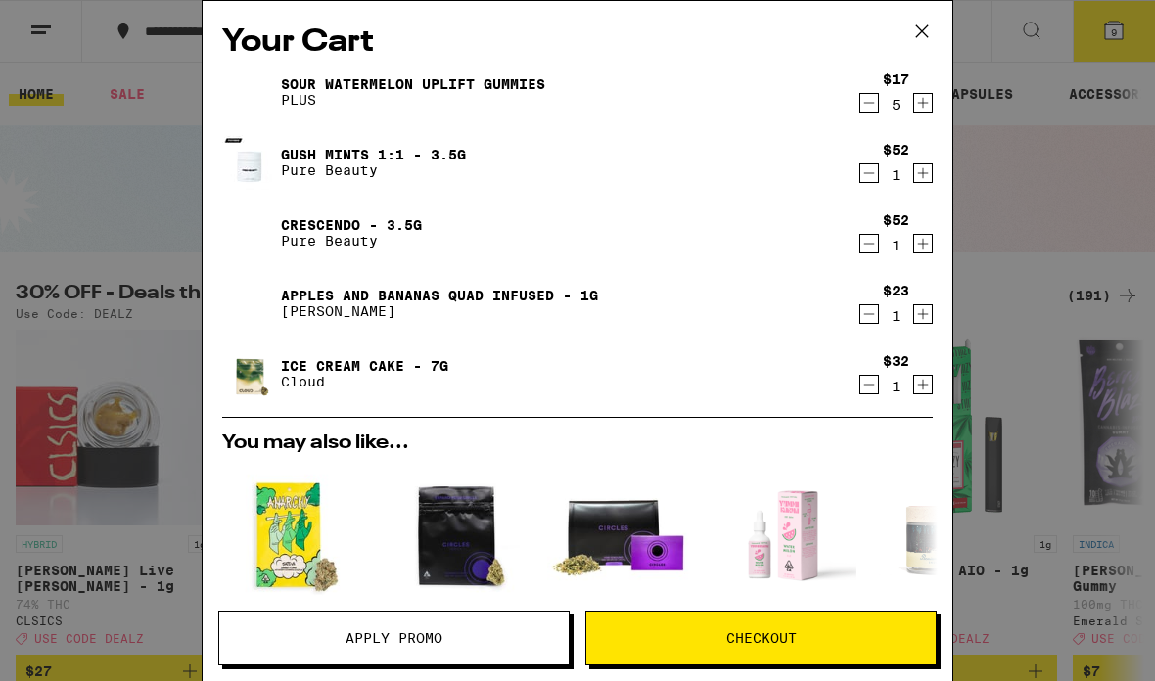
click at [925, 27] on icon at bounding box center [921, 31] width 29 height 29
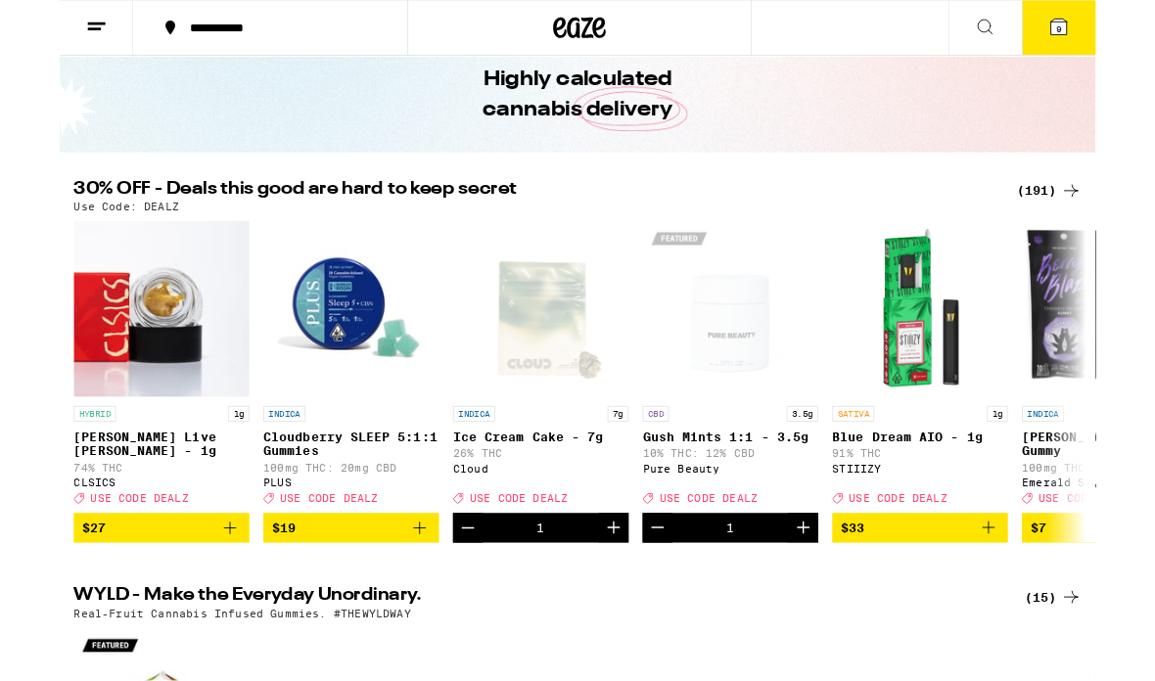
scroll to position [83, 0]
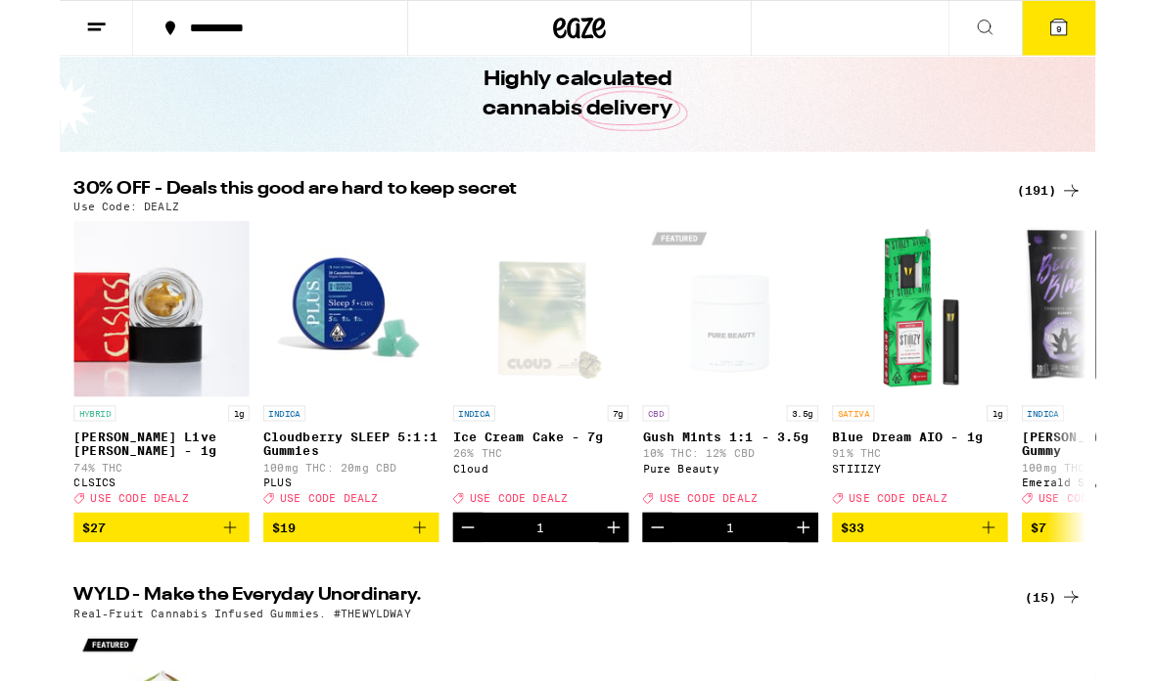
click at [1099, 677] on div "(15)" at bounding box center [1108, 665] width 64 height 23
click at [1113, 219] on div "(191)" at bounding box center [1103, 212] width 72 height 23
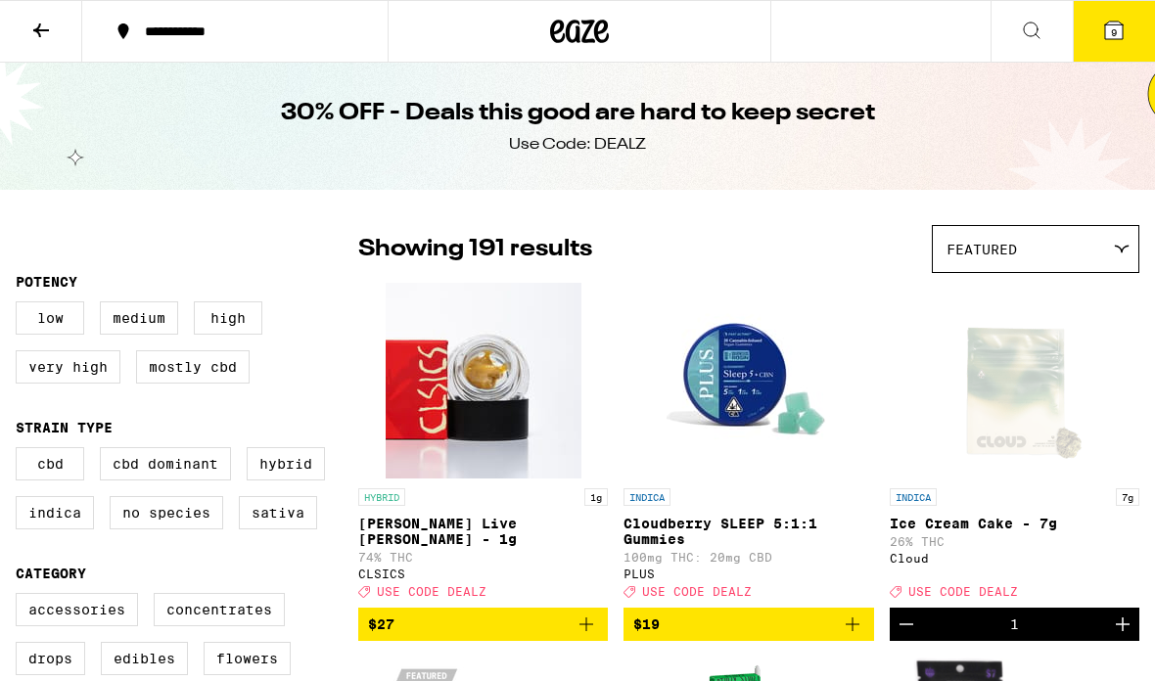
click at [56, 28] on button at bounding box center [41, 32] width 82 height 62
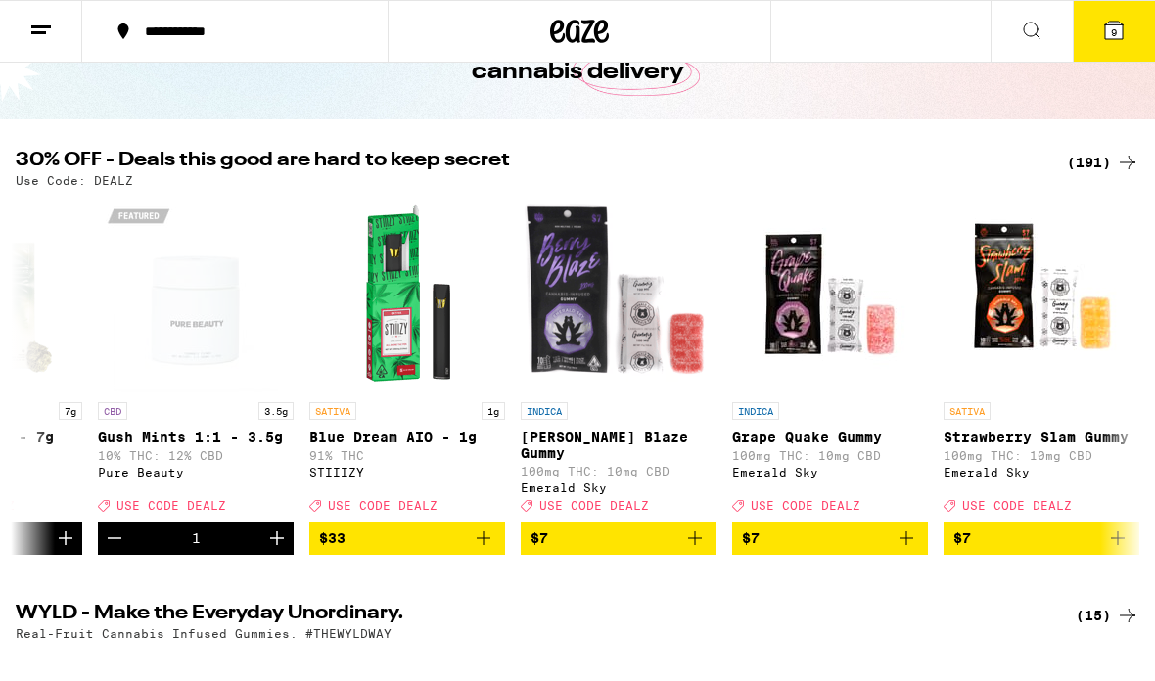
scroll to position [0, 553]
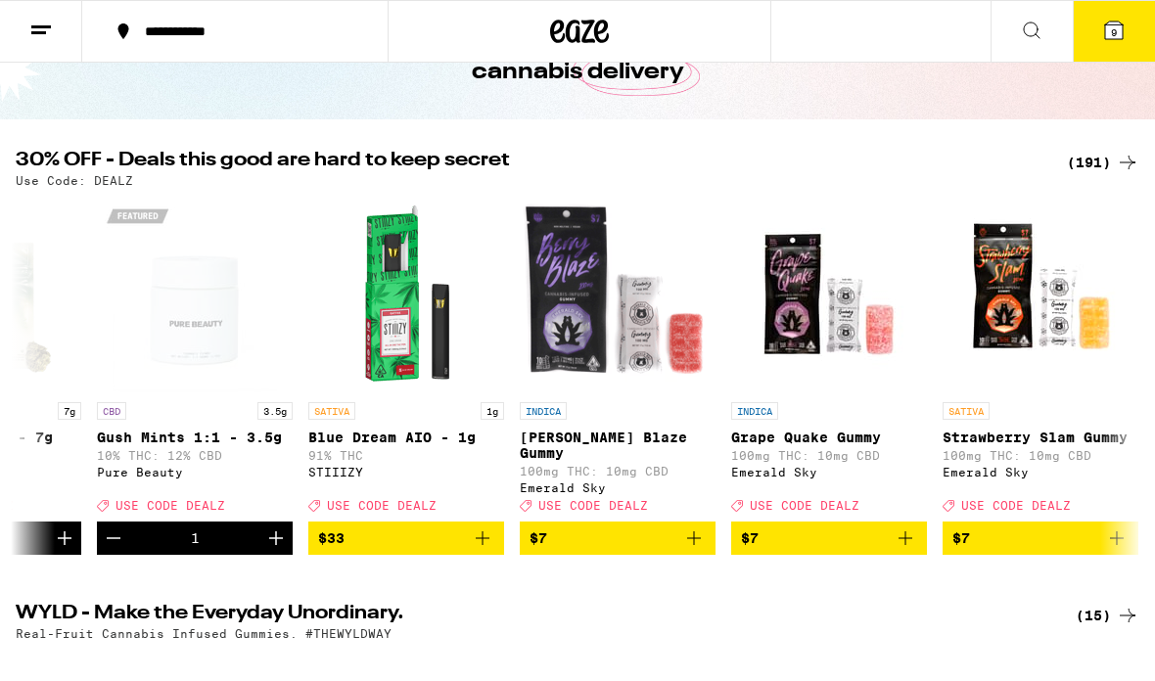
click at [1109, 162] on div "(191)" at bounding box center [1103, 162] width 72 height 23
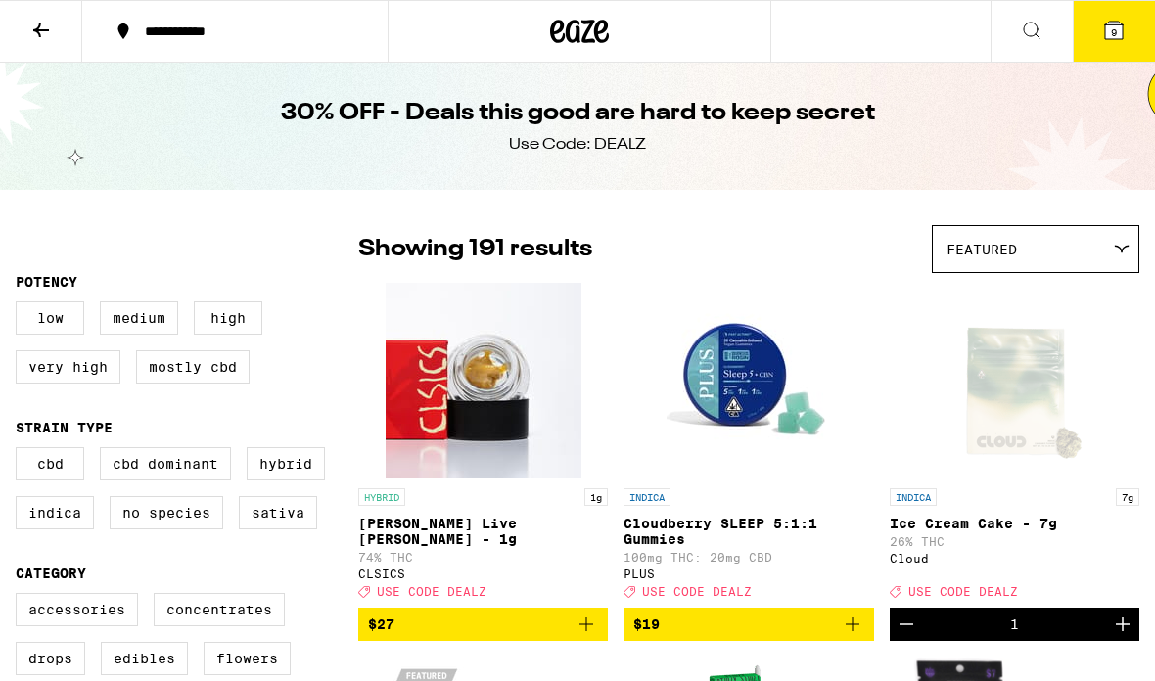
click at [1082, 254] on div "Featured" at bounding box center [1036, 249] width 206 height 46
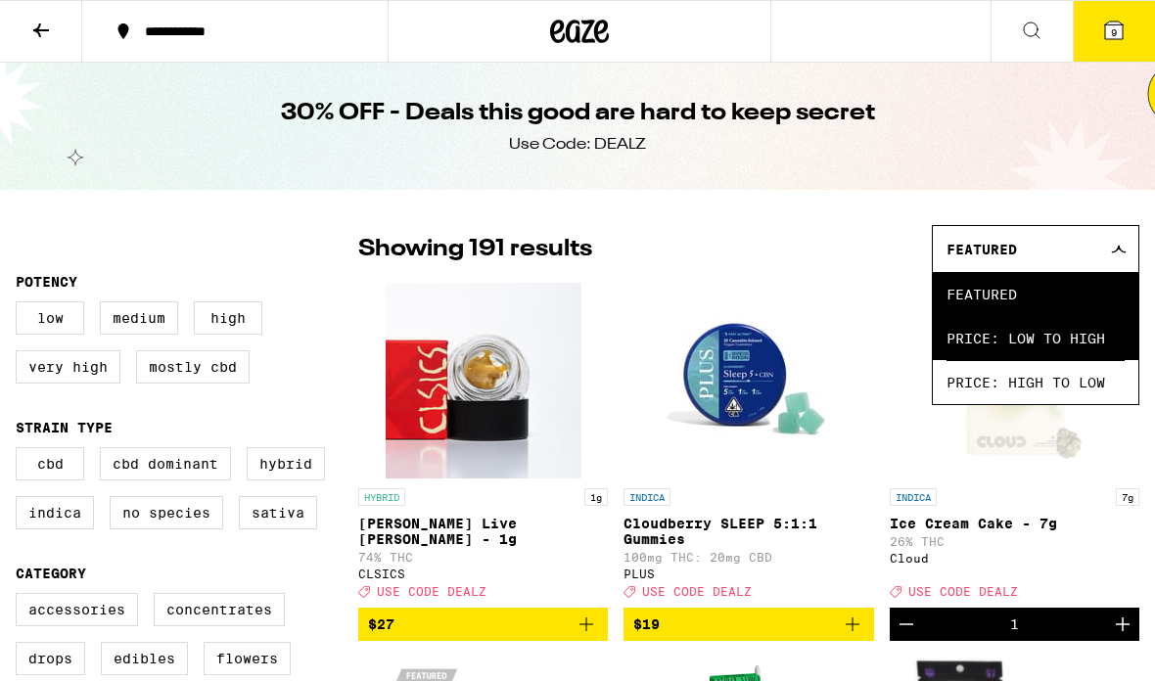
click at [1104, 358] on span "Price: Low to High" at bounding box center [1035, 338] width 178 height 44
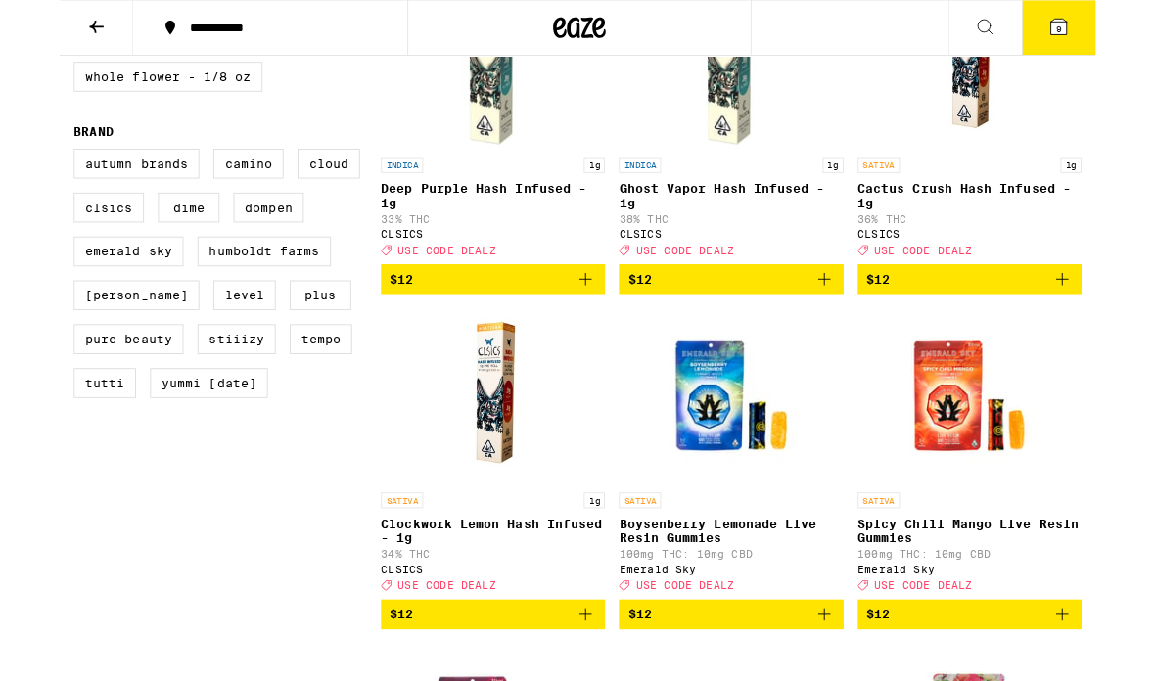
scroll to position [1409, 0]
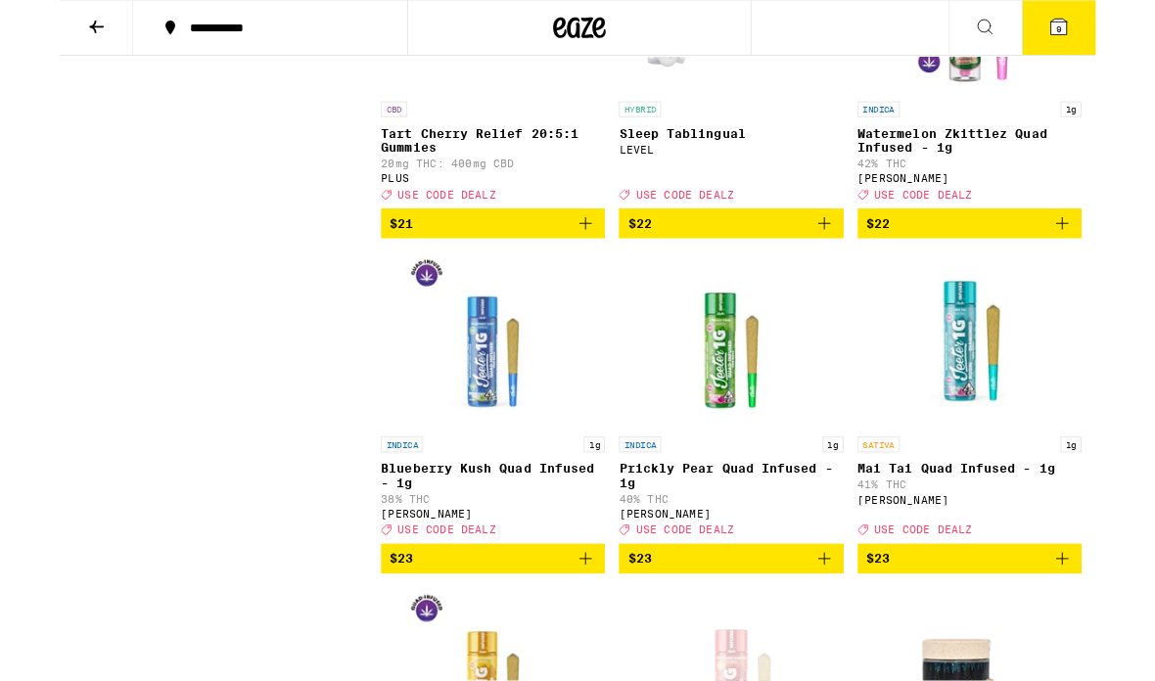
scroll to position [8524, 0]
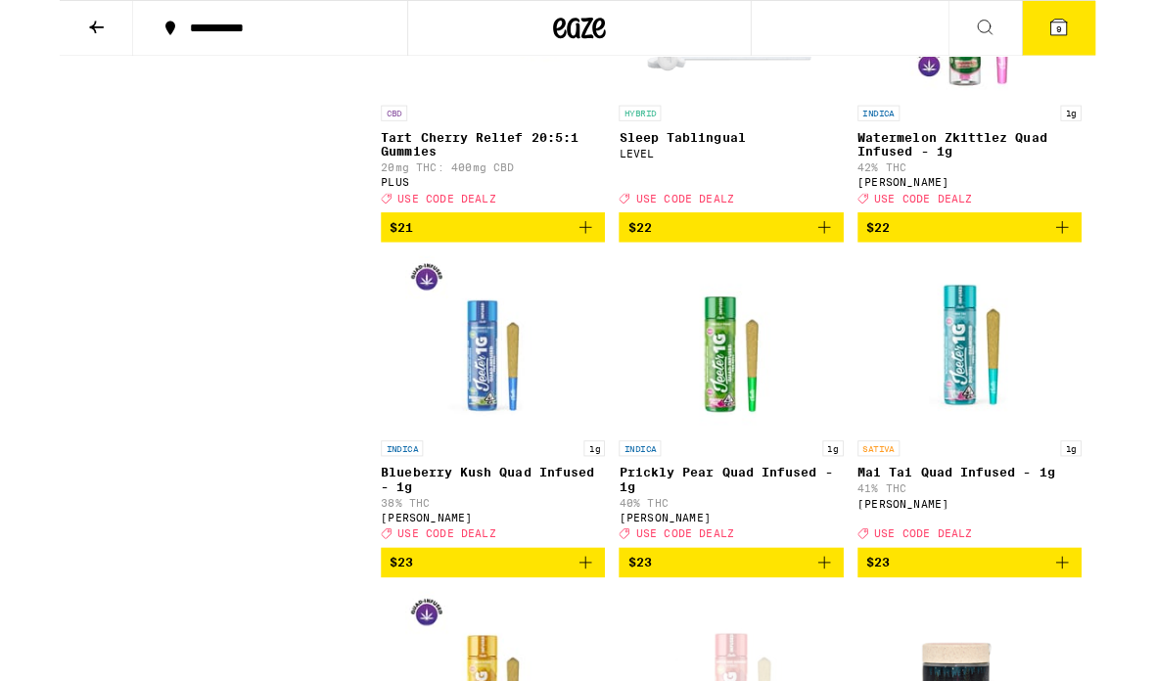
click at [1121, 36] on icon at bounding box center [1114, 31] width 18 height 18
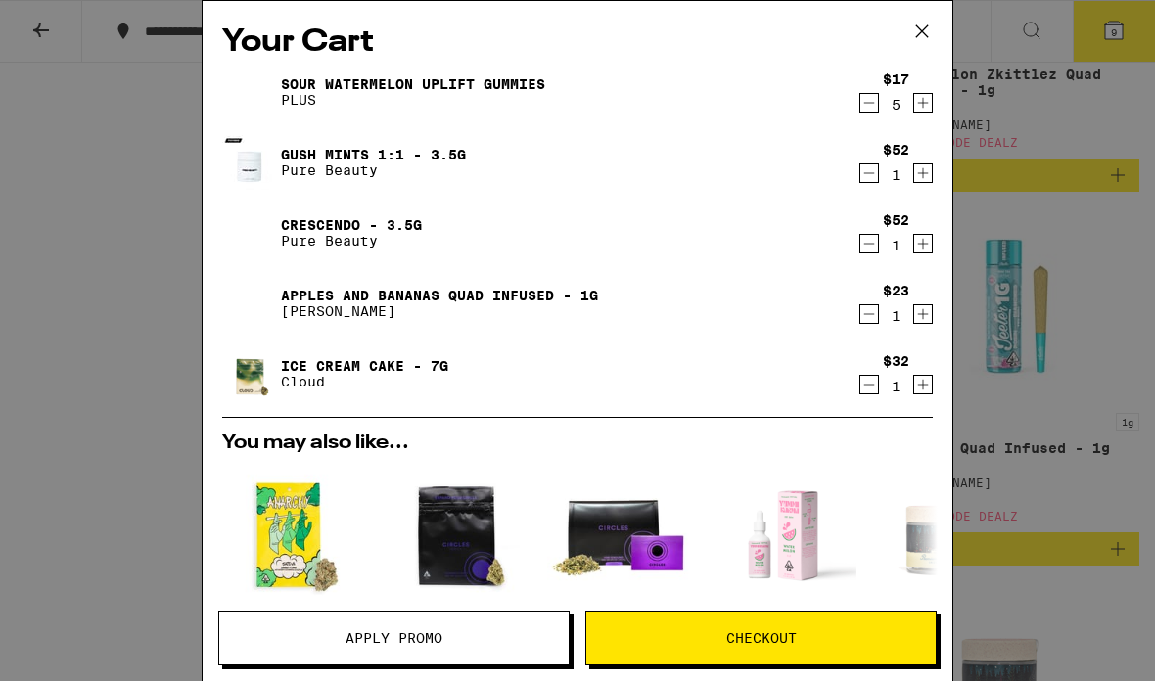
click at [928, 33] on icon at bounding box center [921, 31] width 29 height 29
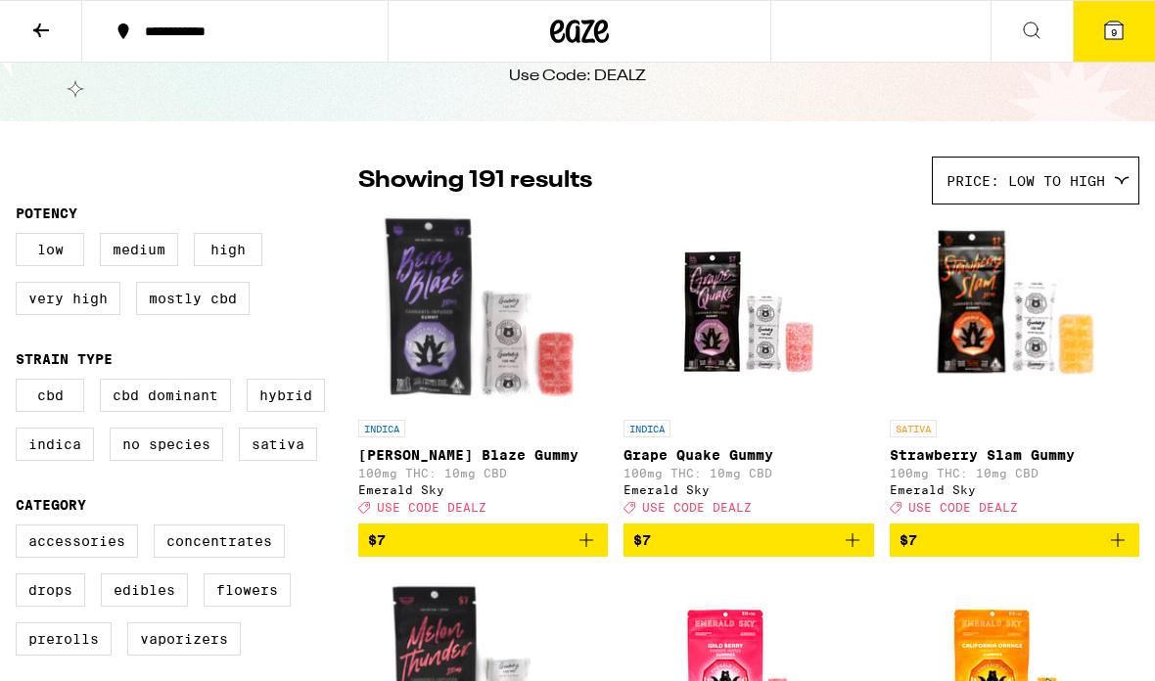
scroll to position [68, 0]
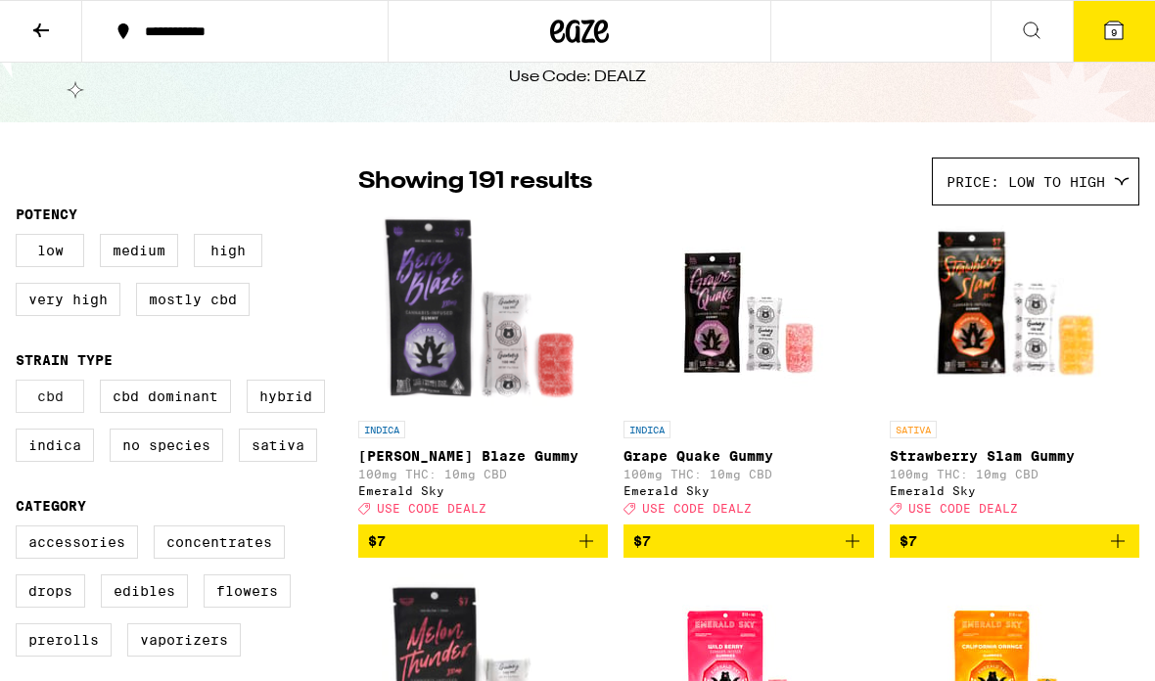
click at [63, 403] on label "CBD" at bounding box center [50, 396] width 69 height 33
click at [21, 384] on input "CBD" at bounding box center [20, 383] width 1 height 1
checkbox input "true"
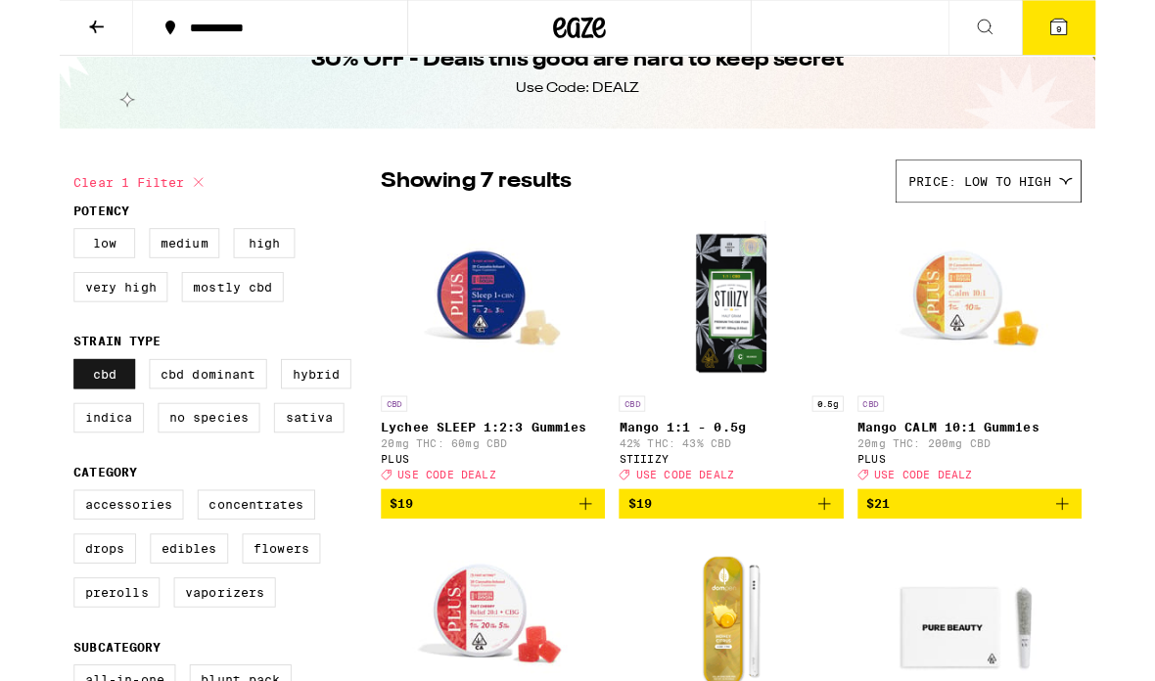
scroll to position [50, 0]
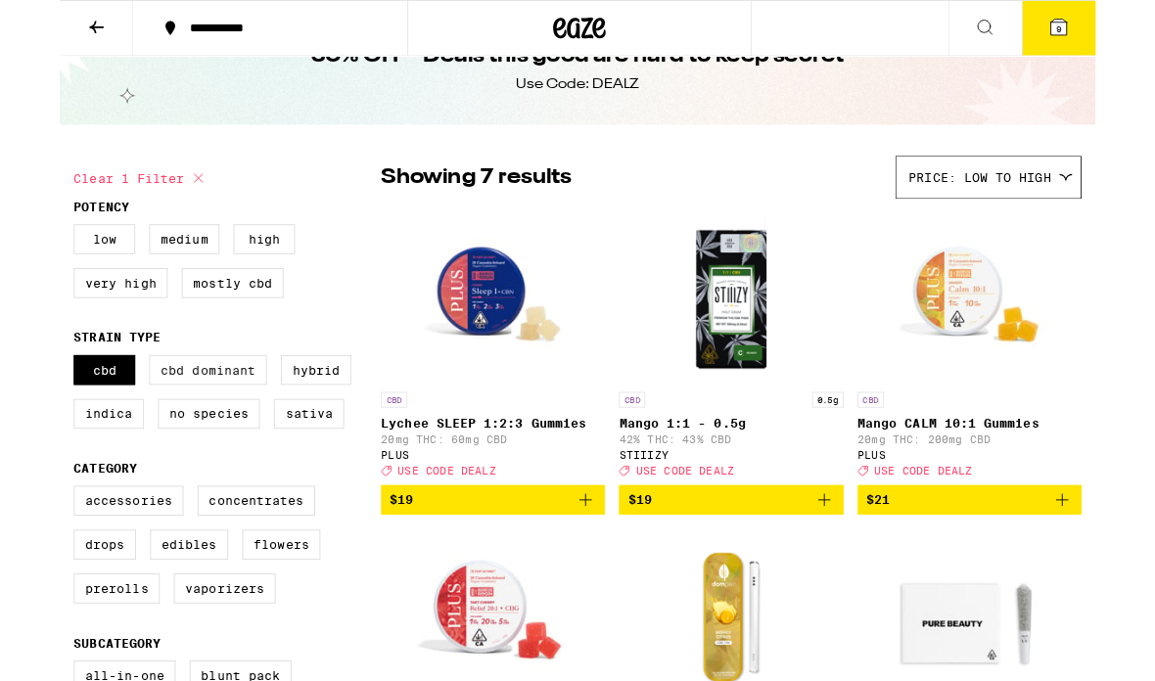
click at [153, 430] on label "CBD Dominant" at bounding box center [165, 412] width 131 height 33
click at [21, 400] on input "CBD Dominant" at bounding box center [20, 399] width 1 height 1
checkbox input "true"
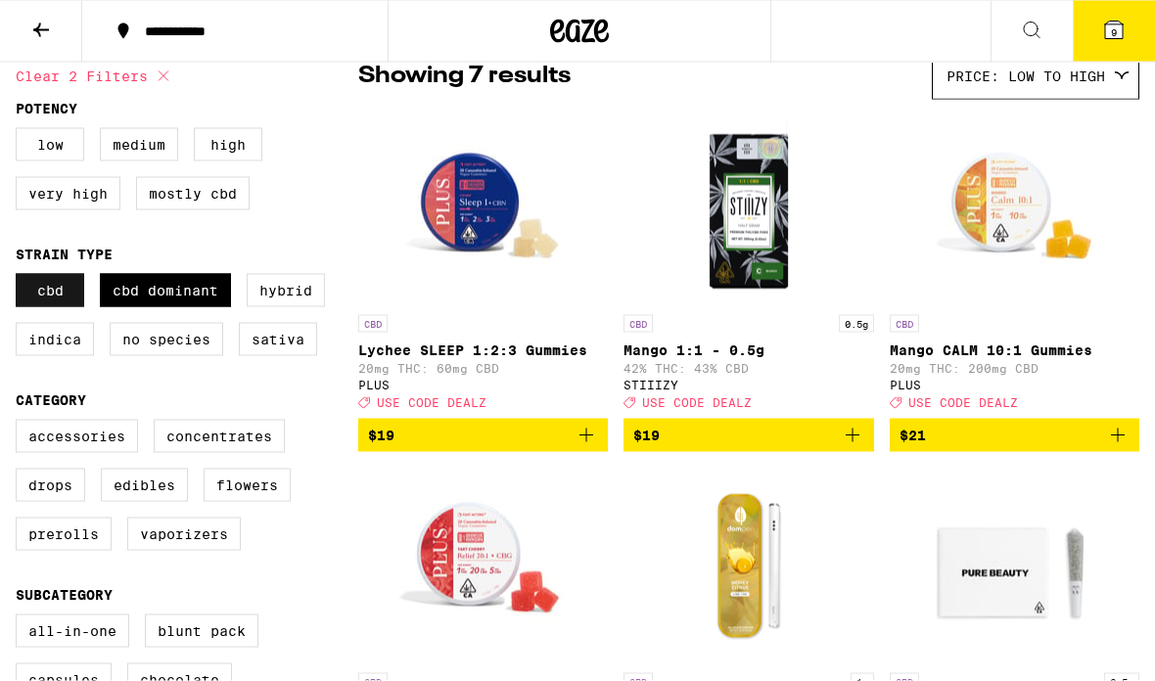
scroll to position [174, 0]
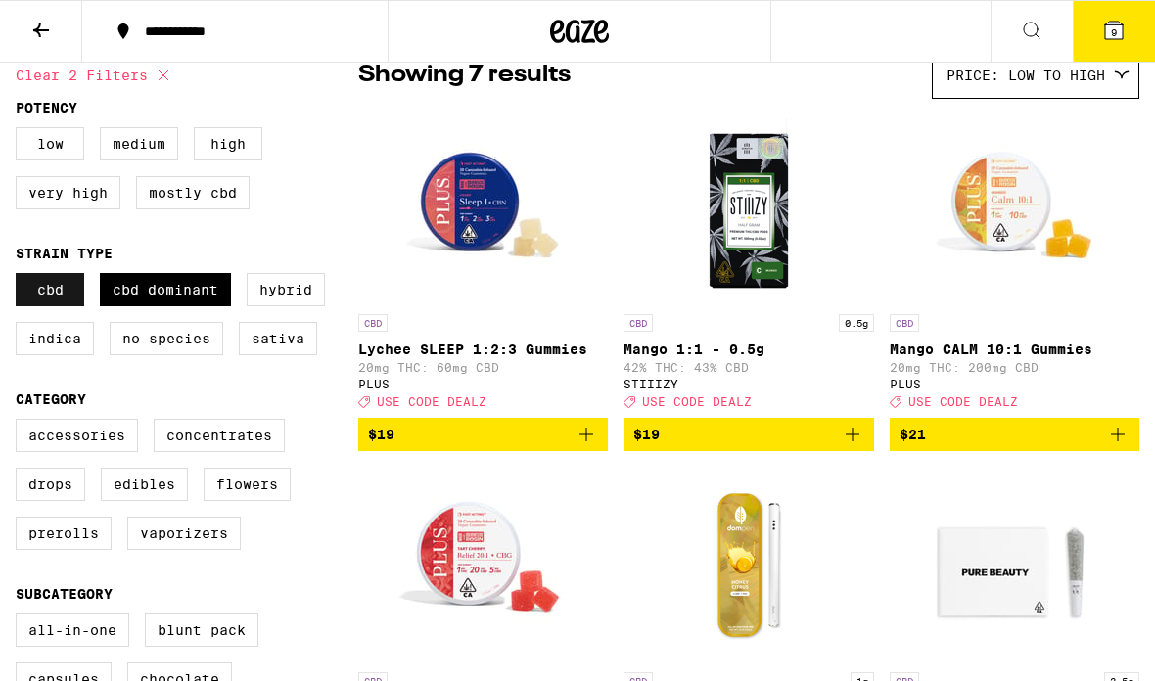
click at [46, 301] on label "CBD" at bounding box center [50, 289] width 69 height 33
click at [21, 277] on input "CBD" at bounding box center [20, 276] width 1 height 1
checkbox input "false"
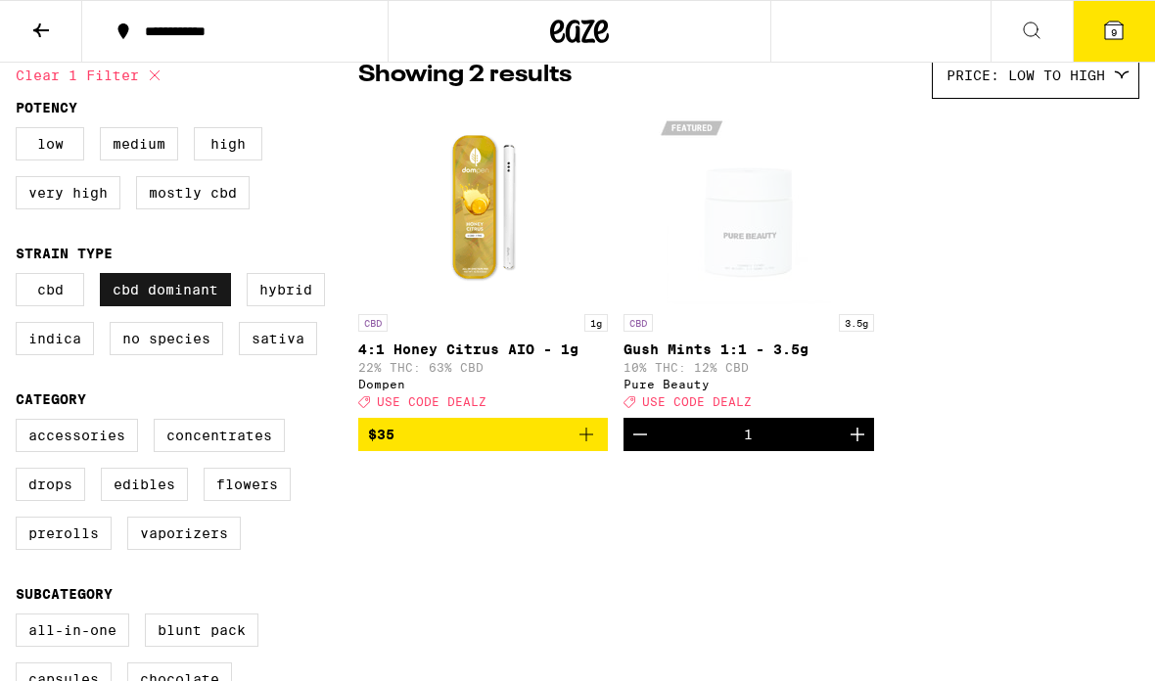
click at [166, 299] on label "CBD Dominant" at bounding box center [165, 289] width 131 height 33
click at [21, 277] on input "CBD Dominant" at bounding box center [20, 276] width 1 height 1
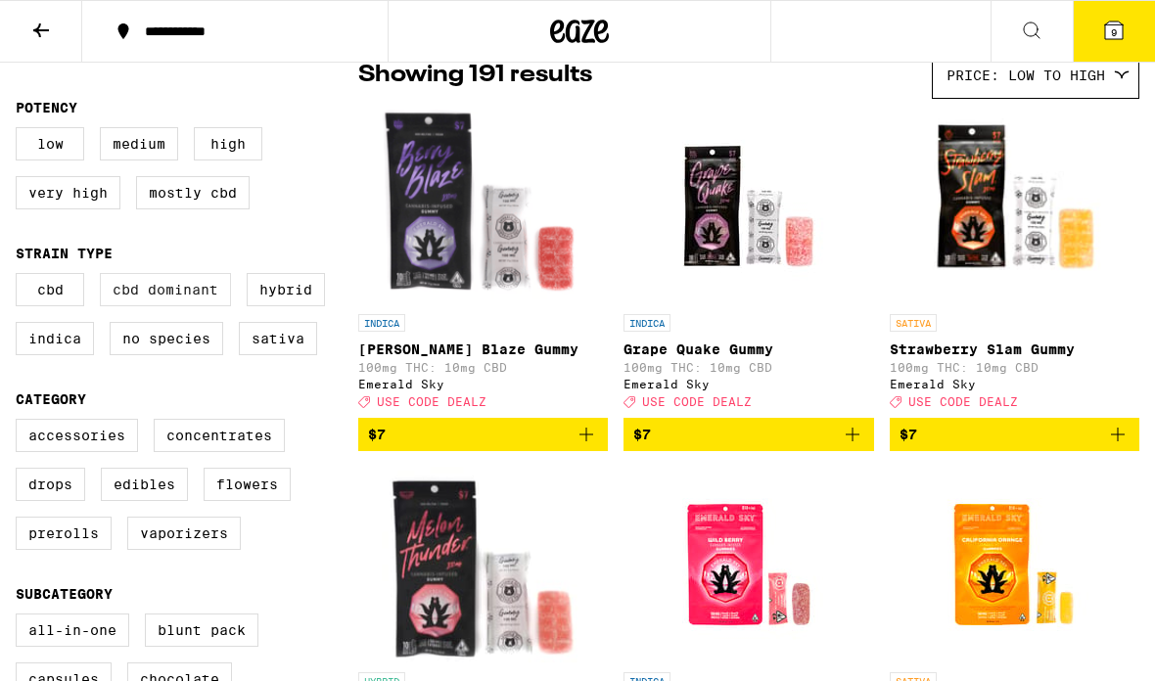
click at [165, 298] on label "CBD Dominant" at bounding box center [165, 289] width 131 height 33
click at [21, 277] on input "CBD Dominant" at bounding box center [20, 276] width 1 height 1
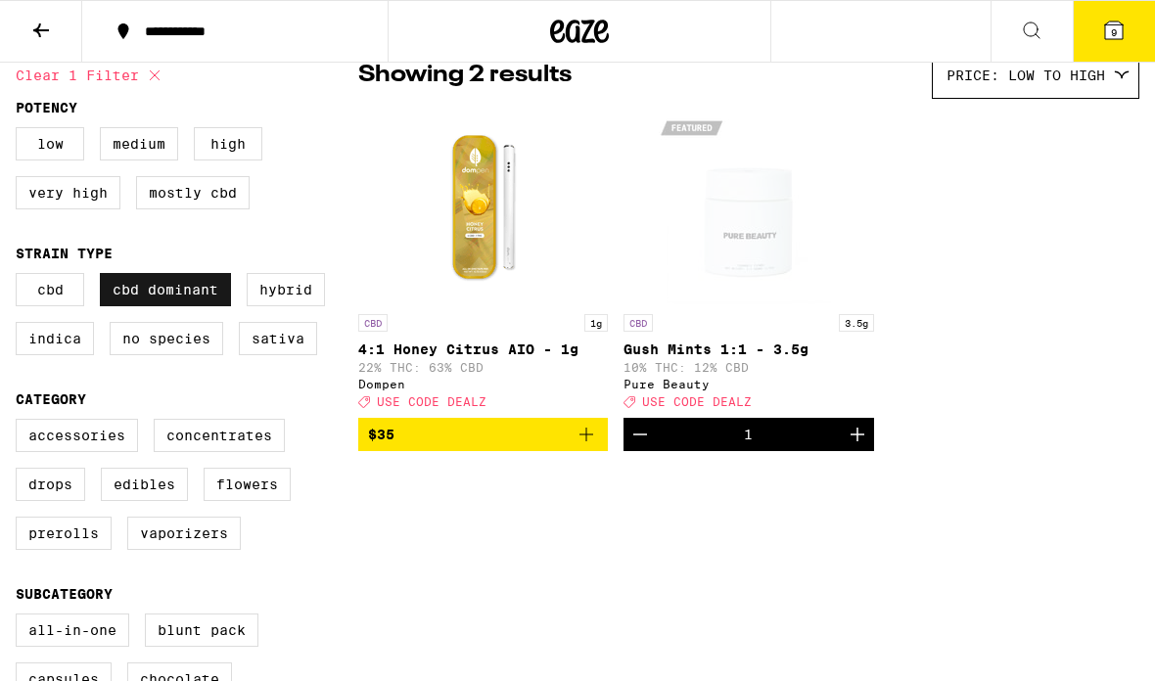
click at [157, 300] on label "CBD Dominant" at bounding box center [165, 289] width 131 height 33
click at [21, 277] on input "CBD Dominant" at bounding box center [20, 276] width 1 height 1
checkbox input "false"
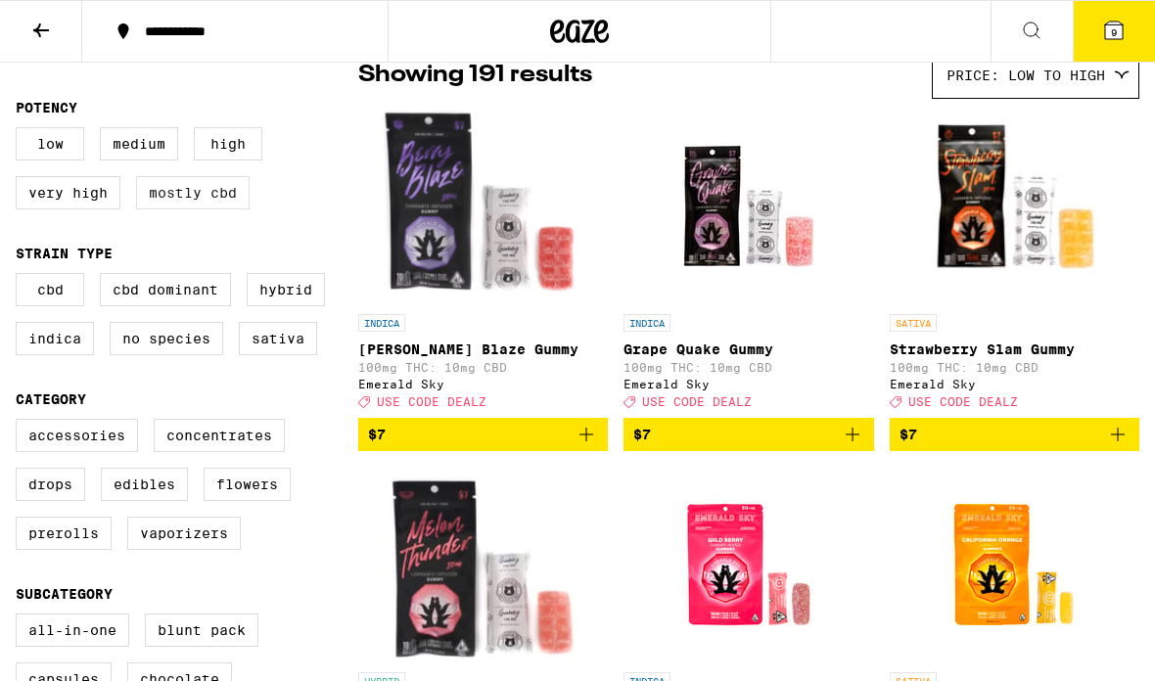
click at [186, 194] on label "Mostly CBD" at bounding box center [193, 192] width 114 height 33
click at [21, 131] on input "Mostly CBD" at bounding box center [20, 130] width 1 height 1
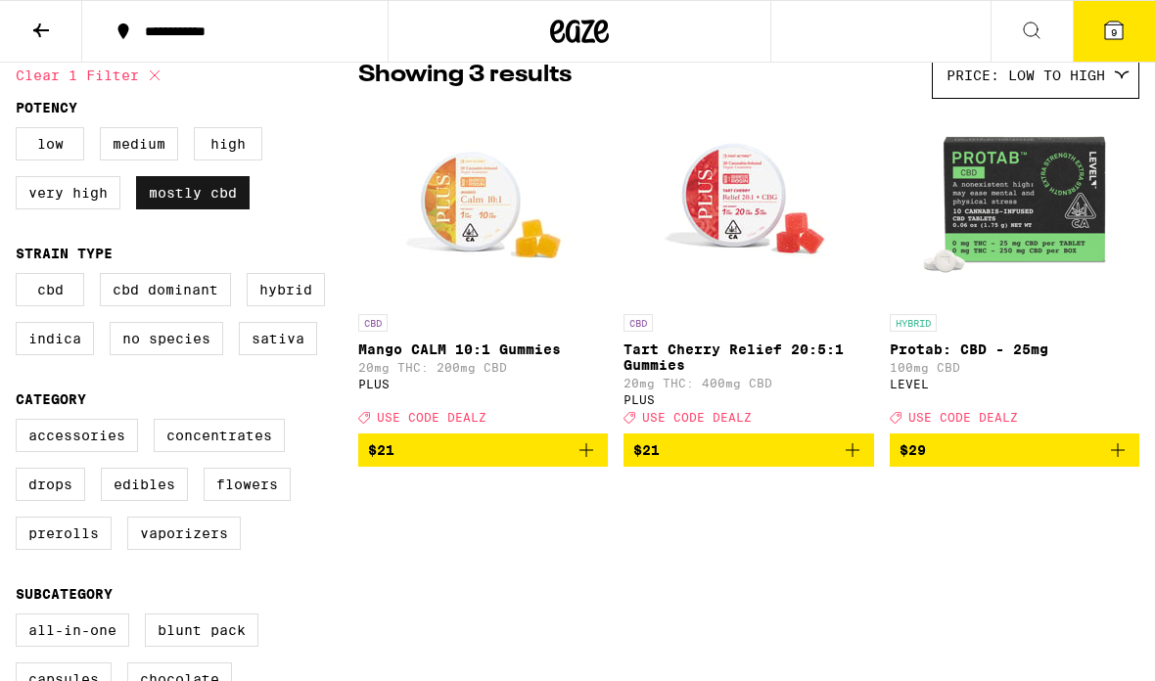
click at [194, 203] on label "Mostly CBD" at bounding box center [193, 192] width 114 height 33
click at [21, 131] on input "Mostly CBD" at bounding box center [20, 130] width 1 height 1
checkbox input "false"
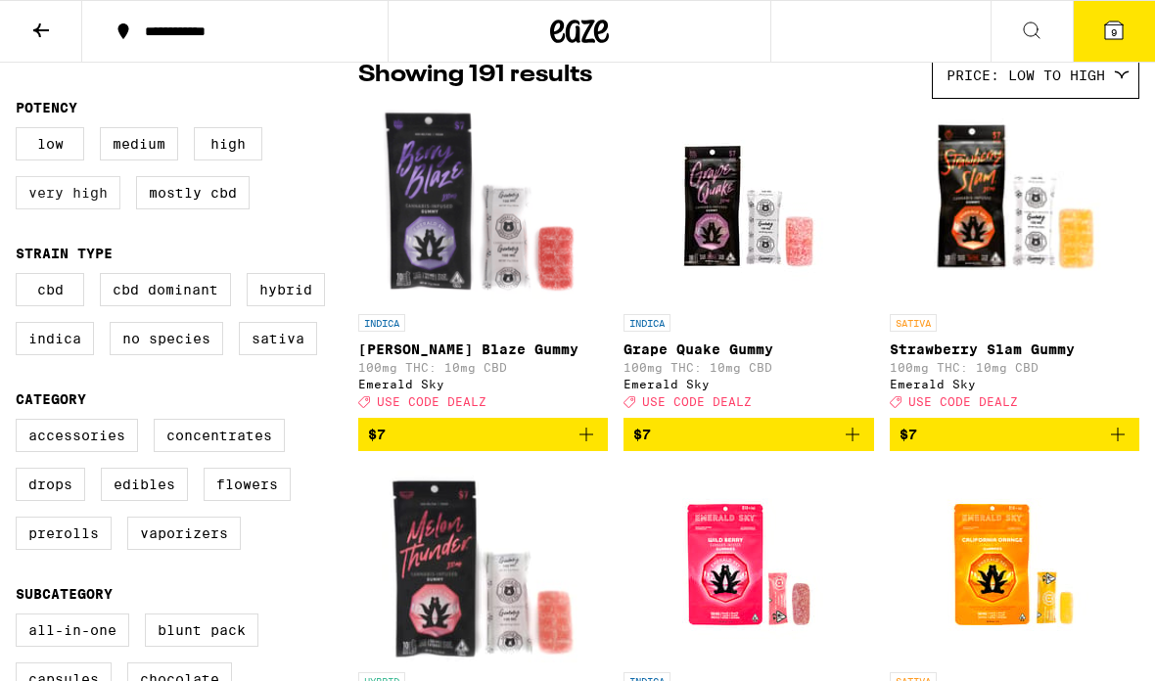
click at [53, 207] on label "Very High" at bounding box center [68, 192] width 105 height 33
click at [21, 131] on input "Very High" at bounding box center [20, 130] width 1 height 1
checkbox input "true"
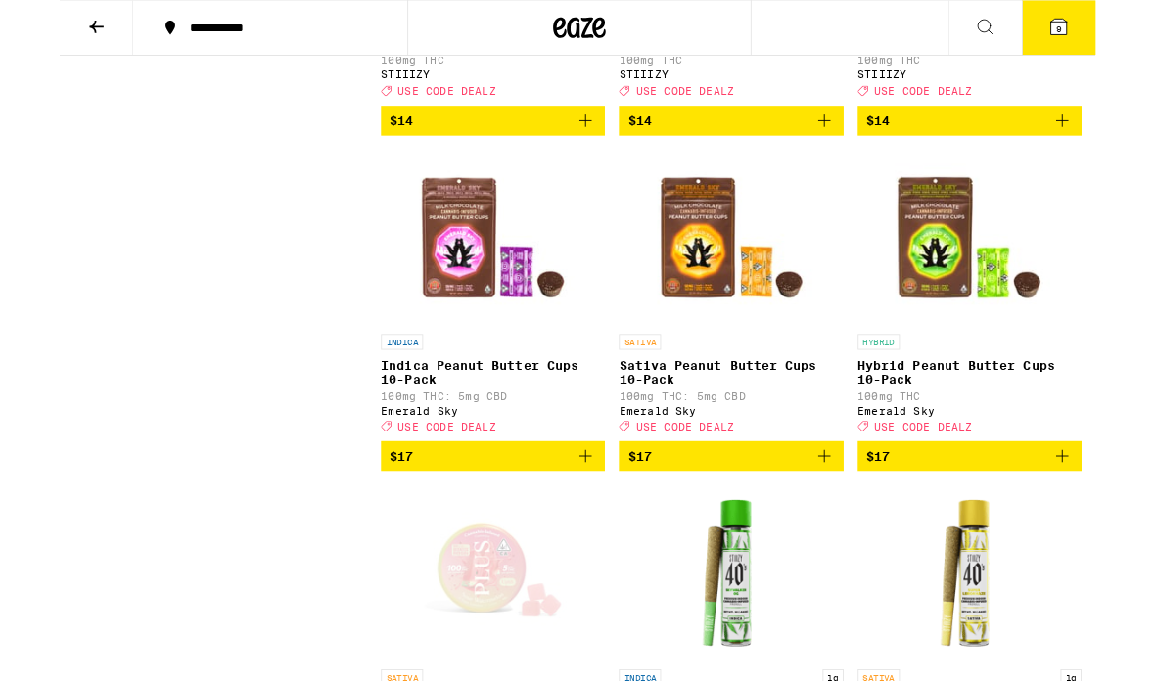
scroll to position [2420, 0]
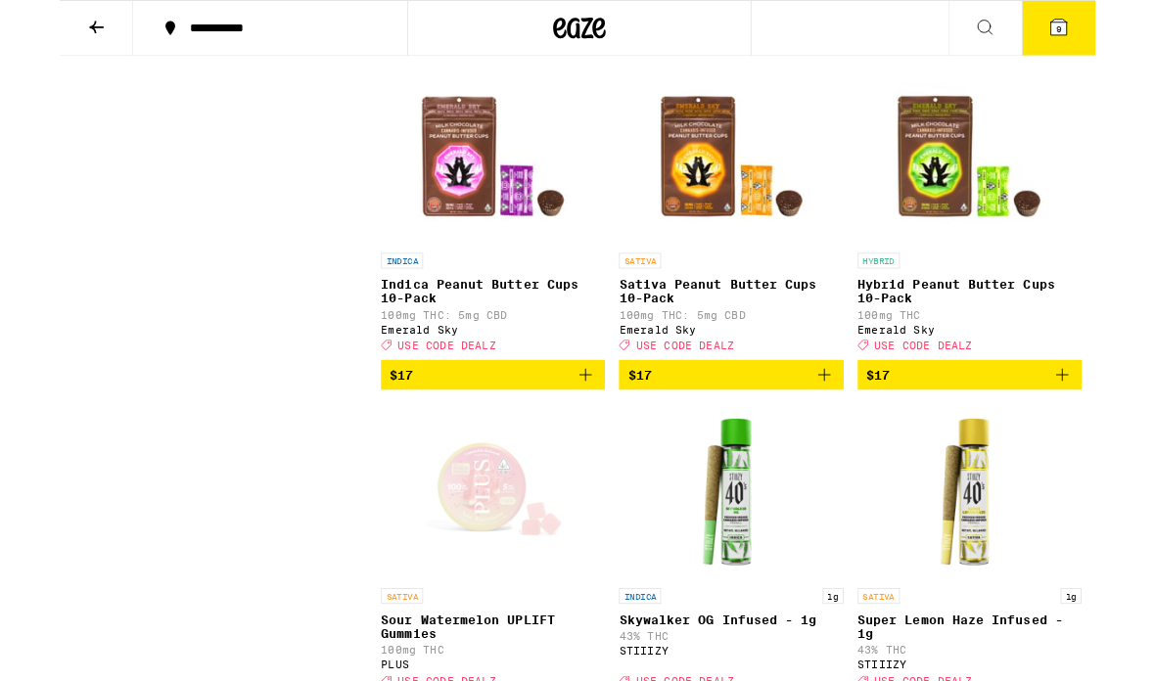
click at [1123, 430] on icon "Add to bag" at bounding box center [1117, 417] width 23 height 23
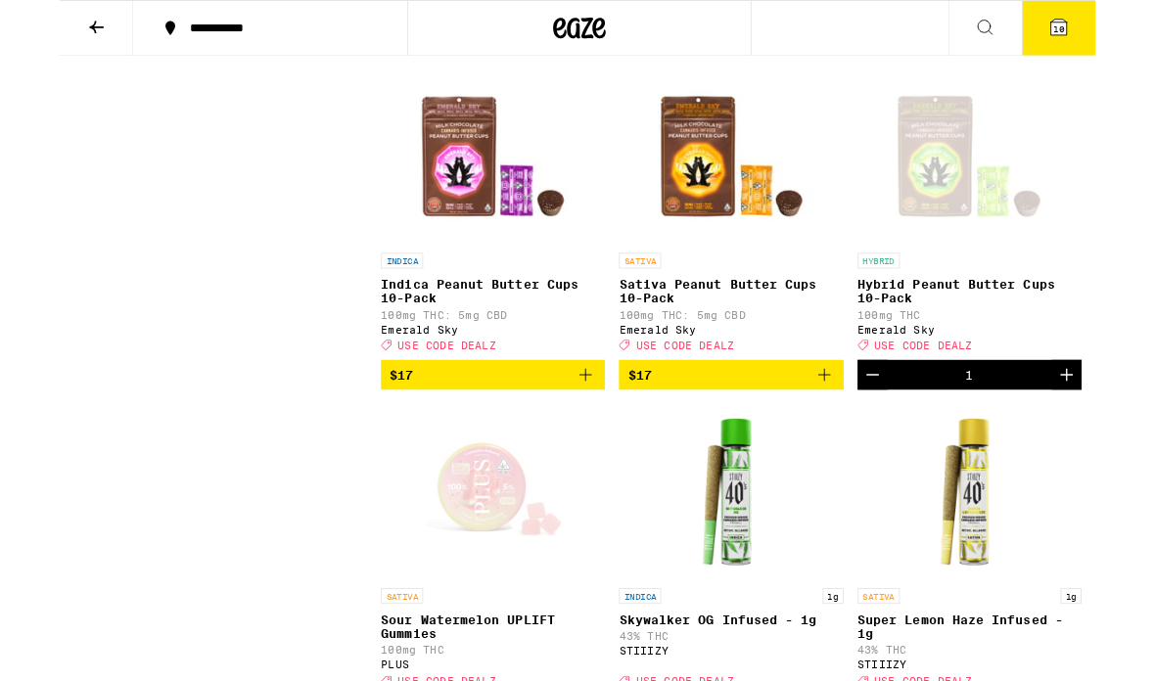
click at [1123, 38] on icon at bounding box center [1114, 31] width 18 height 18
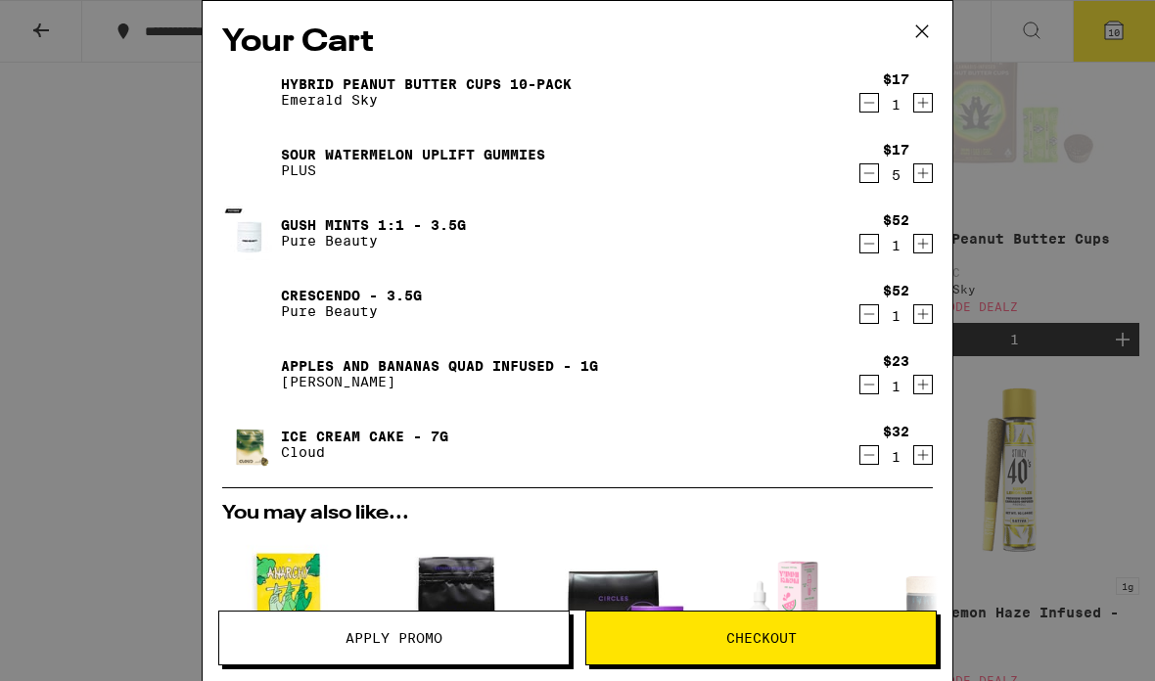
click at [811, 636] on span "Checkout" at bounding box center [760, 638] width 349 height 14
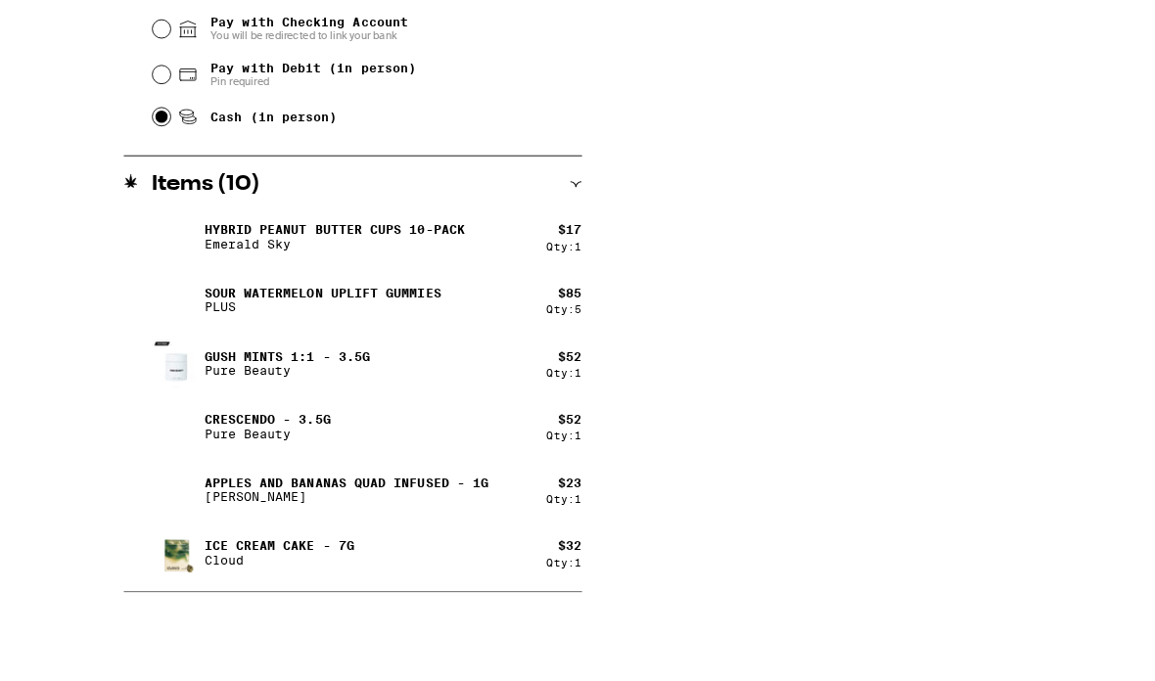
scroll to position [841, 0]
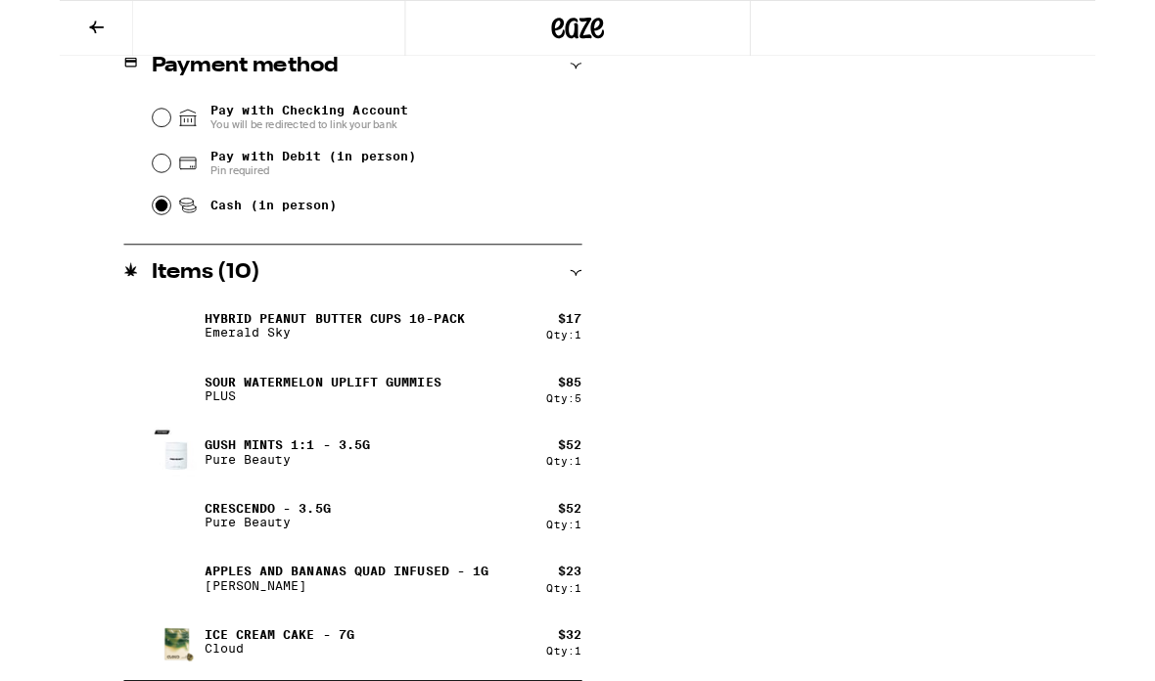
click at [36, 41] on button at bounding box center [41, 32] width 82 height 62
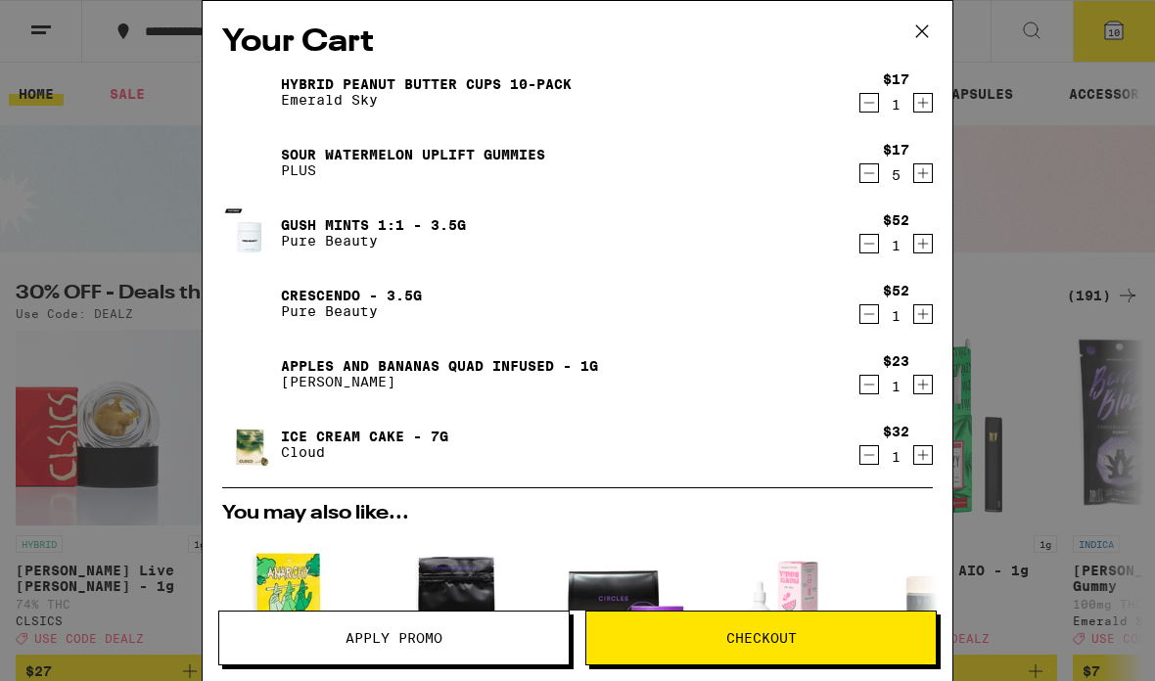
click at [866, 170] on icon "Decrement" at bounding box center [869, 172] width 18 height 23
click at [866, 170] on icon "Decrement" at bounding box center [869, 173] width 18 height 23
click at [867, 173] on icon "Decrement" at bounding box center [869, 172] width 18 height 23
click at [871, 176] on icon "Decrement" at bounding box center [869, 172] width 18 height 23
click at [906, 635] on span "Checkout" at bounding box center [760, 638] width 349 height 14
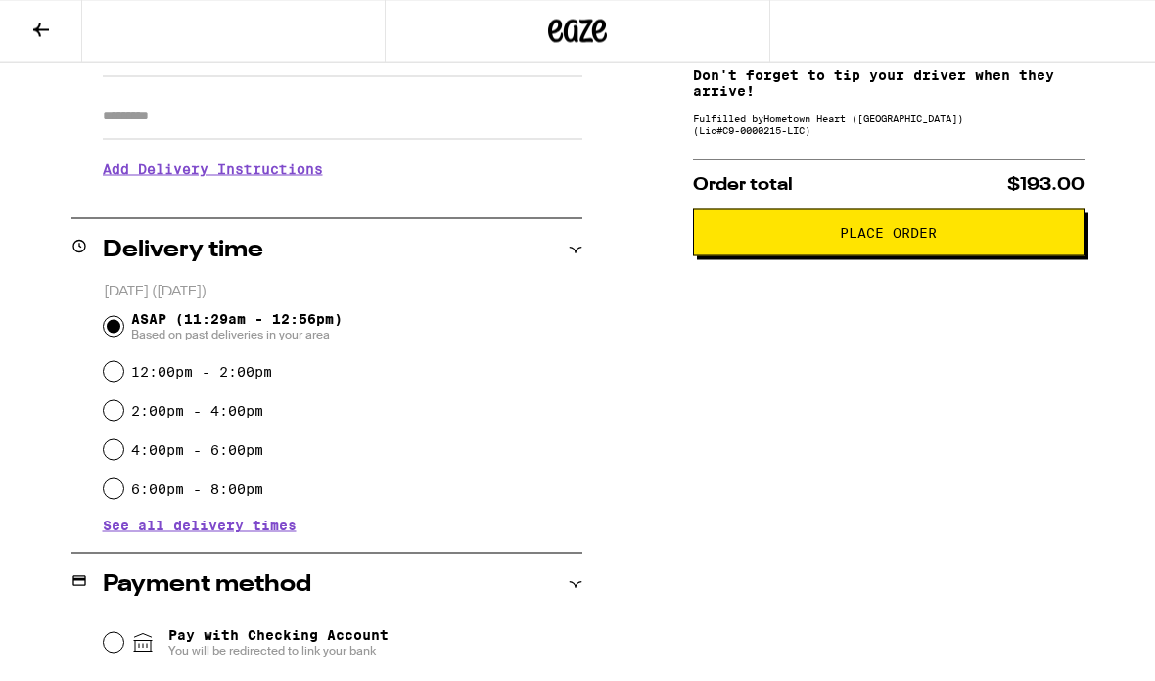
scroll to position [320, 0]
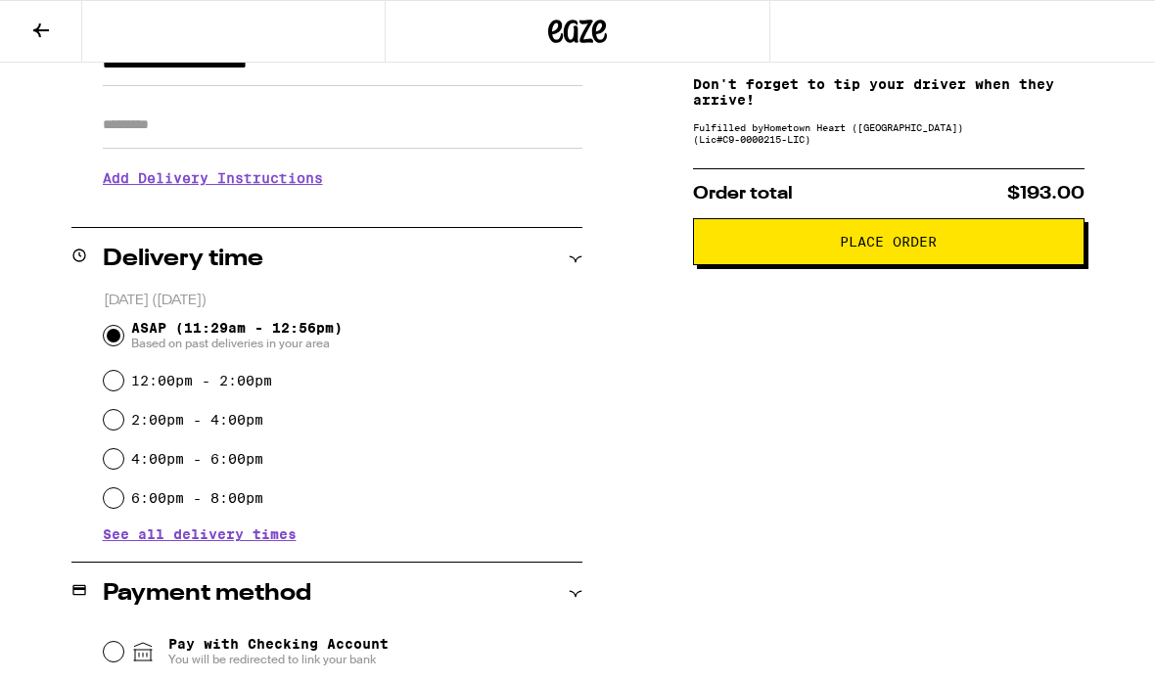
click at [1048, 249] on span "Place Order" at bounding box center [889, 242] width 358 height 14
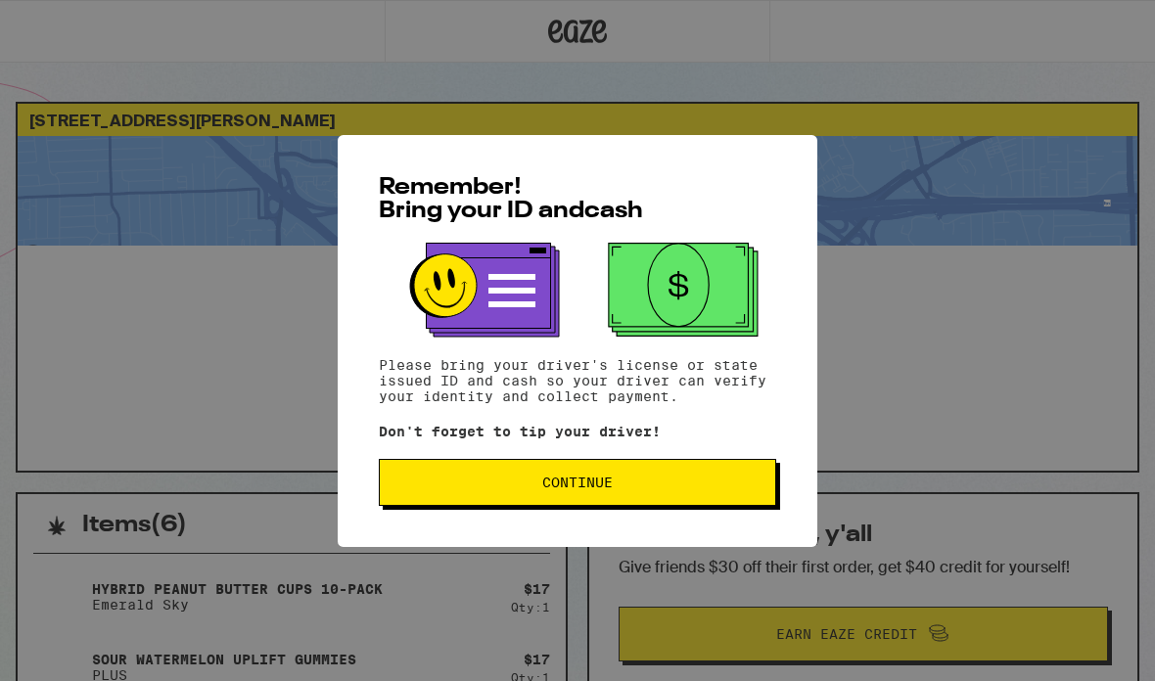
click at [746, 489] on span "Continue" at bounding box center [577, 483] width 364 height 14
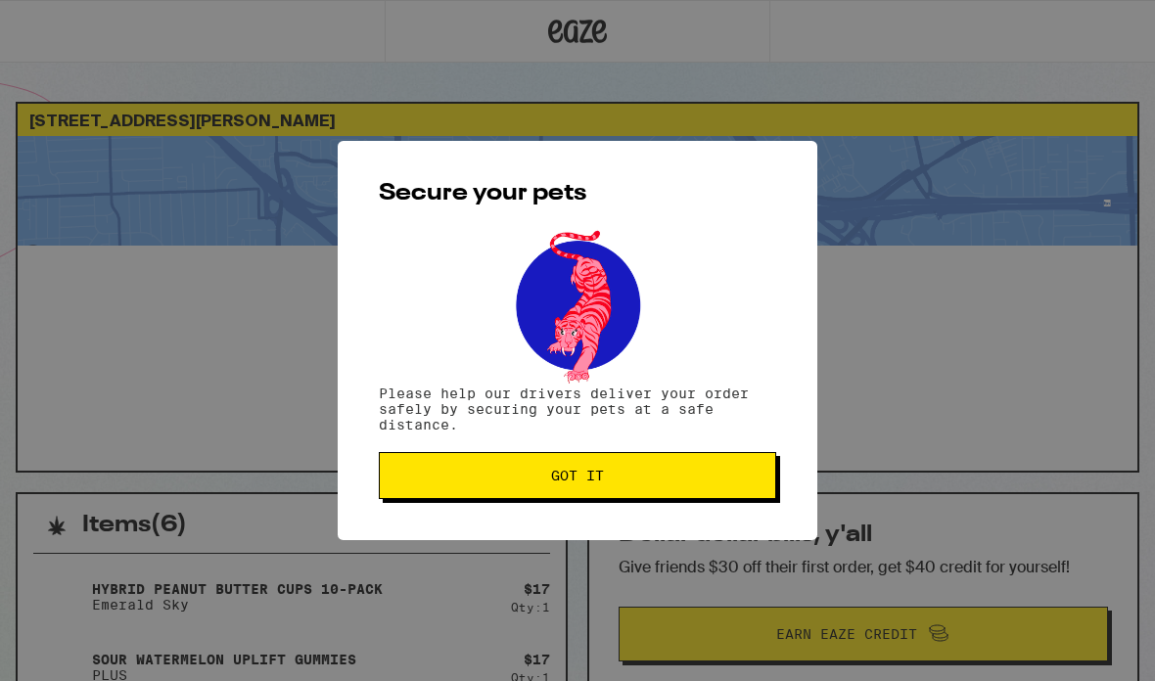
click at [653, 473] on button "Got it" at bounding box center [577, 475] width 397 height 47
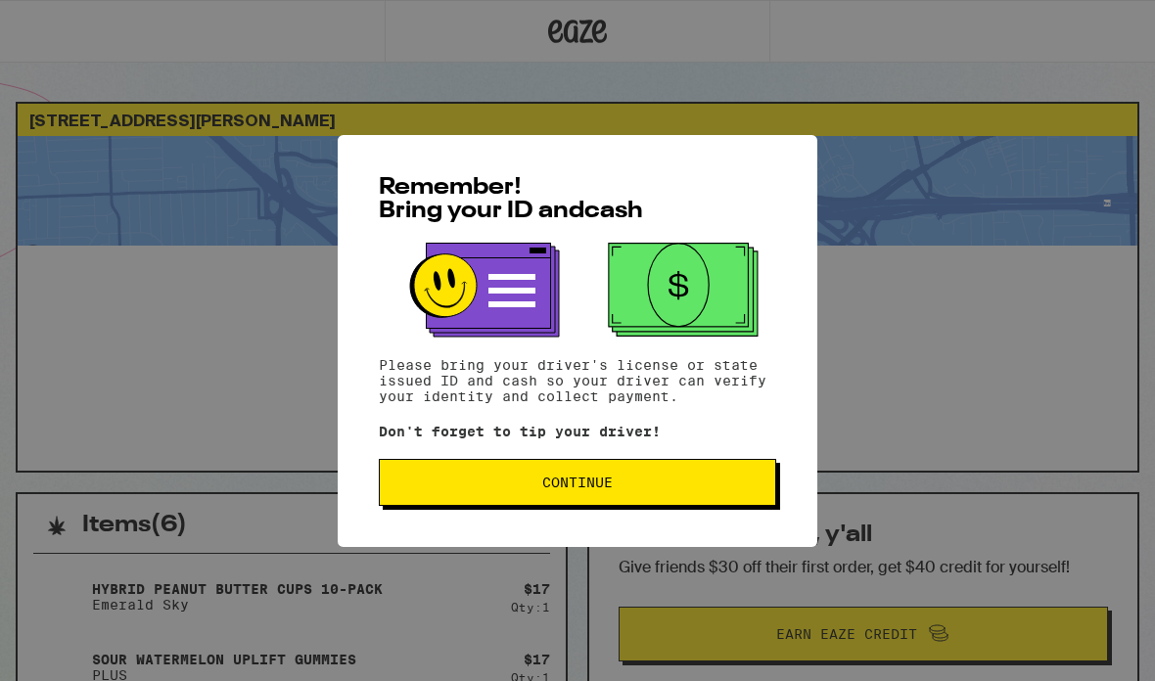
click at [563, 480] on span "Continue" at bounding box center [577, 483] width 70 height 14
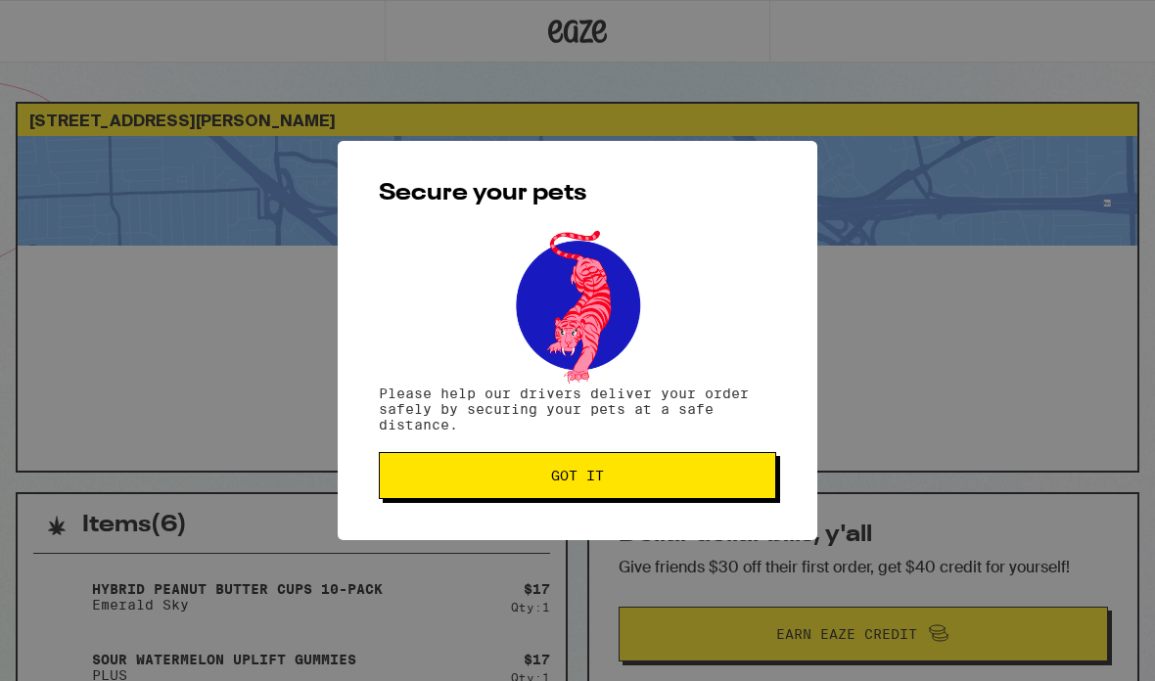
click at [560, 457] on button "Got it" at bounding box center [577, 475] width 397 height 47
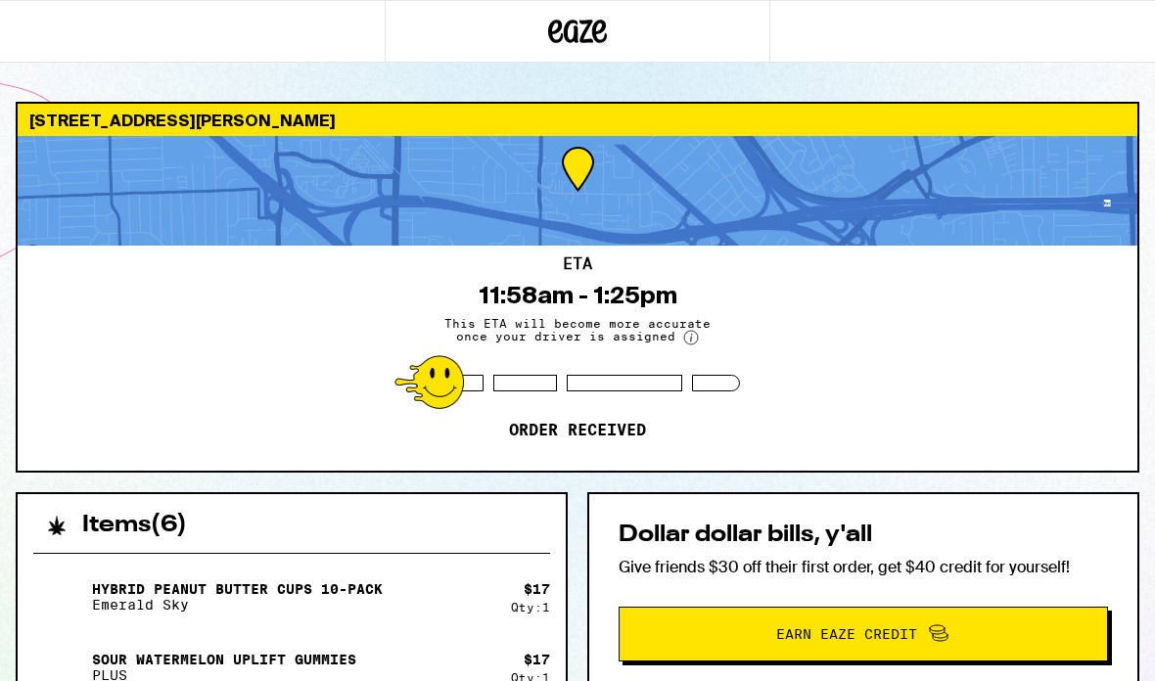
click at [605, 355] on div "ETA 11:58am - 1:25pm This ETA will become more accurate once your driver is ass…" at bounding box center [578, 358] width 1120 height 225
